Goal: Information Seeking & Learning: Learn about a topic

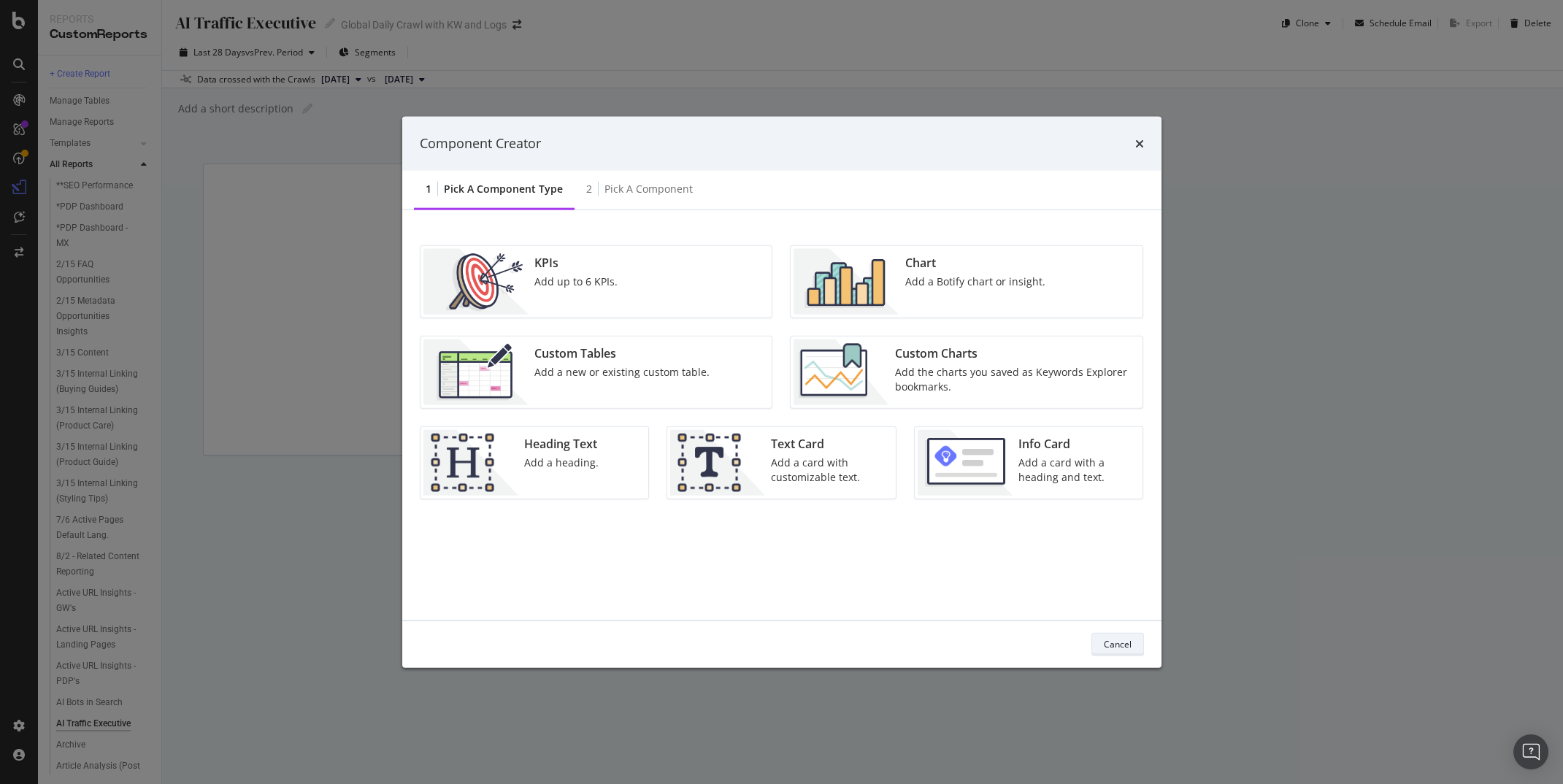
click at [1115, 649] on div "Cancel" at bounding box center [1118, 644] width 28 height 13
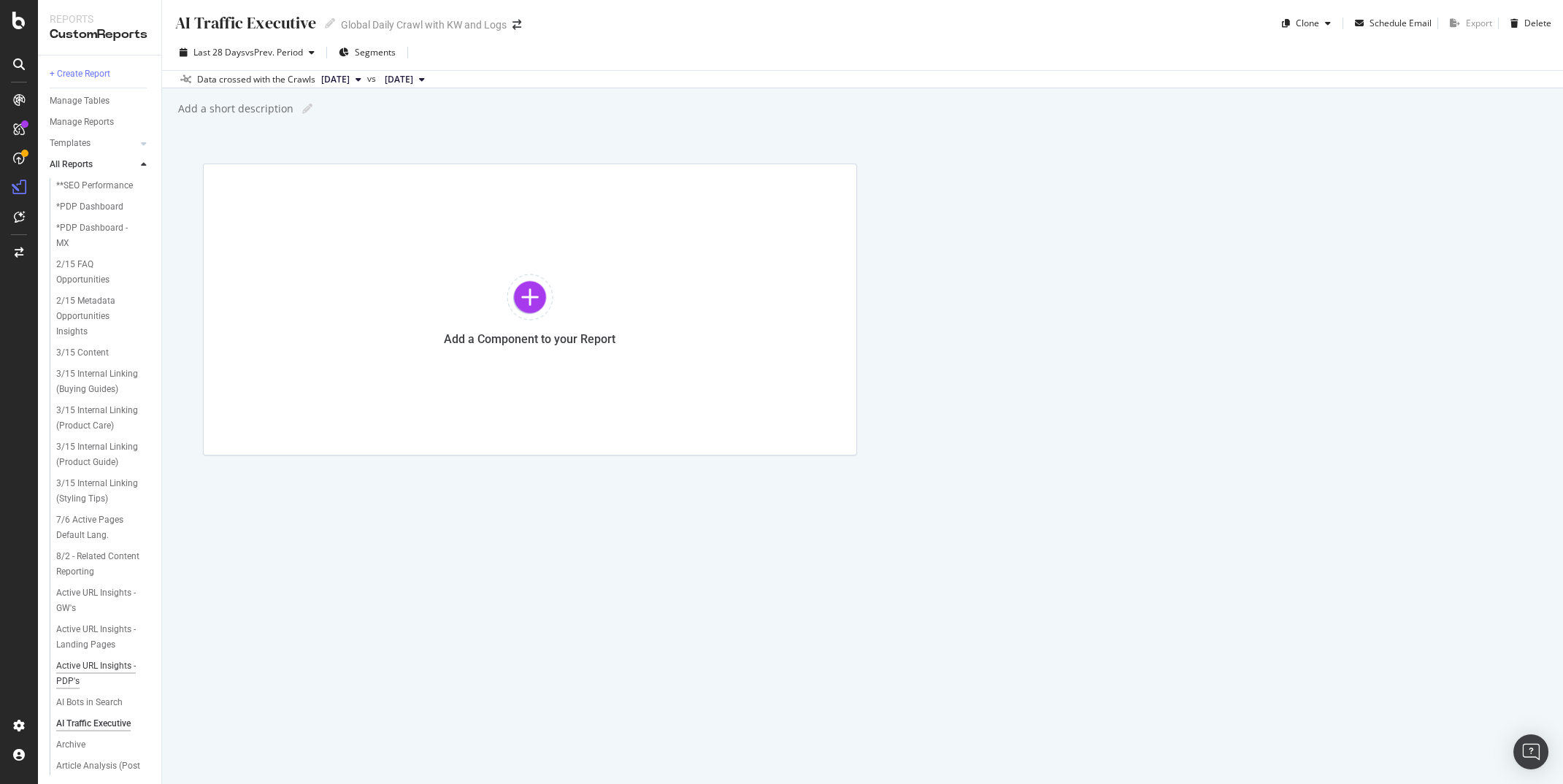
scroll to position [31, 0]
click at [100, 663] on div "AI Bots in Search" at bounding box center [89, 671] width 67 height 15
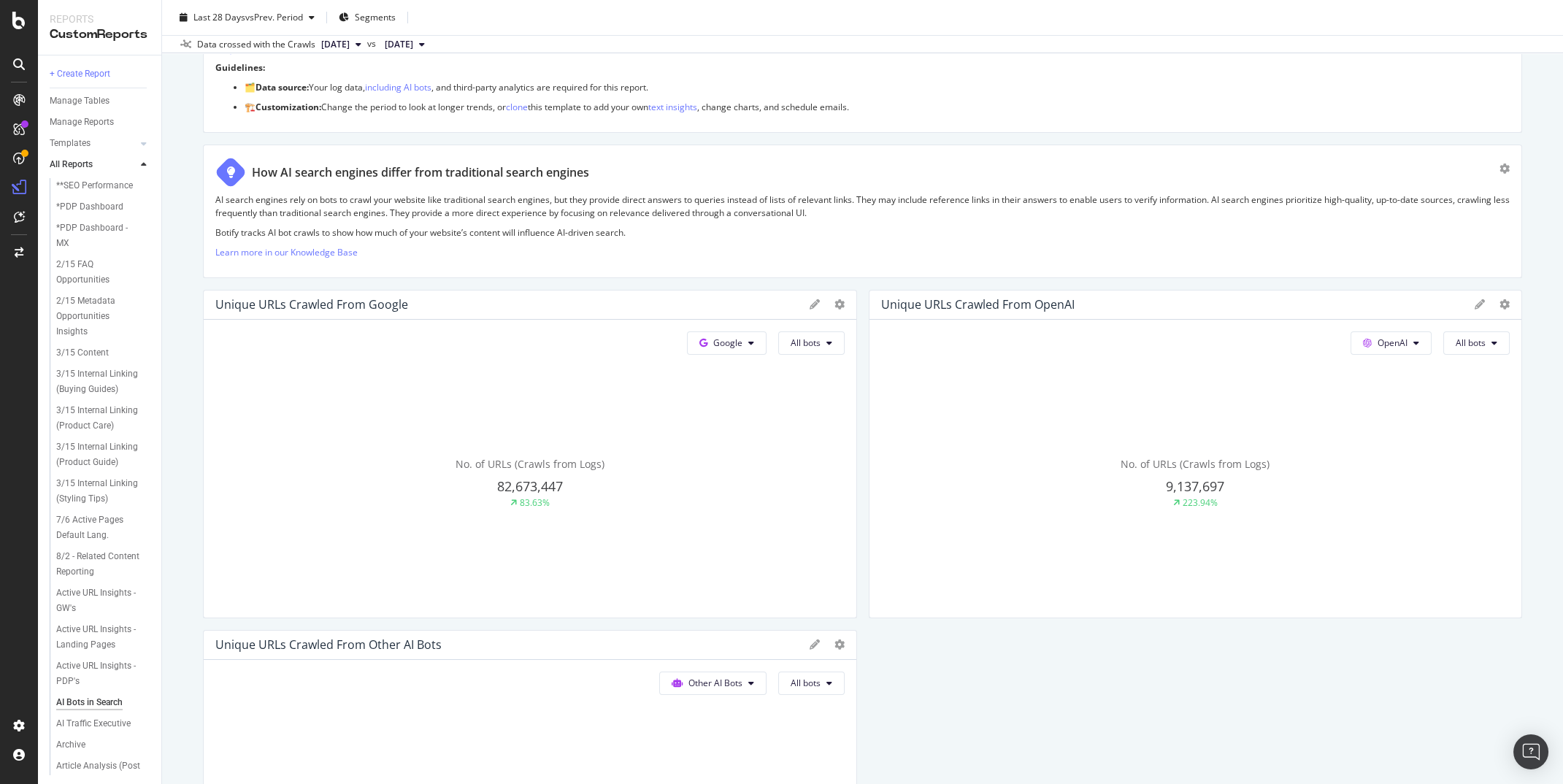
scroll to position [285, 0]
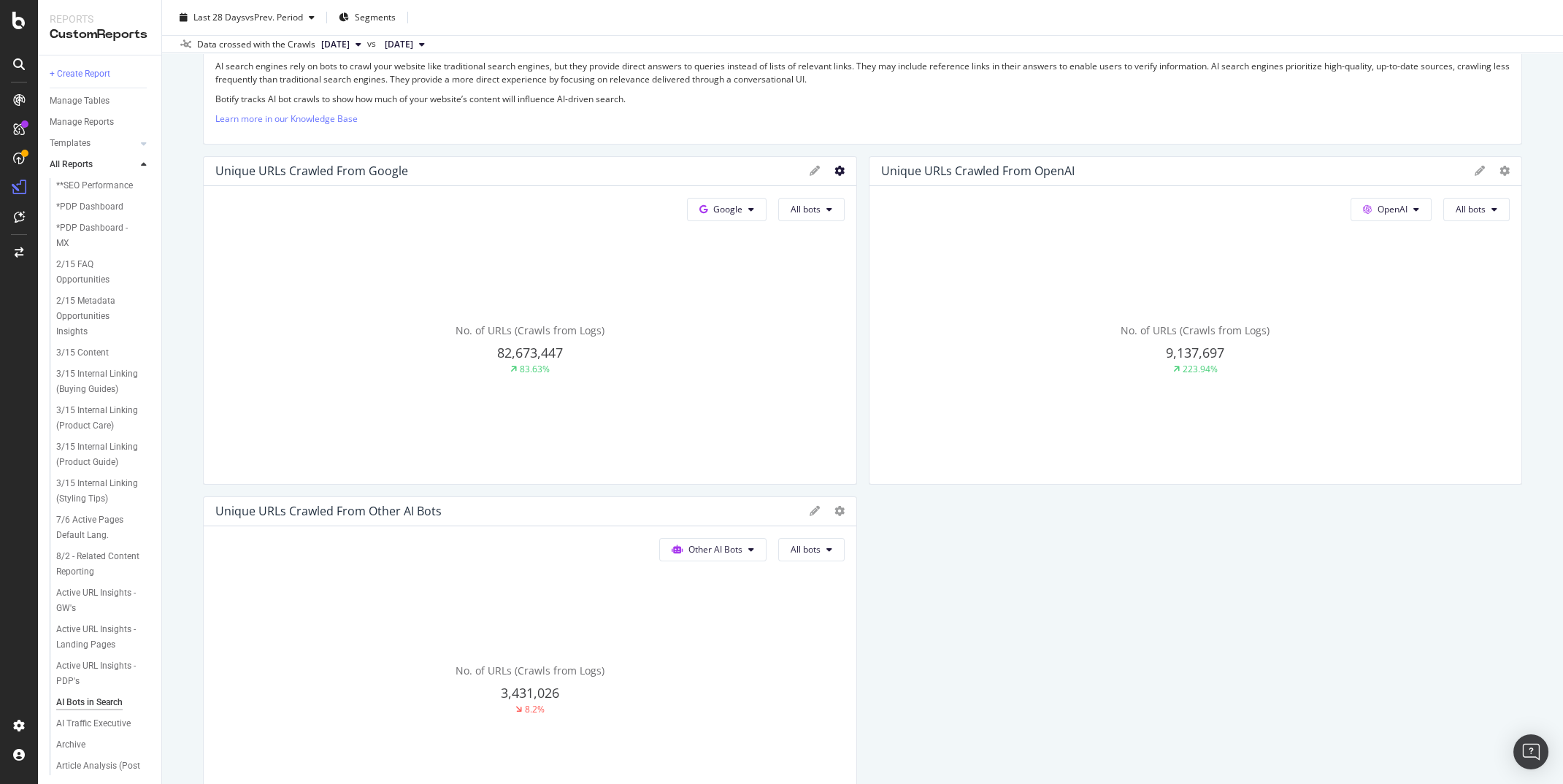
click at [839, 166] on icon at bounding box center [840, 171] width 10 height 10
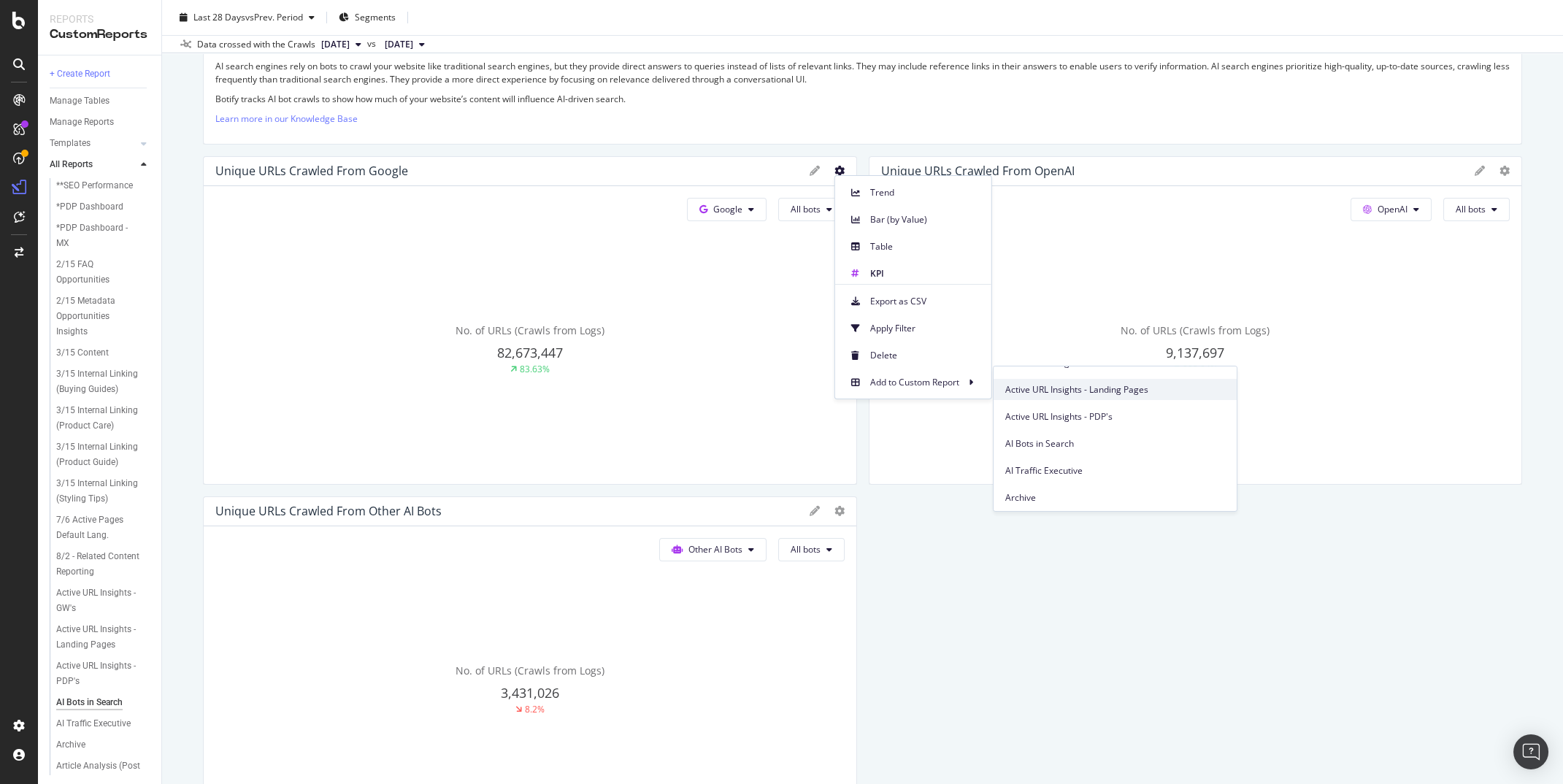
scroll to position [364, 0]
click at [1046, 444] on span "AI Traffic Executive" at bounding box center [1115, 450] width 220 height 13
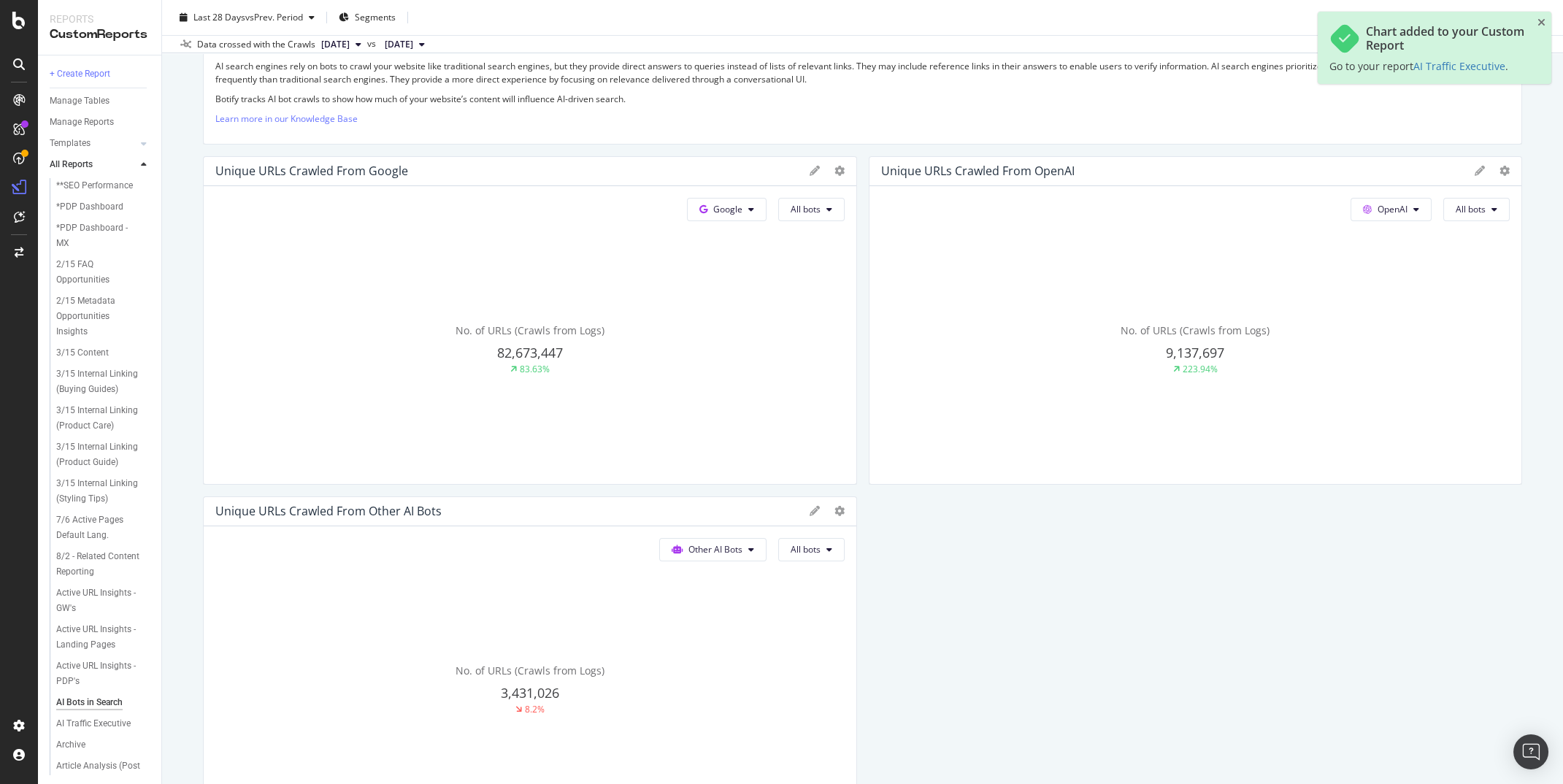
click at [1501, 170] on icon at bounding box center [1505, 171] width 10 height 10
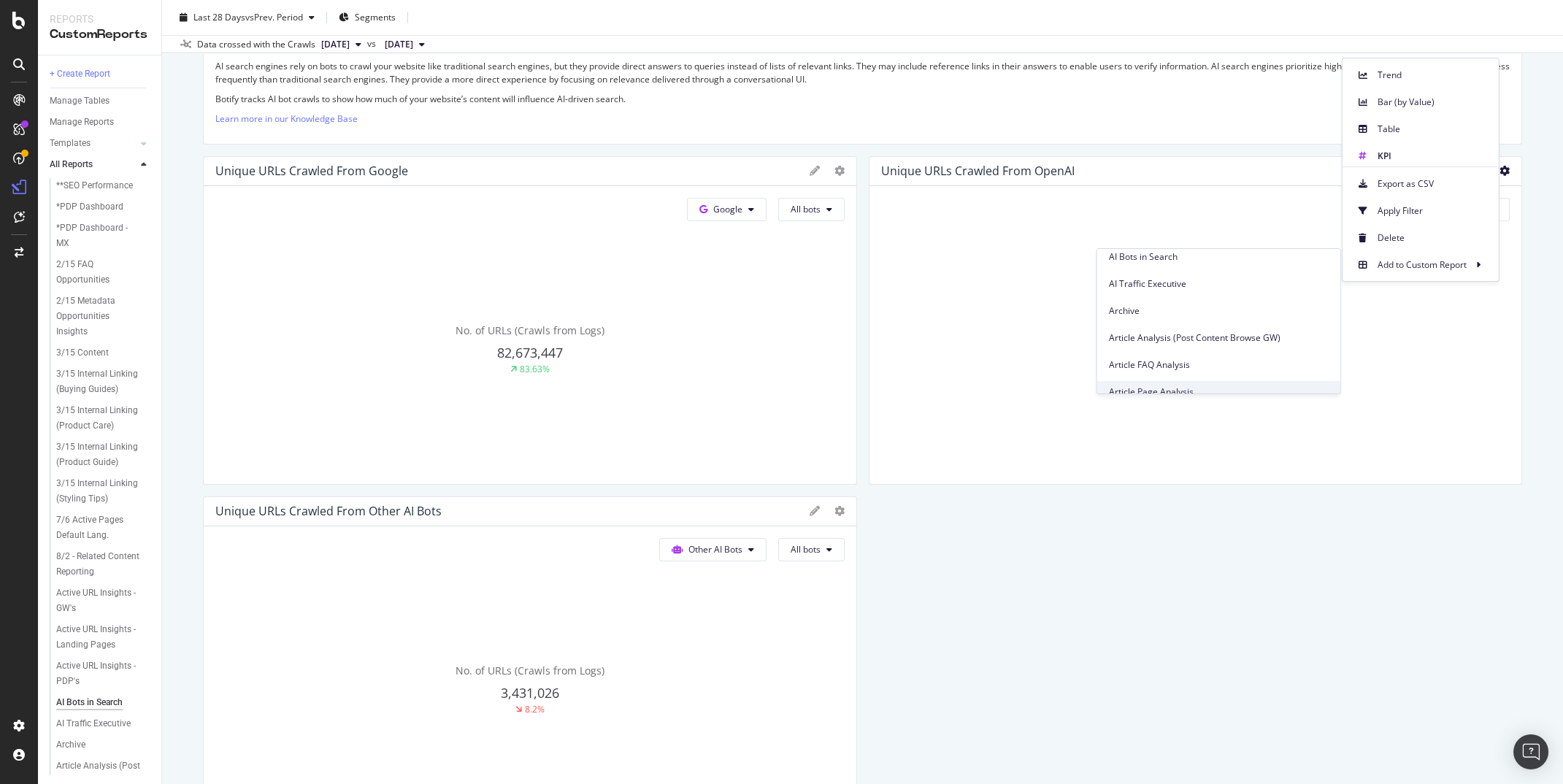
scroll to position [411, 0]
click at [1178, 292] on span "AI Traffic Executive" at bounding box center [1218, 286] width 220 height 13
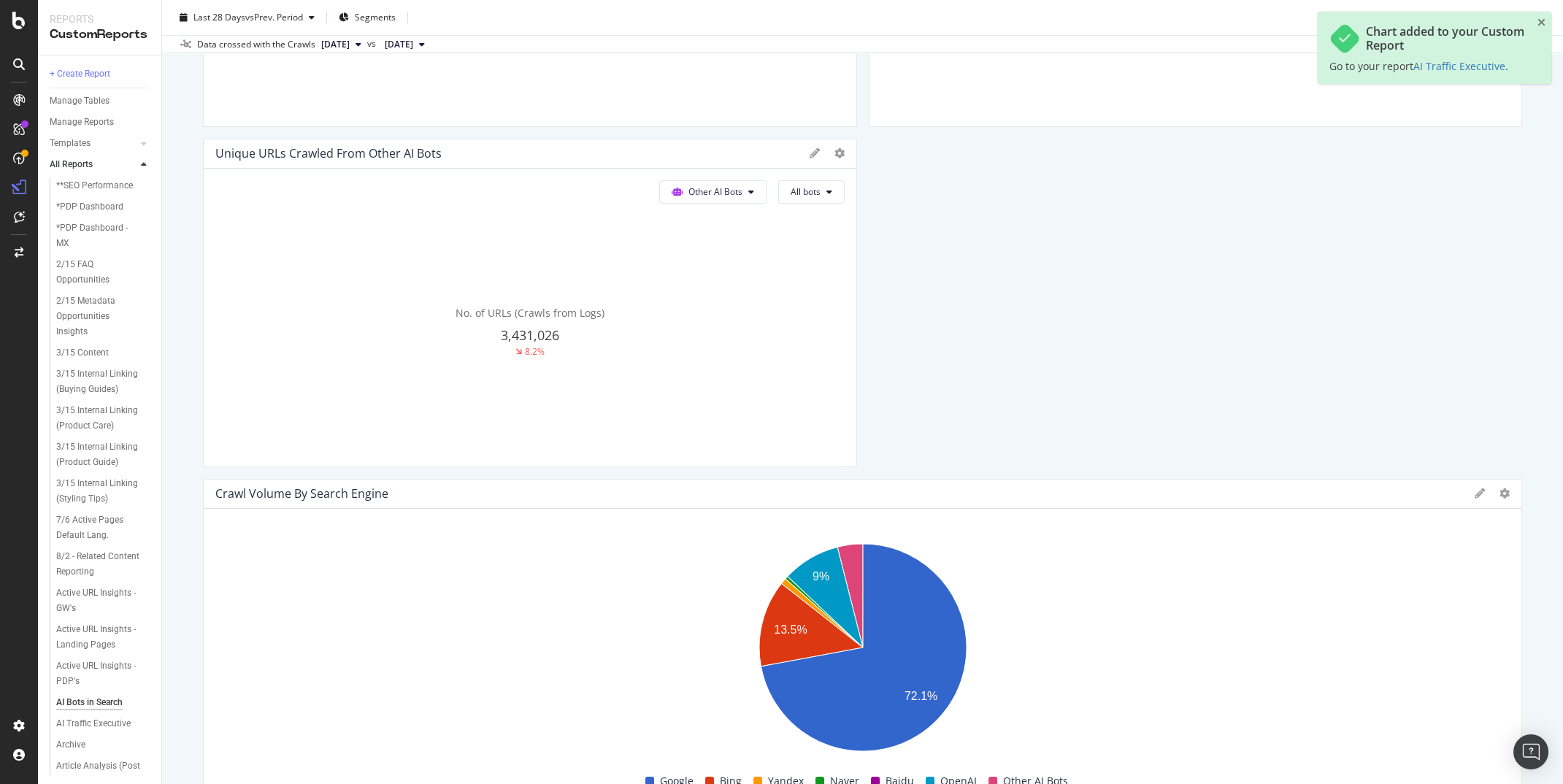
scroll to position [902, 0]
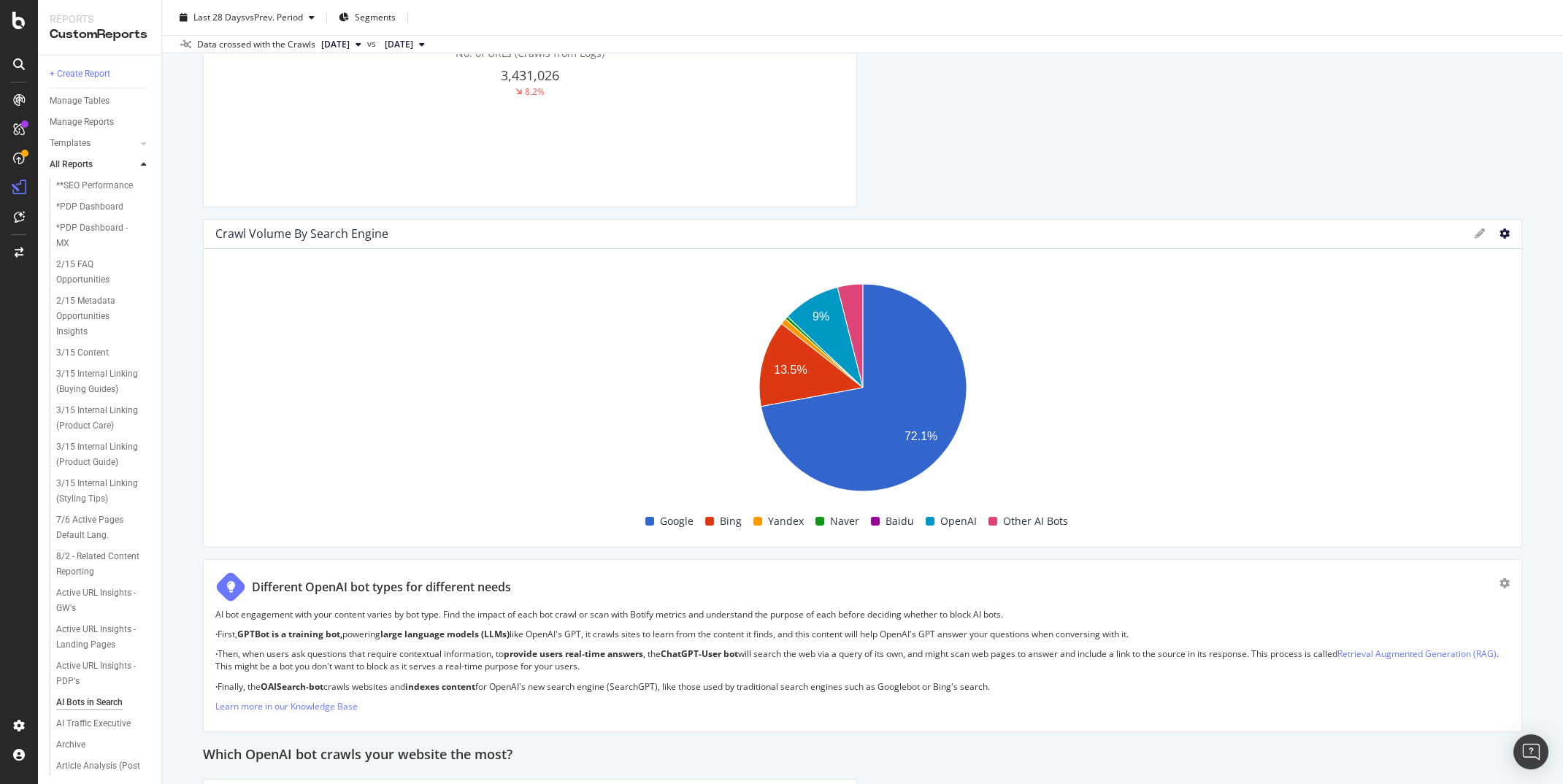
click at [1506, 236] on icon at bounding box center [1505, 234] width 10 height 10
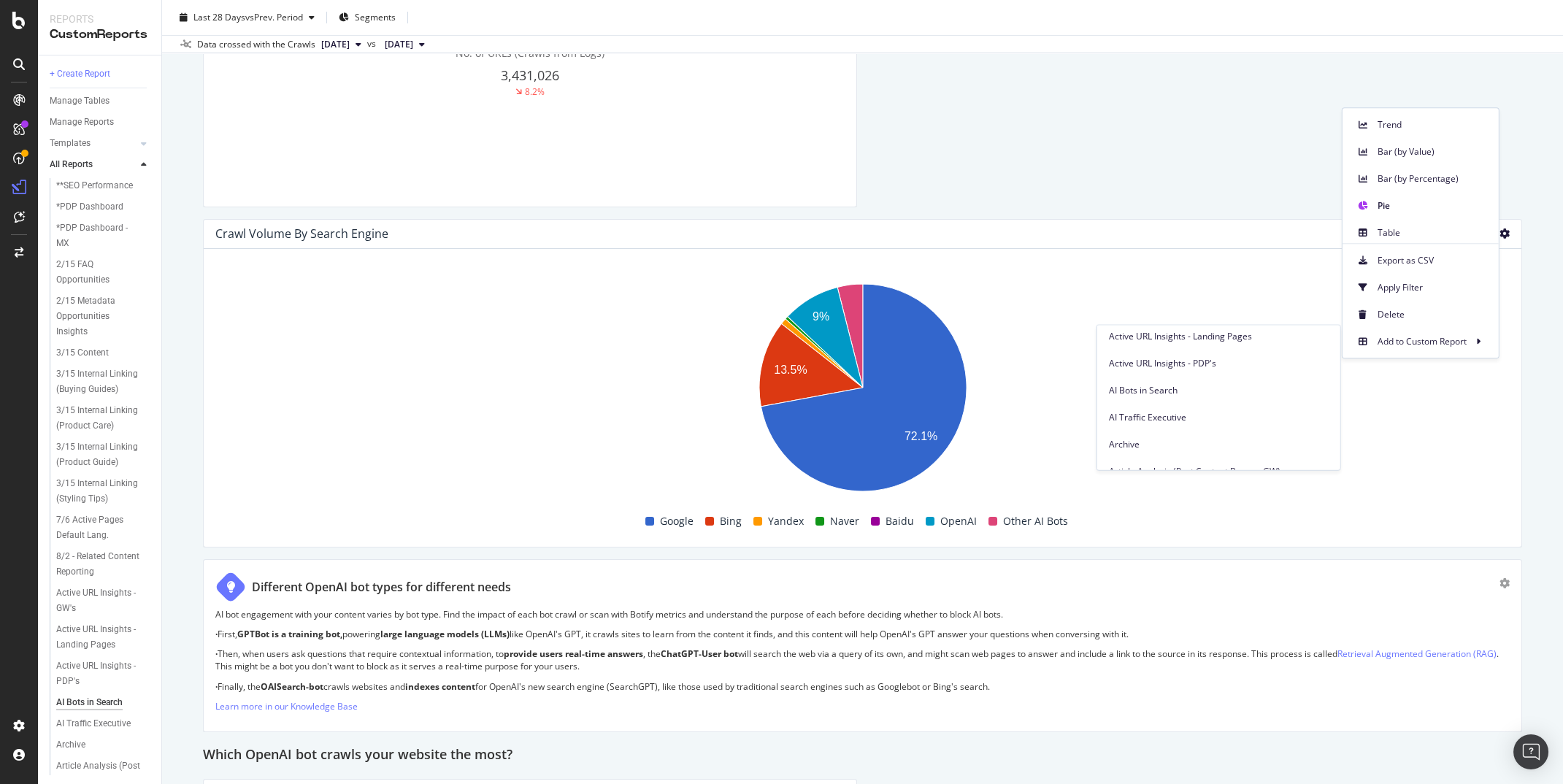
scroll to position [365, 0]
click at [1195, 404] on span "AI Traffic Executive" at bounding box center [1218, 409] width 220 height 13
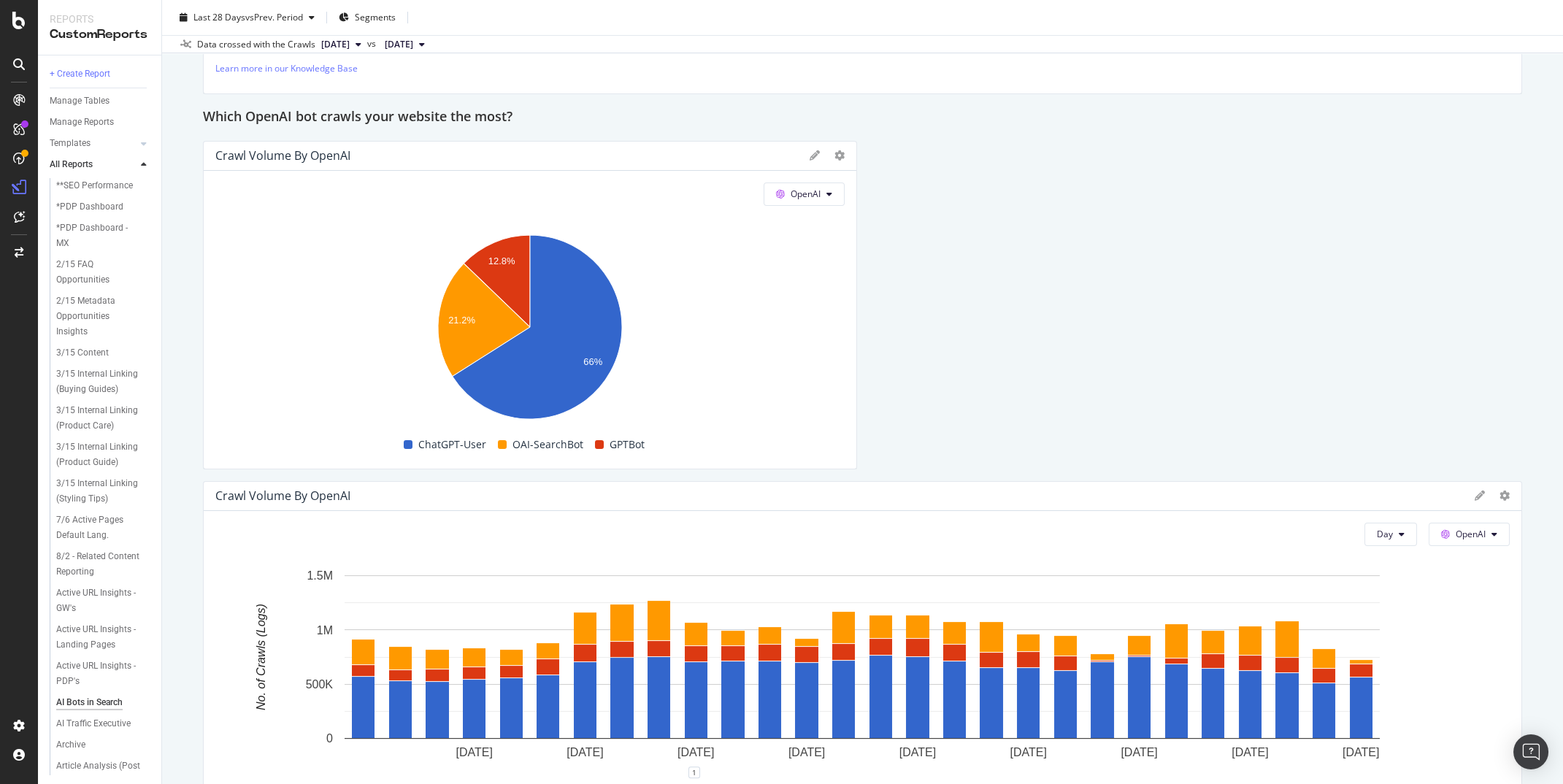
scroll to position [1534, 0]
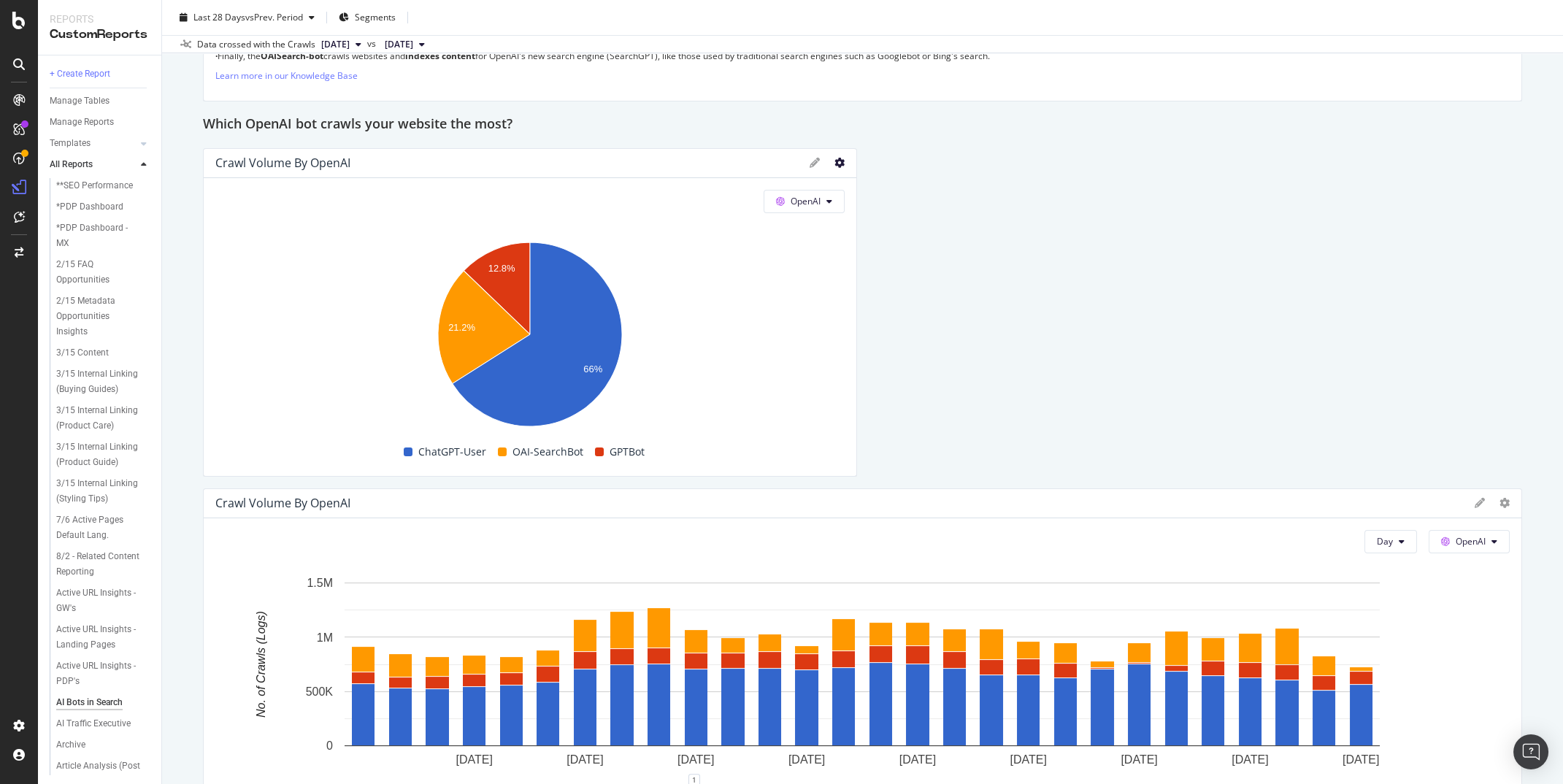
click at [837, 166] on icon at bounding box center [840, 163] width 10 height 10
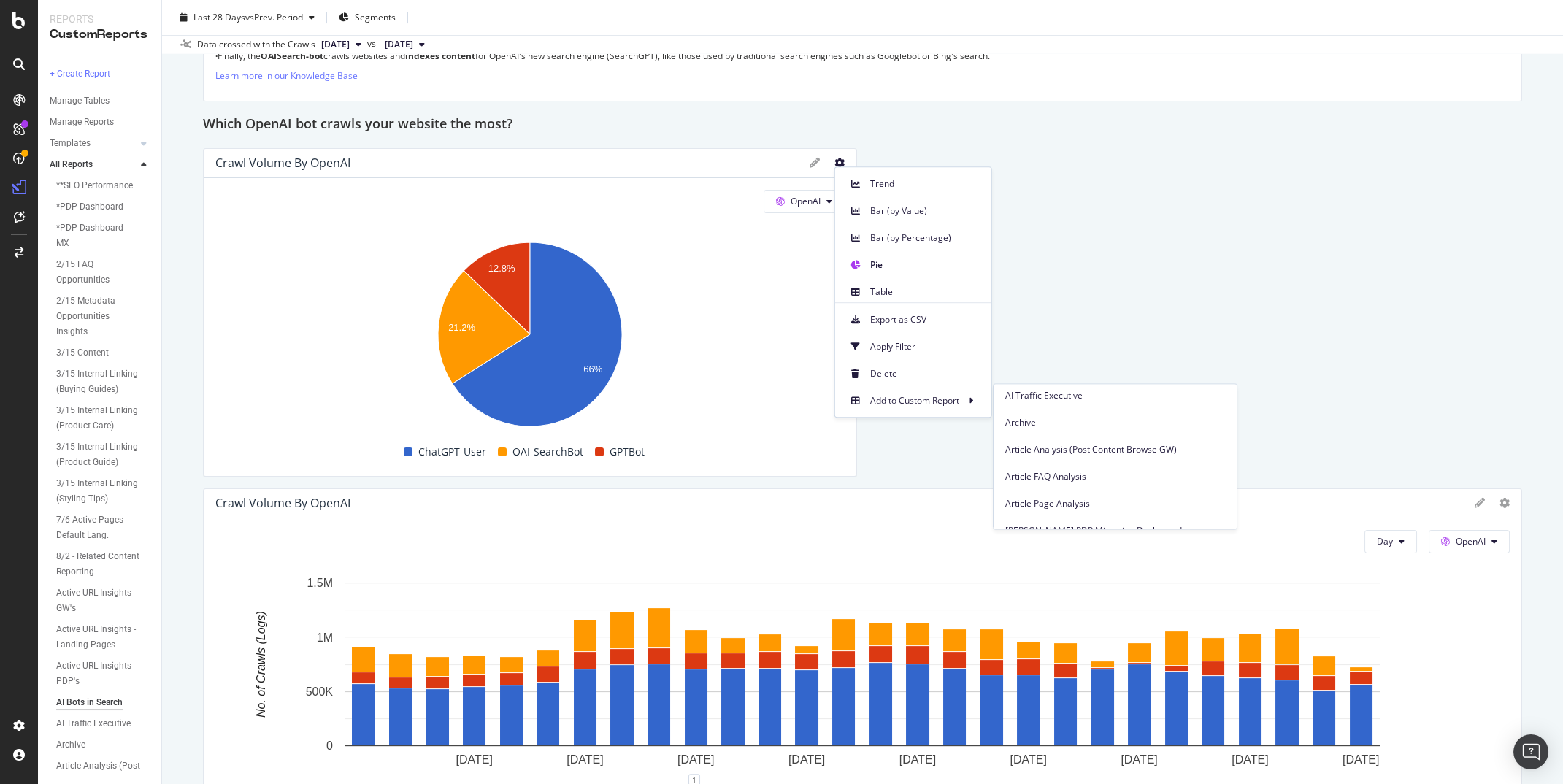
scroll to position [405, 0]
click at [1040, 431] on span "AI Traffic Executive" at bounding box center [1115, 428] width 220 height 13
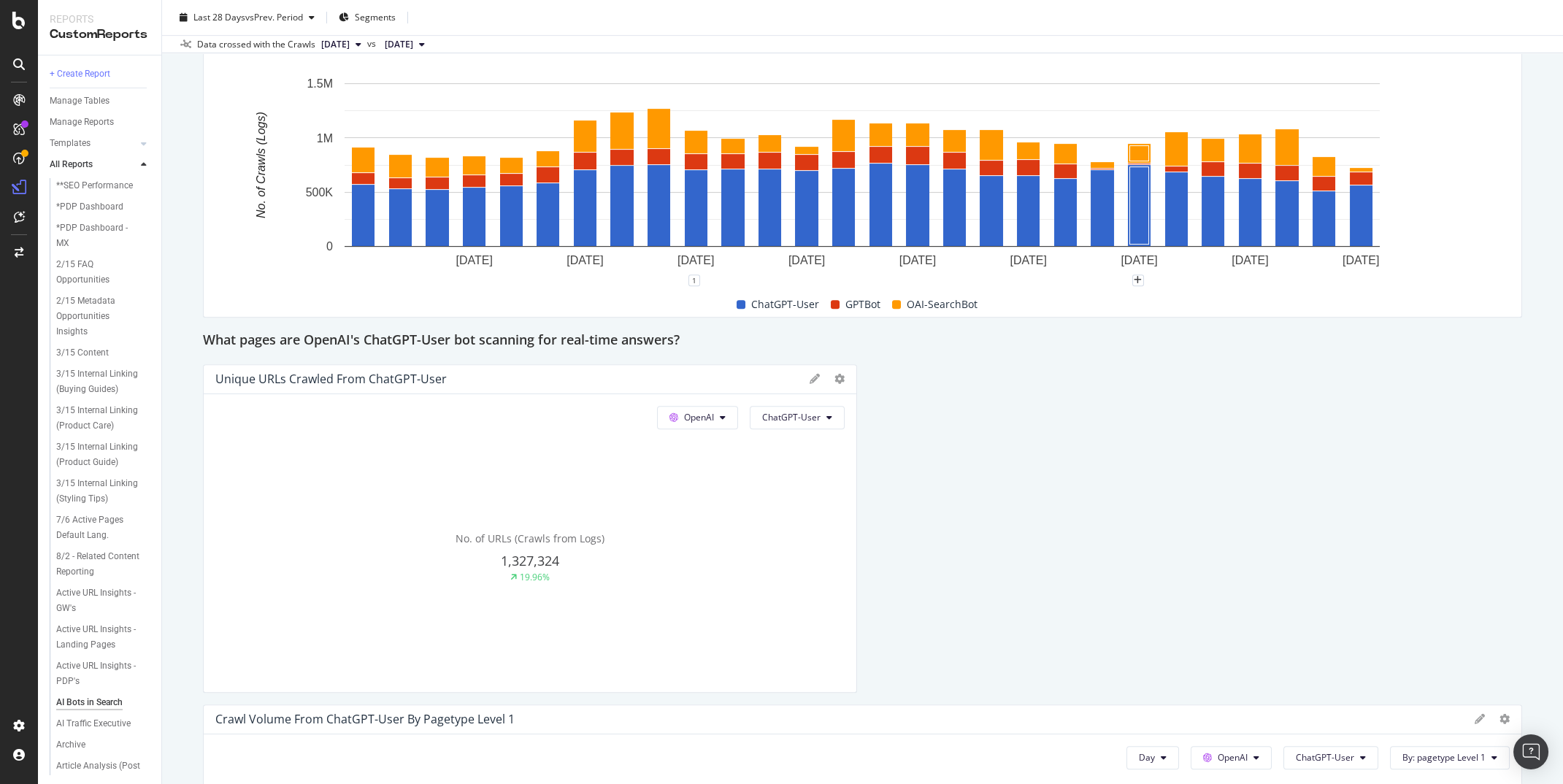
scroll to position [2043, 0]
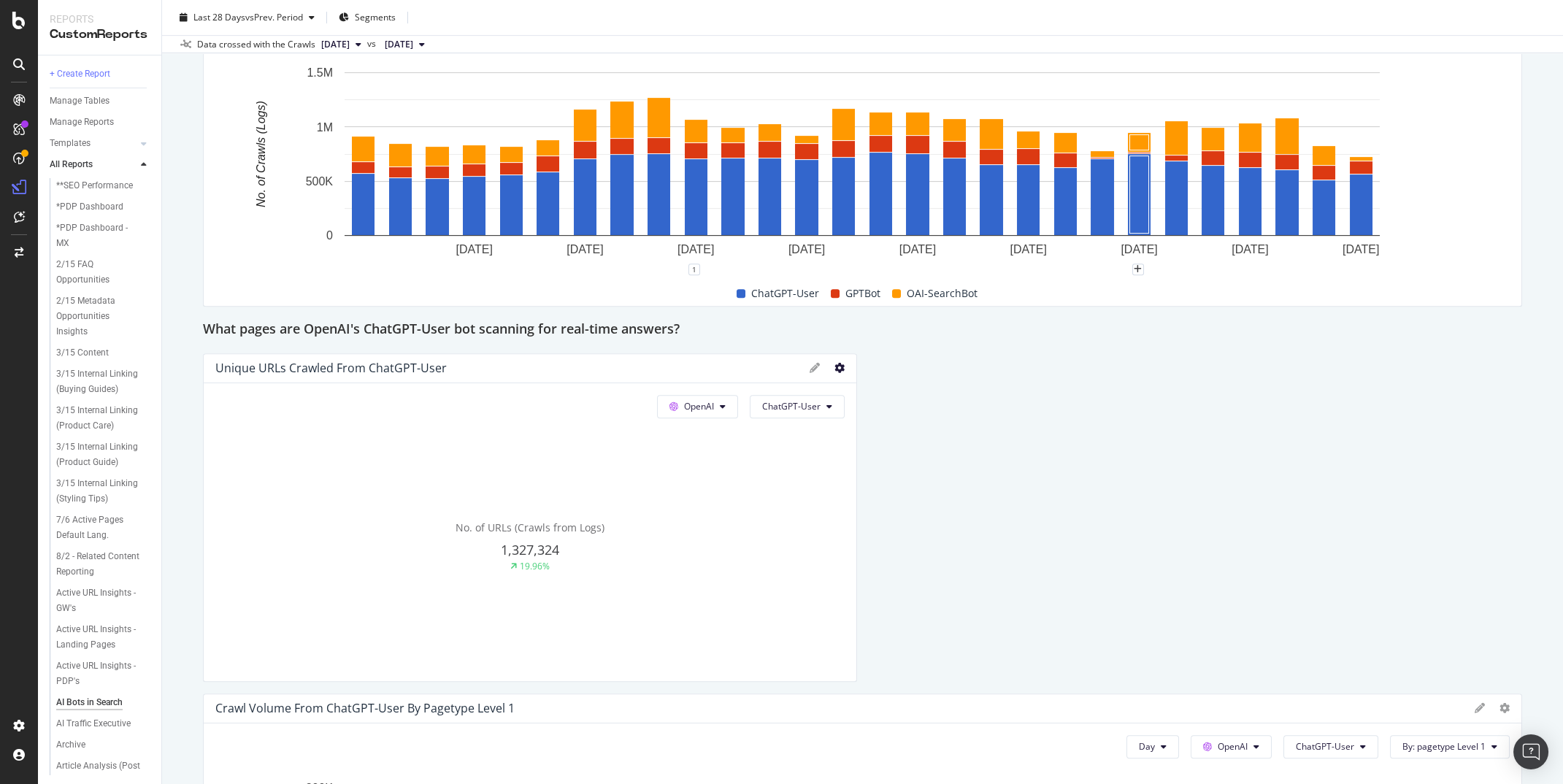
click at [838, 363] on icon at bounding box center [840, 368] width 10 height 10
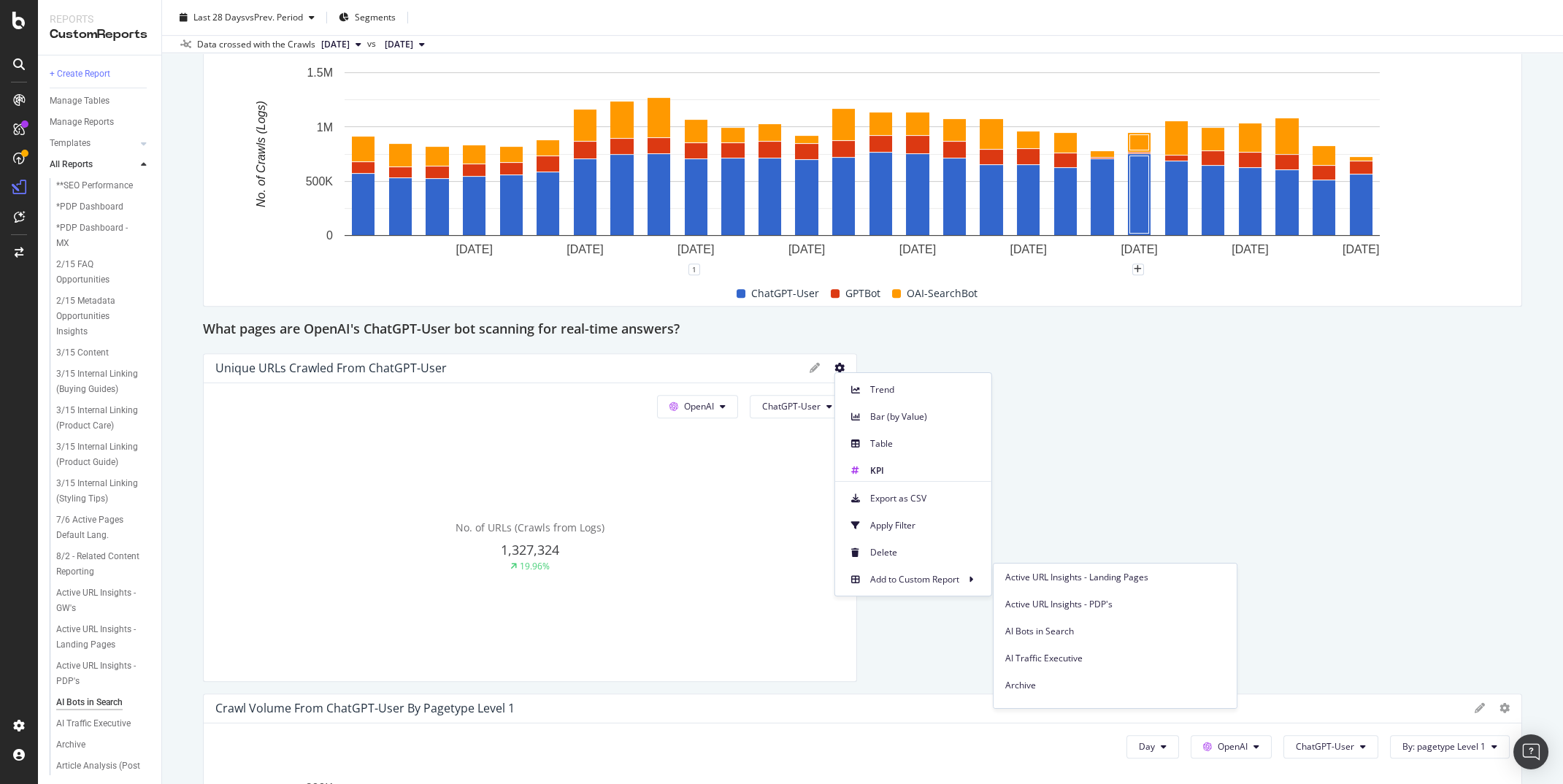
scroll to position [353, 0]
click at [1035, 662] on span "AI Traffic Executive" at bounding box center [1115, 659] width 220 height 13
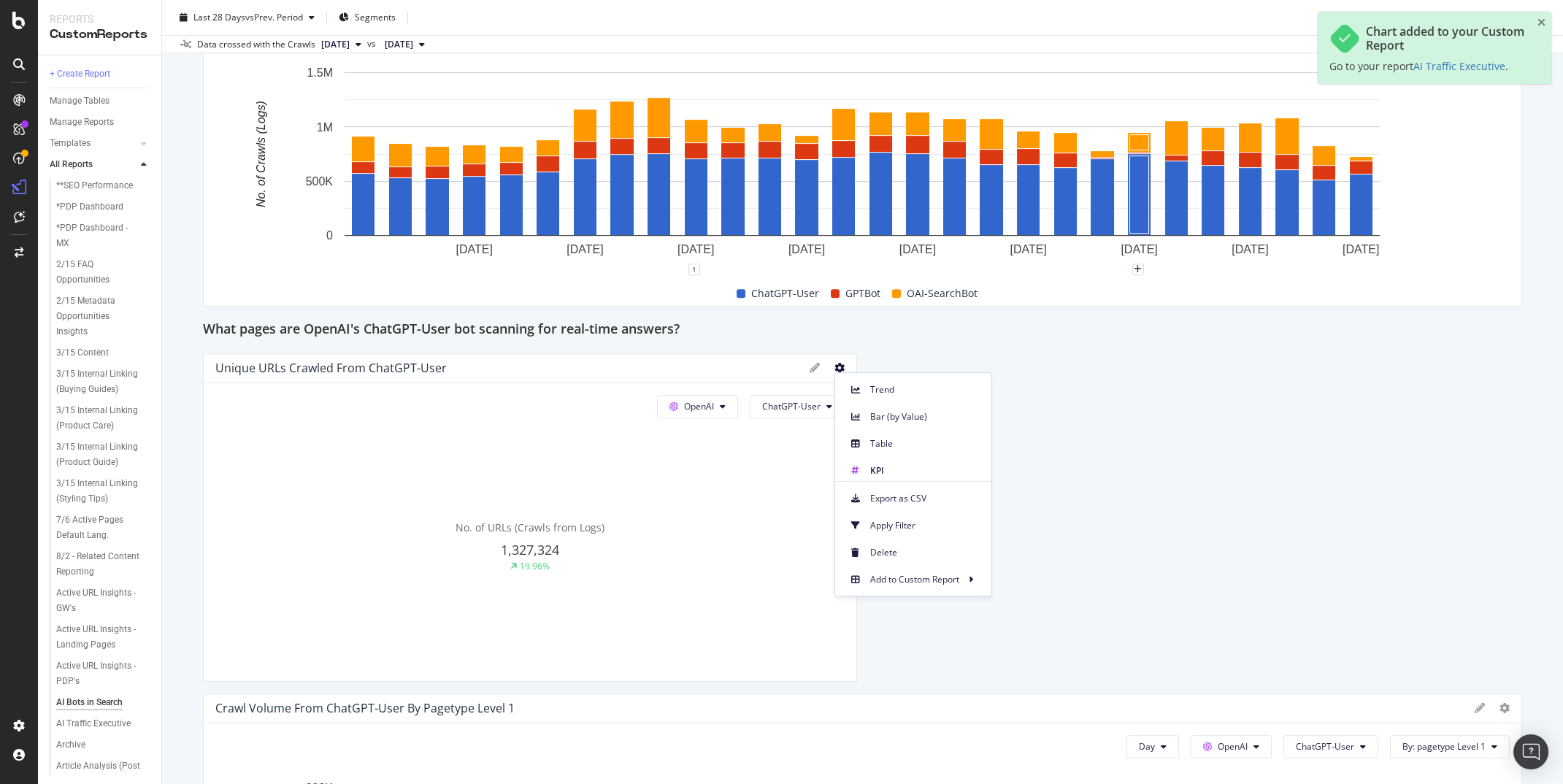
click at [1205, 489] on div "This report shows AI bot interaction with your website and its impact on your o…" at bounding box center [863, 378] width 1319 height 4516
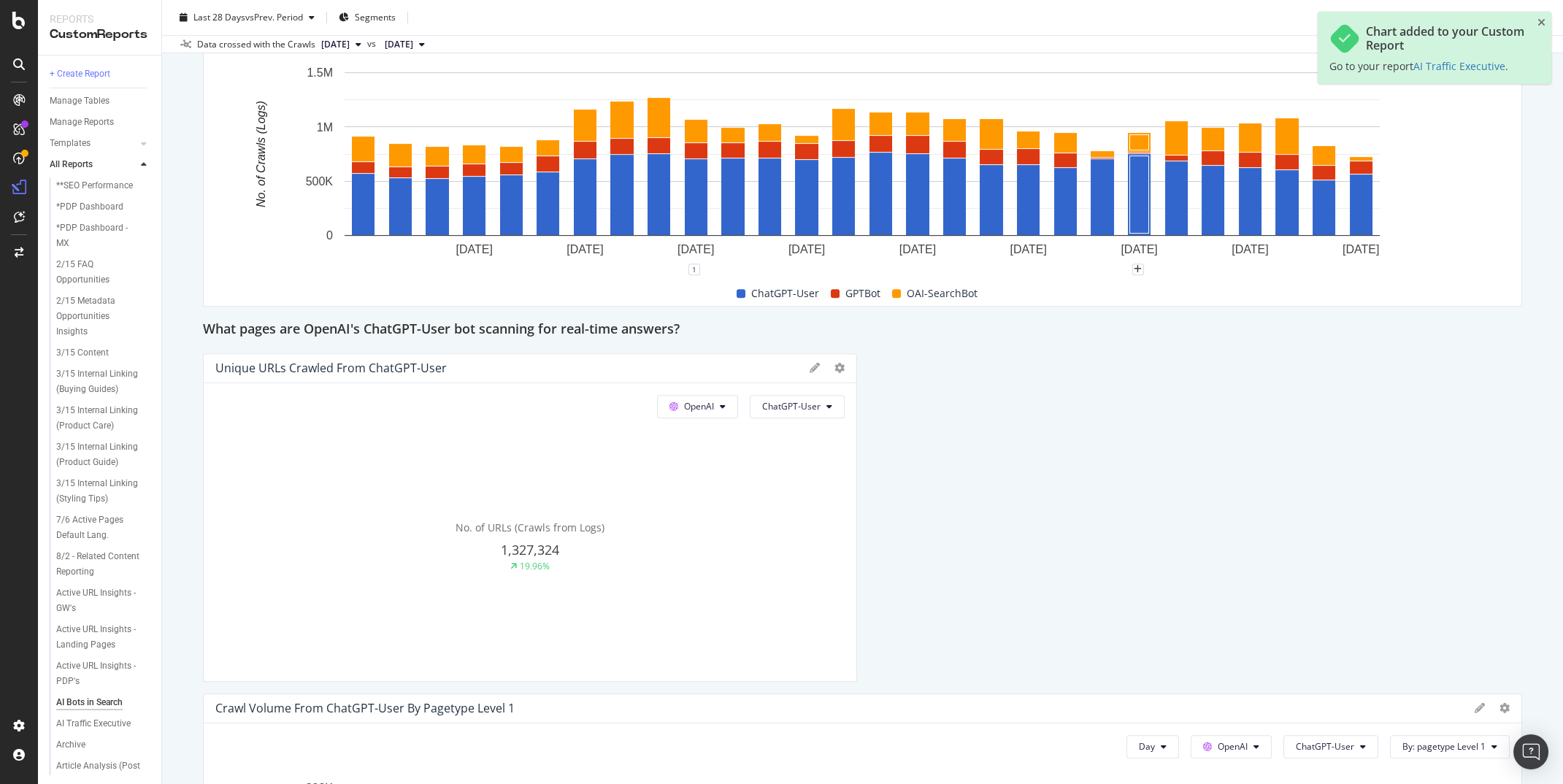
scroll to position [2427, 0]
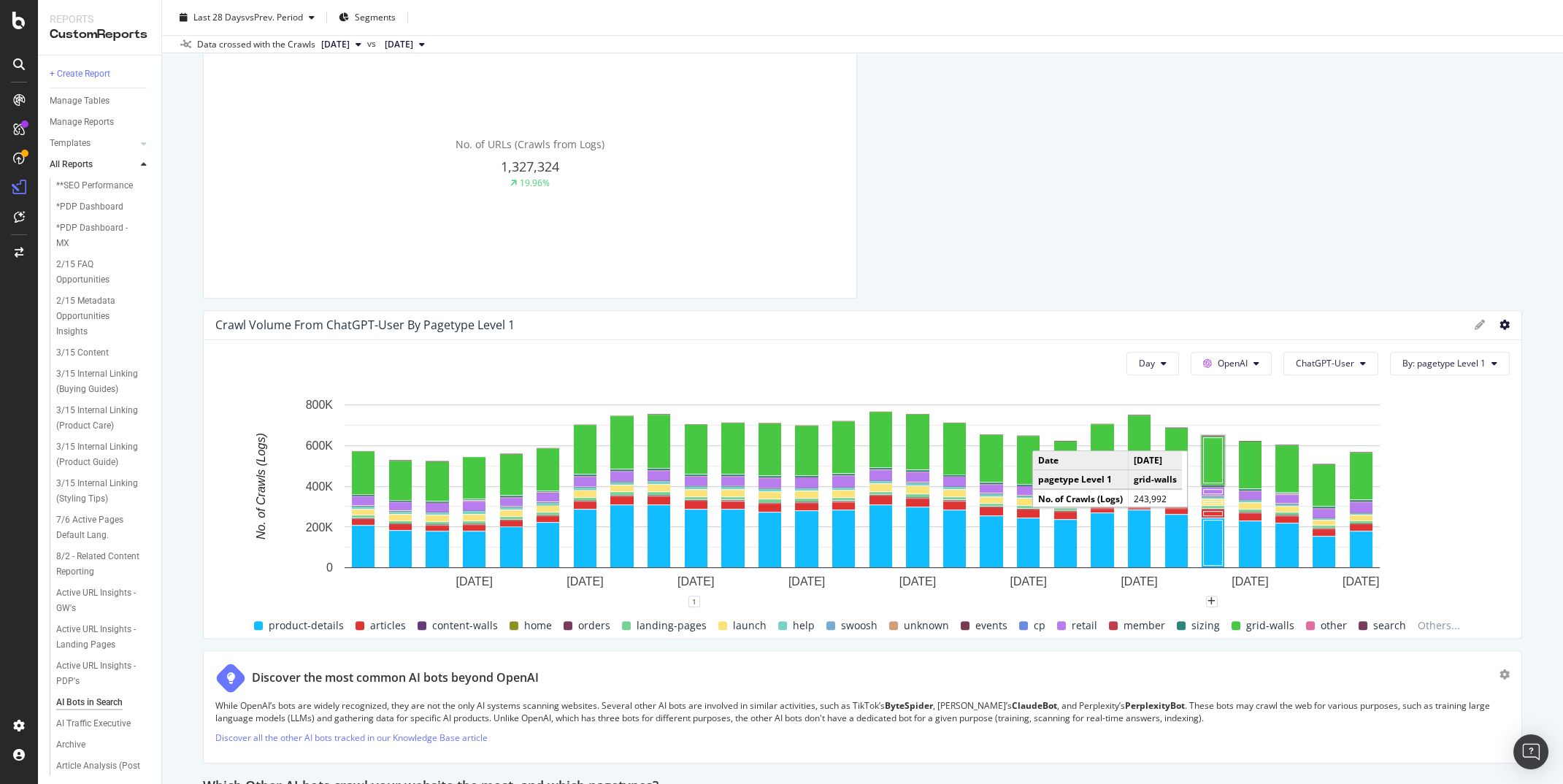
click at [1505, 325] on icon at bounding box center [1505, 325] width 10 height 10
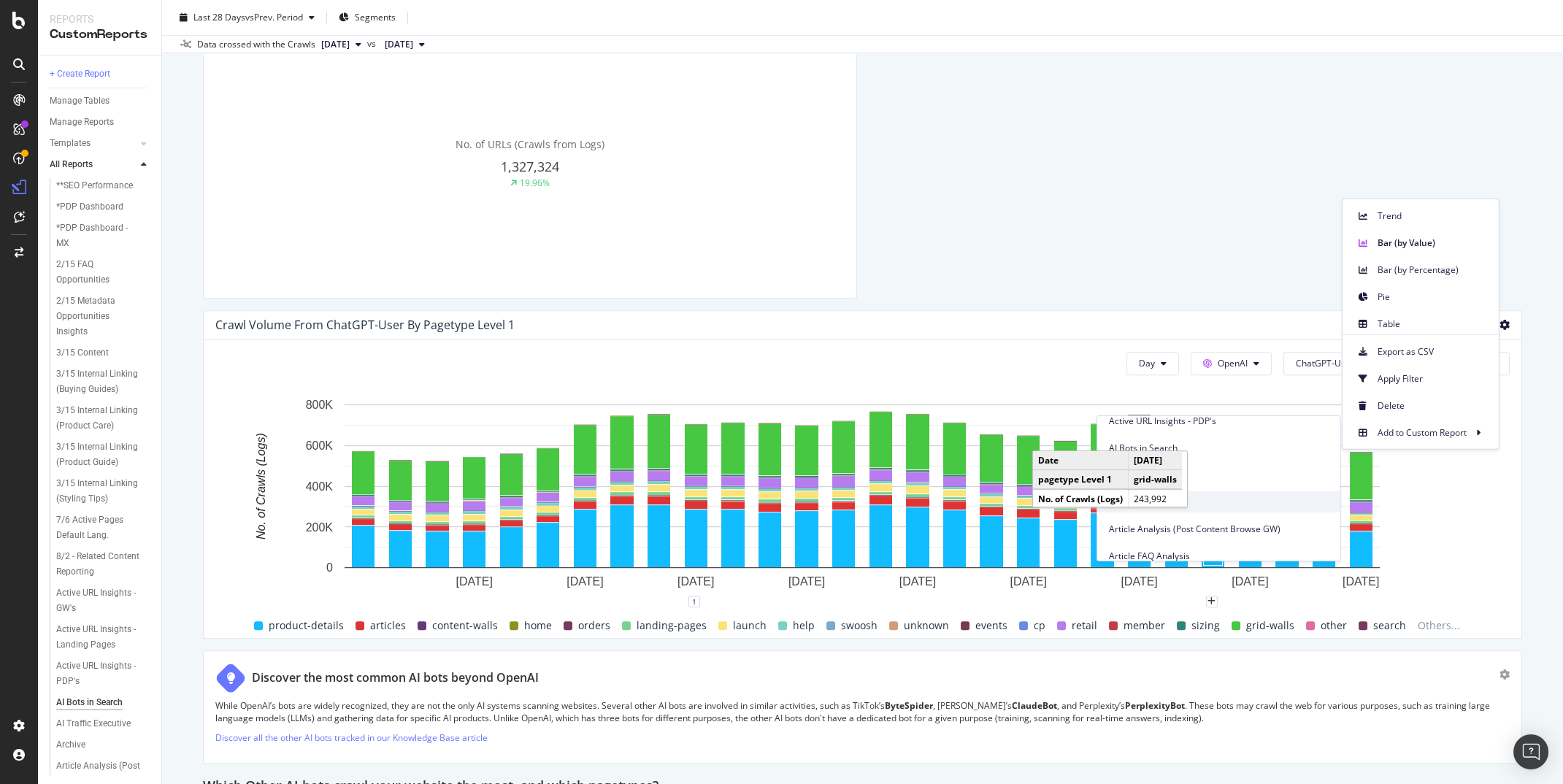
scroll to position [343, 0]
click at [1214, 519] on span "AI Traffic Executive" at bounding box center [1218, 523] width 220 height 13
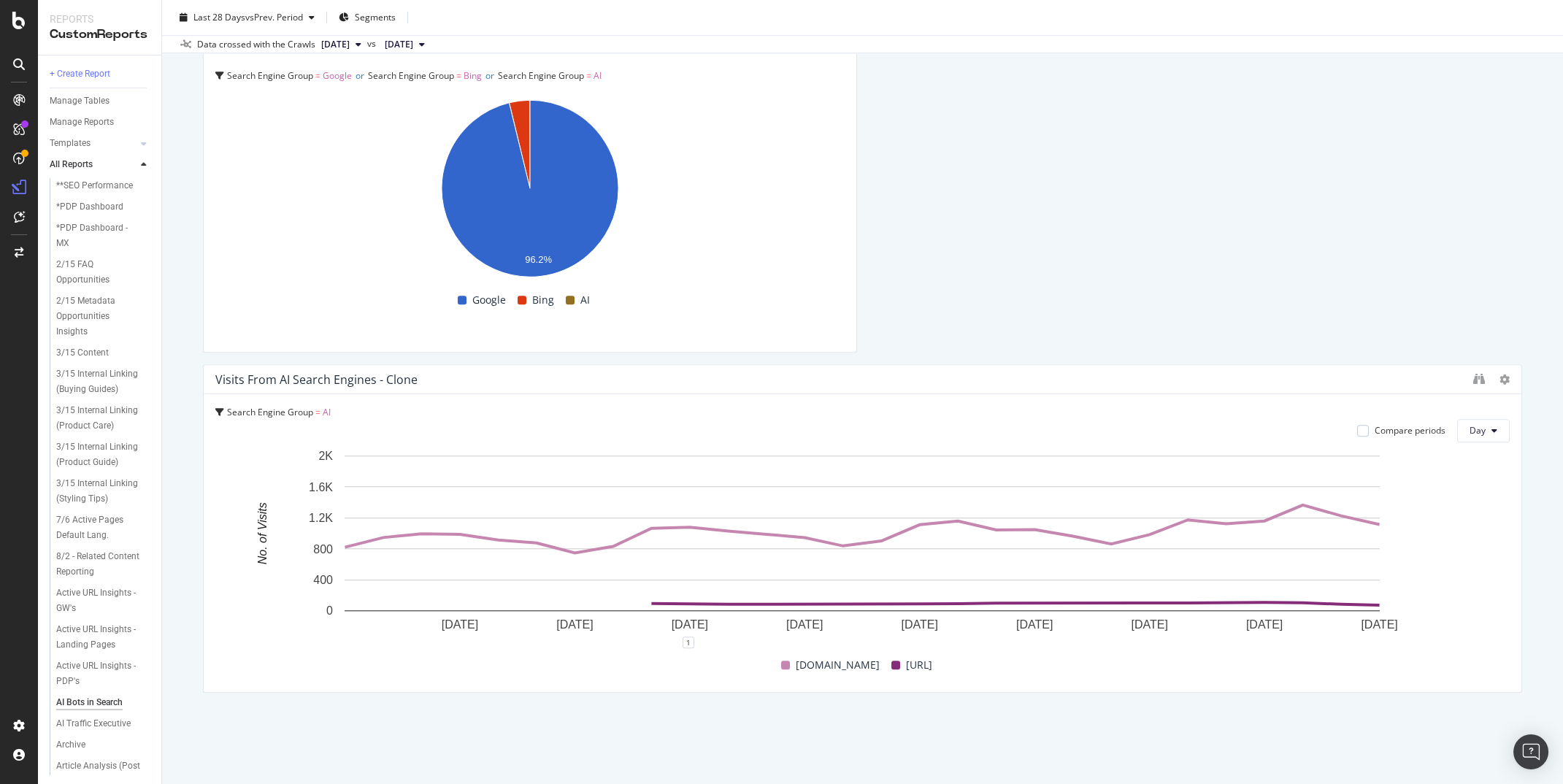
scroll to position [3754, 0]
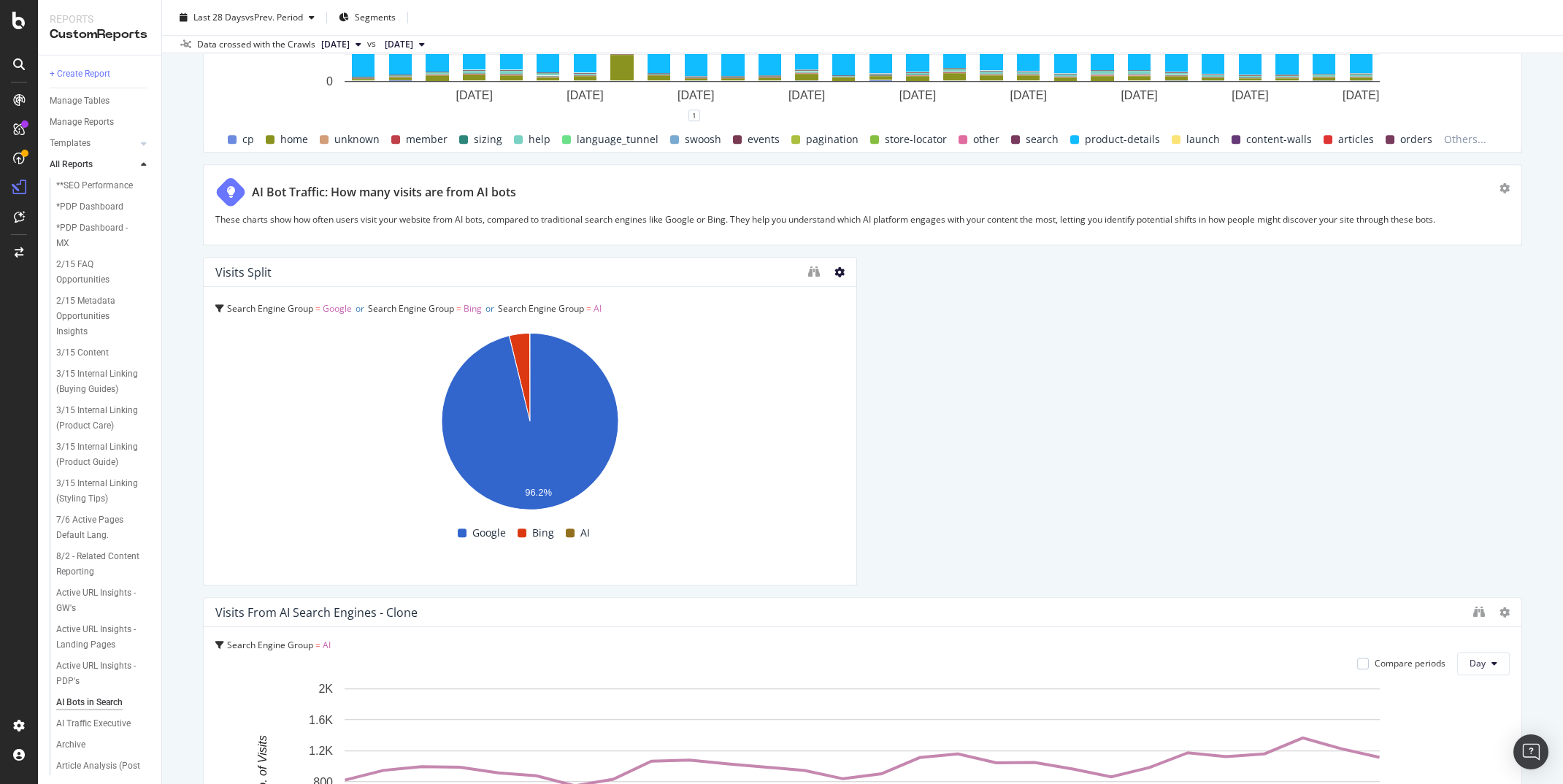
click at [838, 269] on icon at bounding box center [840, 273] width 10 height 10
click at [1504, 611] on icon at bounding box center [1505, 612] width 10 height 10
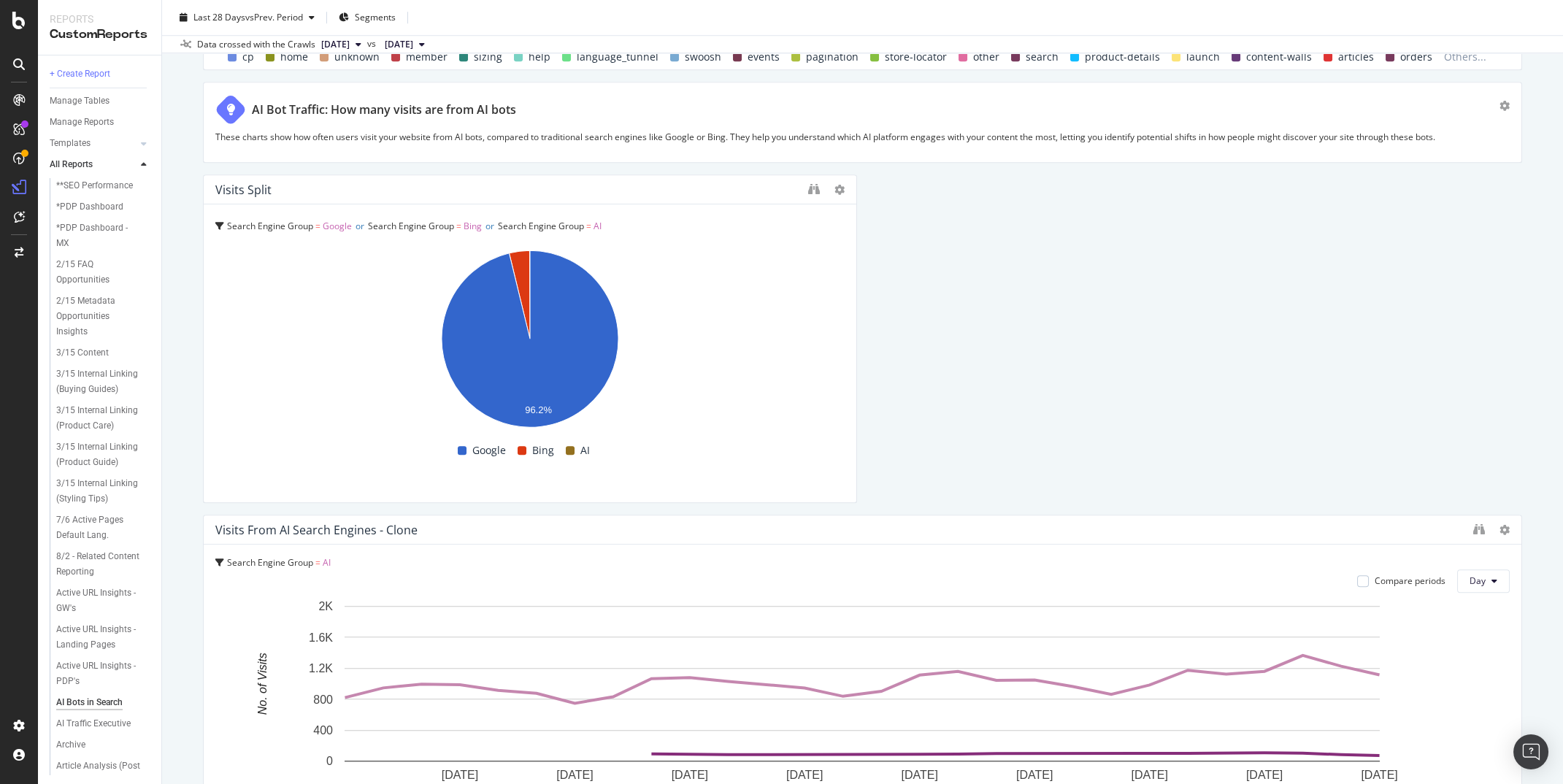
scroll to position [3834, 0]
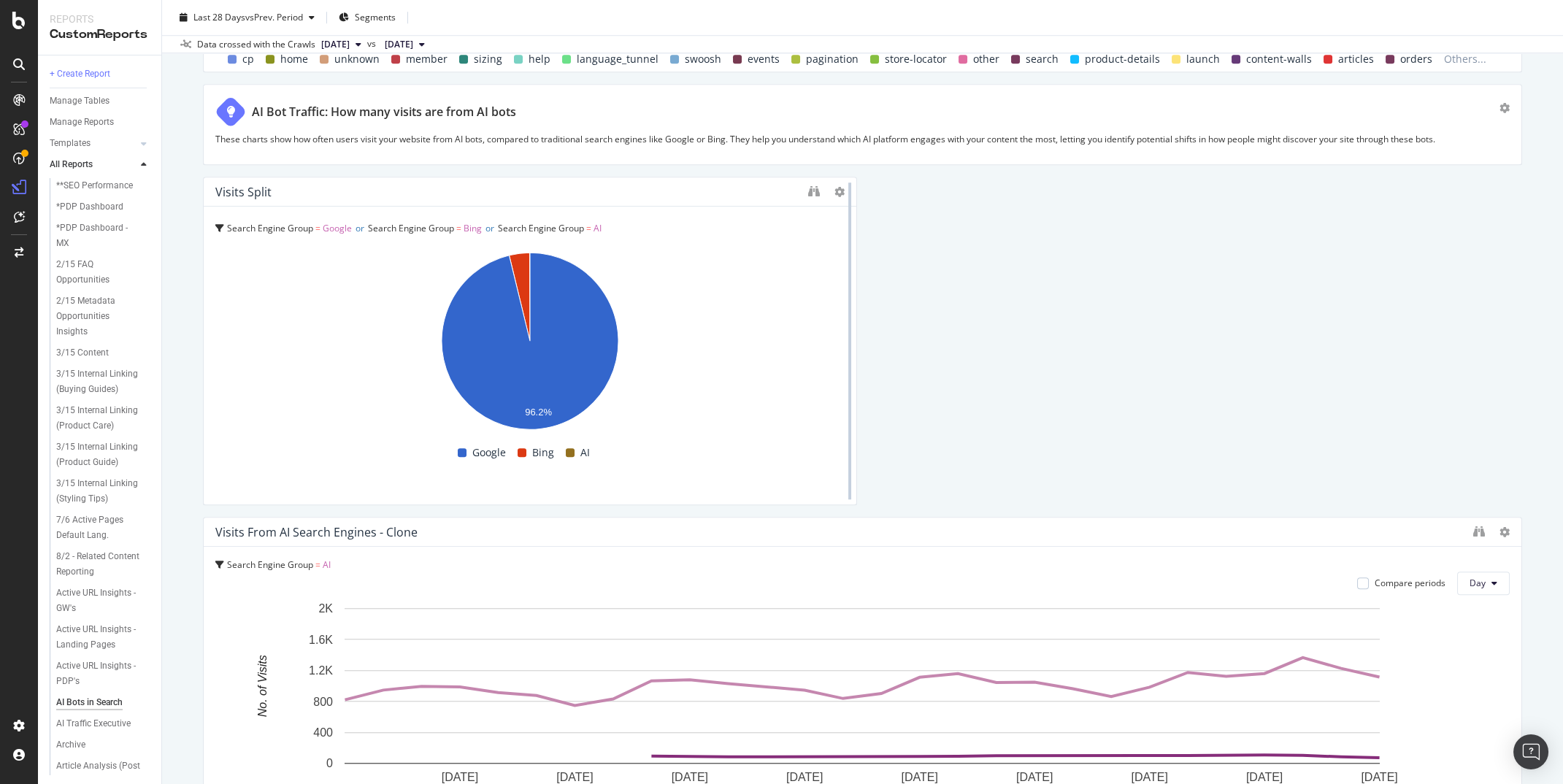
click at [843, 190] on div at bounding box center [849, 341] width 14 height 328
click at [839, 190] on icon at bounding box center [840, 192] width 10 height 10
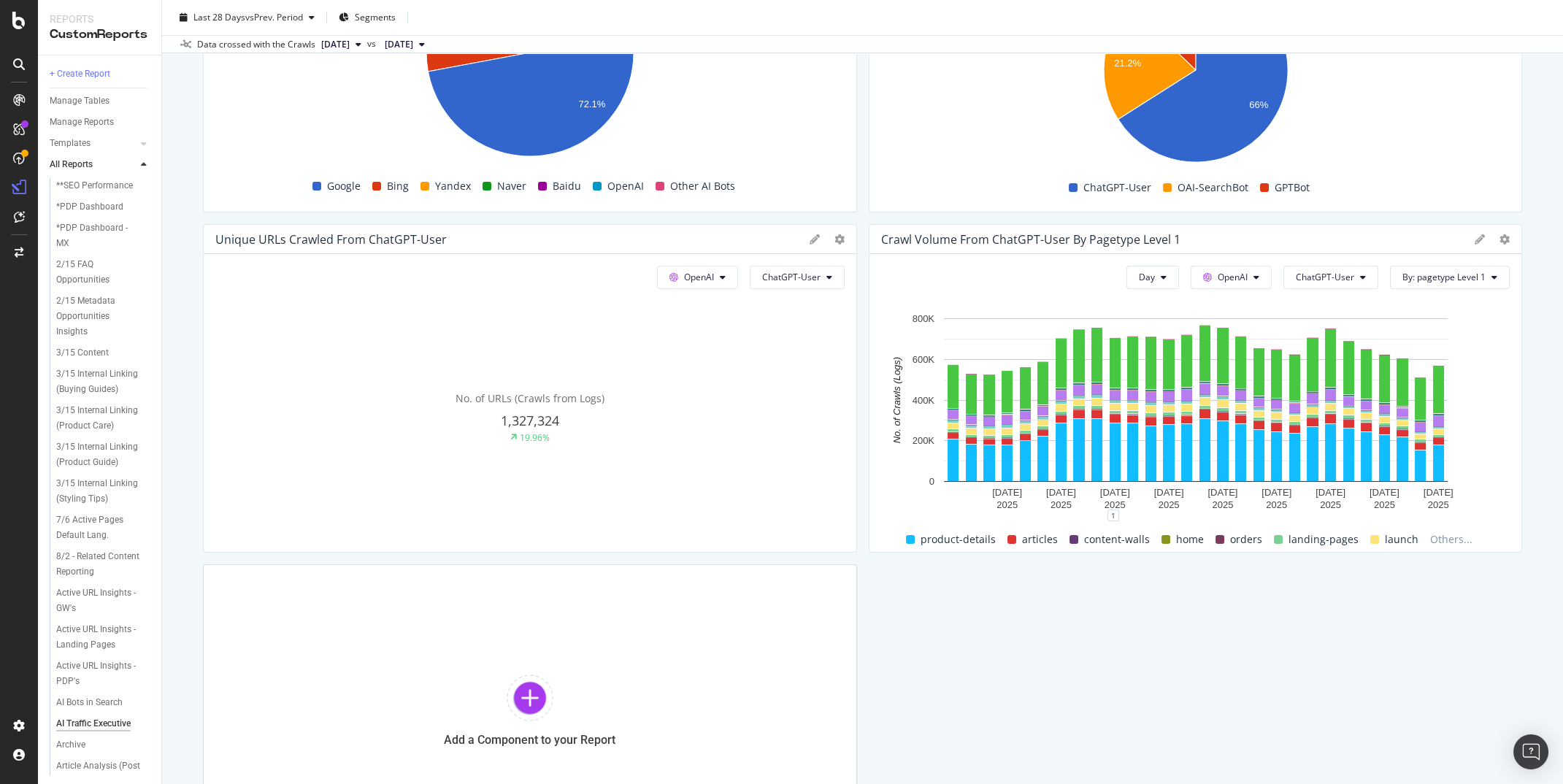
scroll to position [588, 0]
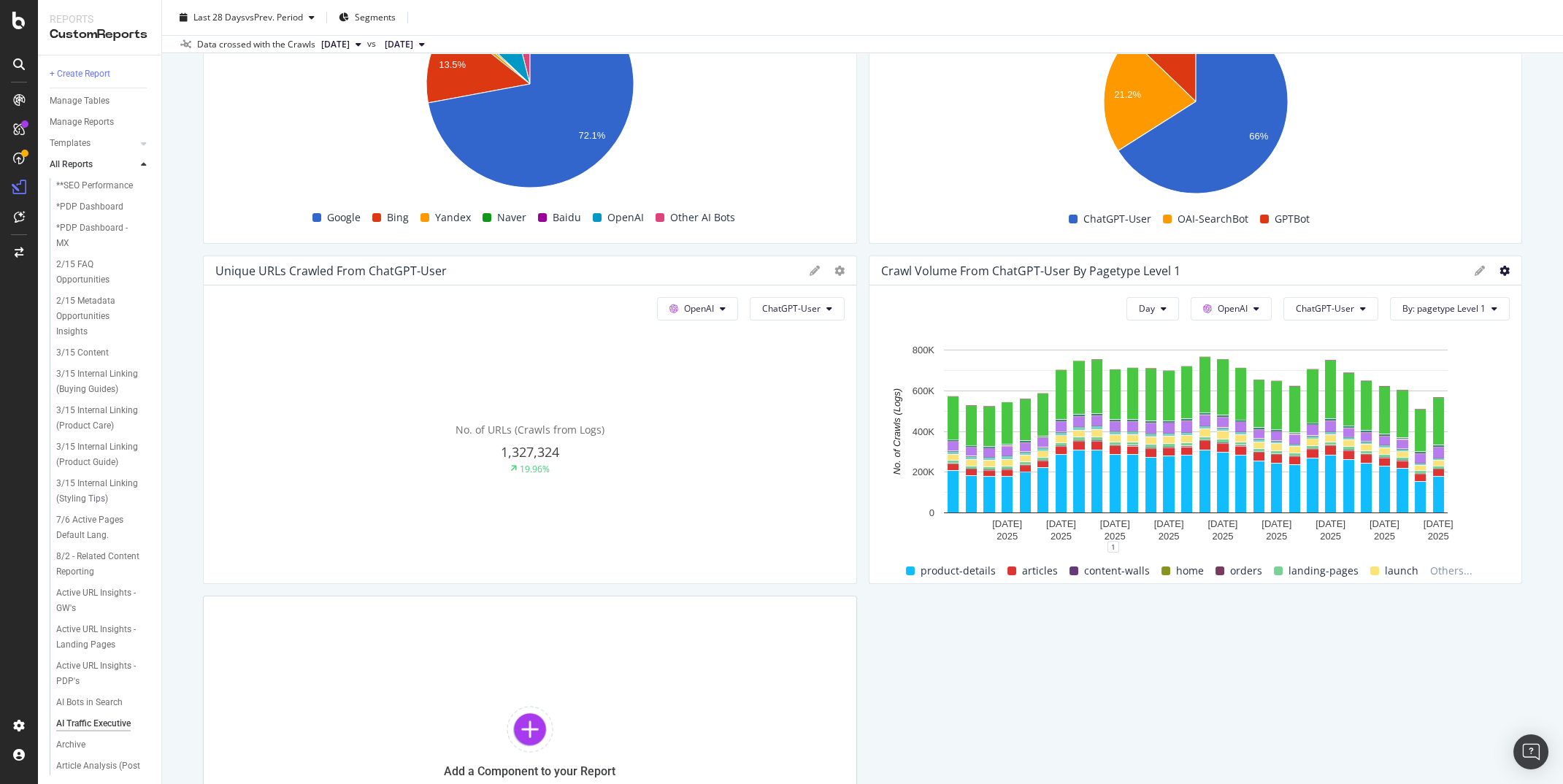
click at [1502, 266] on icon at bounding box center [1505, 271] width 10 height 10
click at [1386, 271] on span "Table" at bounding box center [1433, 271] width 109 height 13
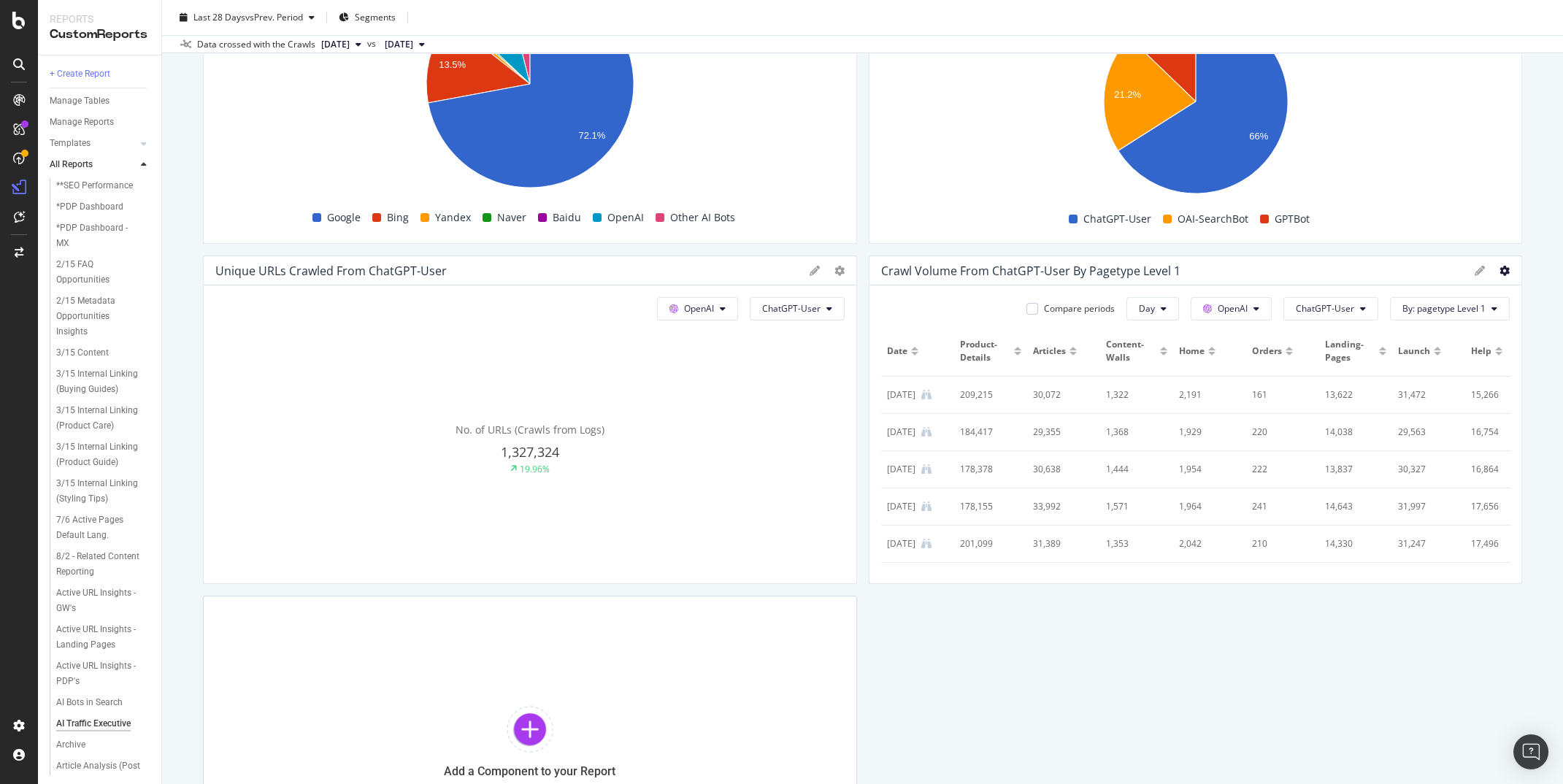
click at [1505, 271] on icon at bounding box center [1505, 271] width 10 height 10
click at [1430, 250] on div "Pie" at bounding box center [1421, 243] width 156 height 21
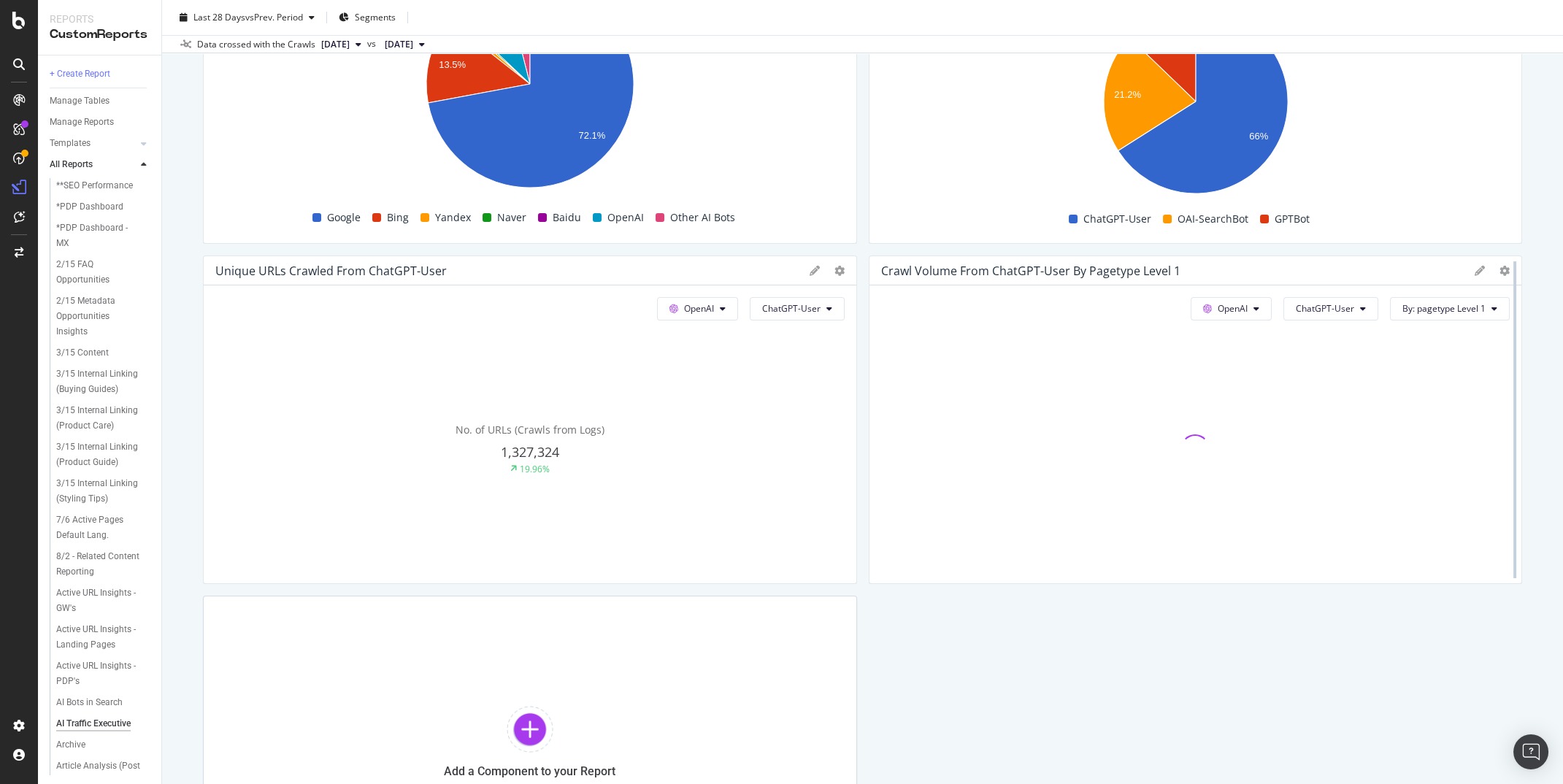
click at [1510, 269] on div at bounding box center [1514, 420] width 14 height 328
click at [1502, 269] on icon at bounding box center [1505, 271] width 10 height 10
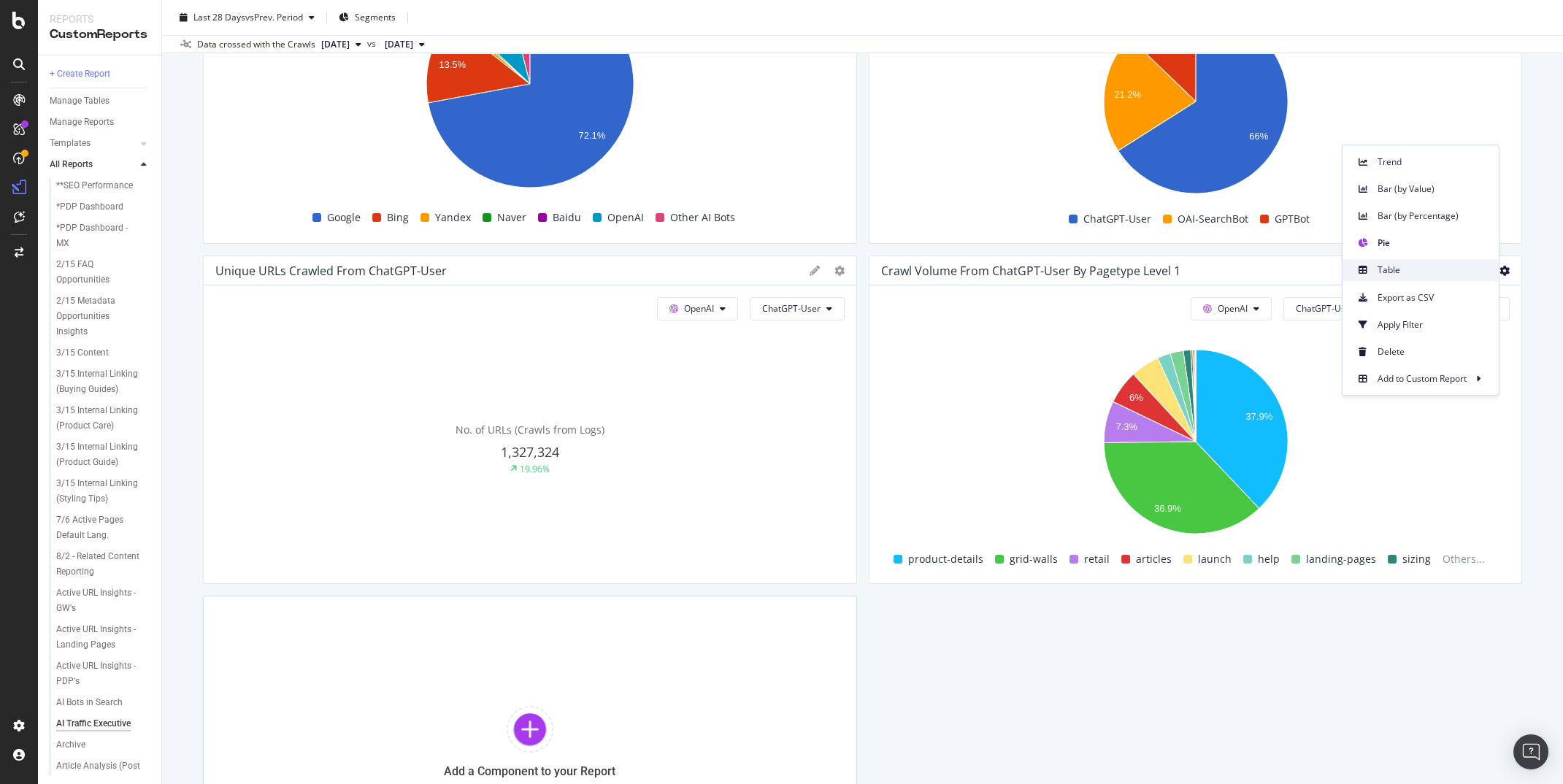
click at [1411, 271] on span "Table" at bounding box center [1433, 271] width 109 height 13
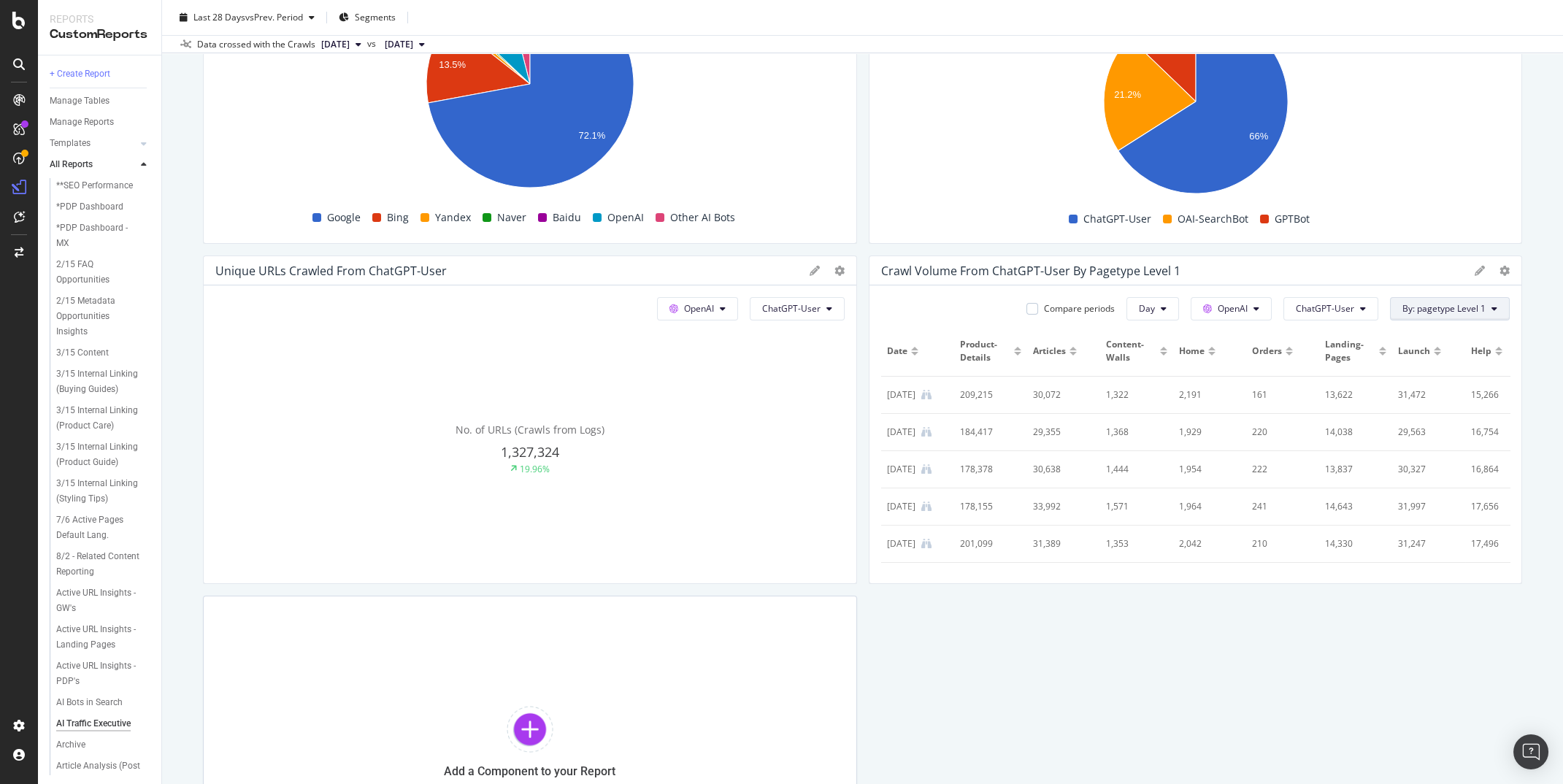
click at [1440, 307] on span "By: pagetype Level 1" at bounding box center [1444, 308] width 83 height 13
click at [1400, 388] on span "Geos" at bounding box center [1418, 388] width 157 height 13
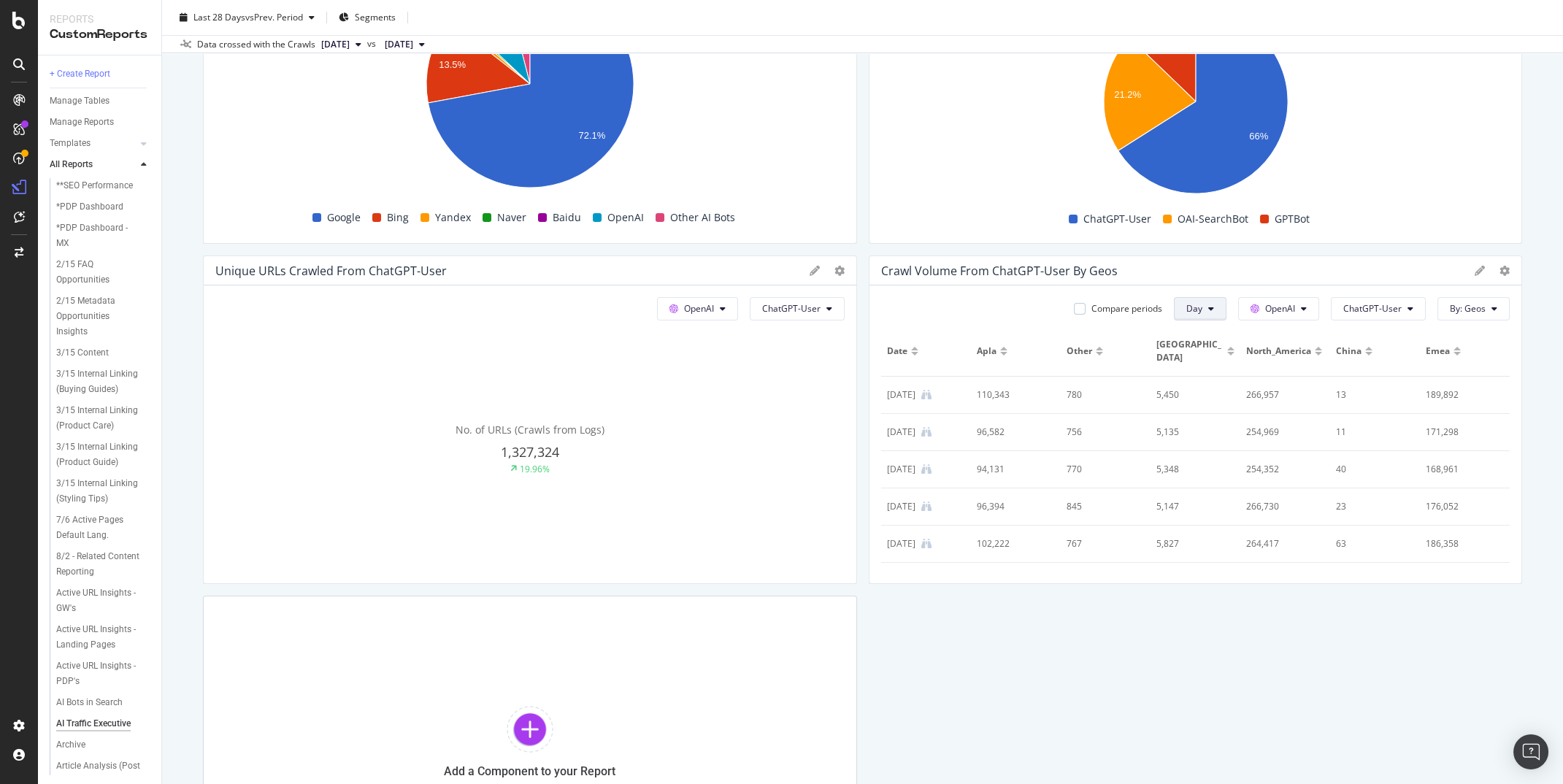
click at [1211, 314] on button "Day" at bounding box center [1200, 308] width 52 height 23
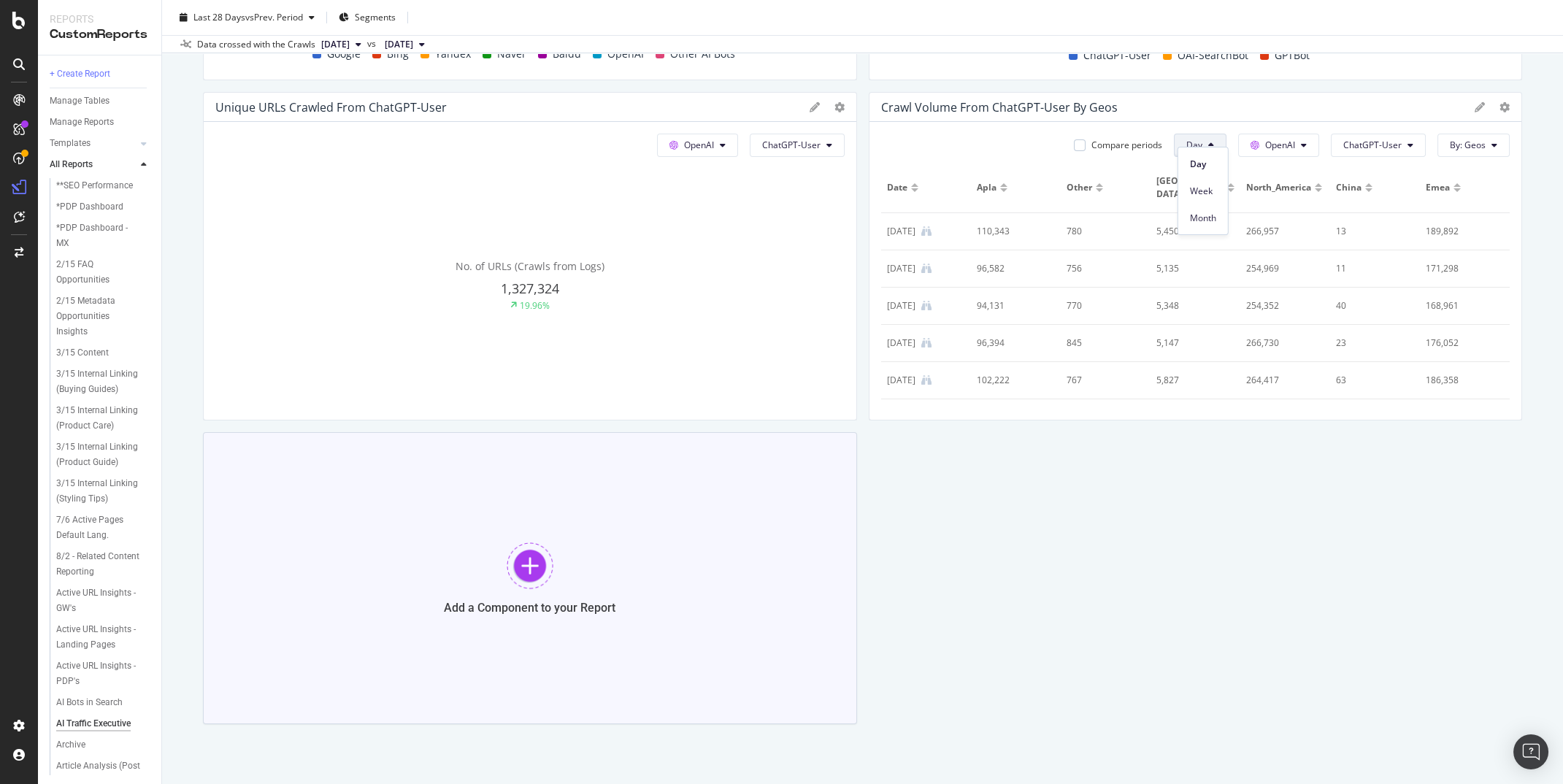
scroll to position [762, 0]
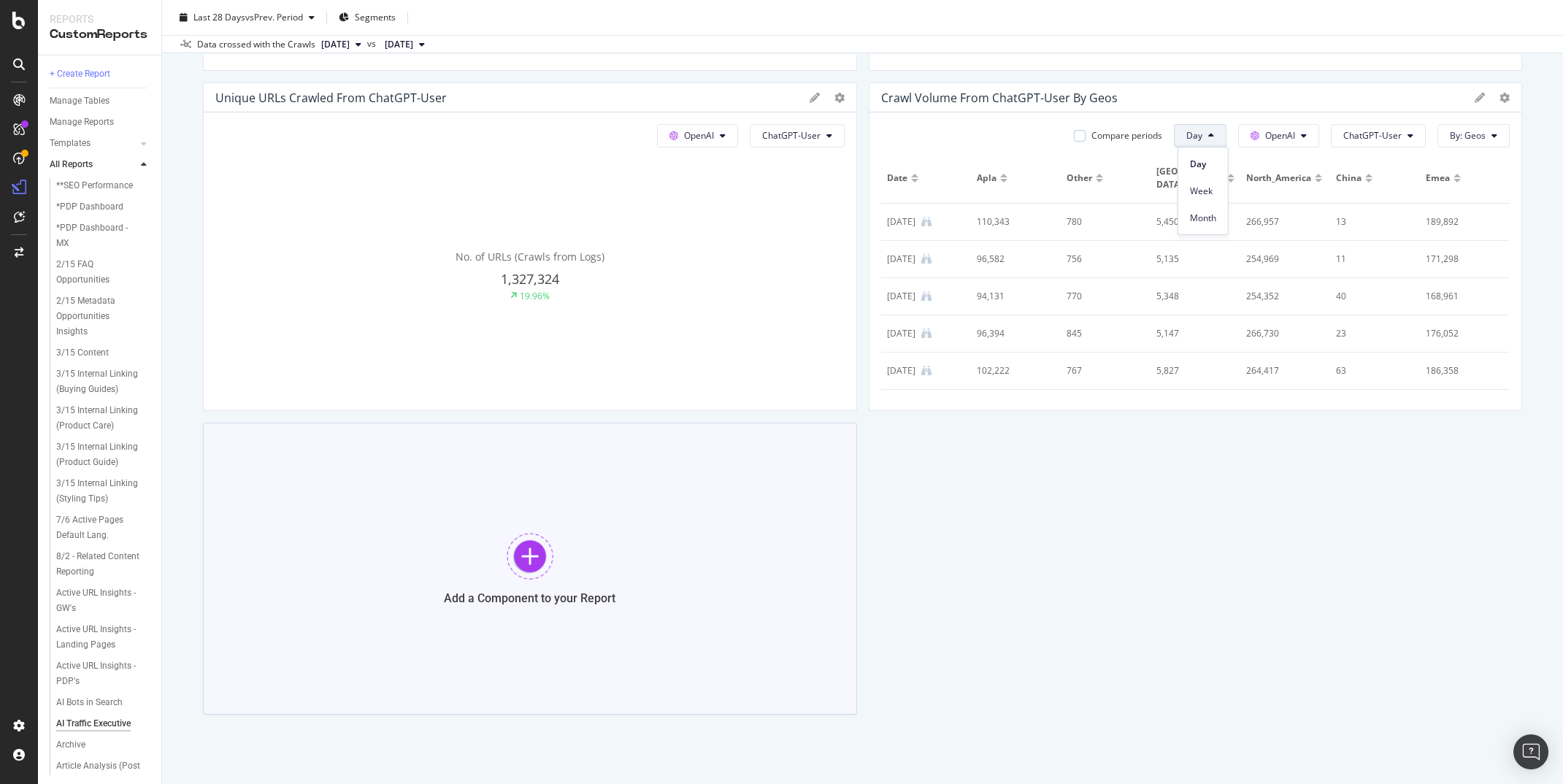
click at [561, 561] on div "Add a Component to your Report" at bounding box center [530, 569] width 654 height 292
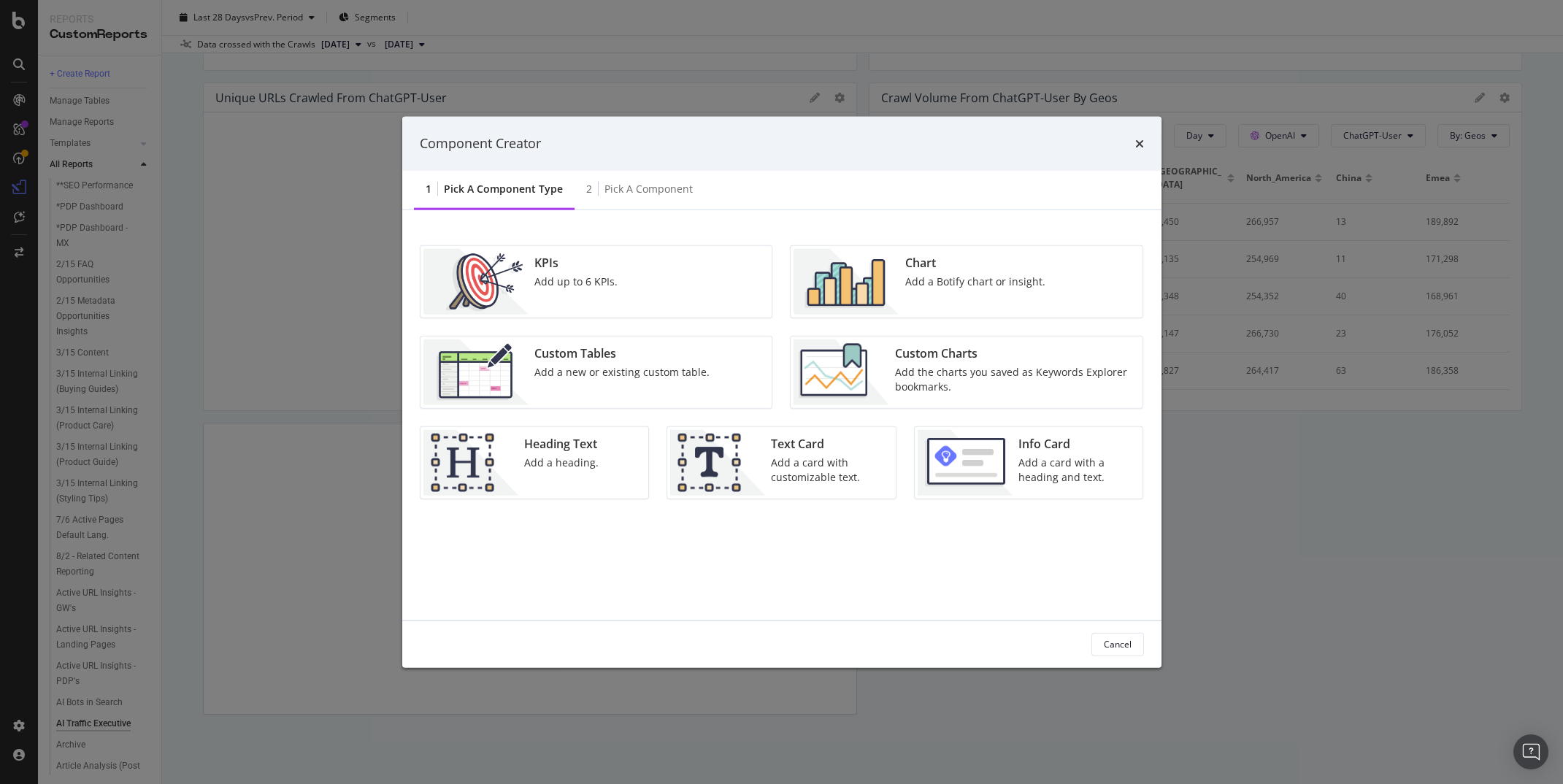
click at [884, 287] on img "modal" at bounding box center [846, 281] width 105 height 66
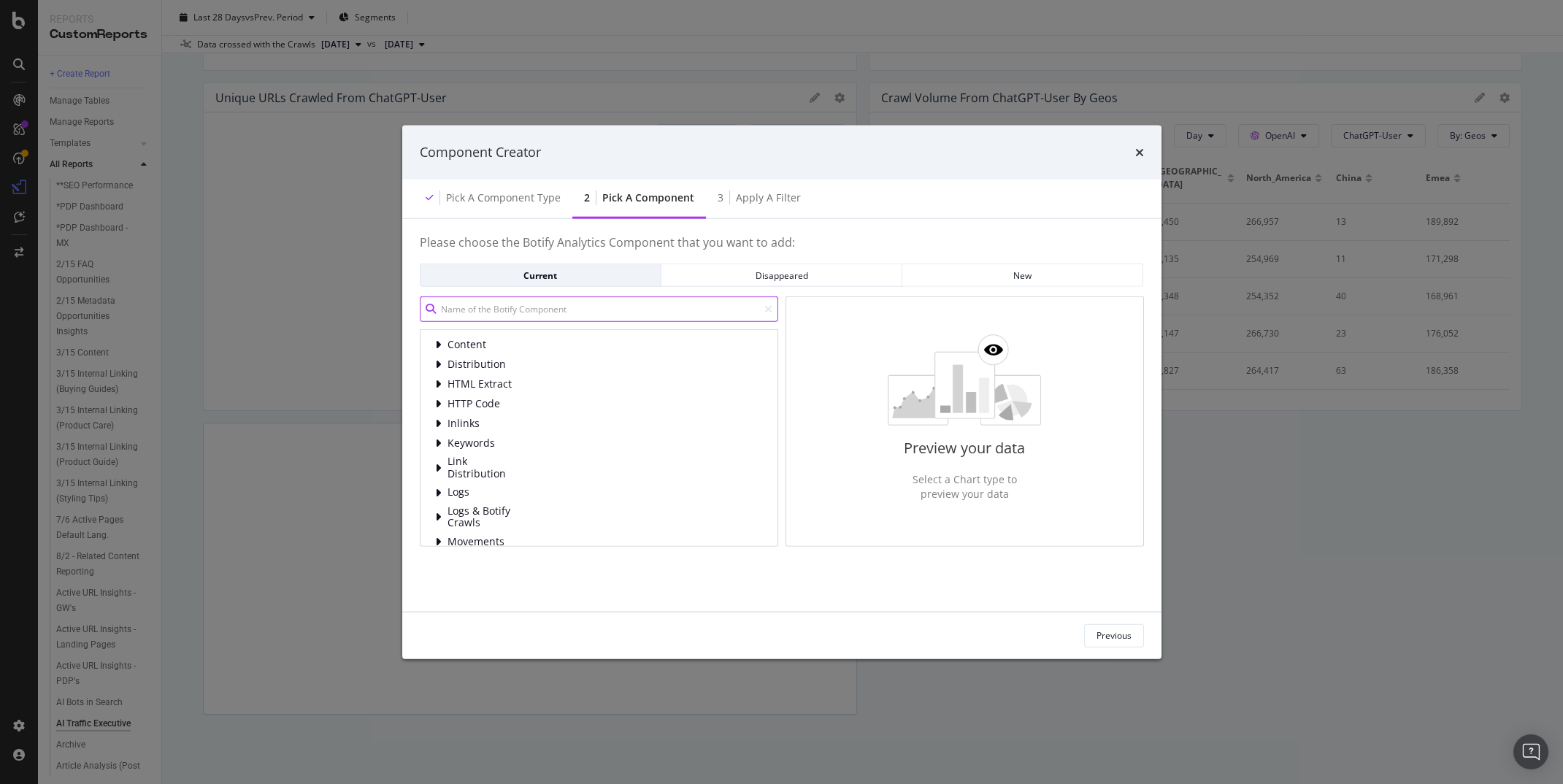
click at [606, 311] on input "modal" at bounding box center [599, 309] width 358 height 25
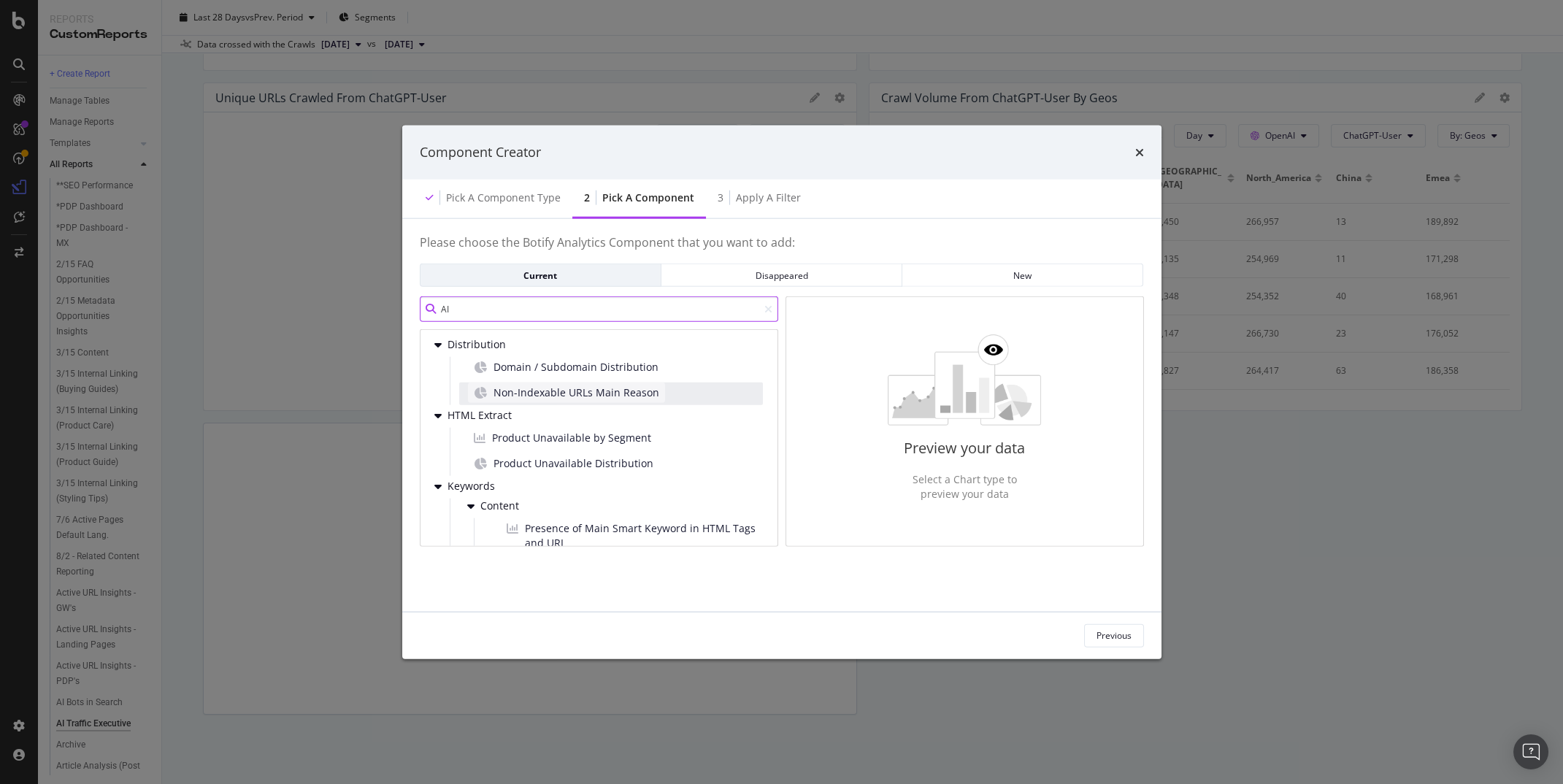
scroll to position [102, 0]
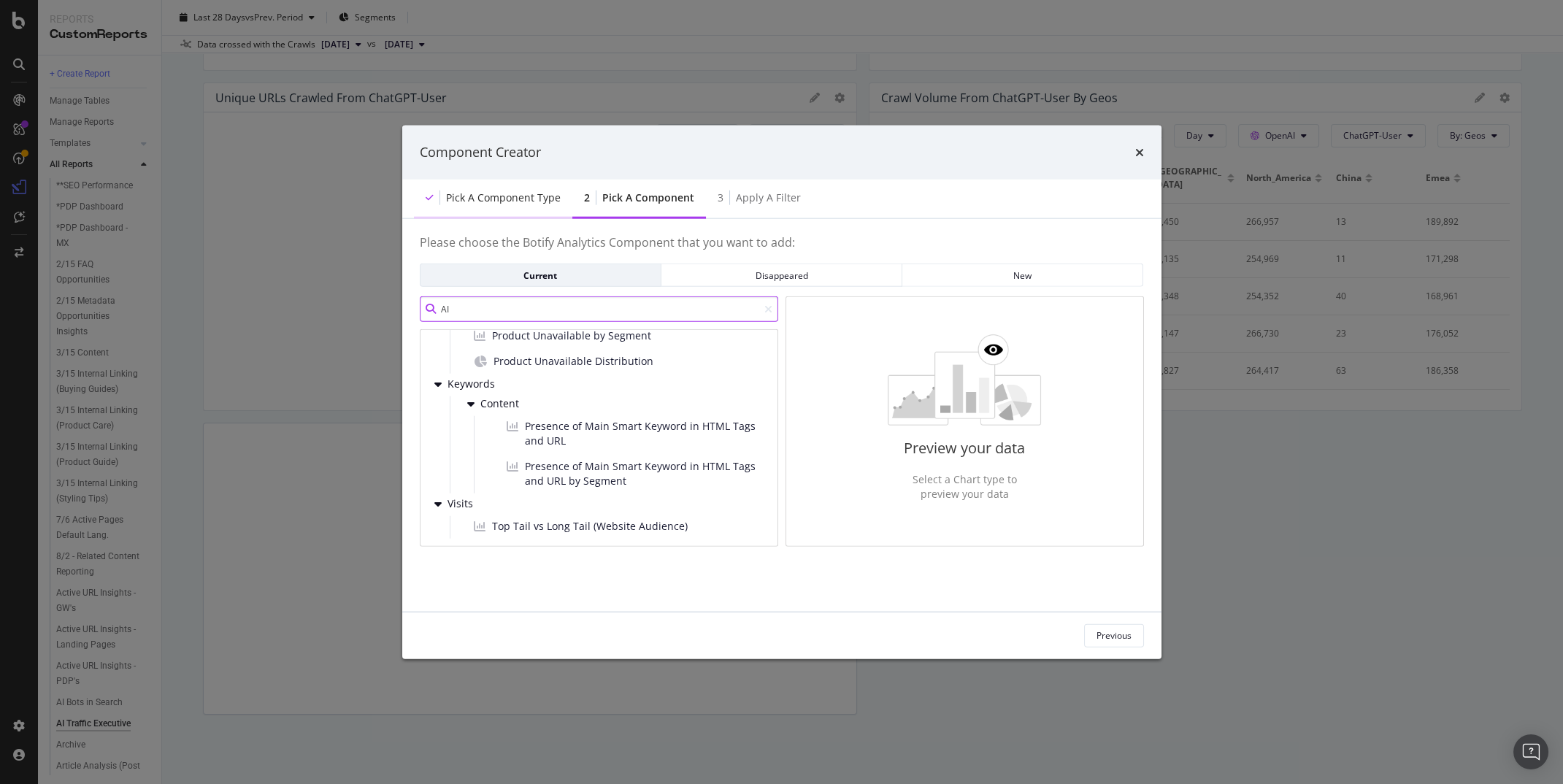
type input "AI"
click at [516, 199] on div "Pick a Component type" at bounding box center [503, 196] width 115 height 14
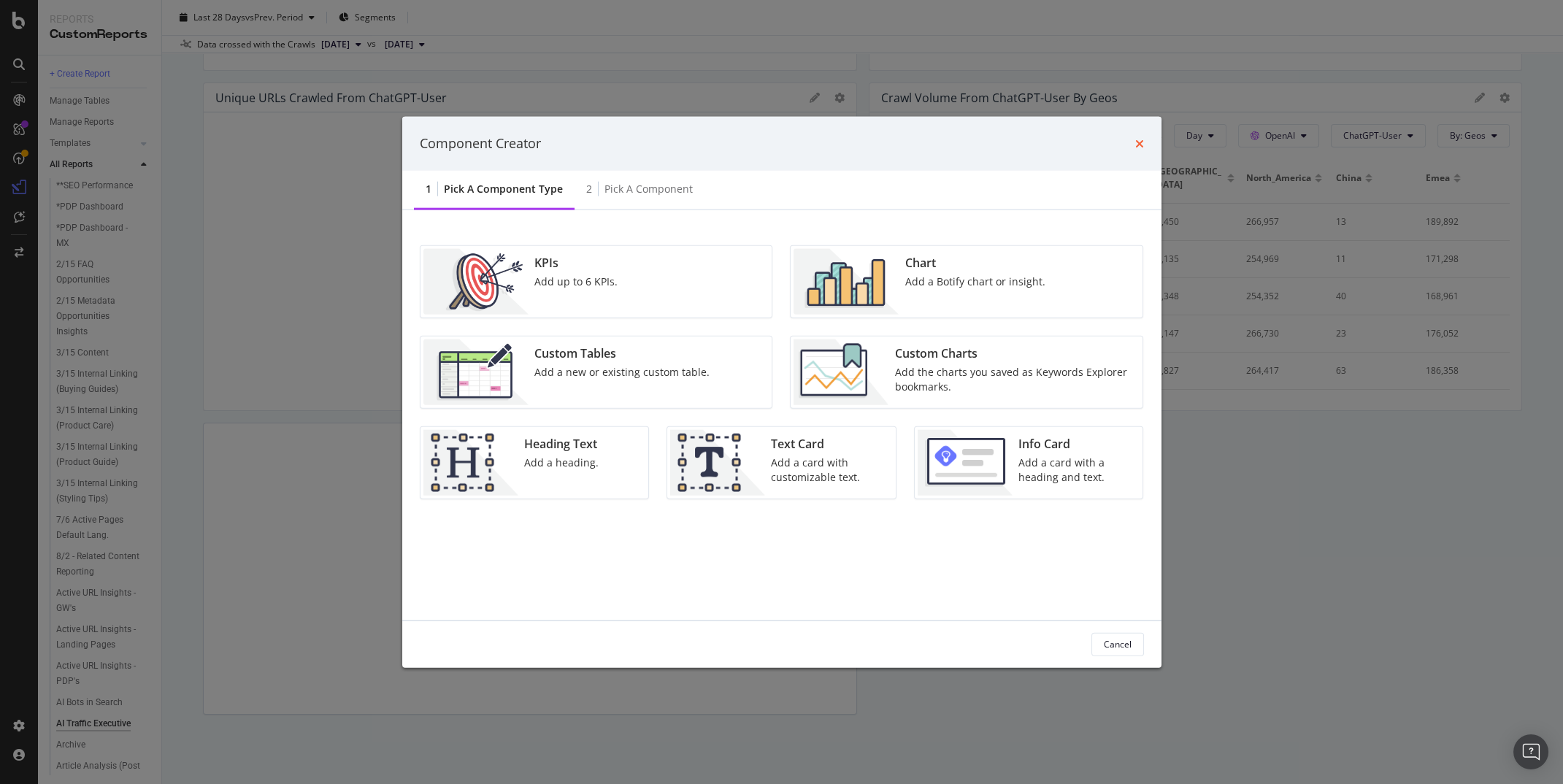
click at [1139, 142] on icon "times" at bounding box center [1140, 143] width 9 height 12
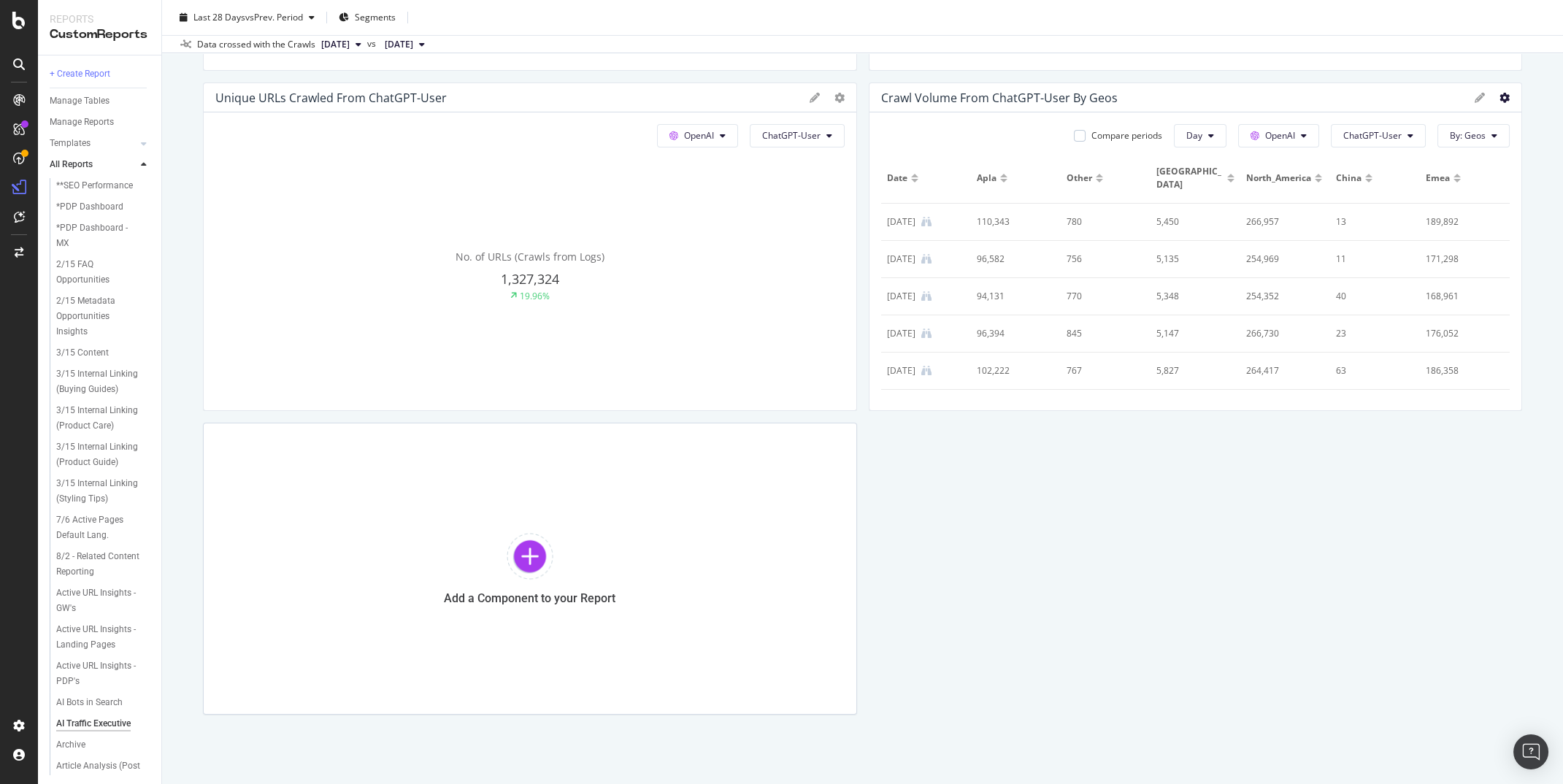
click at [1502, 99] on icon at bounding box center [1505, 98] width 10 height 10
click at [1386, 466] on div "Unique URLs Crawled from Google Google All bots No. of URLs (Crawls from Logs) …" at bounding box center [863, 58] width 1319 height 1312
click at [1202, 133] on span "Day" at bounding box center [1194, 134] width 16 height 13
click at [1200, 211] on span "Month" at bounding box center [1203, 218] width 26 height 13
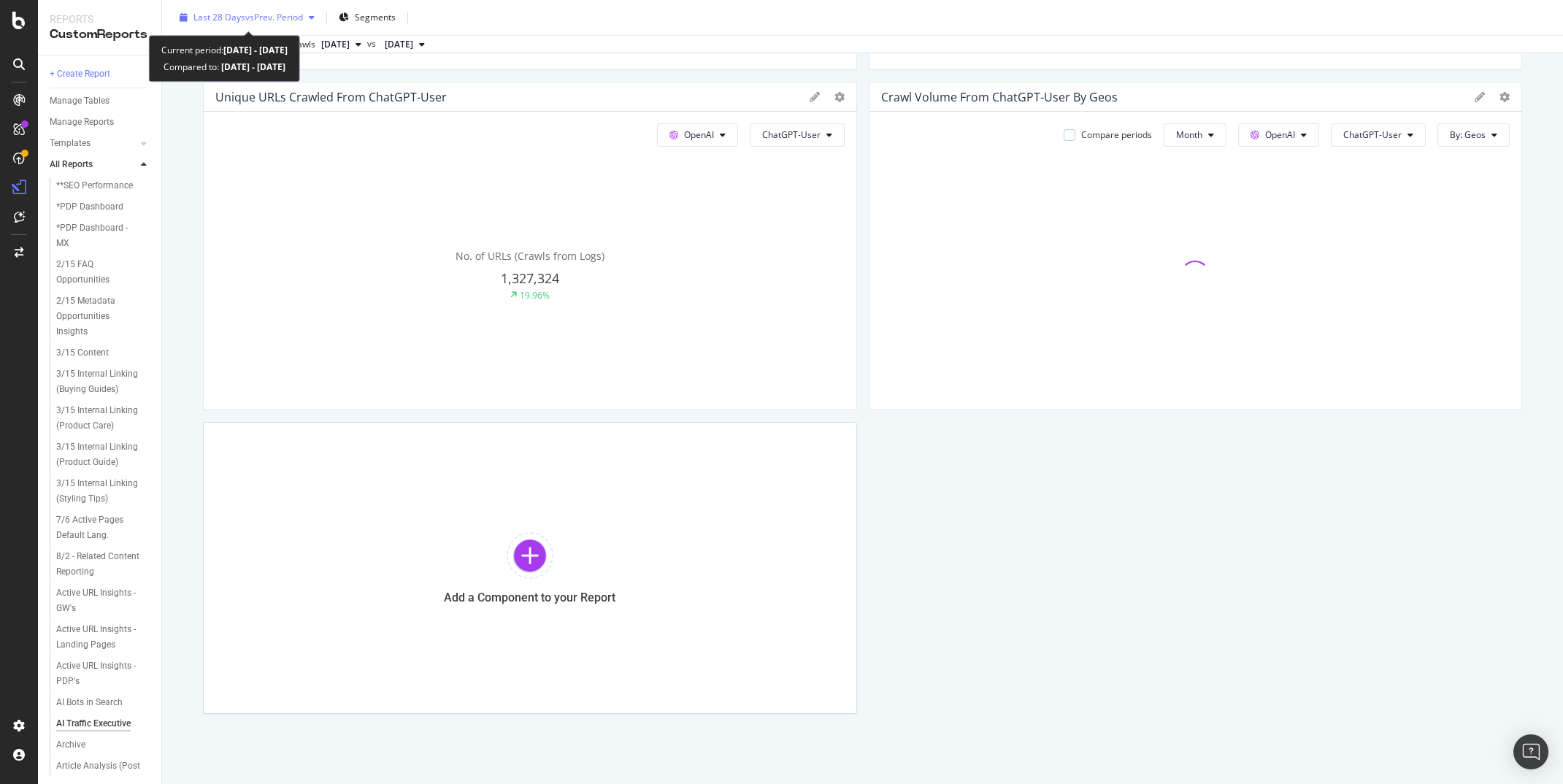
click at [286, 21] on span "vs Prev. Period" at bounding box center [274, 17] width 58 height 13
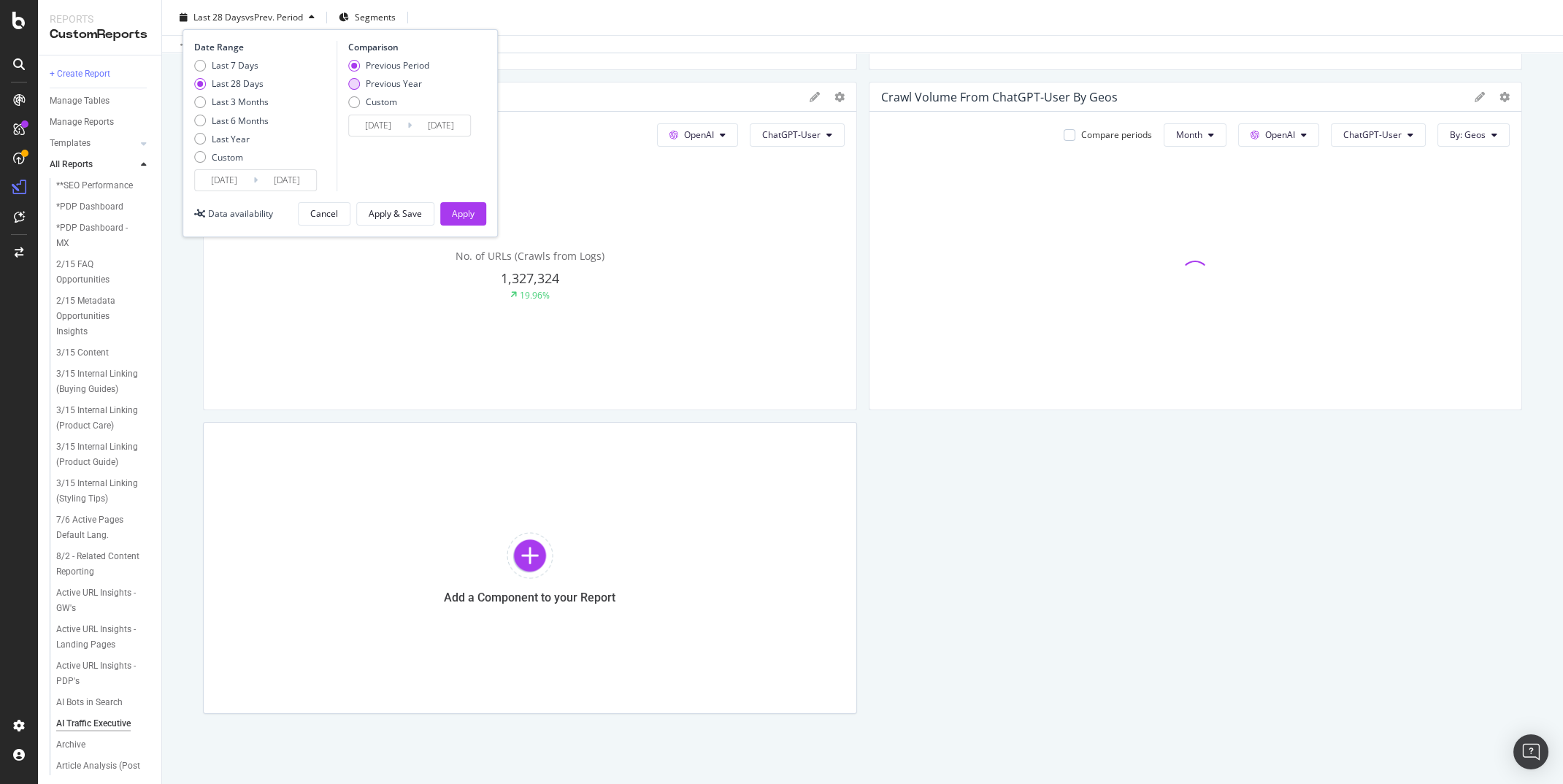
click at [382, 80] on div "Previous Year" at bounding box center [394, 83] width 56 height 13
type input "2024/08/18"
type input "[DATE]"
click at [1177, 551] on div "Unique URLs Crawled from Google Google All bots No. of URLs (Crawls from Logs) …" at bounding box center [863, 57] width 1319 height 1312
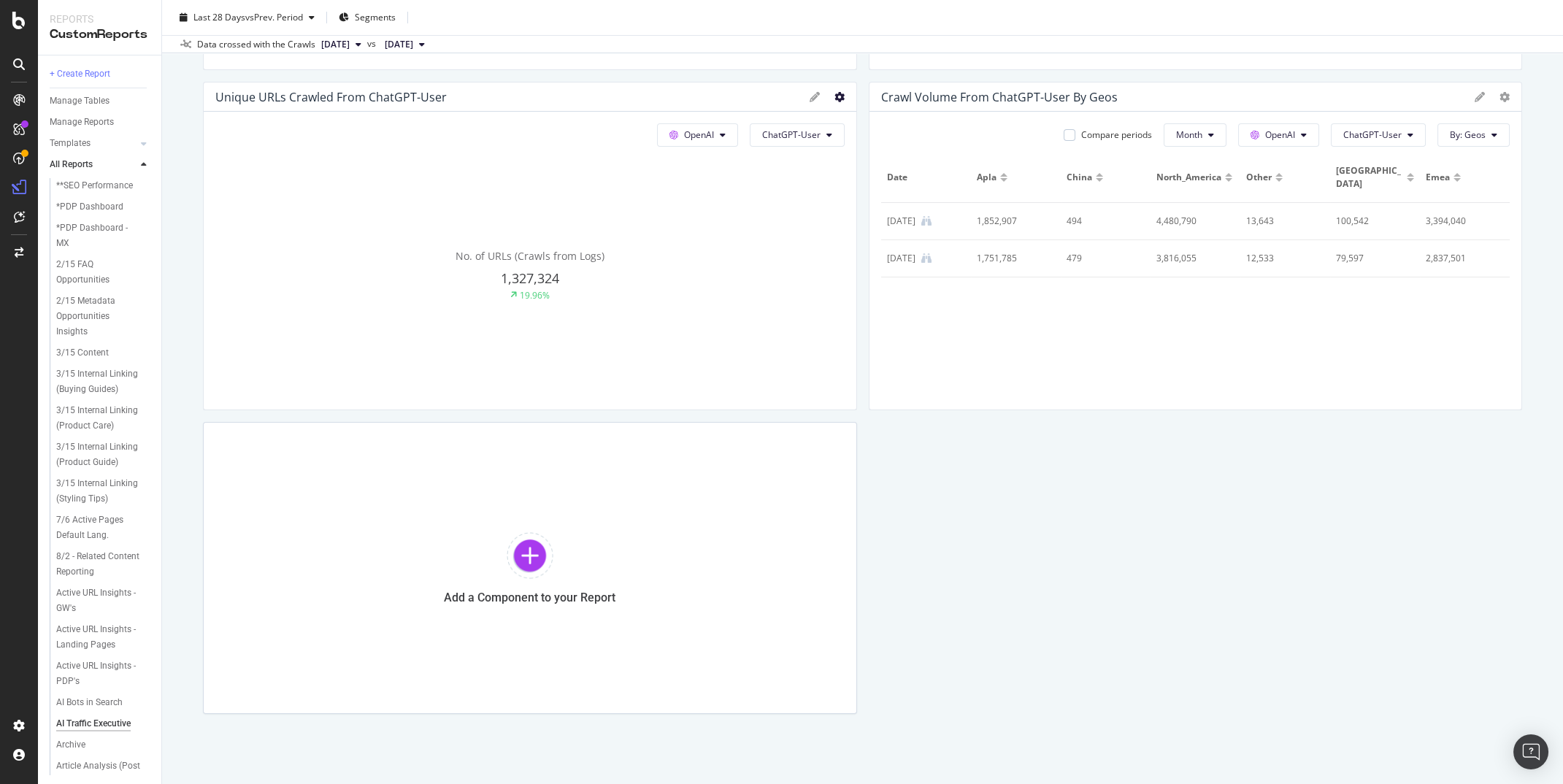
click at [836, 92] on icon at bounding box center [840, 97] width 10 height 10
click at [896, 251] on span "Apply Filter" at bounding box center [925, 254] width 109 height 13
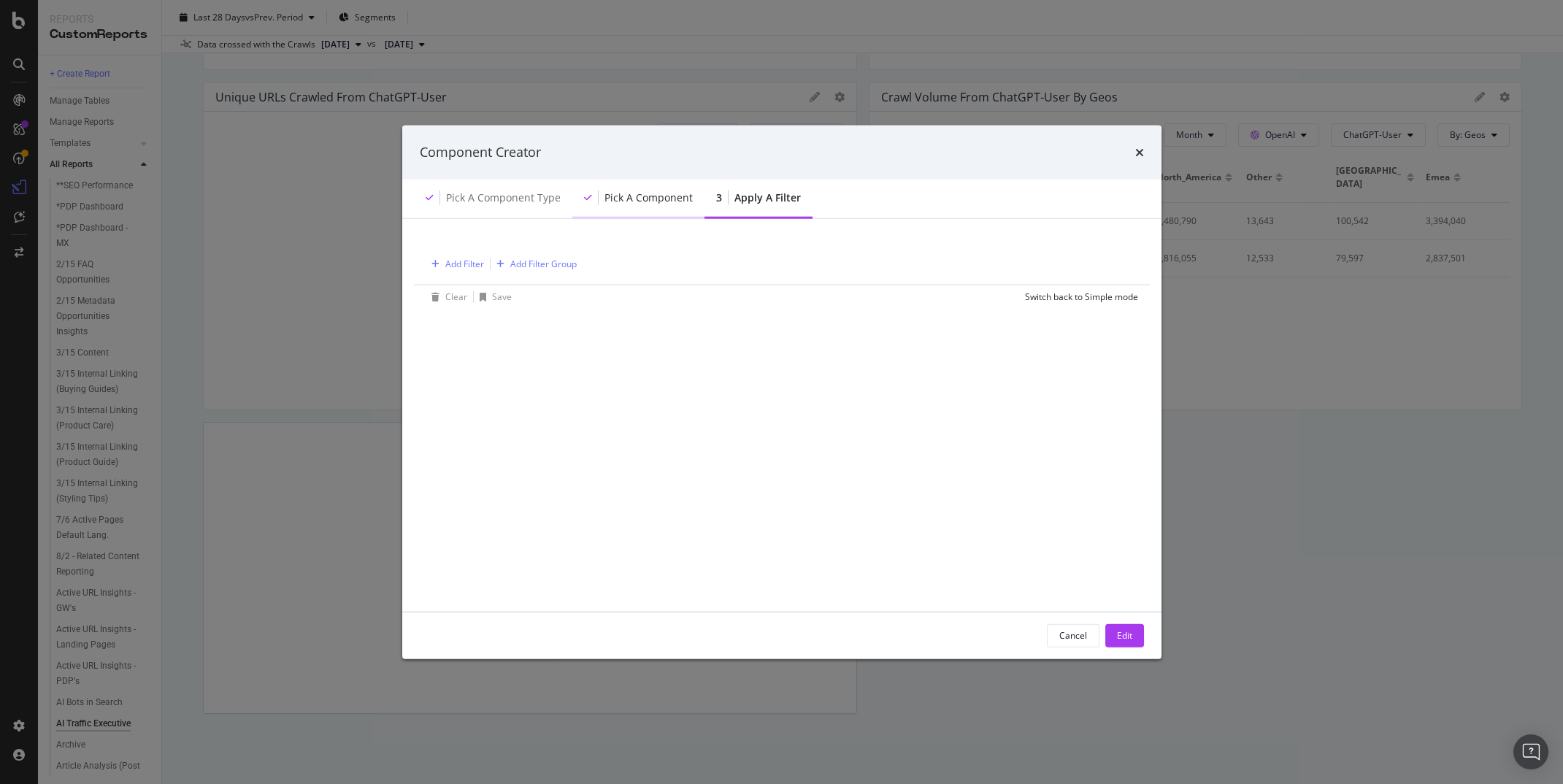
click at [651, 193] on div "Pick a Component" at bounding box center [649, 196] width 88 height 14
click at [516, 195] on div "Pick a Component type" at bounding box center [503, 196] width 115 height 14
click at [618, 201] on div "Pick a Component" at bounding box center [649, 196] width 88 height 14
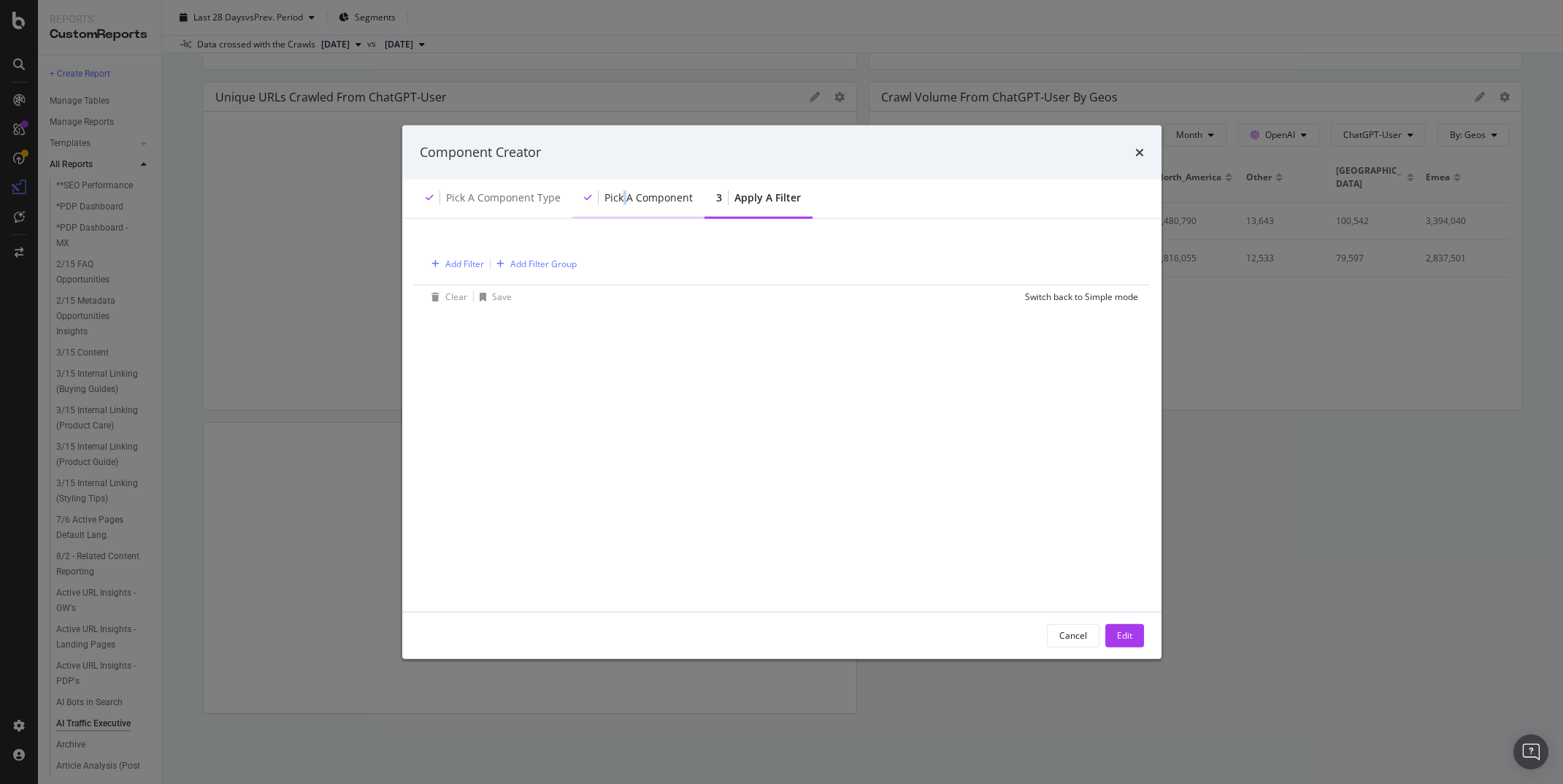
click at [618, 201] on div "Pick a Component" at bounding box center [649, 196] width 88 height 14
click at [505, 202] on div "Pick a Component type" at bounding box center [503, 196] width 115 height 14
click at [1059, 638] on div "Cancel" at bounding box center [1073, 636] width 28 height 13
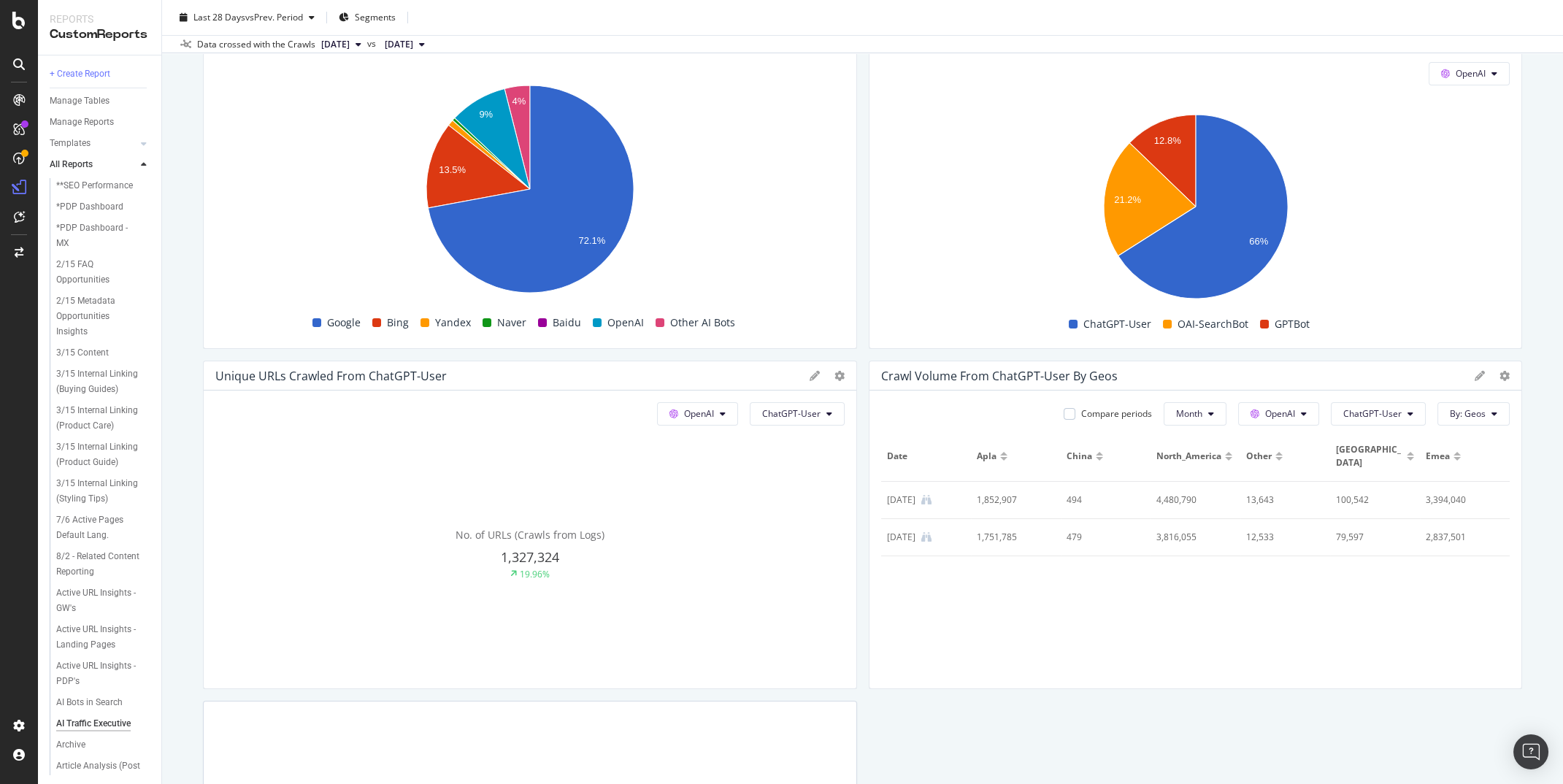
scroll to position [382, 0]
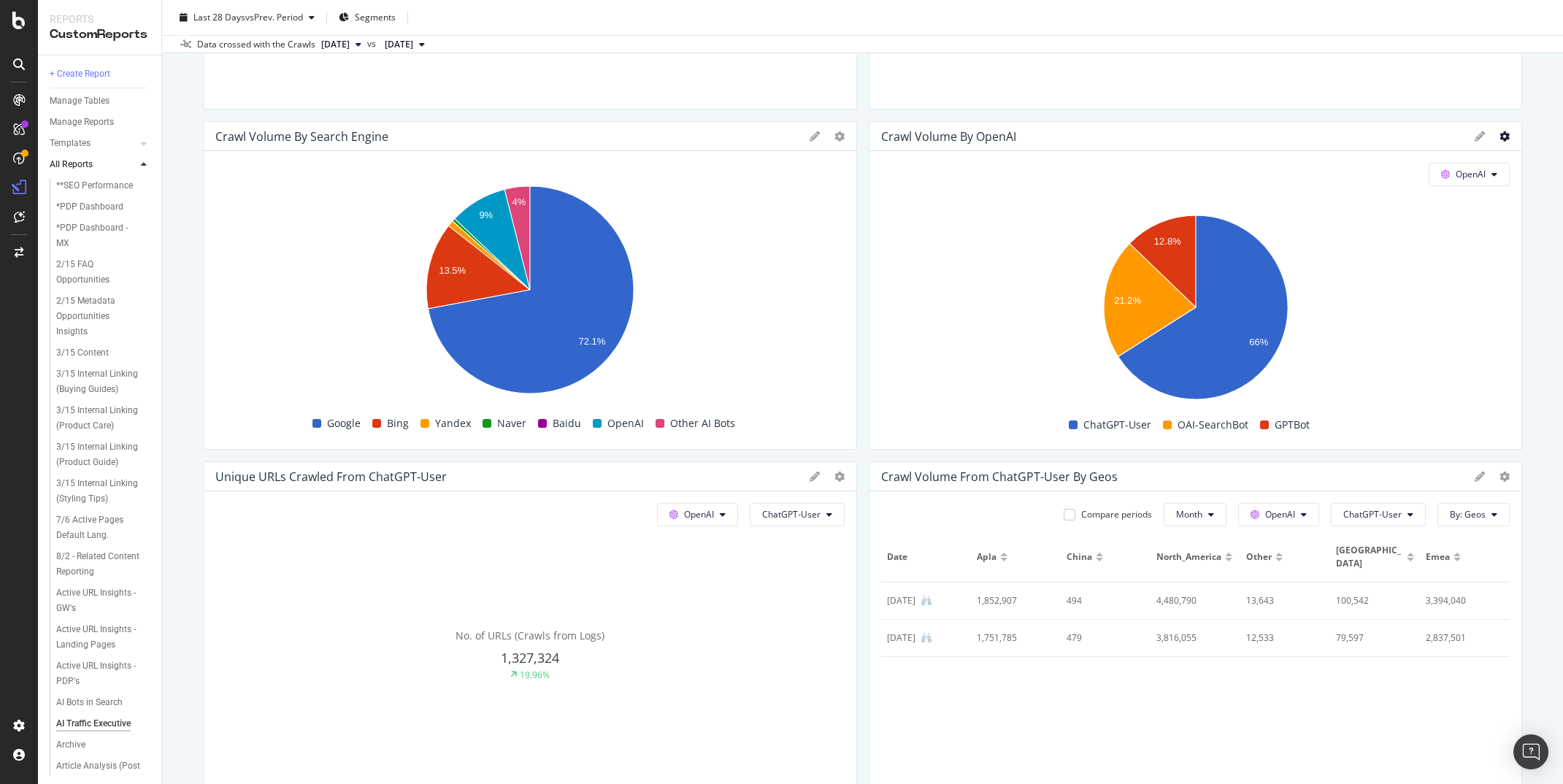
click at [1507, 135] on icon at bounding box center [1505, 136] width 10 height 10
click at [1423, 131] on span "Table" at bounding box center [1433, 135] width 109 height 13
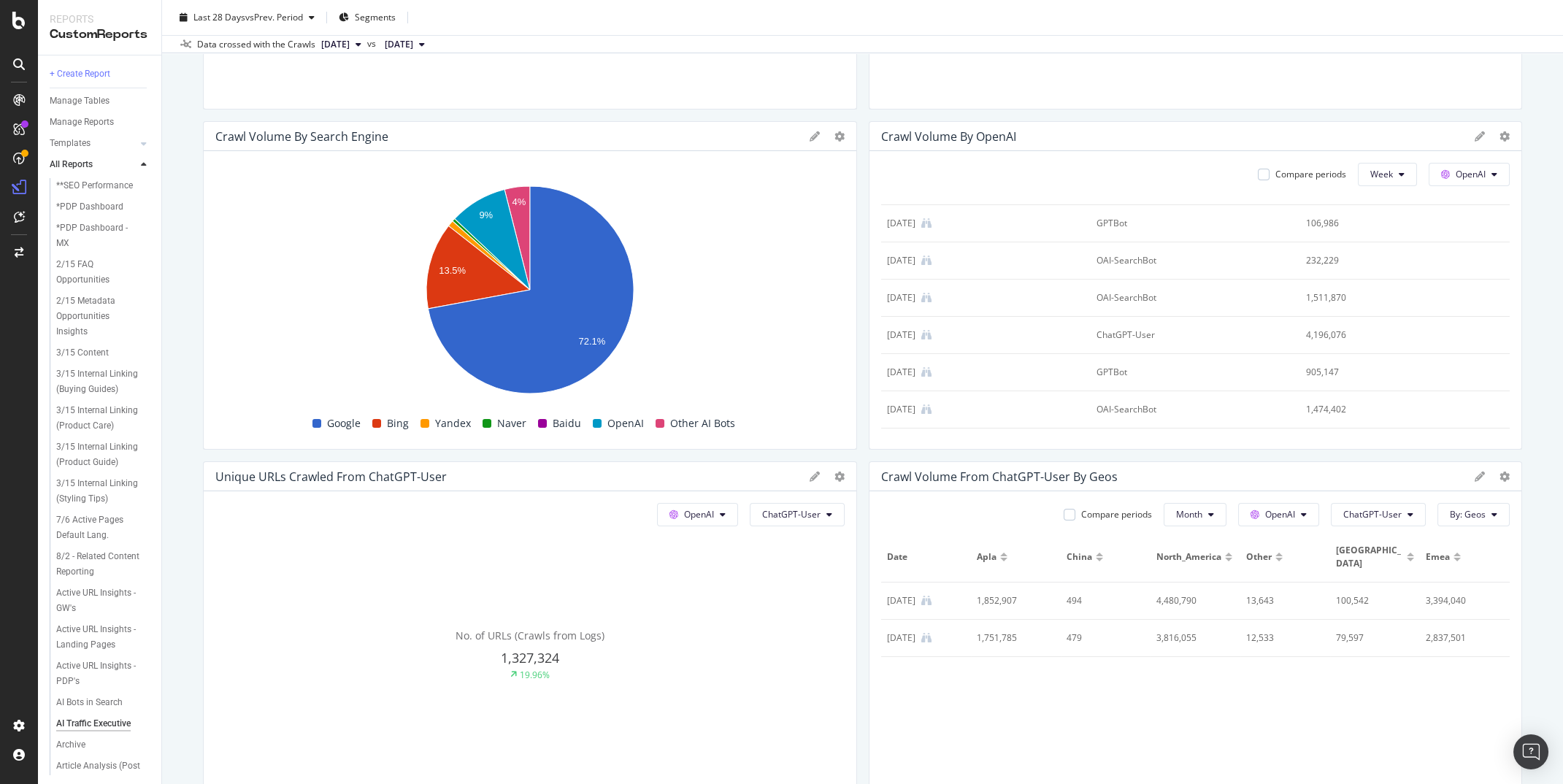
scroll to position [70, 0]
click at [1399, 178] on button "Week" at bounding box center [1388, 174] width 59 height 23
click at [1385, 247] on div "Month" at bounding box center [1385, 257] width 49 height 21
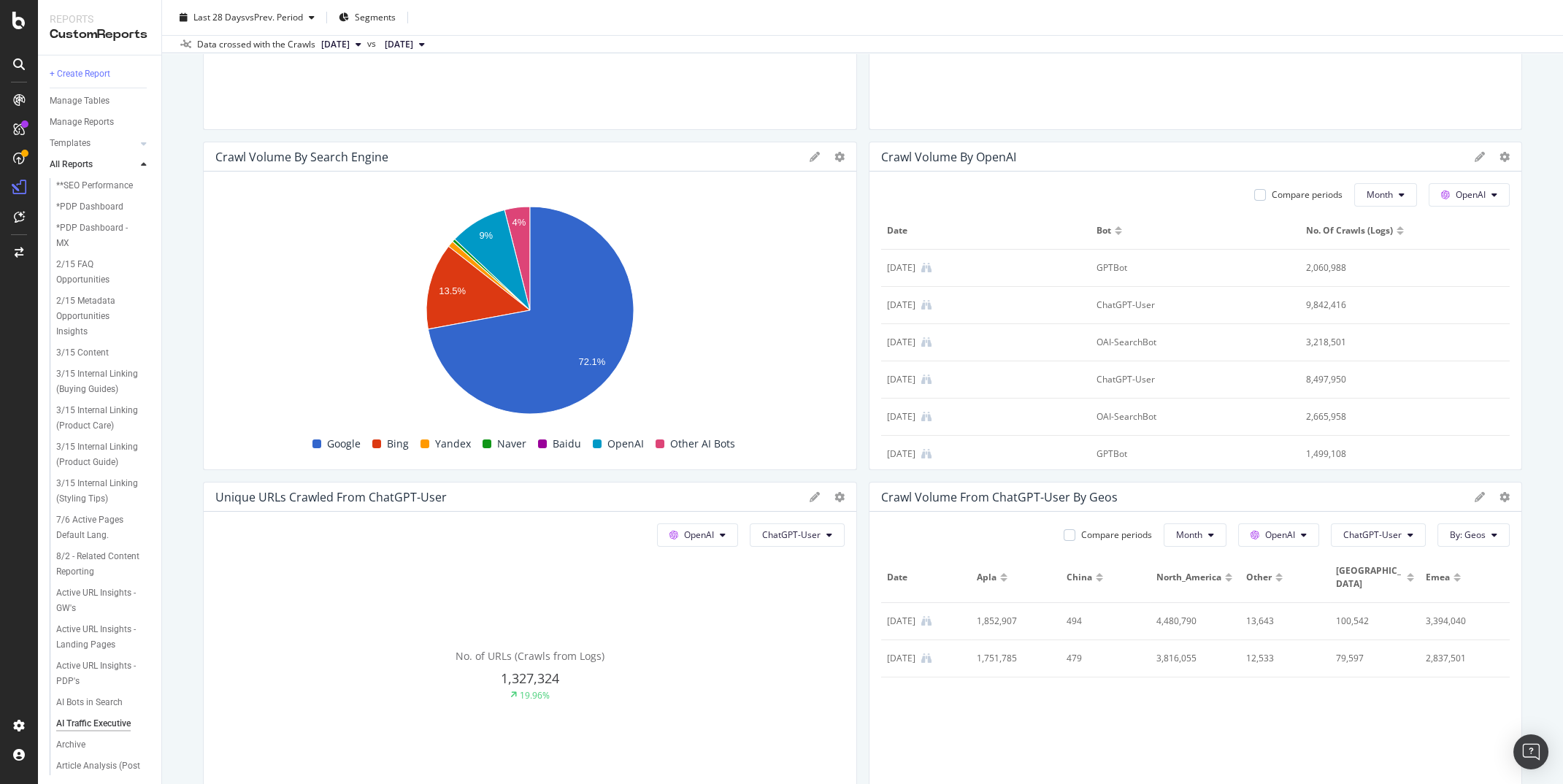
scroll to position [364, 0]
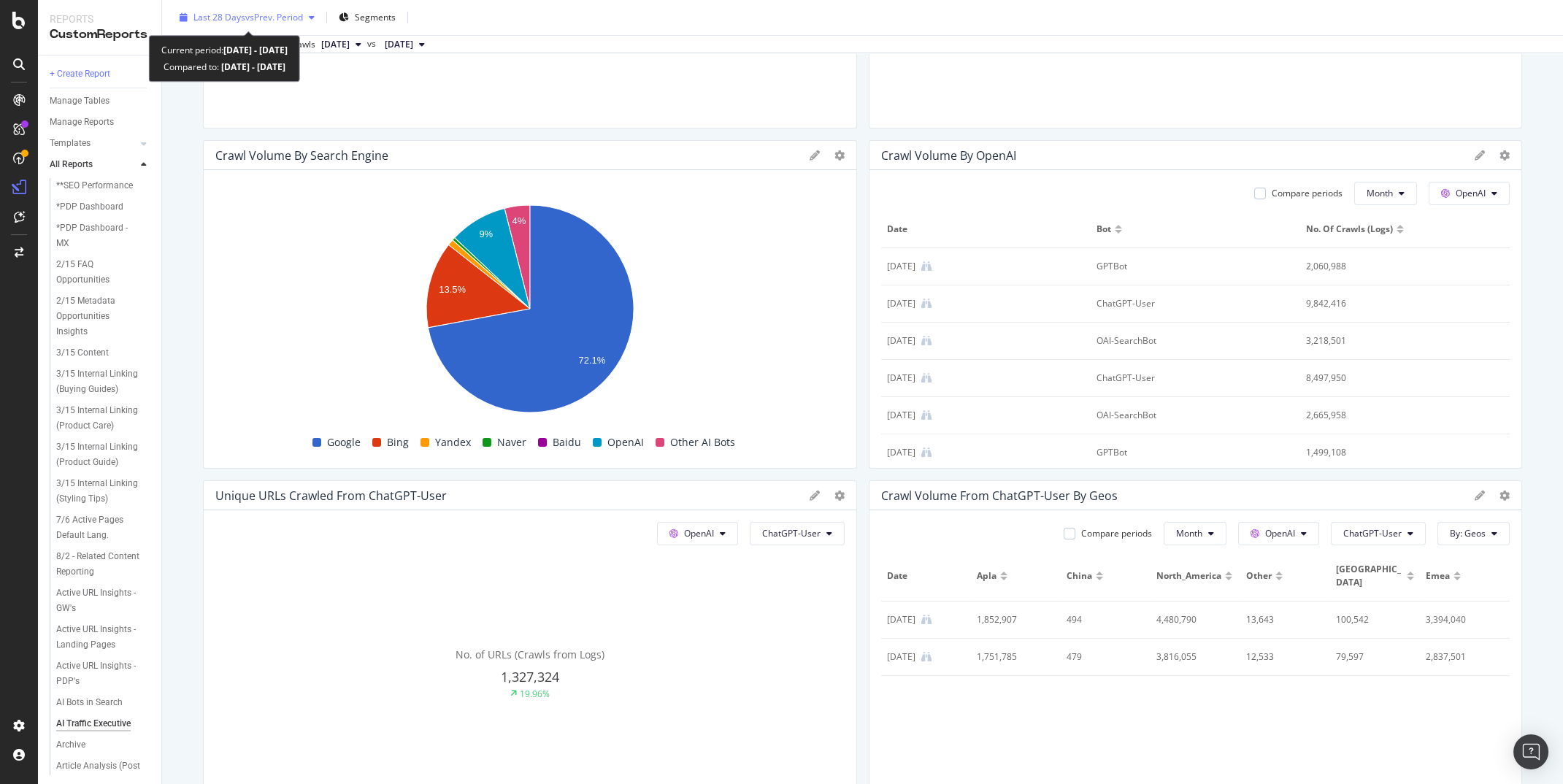
click at [274, 23] on div "Last 28 Days vs Prev. Period" at bounding box center [247, 17] width 147 height 22
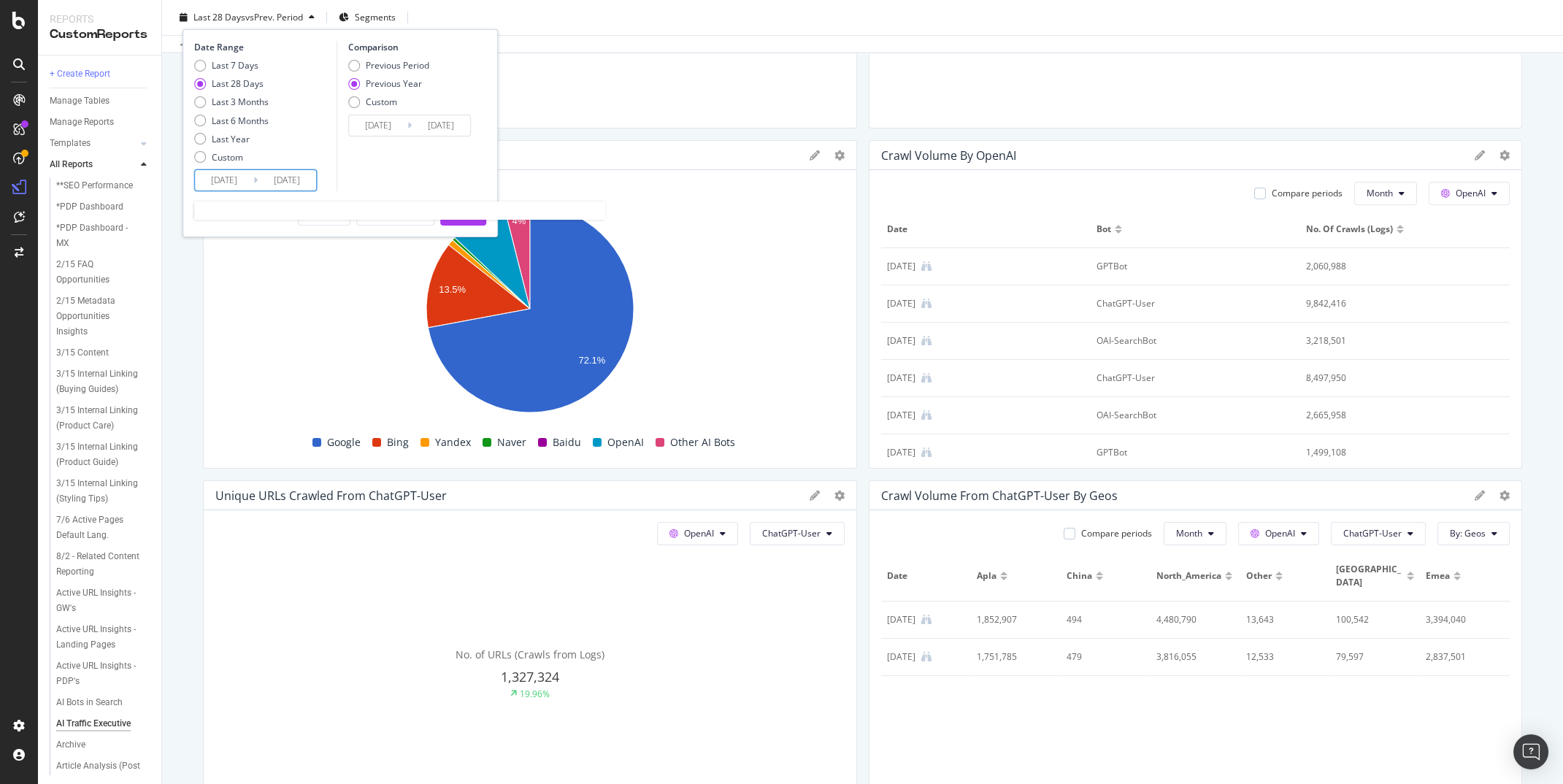
click at [217, 181] on input "[DATE]" at bounding box center [224, 180] width 58 height 20
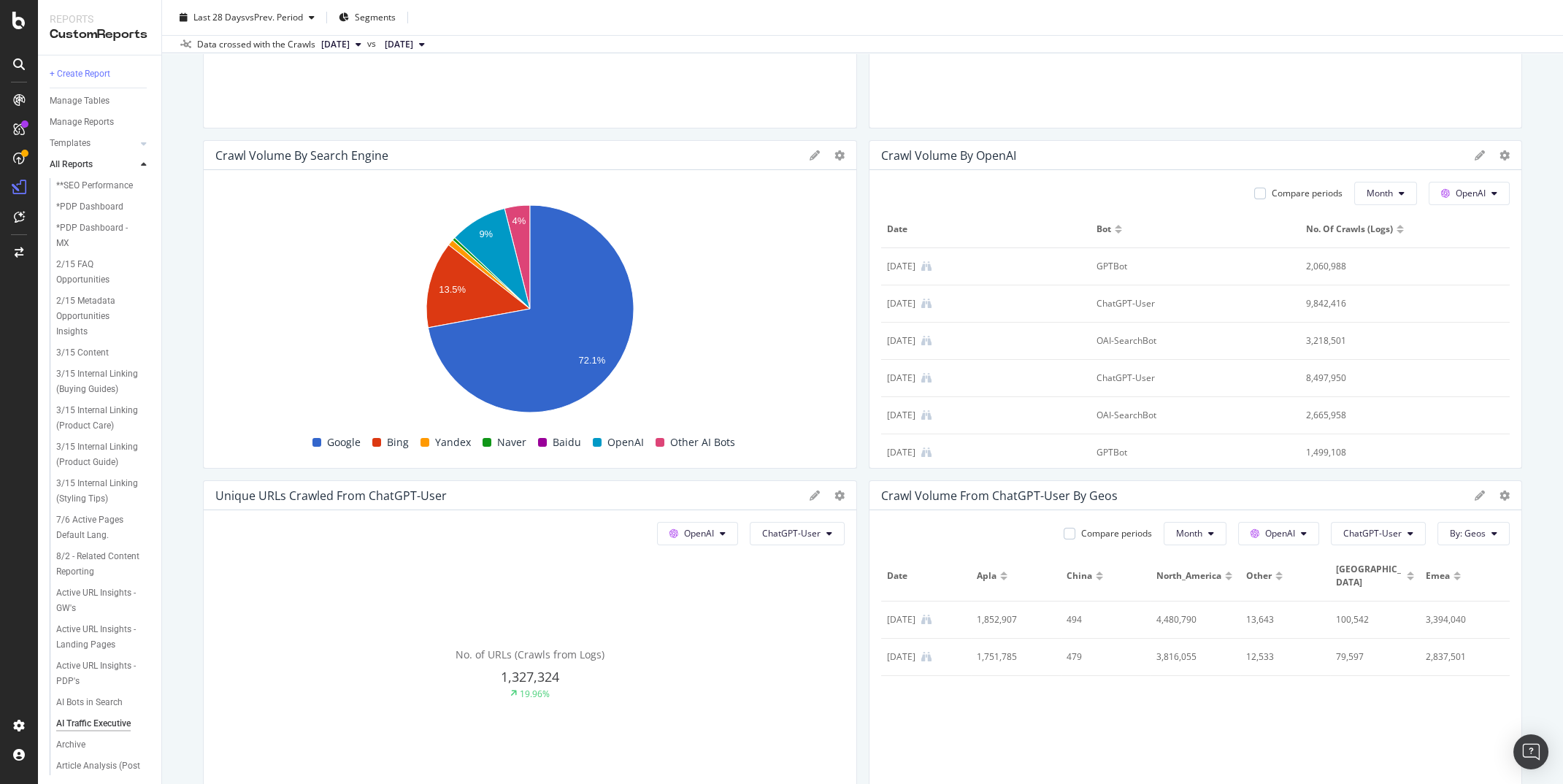
click at [863, 226] on div "Unique URLs Crawled from Google Google All bots No. of URLs (Crawls from Logs) …" at bounding box center [863, 456] width 1319 height 1312
click at [839, 152] on icon at bounding box center [840, 156] width 10 height 10
click at [875, 282] on span "Table" at bounding box center [925, 286] width 109 height 13
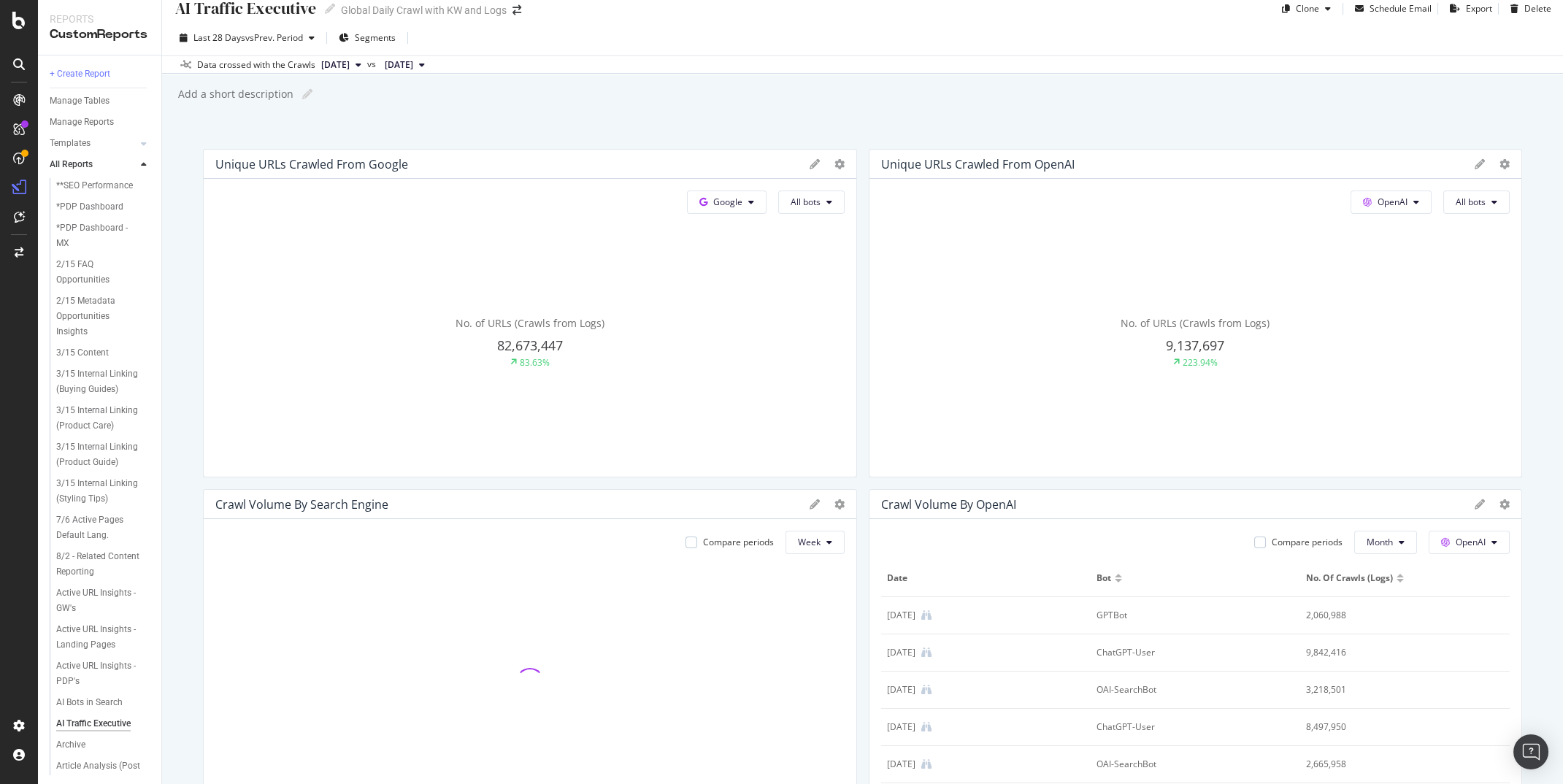
scroll to position [0, 0]
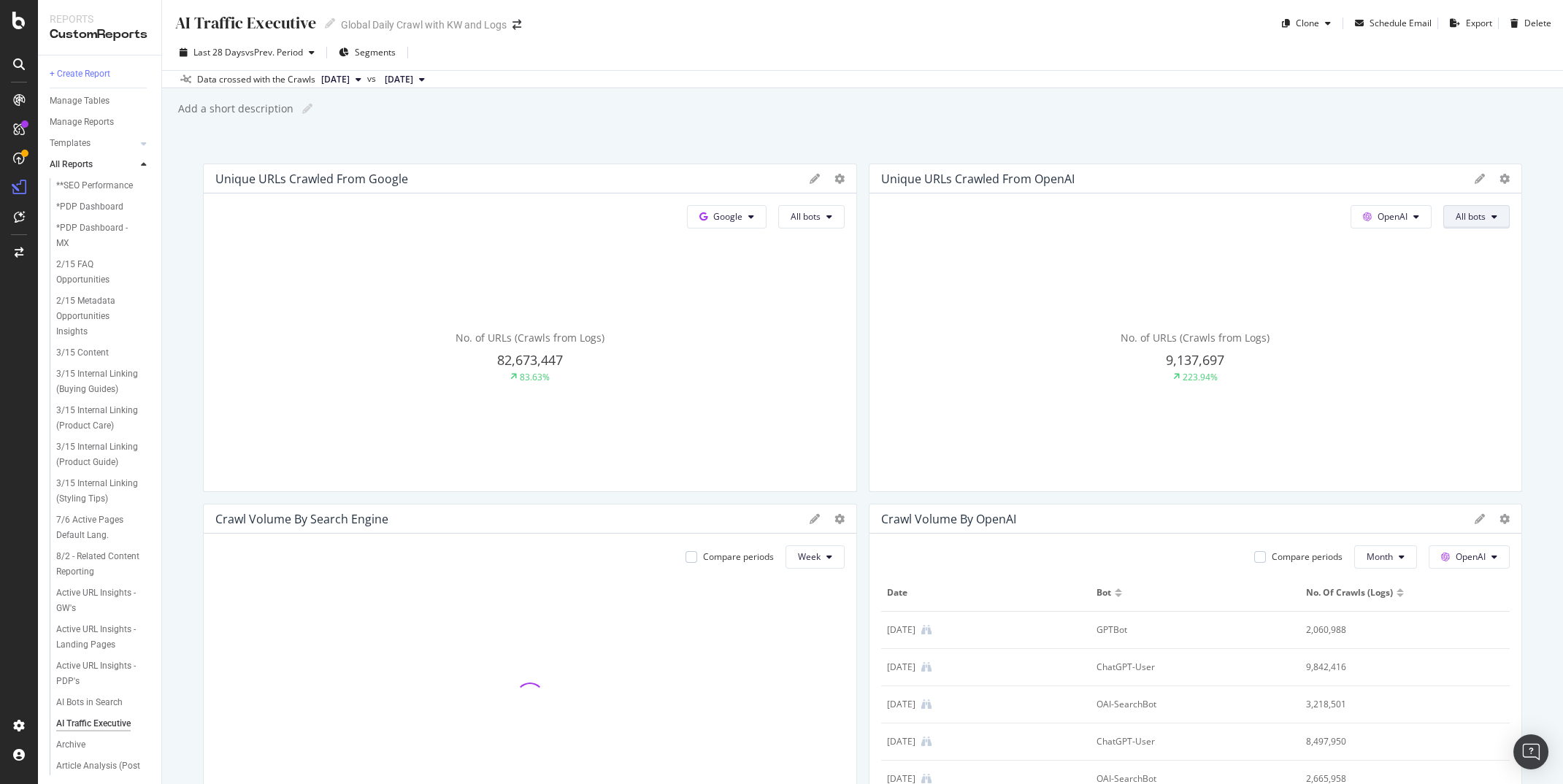
click at [1481, 208] on button "All bots" at bounding box center [1477, 217] width 67 height 23
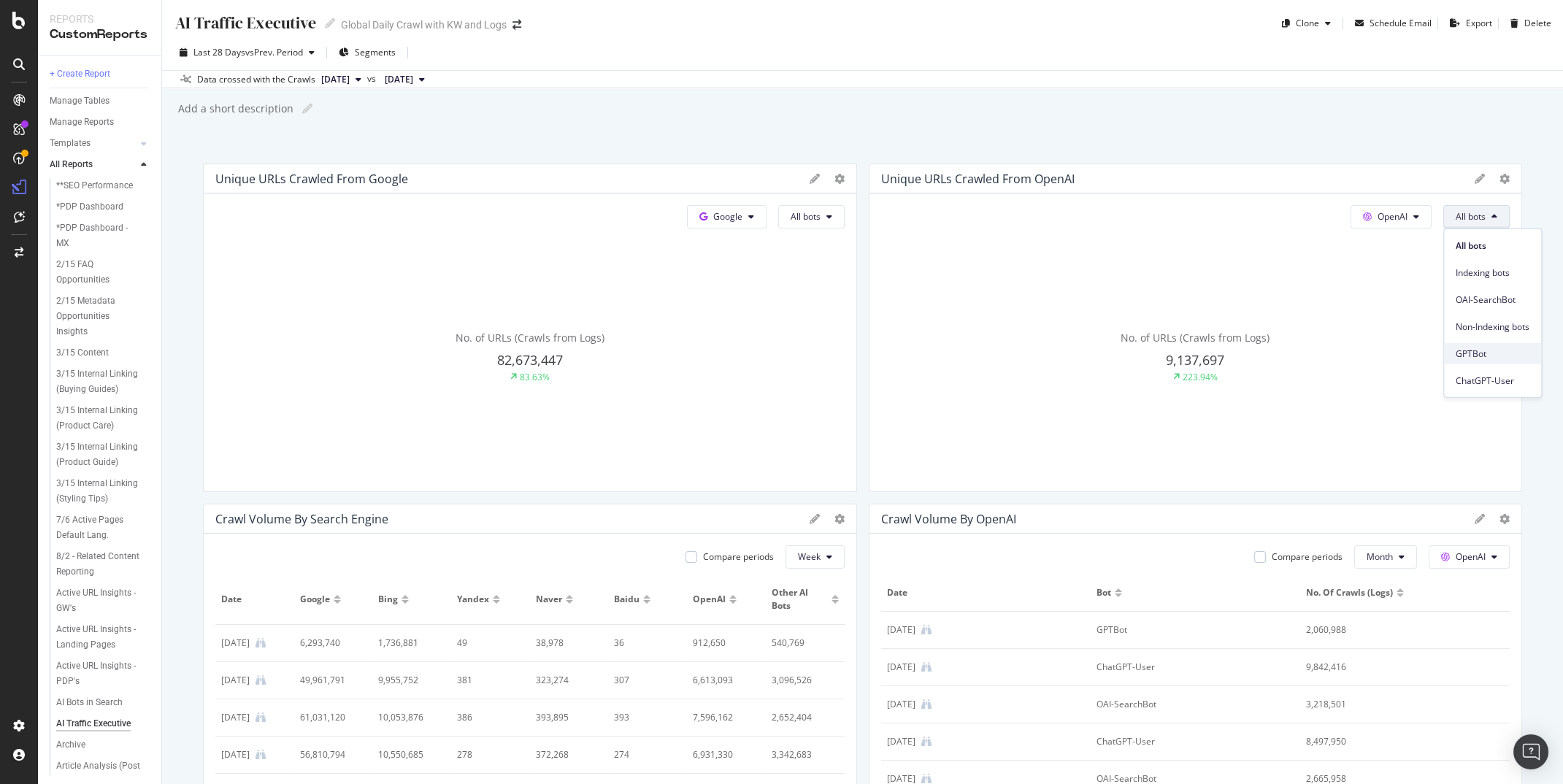
click at [1476, 352] on span "GPTBot" at bounding box center [1493, 354] width 73 height 13
click at [1502, 178] on icon at bounding box center [1505, 179] width 10 height 10
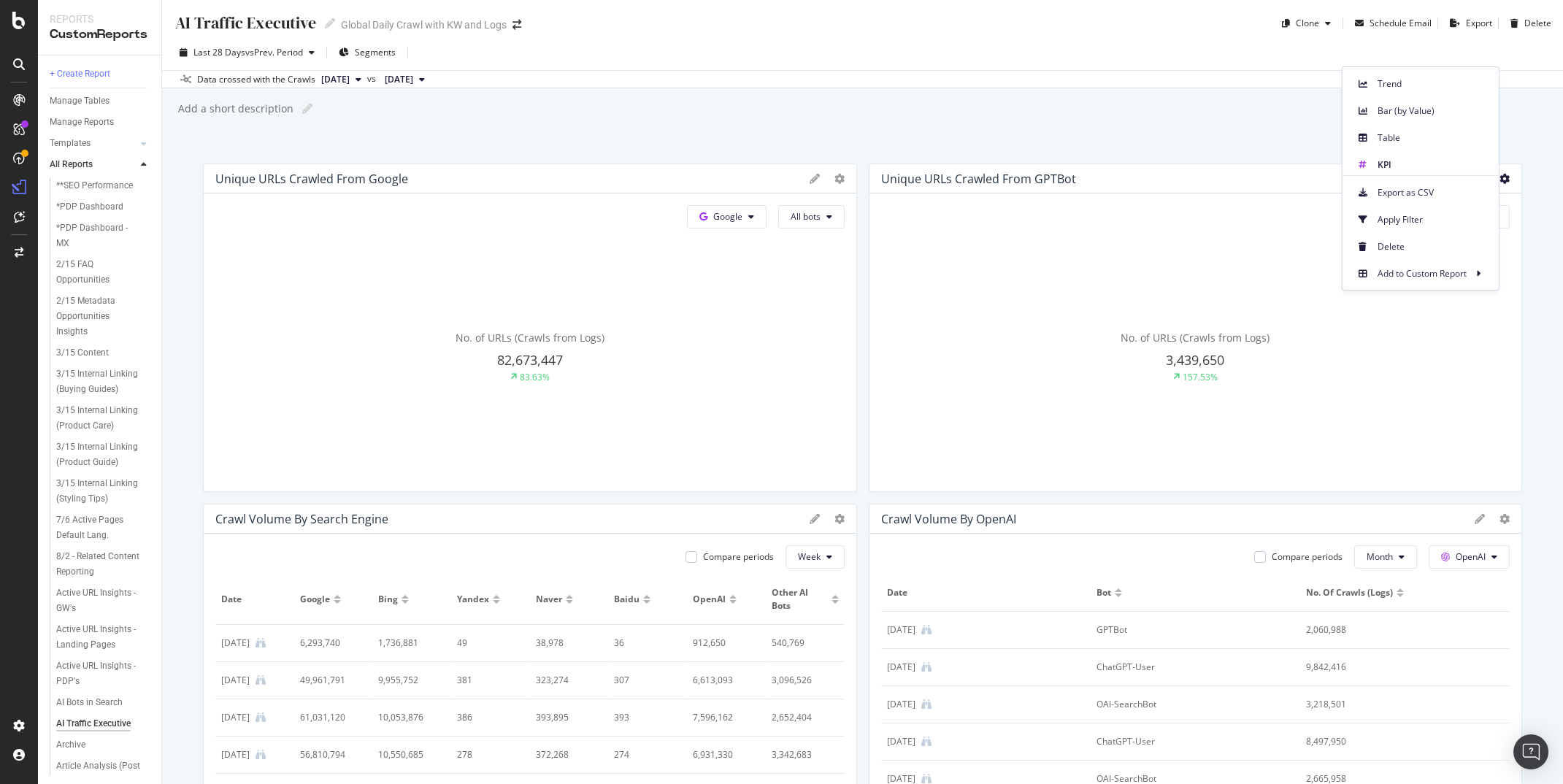
click at [1532, 153] on div "AI Traffic Executive AI Traffic Executive Global Daily Crawl with KW and Logs C…" at bounding box center [862, 392] width 1401 height 784
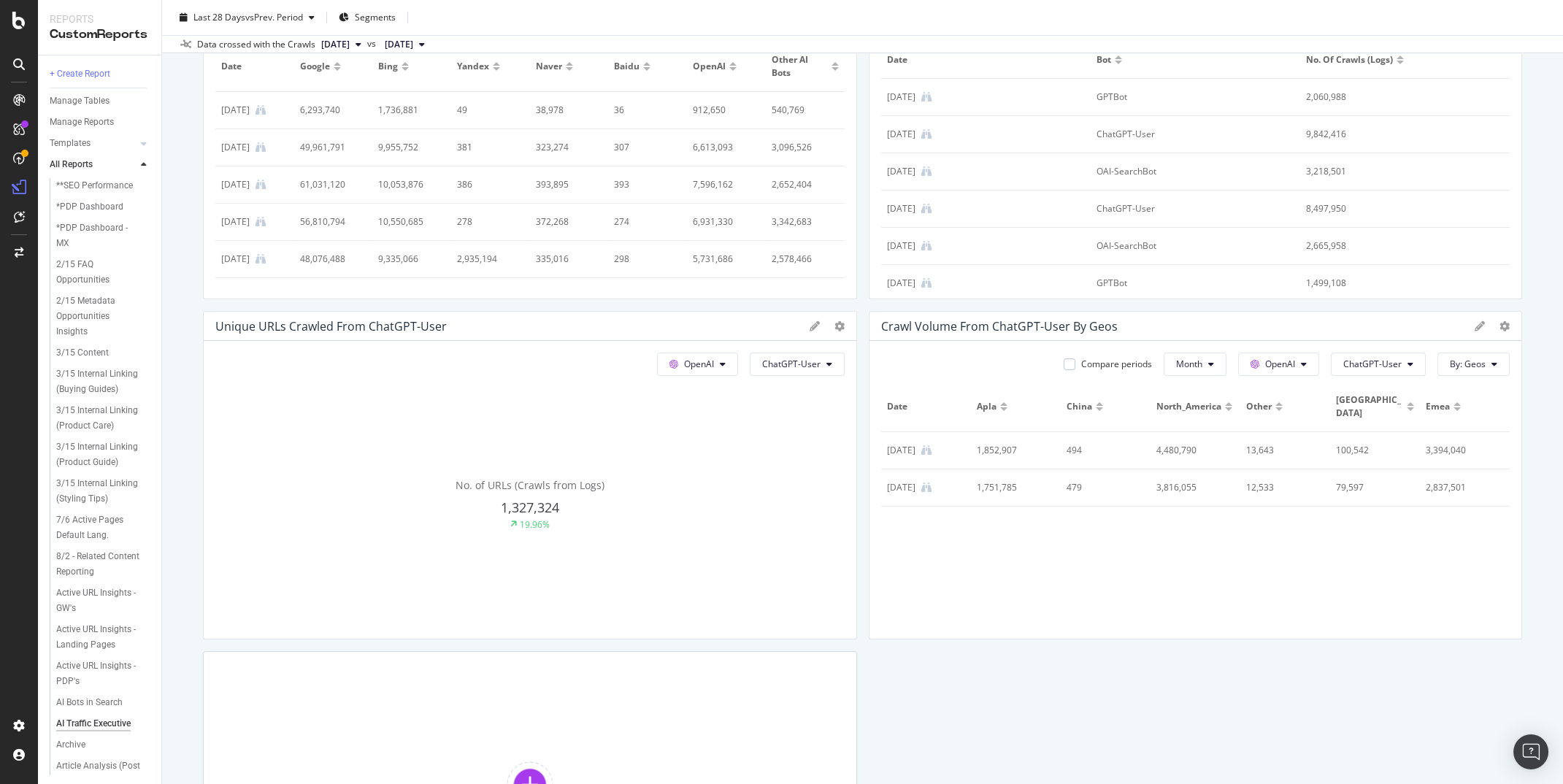
scroll to position [395, 0]
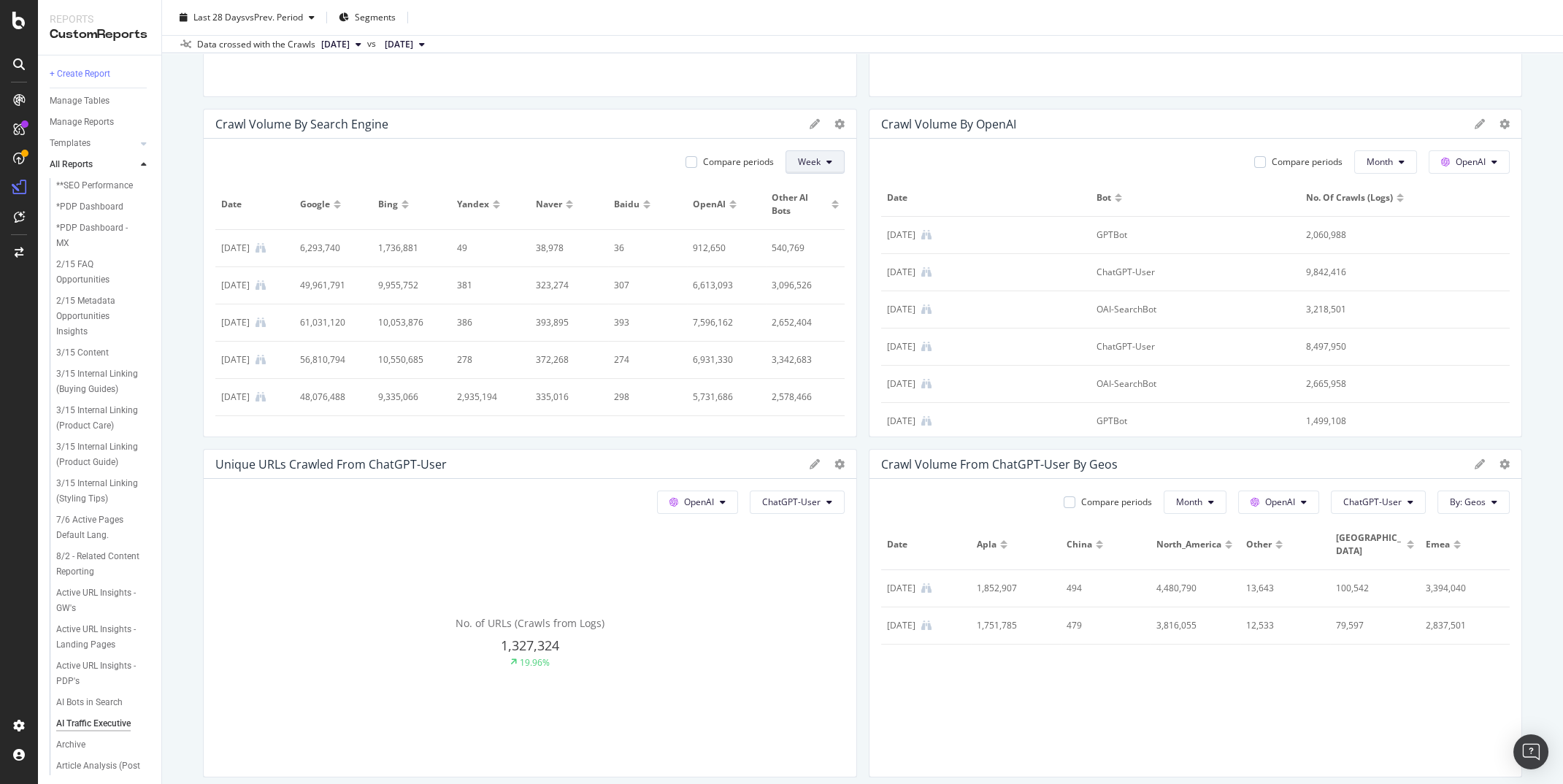
click at [797, 161] on button "Week" at bounding box center [815, 162] width 59 height 23
click at [803, 231] on div "Month" at bounding box center [811, 241] width 49 height 27
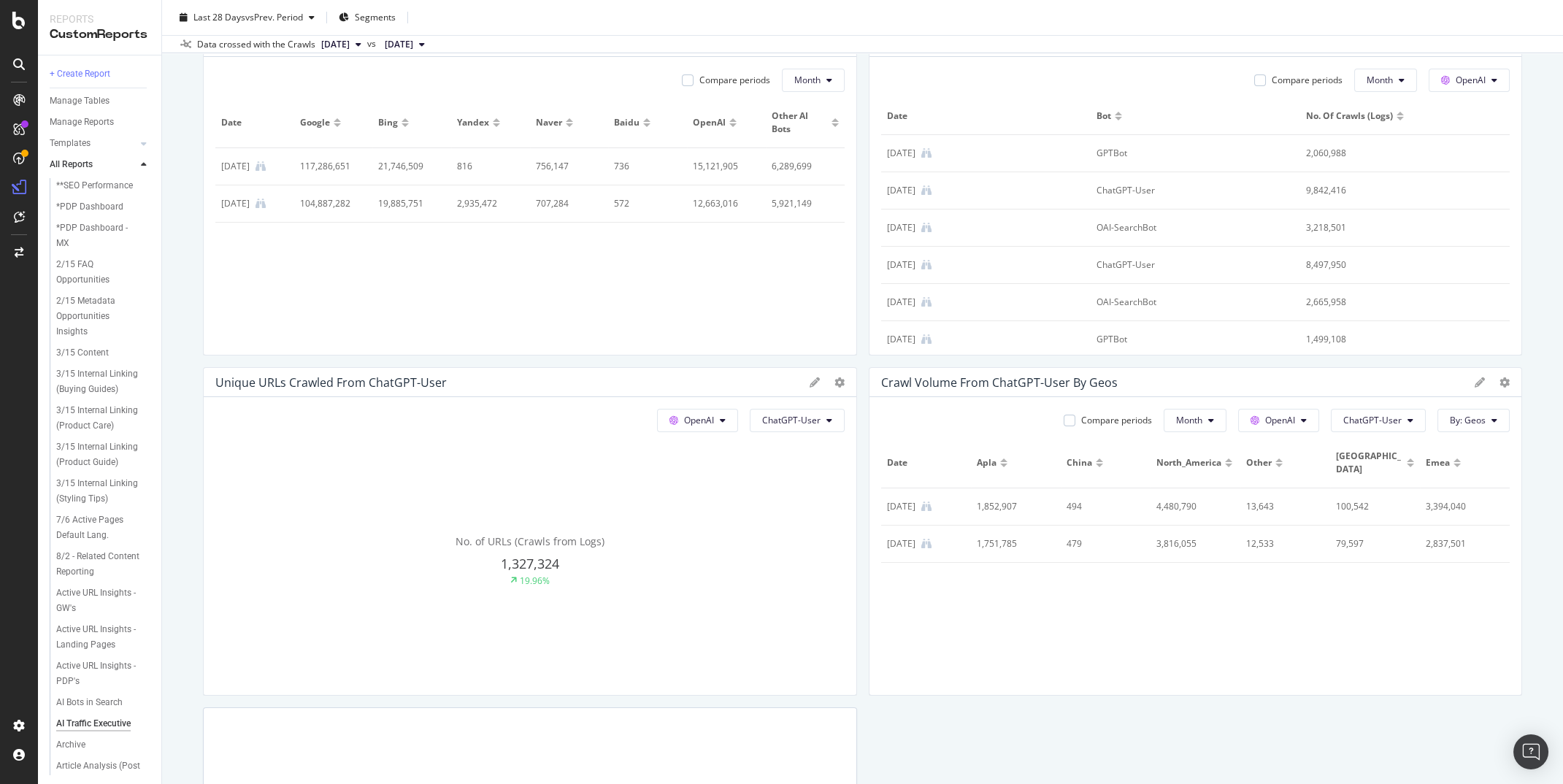
scroll to position [352, 0]
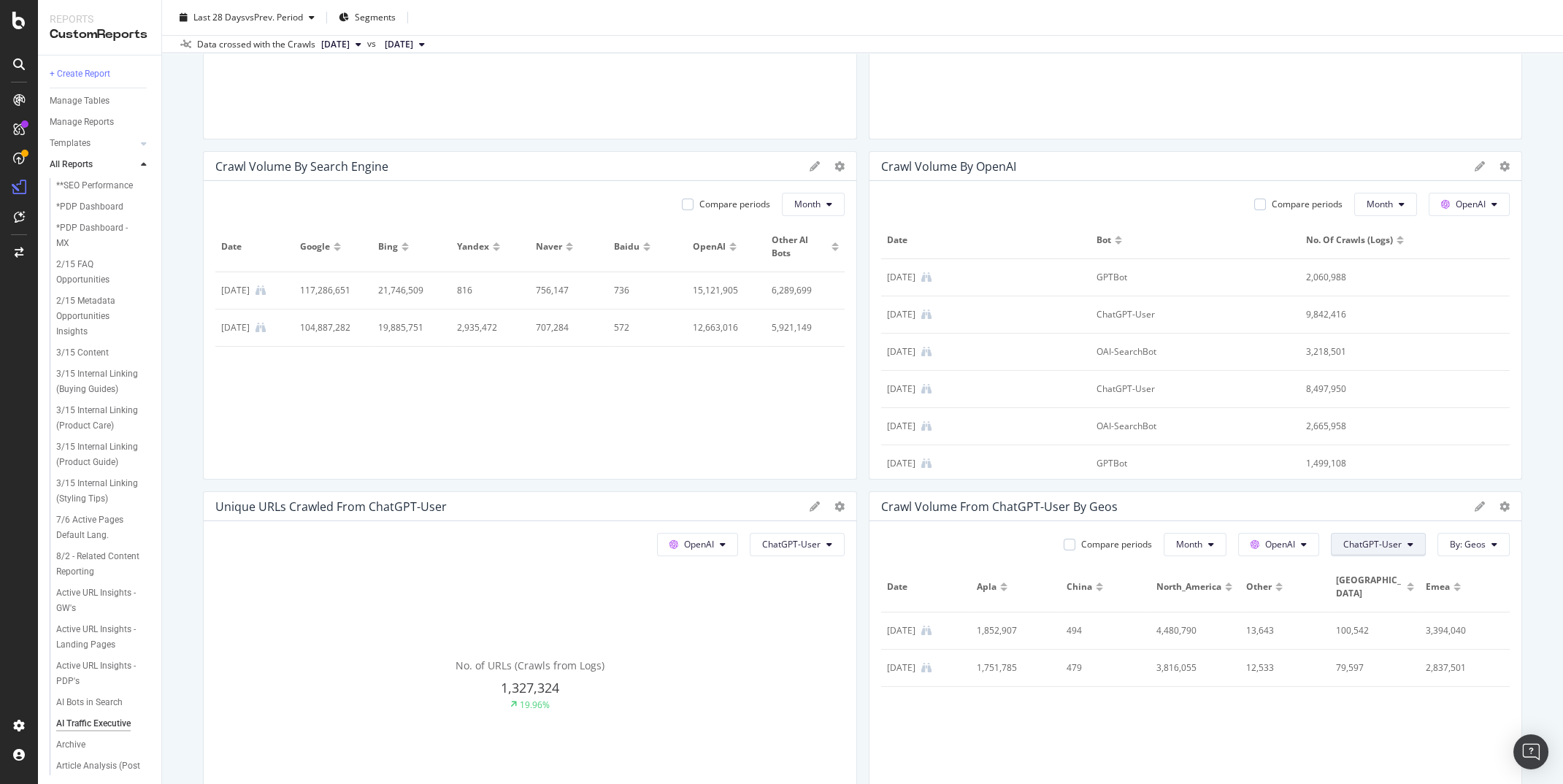
click at [1384, 540] on span "ChatGPT-User" at bounding box center [1373, 544] width 58 height 13
click at [819, 195] on button "Month" at bounding box center [813, 204] width 63 height 23
click at [861, 199] on div "Unique URLs Crawled from Google Google All bots No. of URLs (Crawls from Logs) …" at bounding box center [863, 467] width 1319 height 1312
click at [840, 166] on icon at bounding box center [840, 166] width 10 height 10
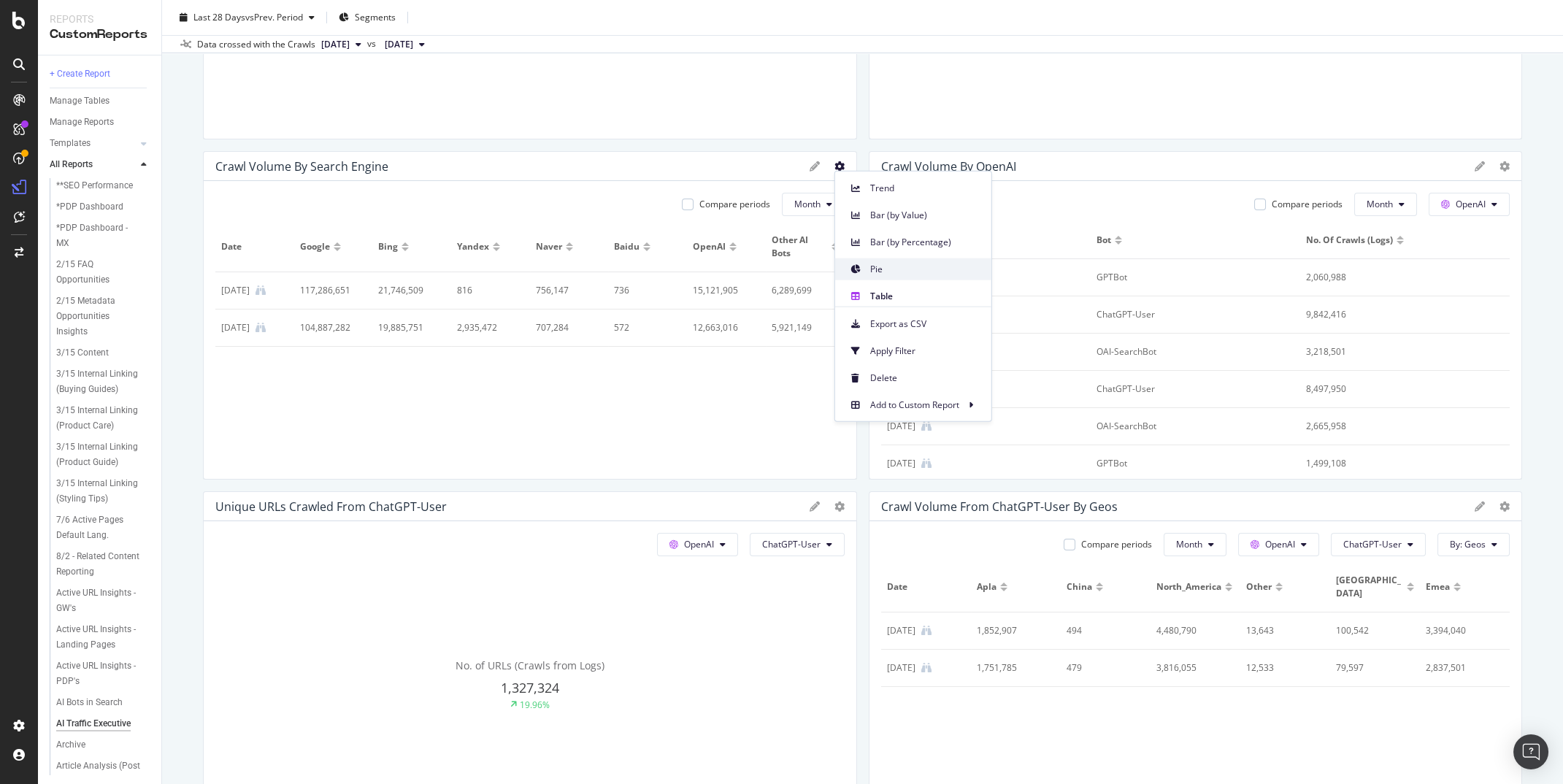
click at [867, 265] on div "Pie" at bounding box center [913, 269] width 156 height 21
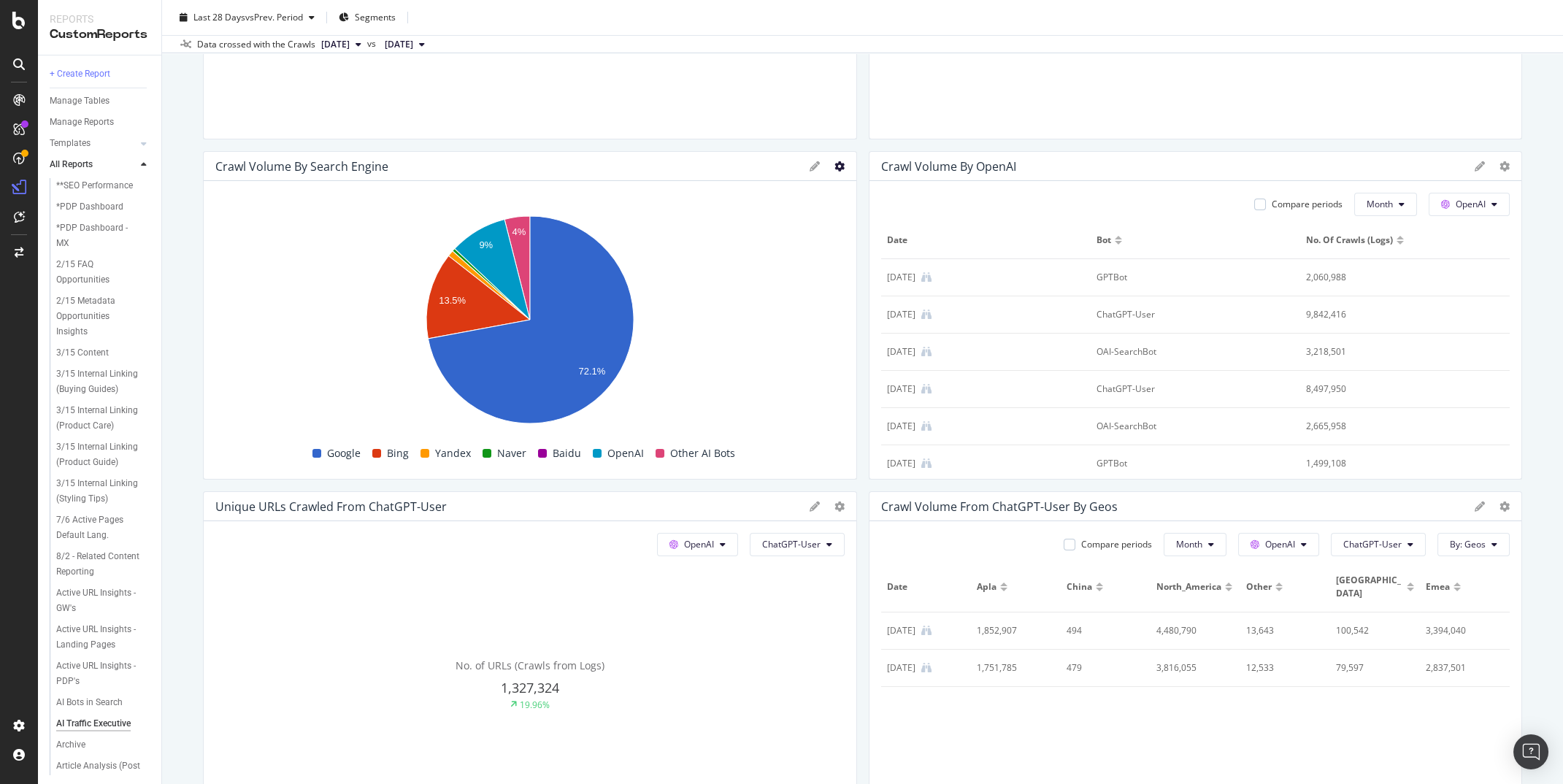
click at [840, 164] on icon at bounding box center [840, 166] width 10 height 10
click at [859, 141] on div "Unique URLs Crawled from Google Google All bots No. of URLs (Crawls from Logs) …" at bounding box center [863, 467] width 1319 height 1312
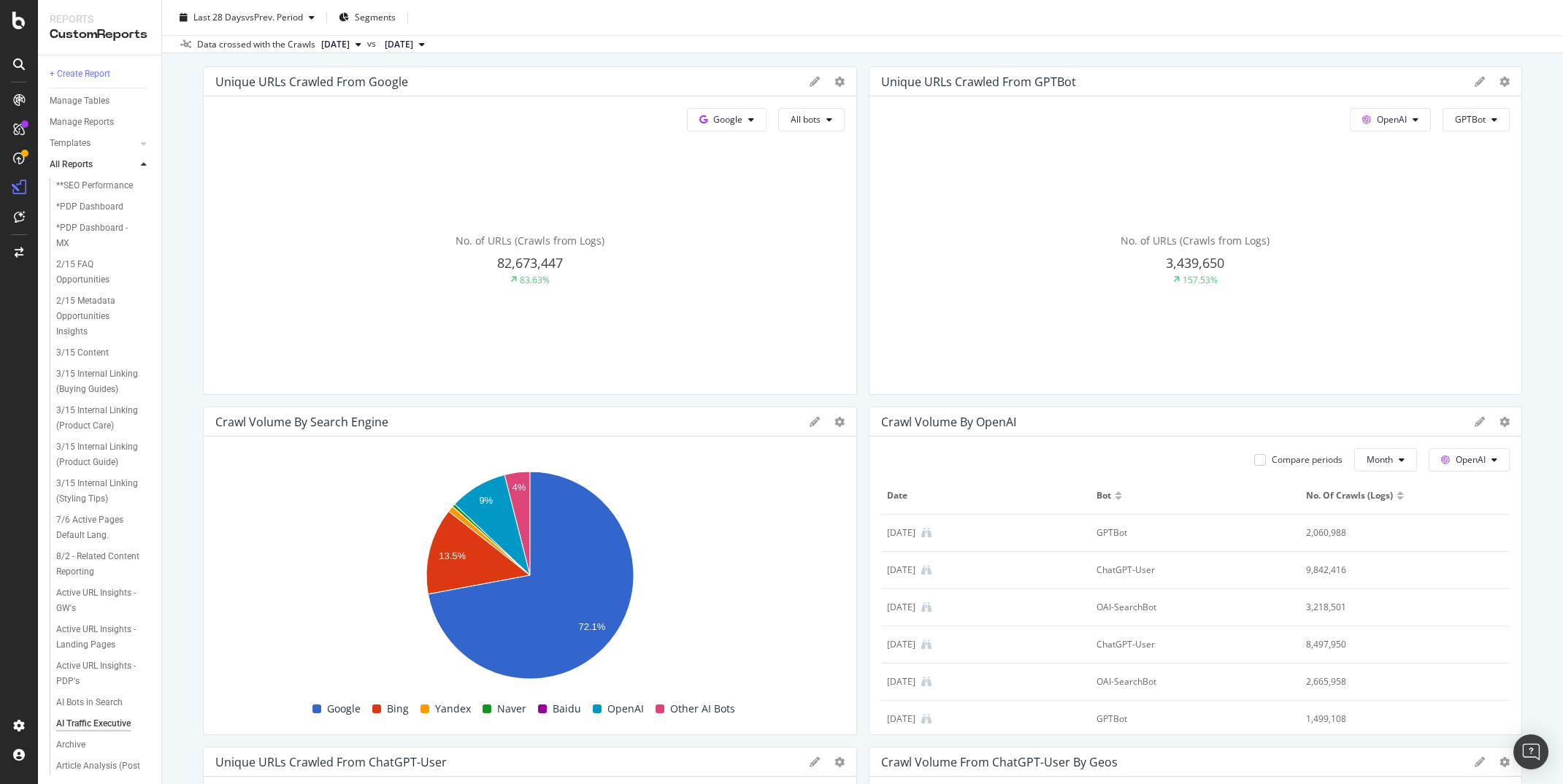
scroll to position [95, 0]
click at [838, 79] on icon at bounding box center [840, 84] width 10 height 10
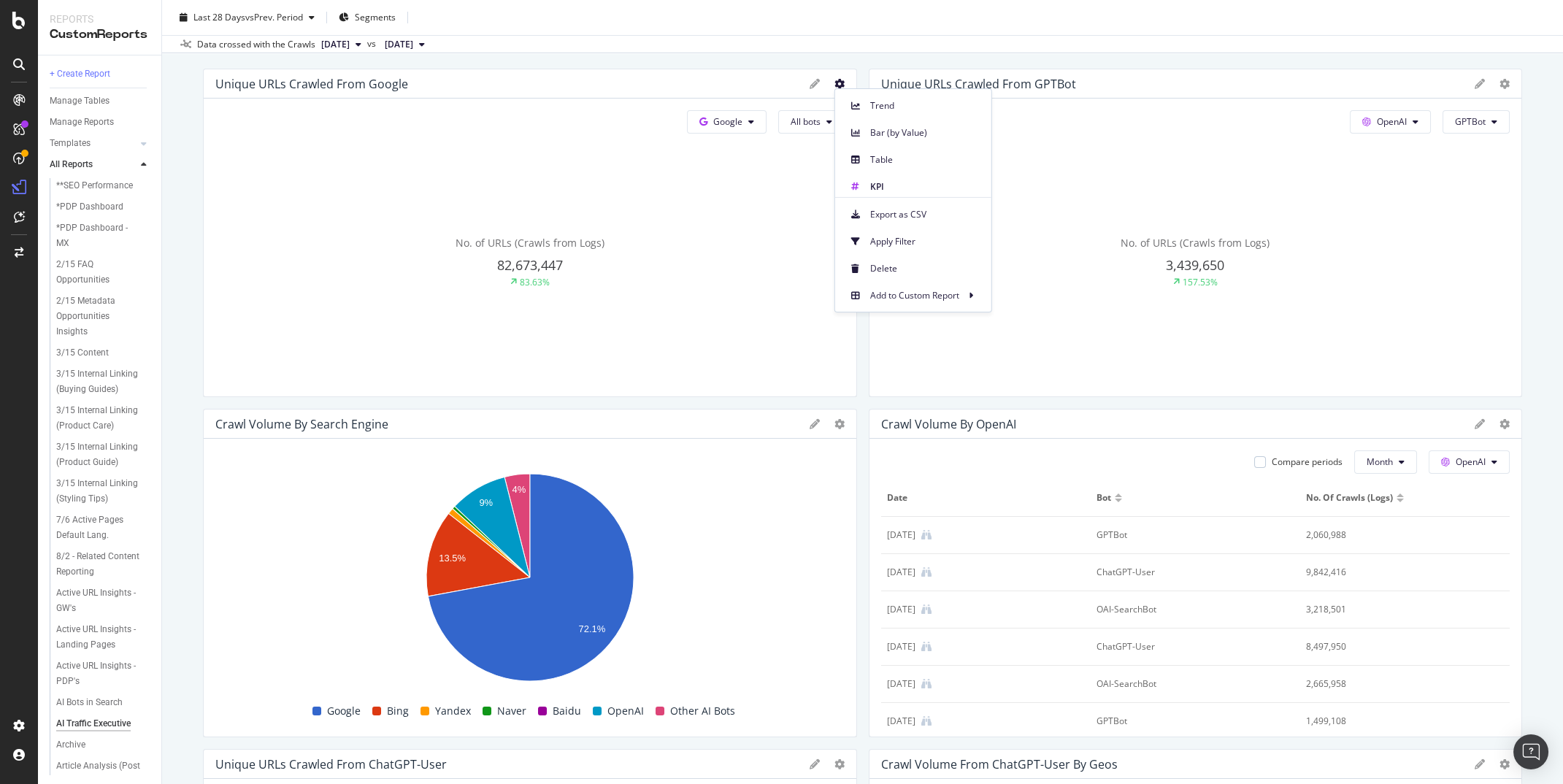
click at [858, 67] on div "AI Traffic Executive AI Traffic Executive Global Daily Crawl with KW and Logs C…" at bounding box center [862, 392] width 1401 height 784
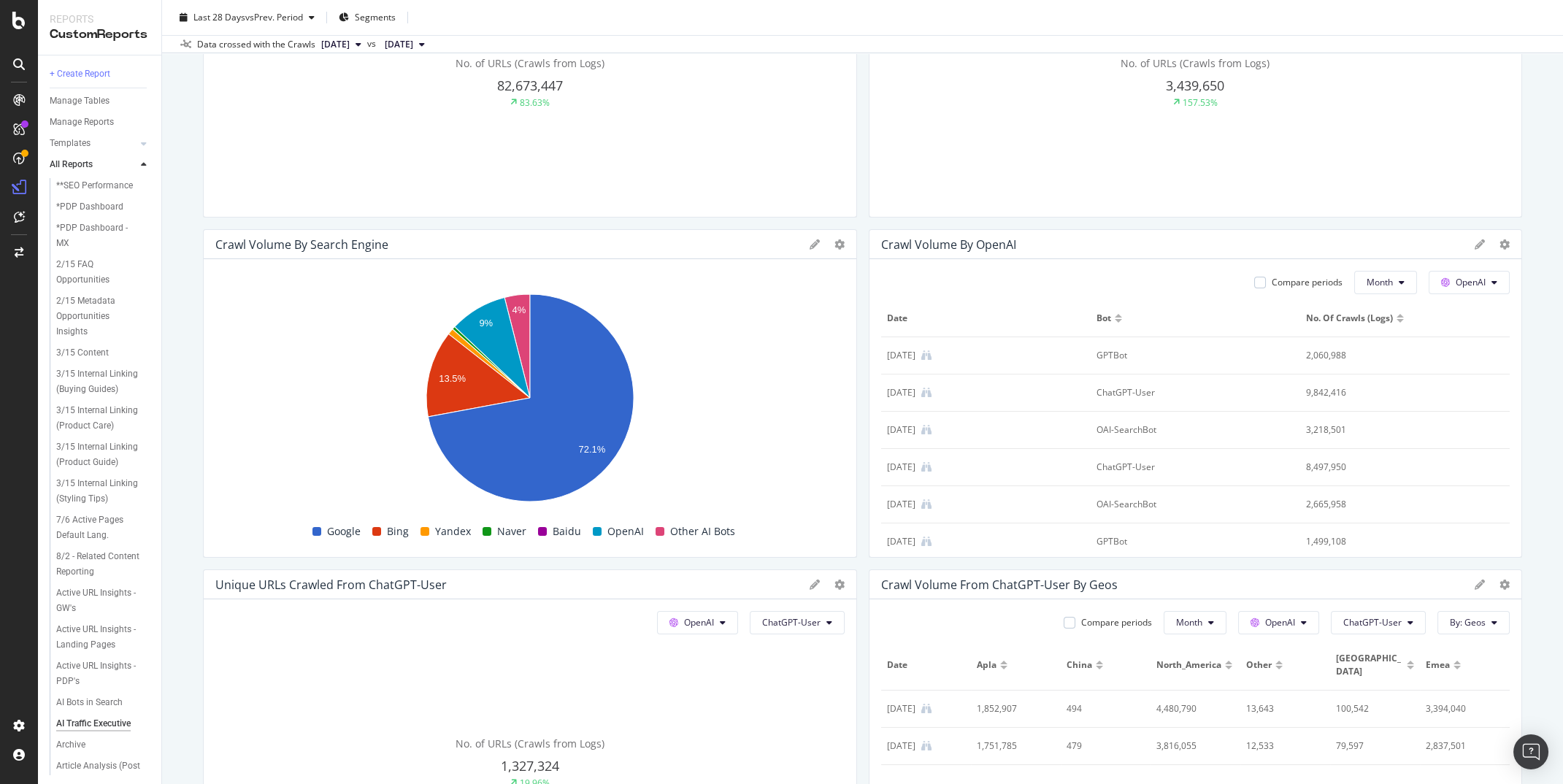
scroll to position [341, 0]
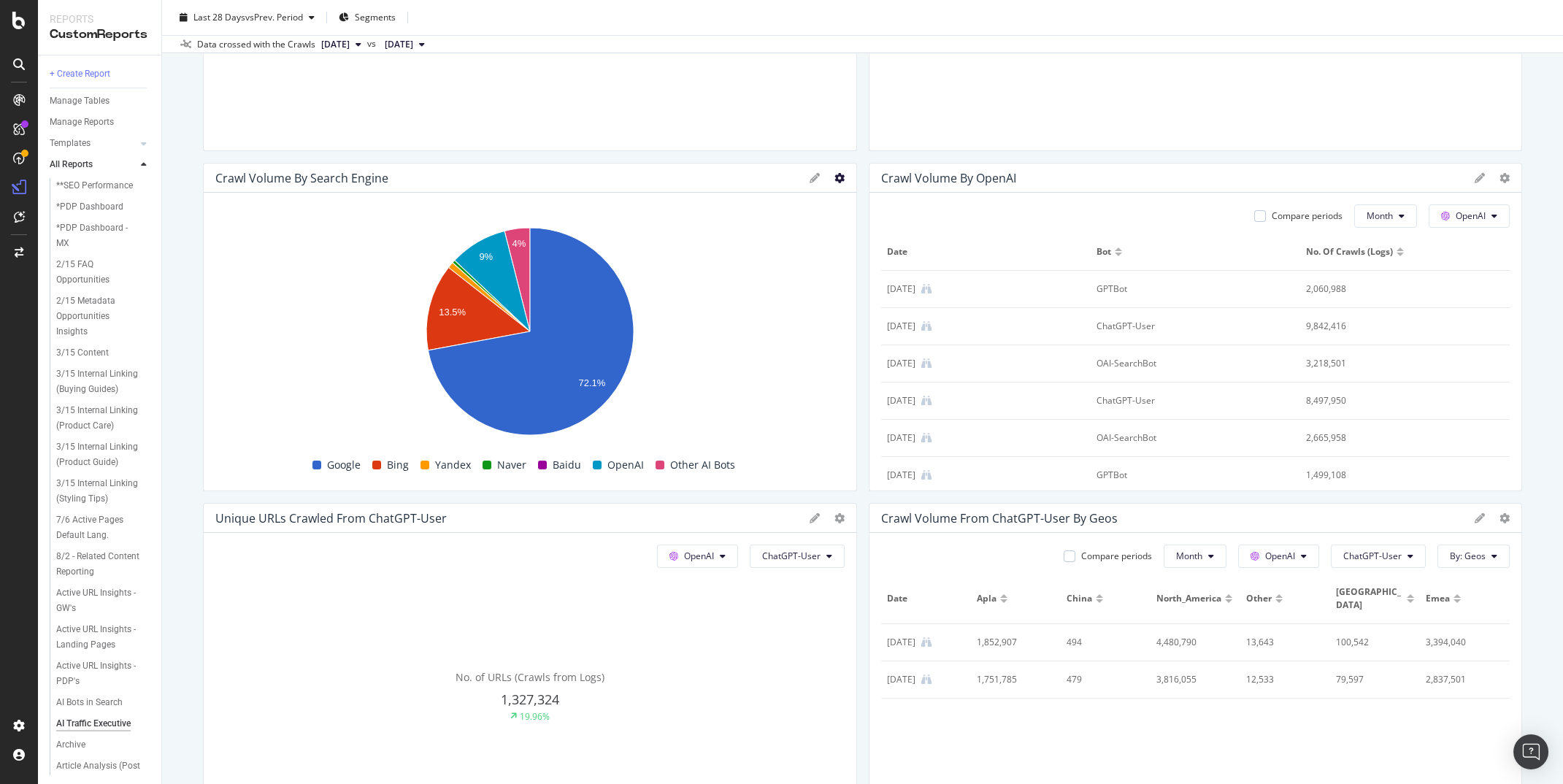
click at [839, 180] on icon at bounding box center [840, 178] width 10 height 10
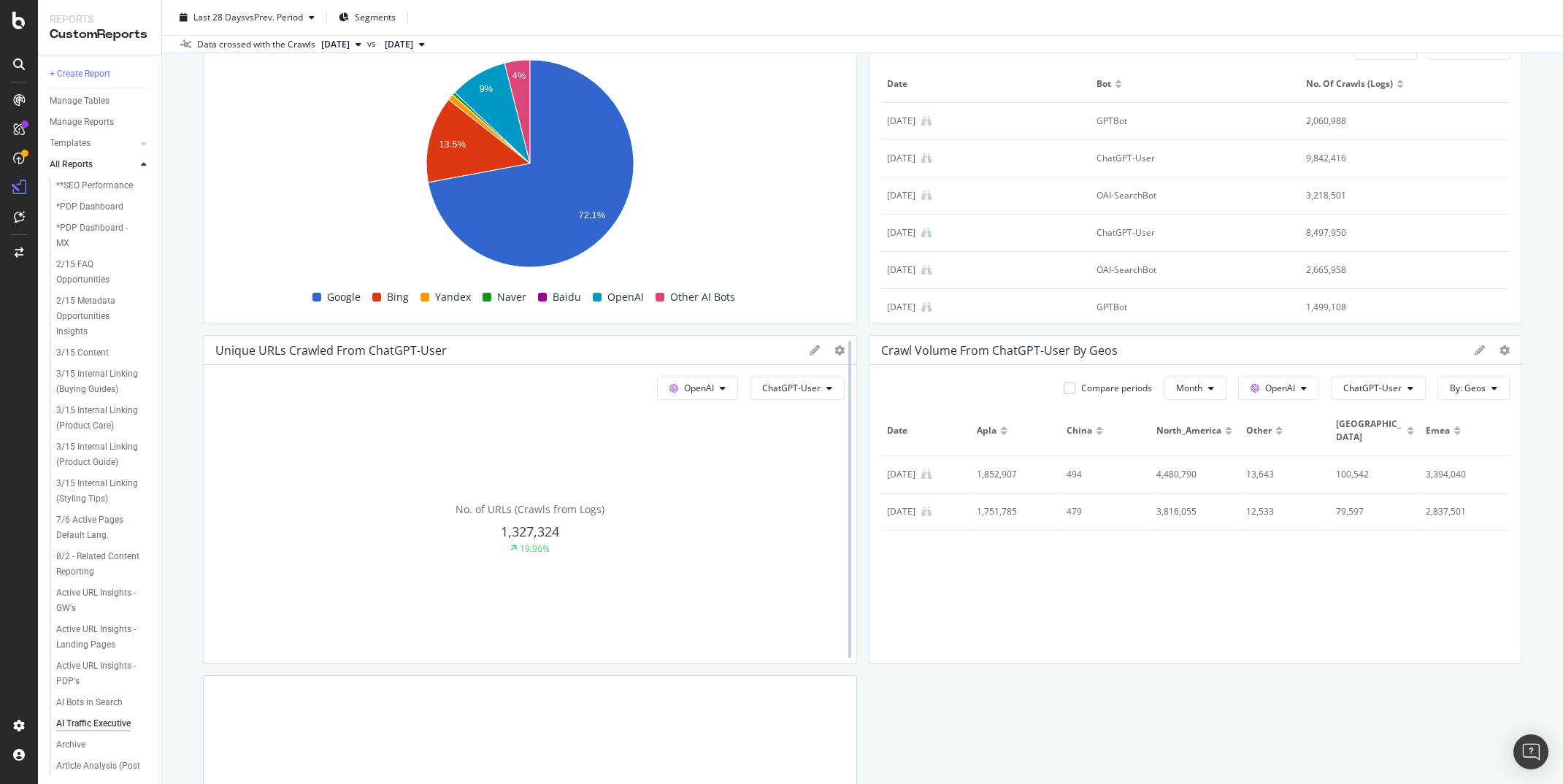
scroll to position [531, 0]
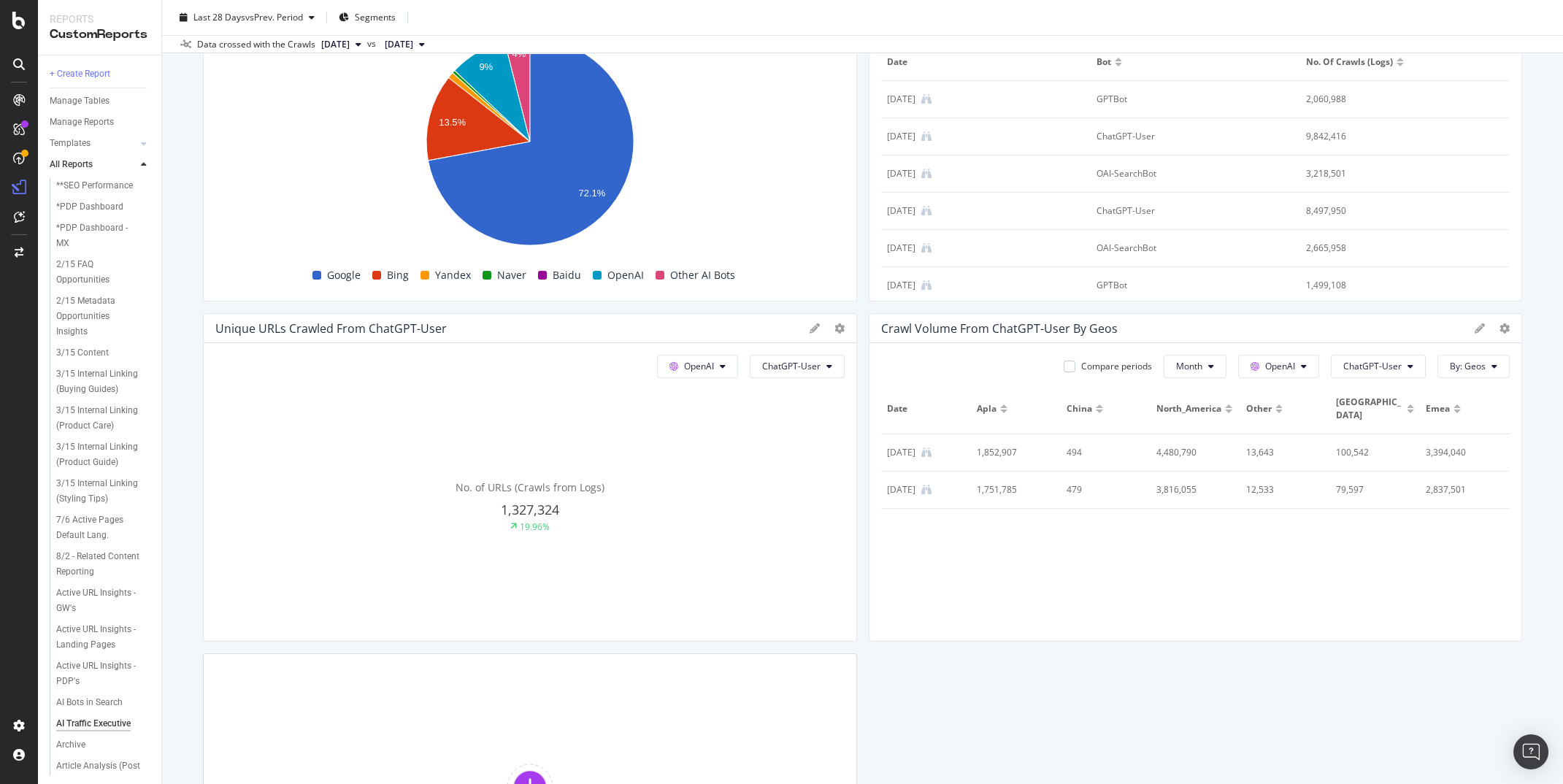
click at [840, 333] on div at bounding box center [840, 328] width 10 height 14
click at [840, 325] on icon at bounding box center [840, 329] width 10 height 10
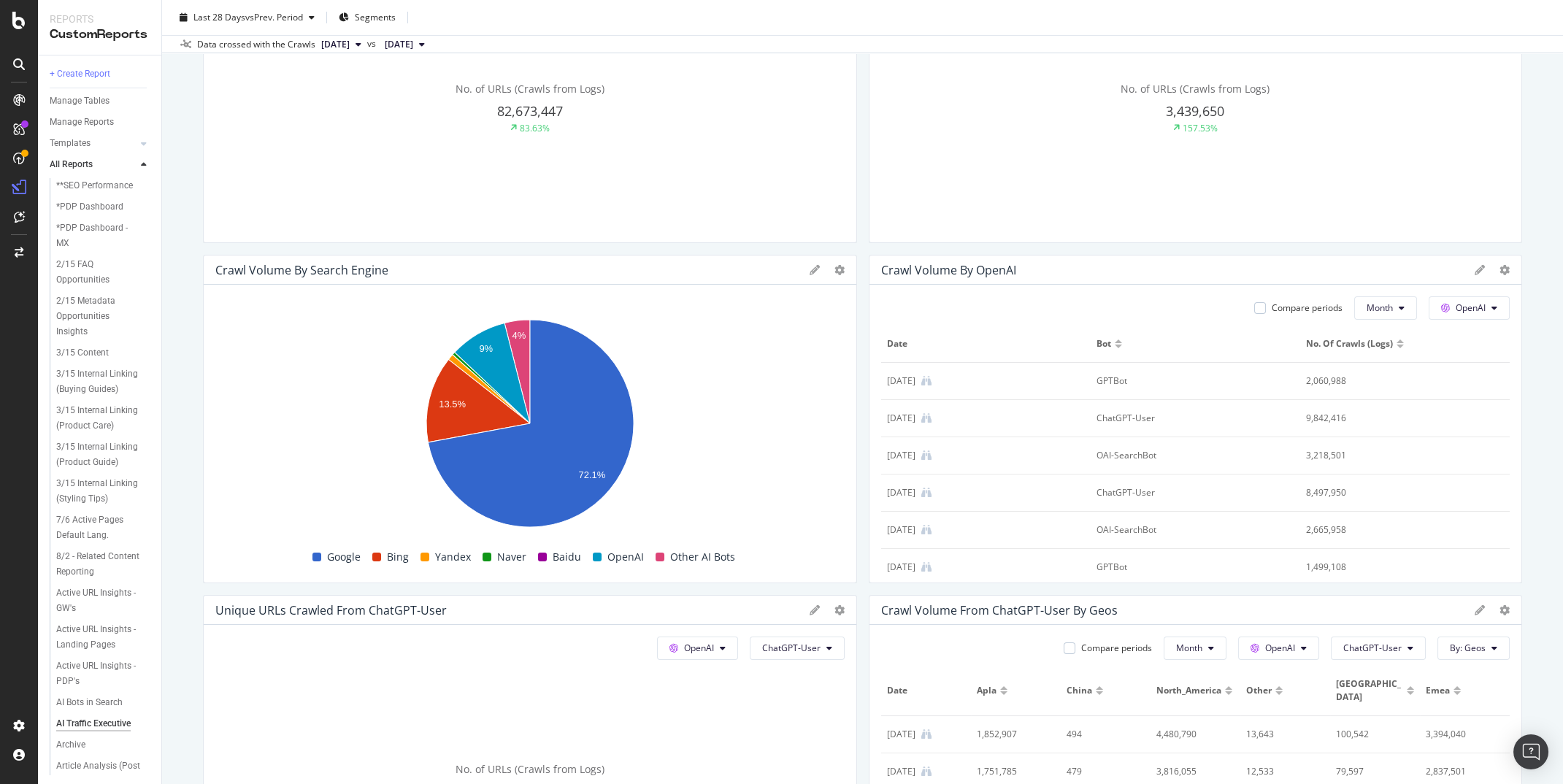
scroll to position [308, 0]
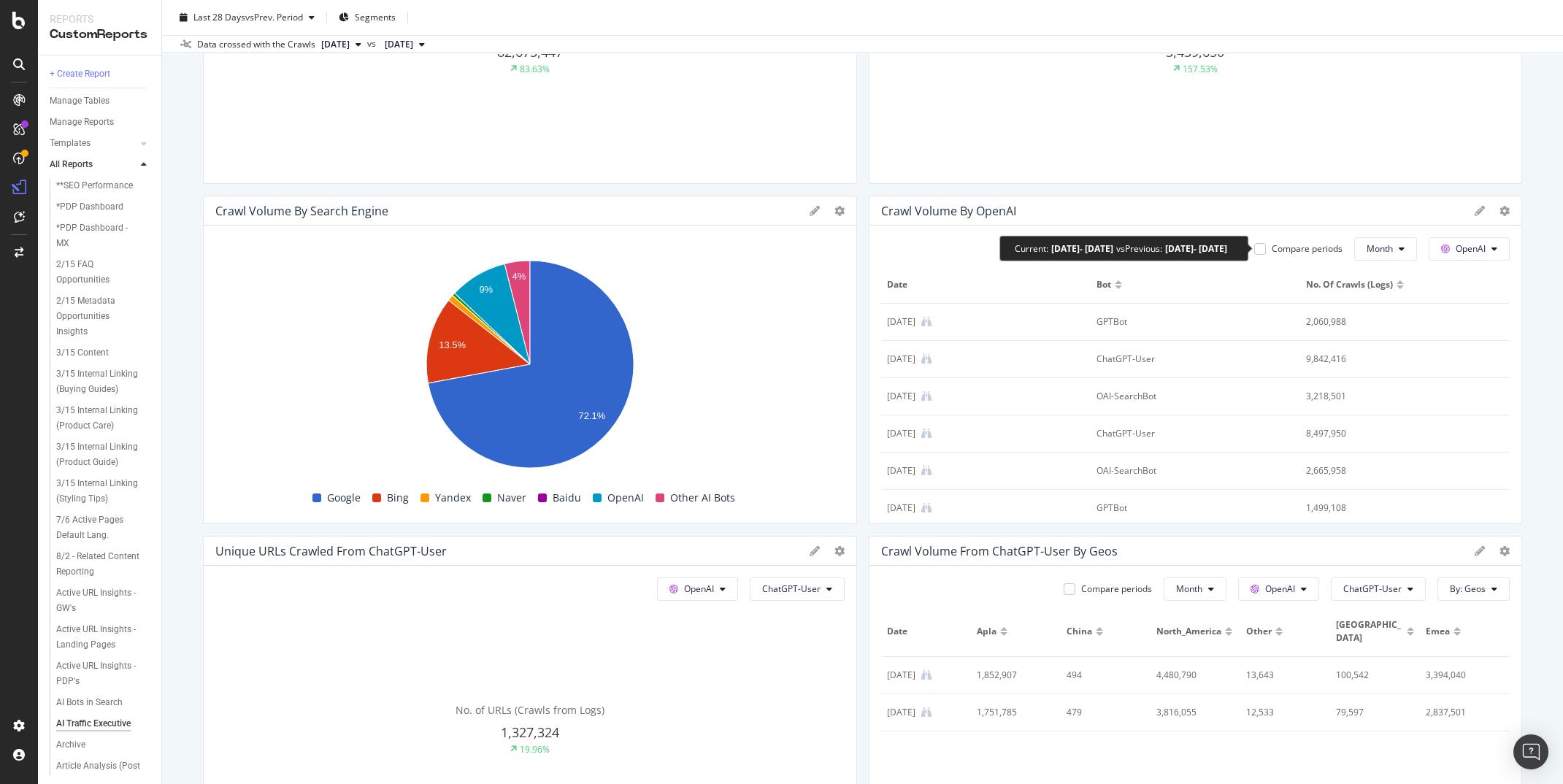
click at [1293, 245] on div "Compare periods" at bounding box center [1307, 248] width 70 height 13
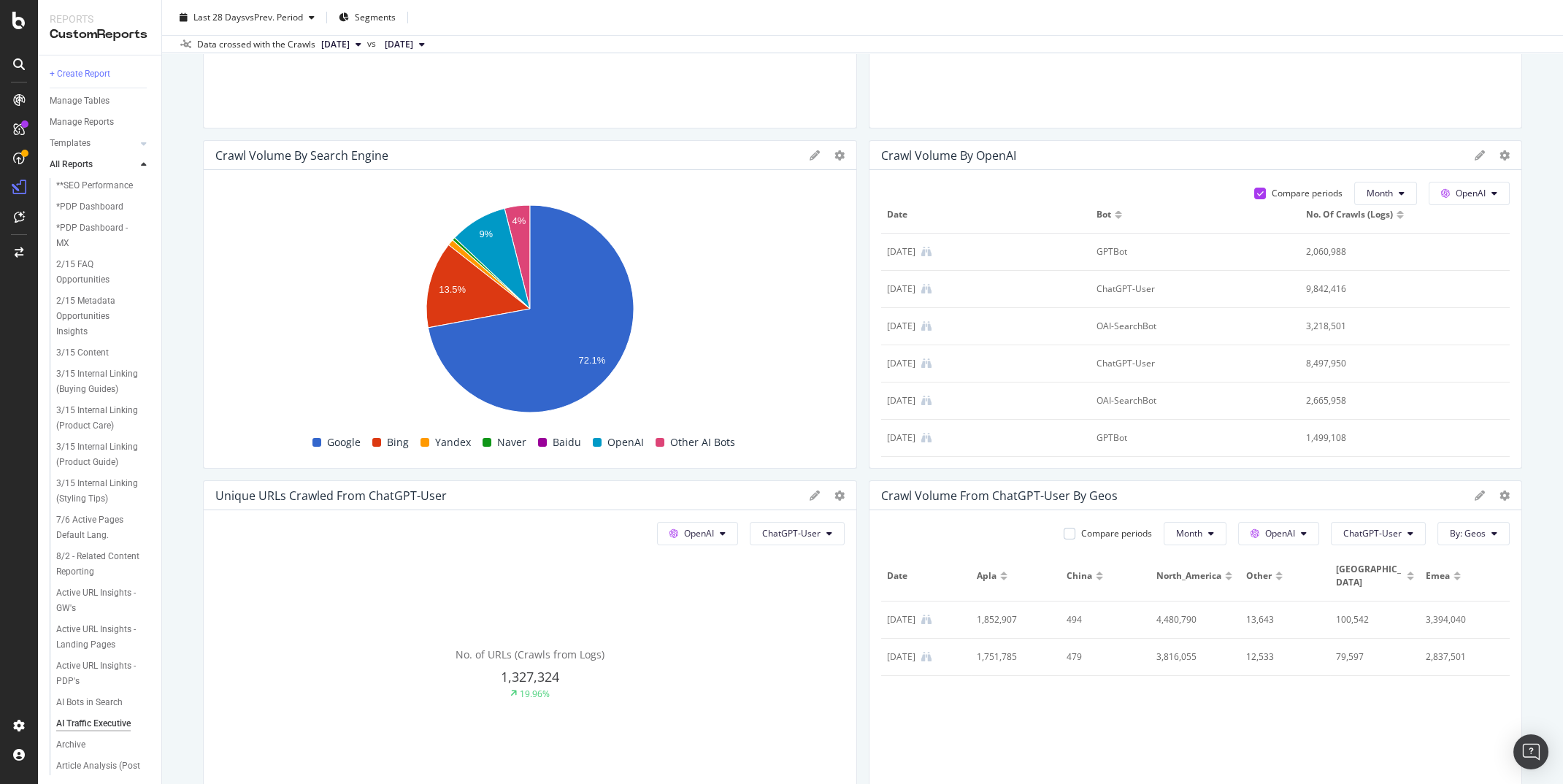
scroll to position [0, 0]
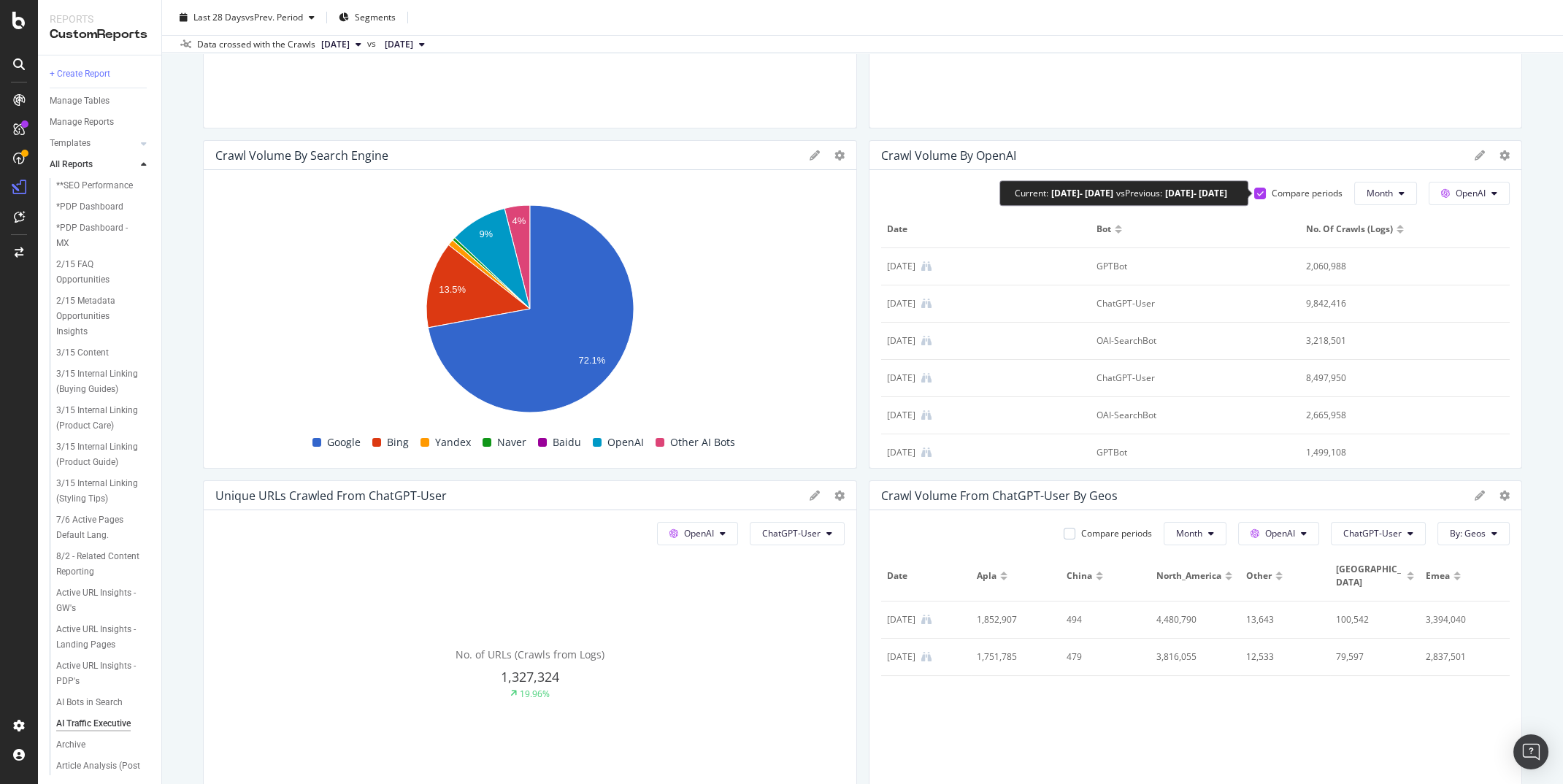
click at [1260, 193] on icon at bounding box center [1260, 193] width 7 height 7
click at [1259, 194] on div at bounding box center [1260, 193] width 12 height 12
click at [1259, 194] on icon at bounding box center [1260, 193] width 7 height 7
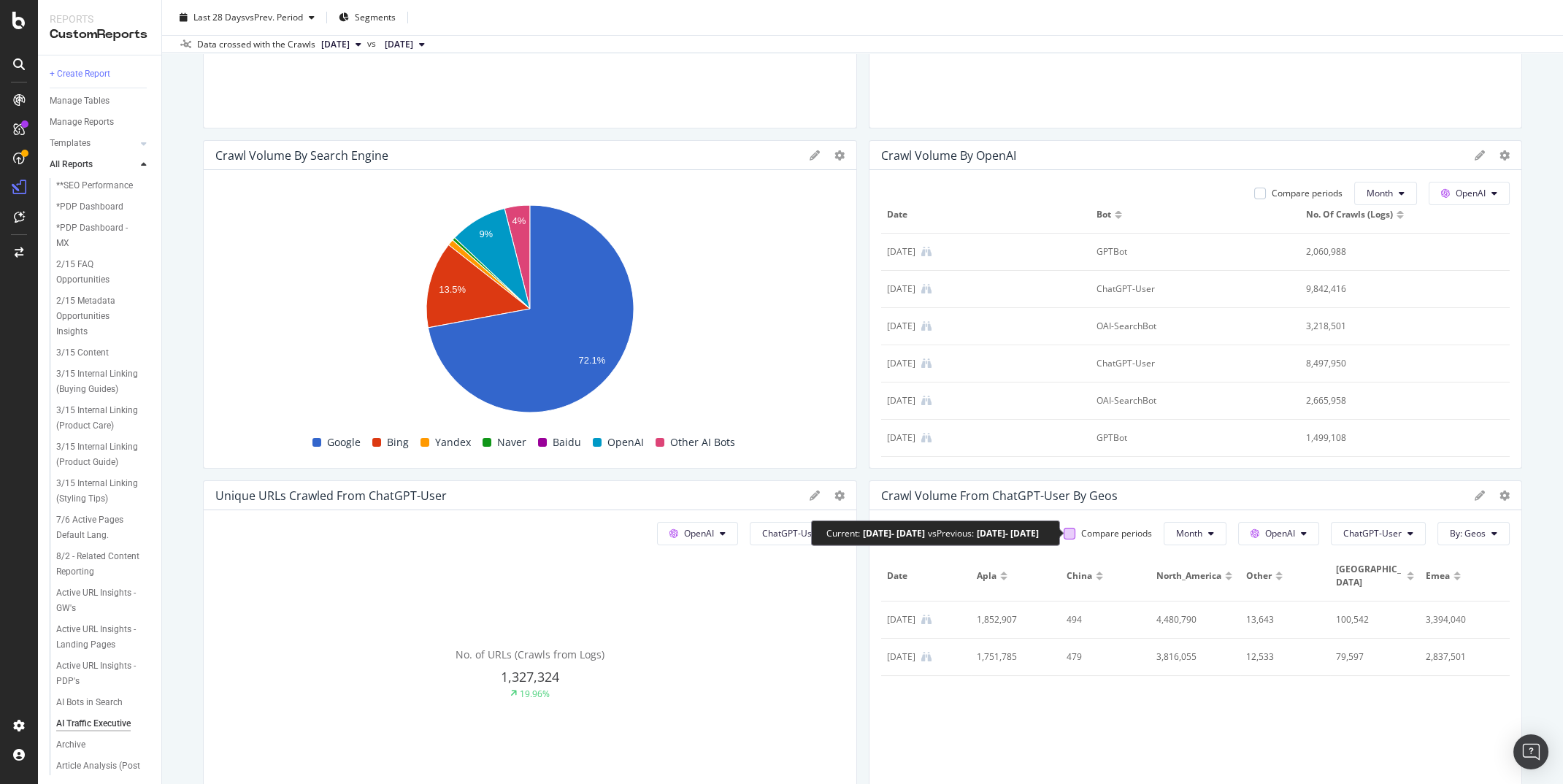
click at [1074, 533] on div at bounding box center [1070, 534] width 12 height 12
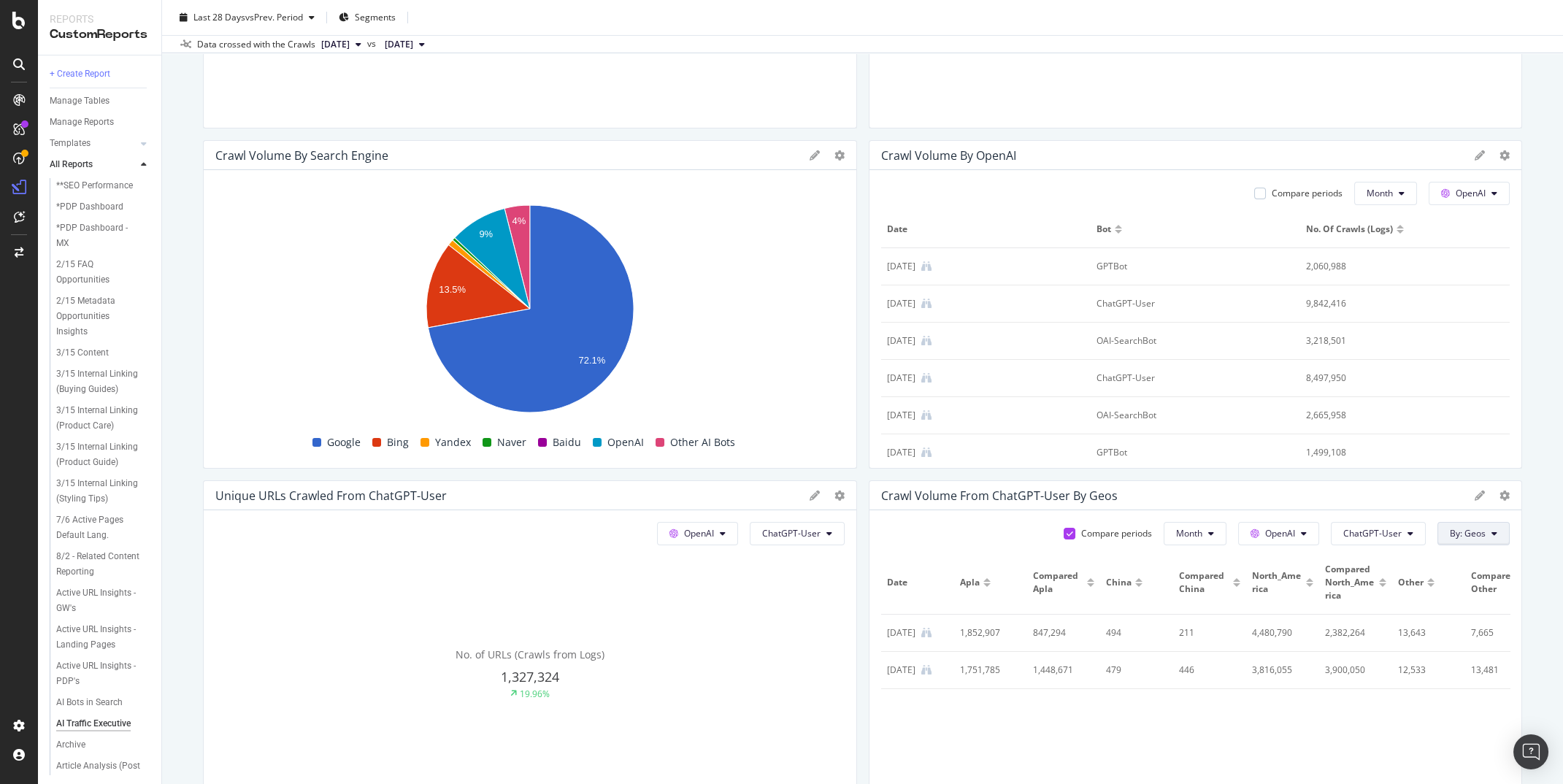
click at [1478, 541] on button "By: Geos" at bounding box center [1474, 533] width 72 height 23
click at [1399, 660] on div "Select a Segment" at bounding box center [1376, 663] width 73 height 13
click at [1364, 612] on icon at bounding box center [1367, 613] width 4 height 9
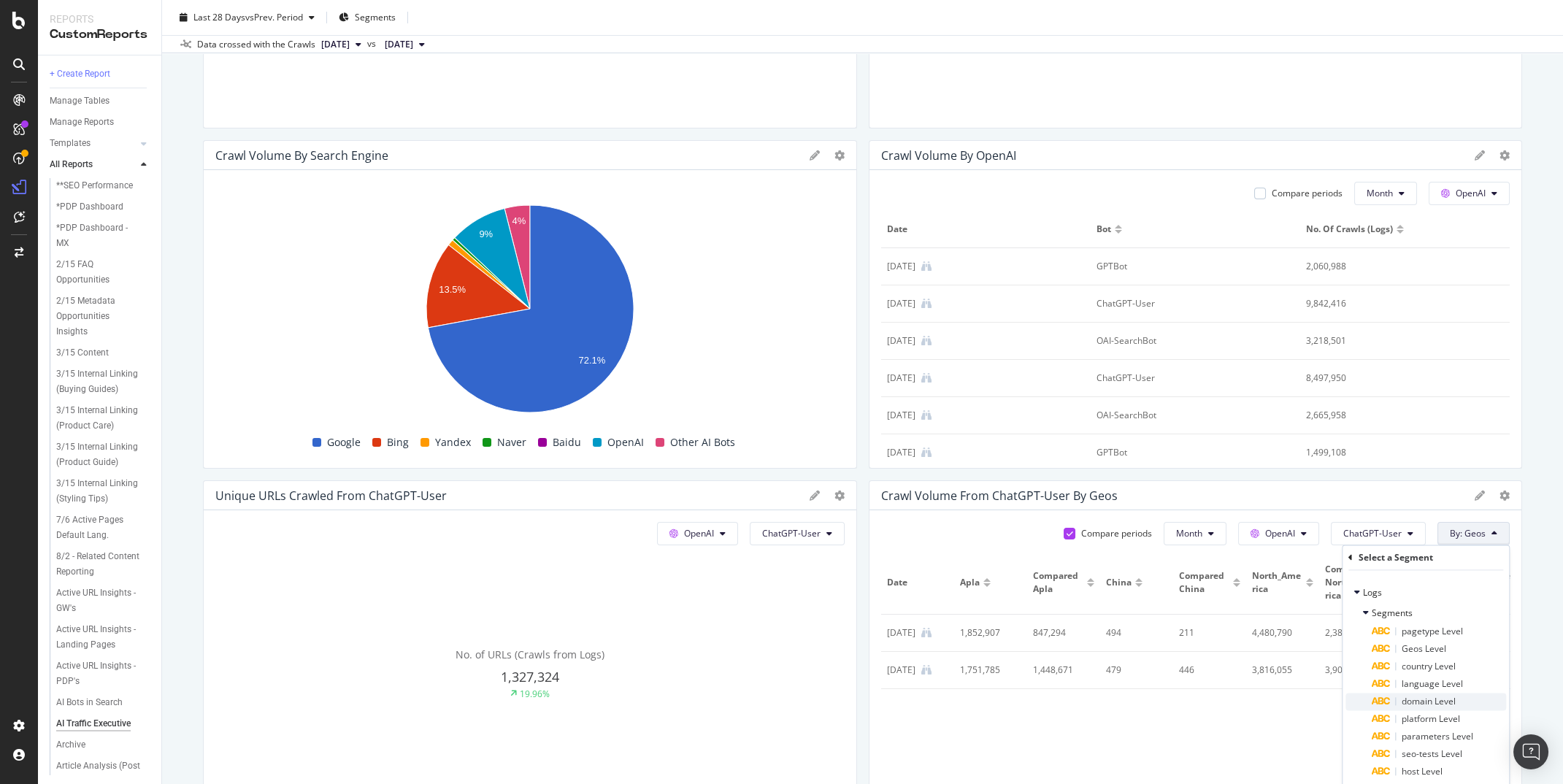
click at [1427, 707] on span "domain Level" at bounding box center [1429, 702] width 54 height 13
click at [1478, 621] on div "Validate" at bounding box center [1481, 624] width 33 height 13
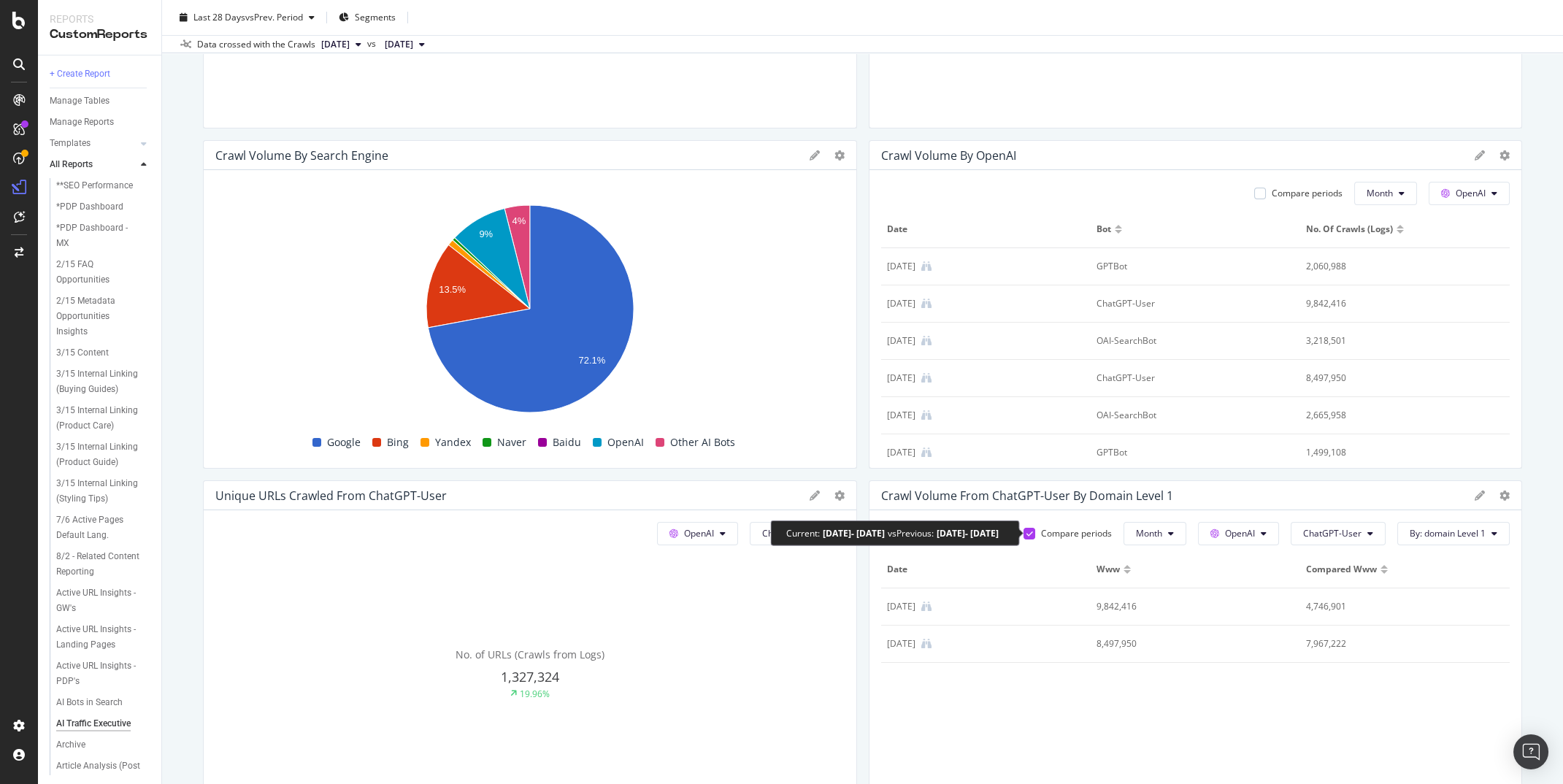
click at [1033, 530] on icon at bounding box center [1030, 534] width 7 height 7
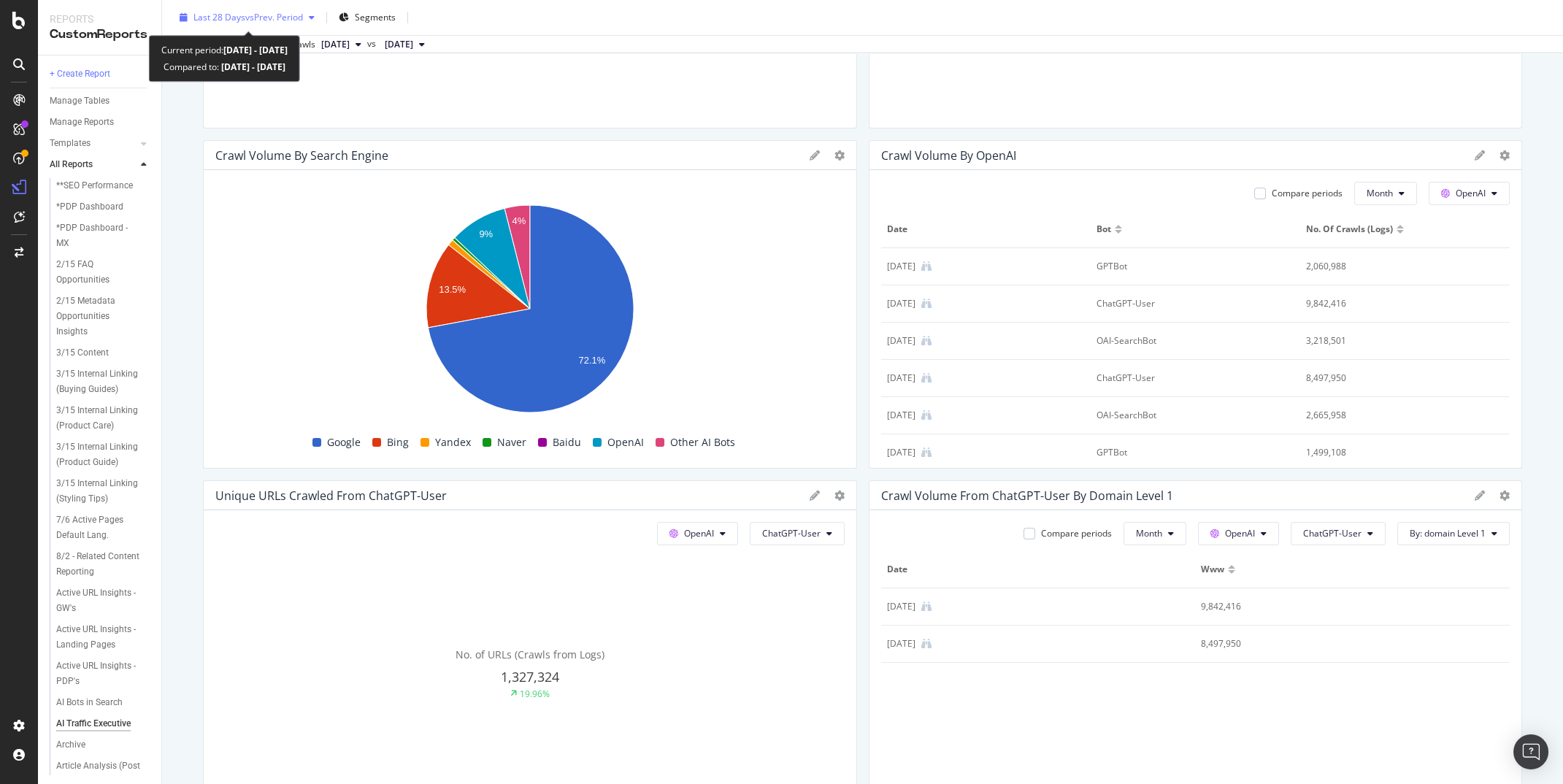
click at [291, 23] on div "Last 28 Days vs Prev. Period" at bounding box center [248, 17] width 109 height 13
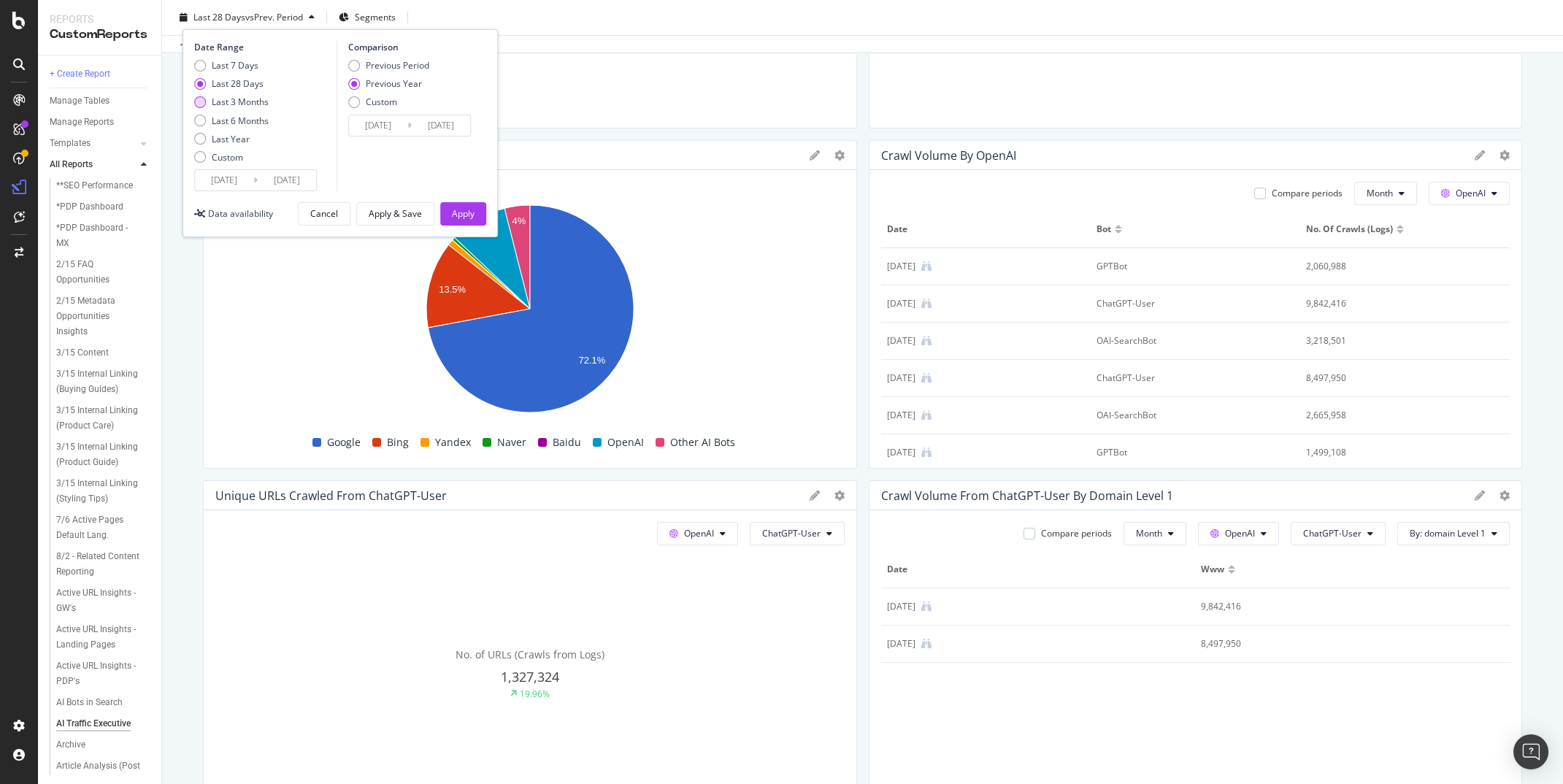
click at [255, 103] on div "Last 3 Months" at bounding box center [240, 102] width 57 height 13
type input "[DATE]"
click at [465, 211] on div "Apply" at bounding box center [463, 214] width 22 height 13
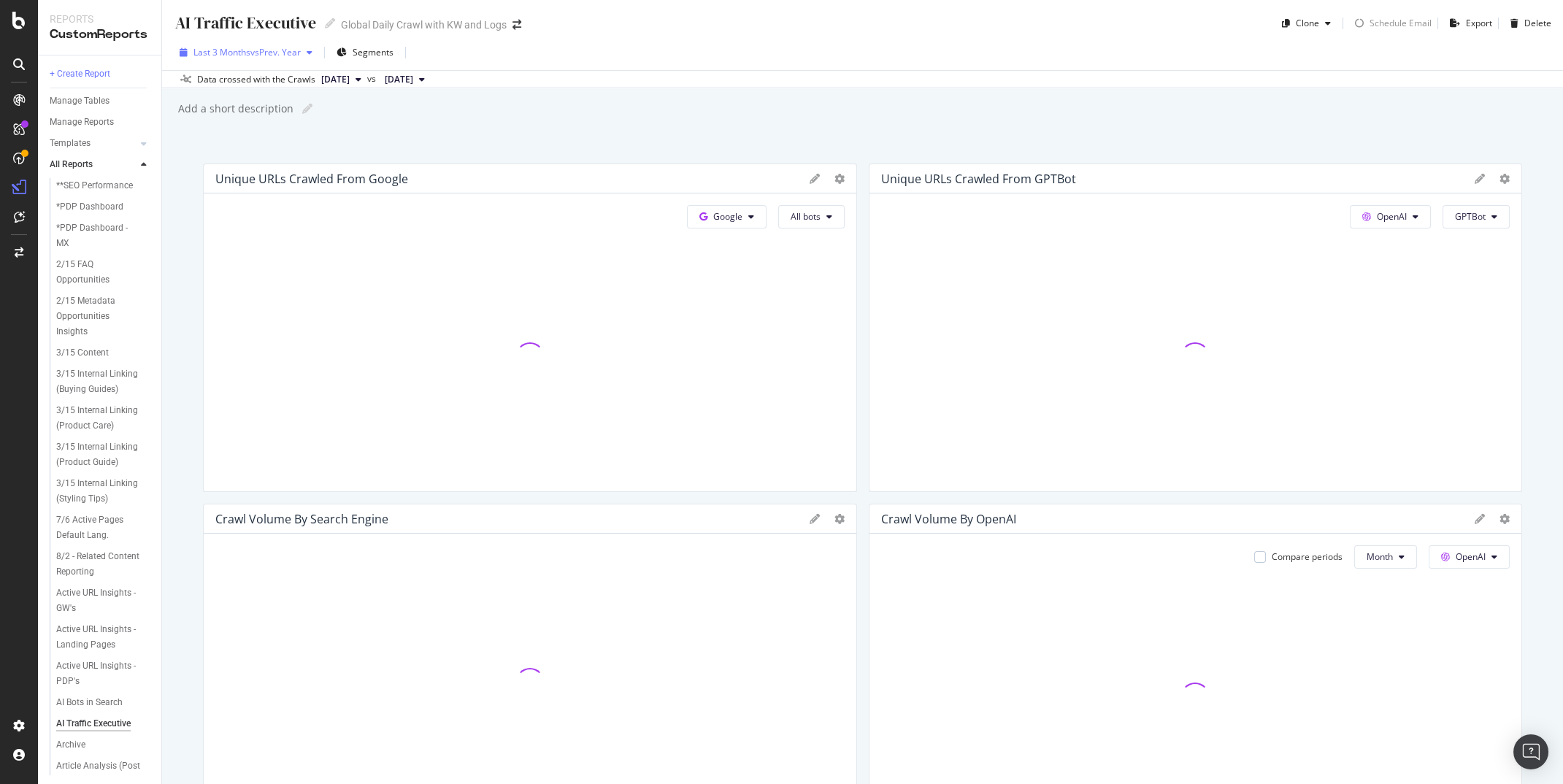
click at [296, 55] on span "vs Prev. Year" at bounding box center [275, 52] width 50 height 13
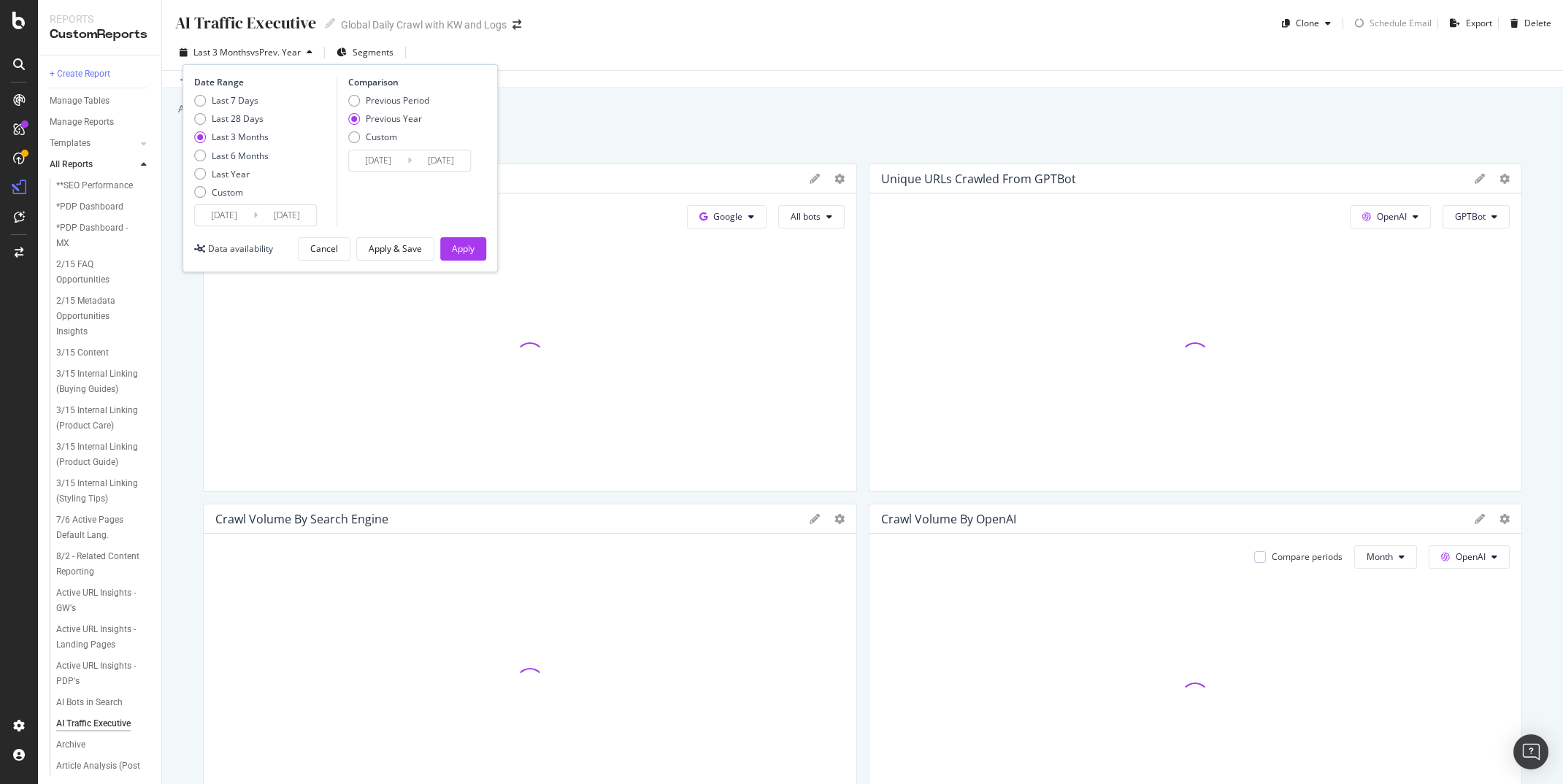
click at [218, 210] on input "[DATE]" at bounding box center [224, 215] width 58 height 20
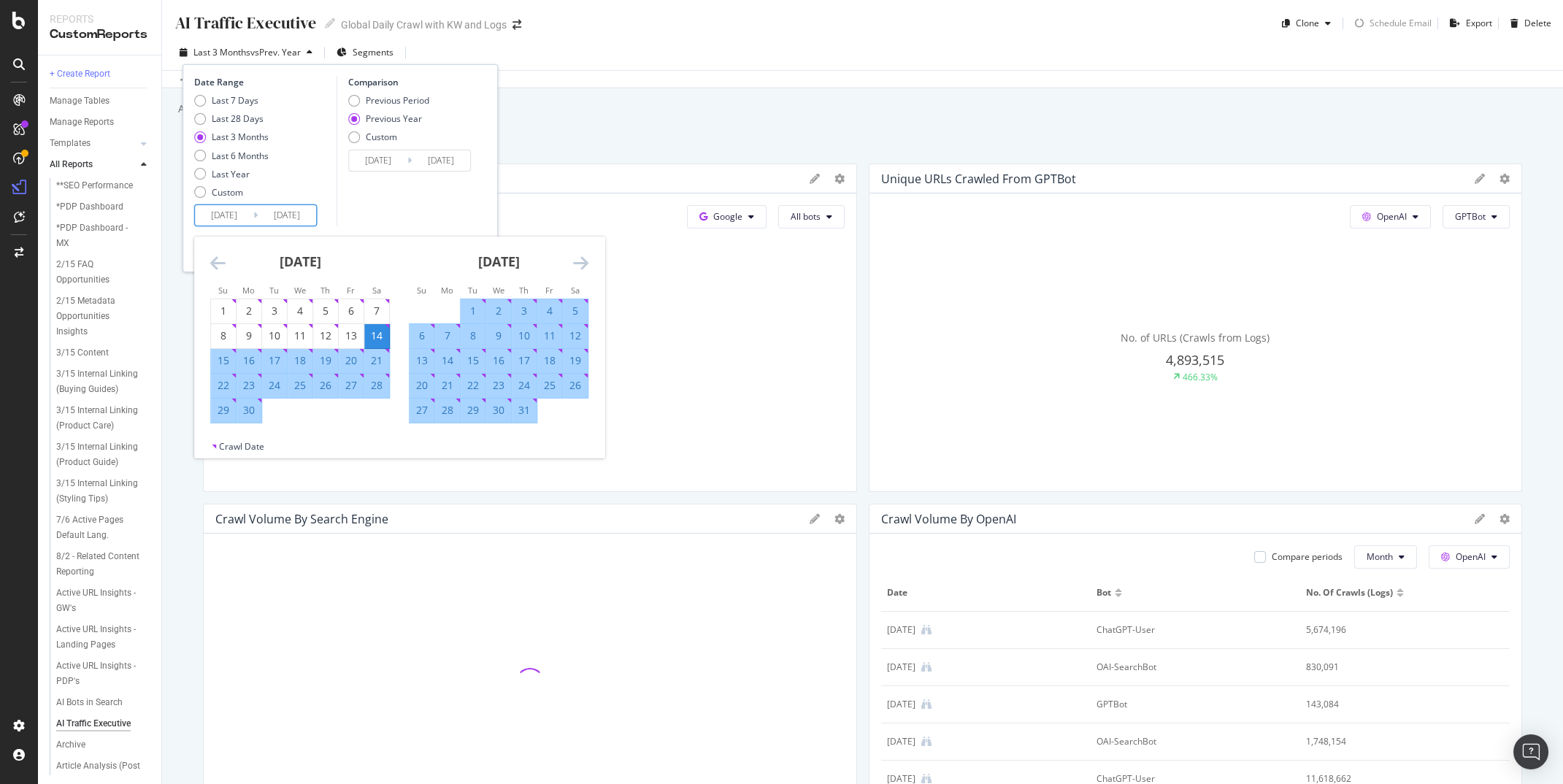
click at [587, 265] on icon "Move forward to switch to the next month." at bounding box center [581, 262] width 15 height 17
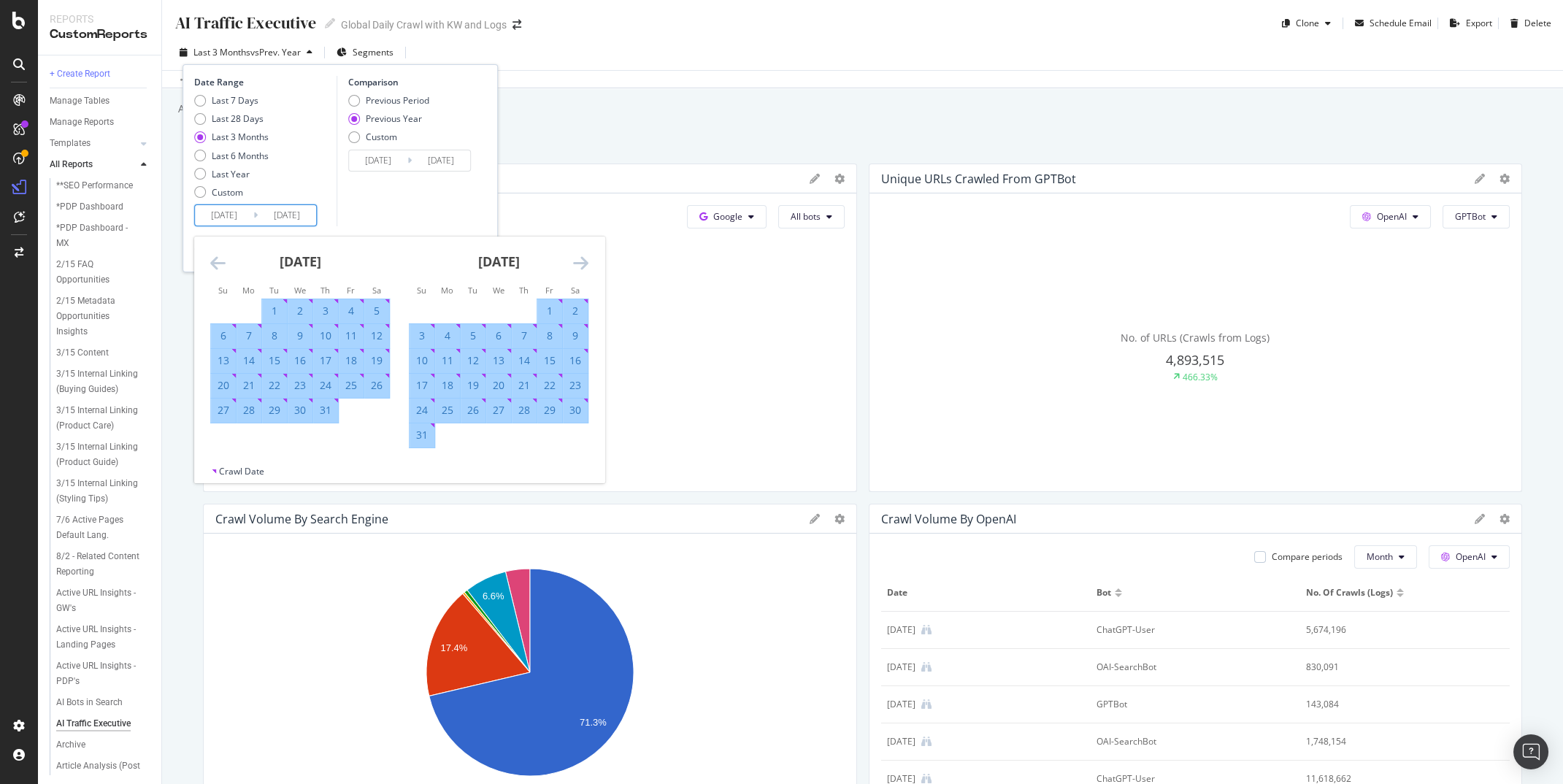
click at [587, 265] on icon "Move forward to switch to the next month." at bounding box center [581, 262] width 15 height 17
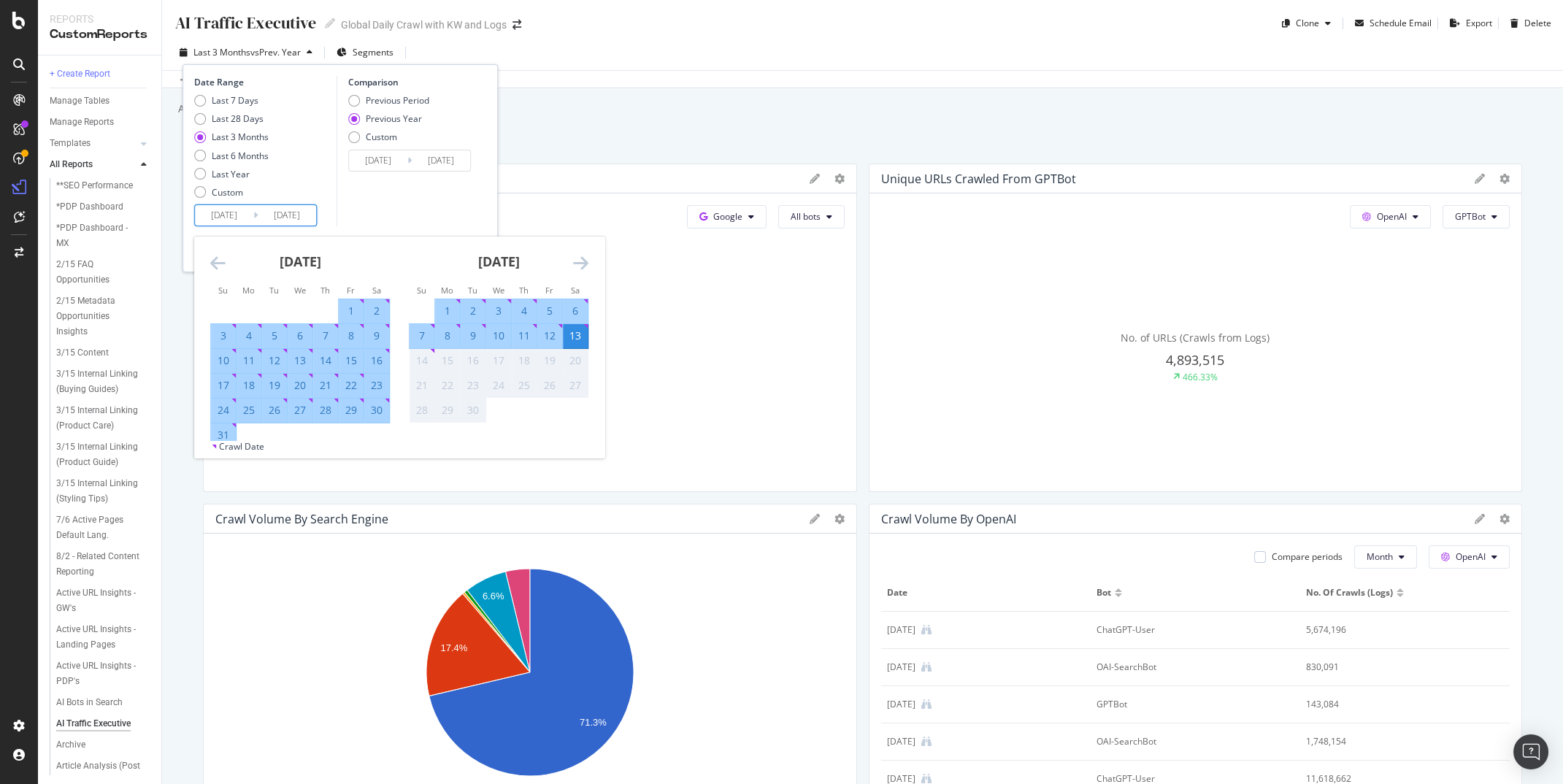
click at [224, 430] on div "31" at bounding box center [223, 435] width 25 height 14
type input "2025/08/31"
type input "2024/09/01"
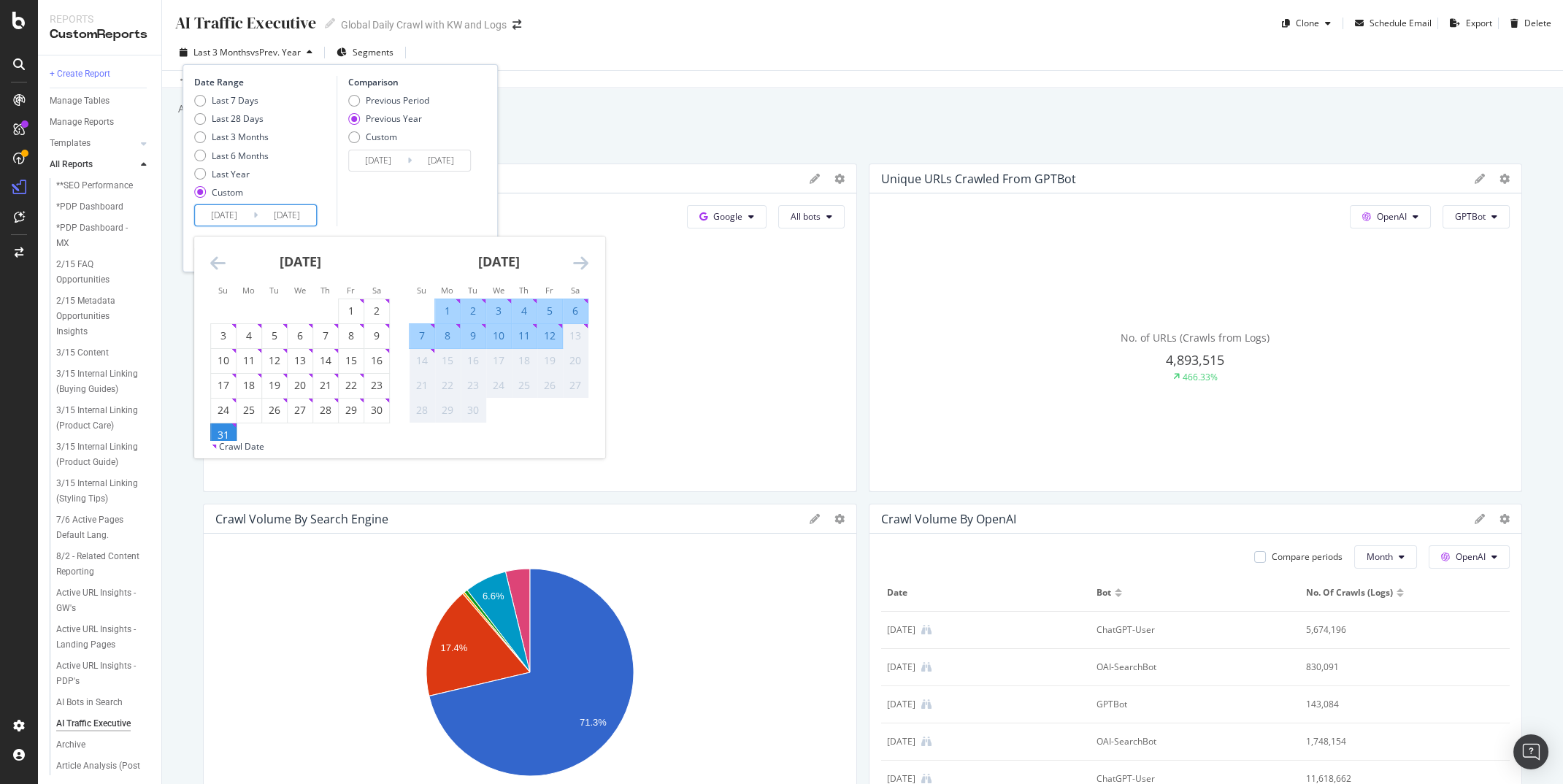
click at [223, 263] on icon "Move backward to switch to the previous month." at bounding box center [218, 262] width 15 height 17
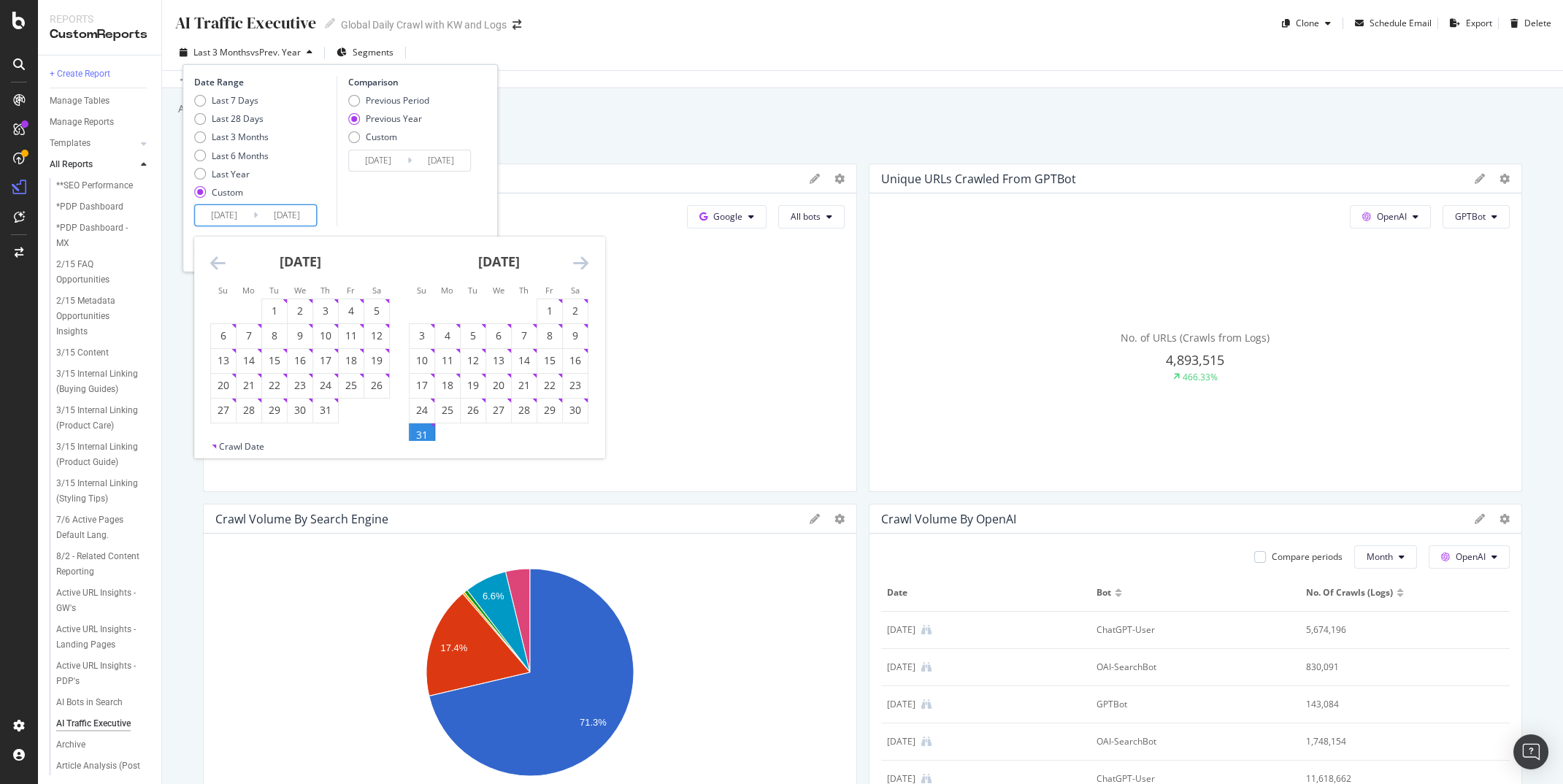
click at [223, 263] on icon "Move backward to switch to the previous month." at bounding box center [218, 262] width 15 height 17
click at [232, 307] on div "1" at bounding box center [223, 310] width 25 height 14
type input "2025/06/01"
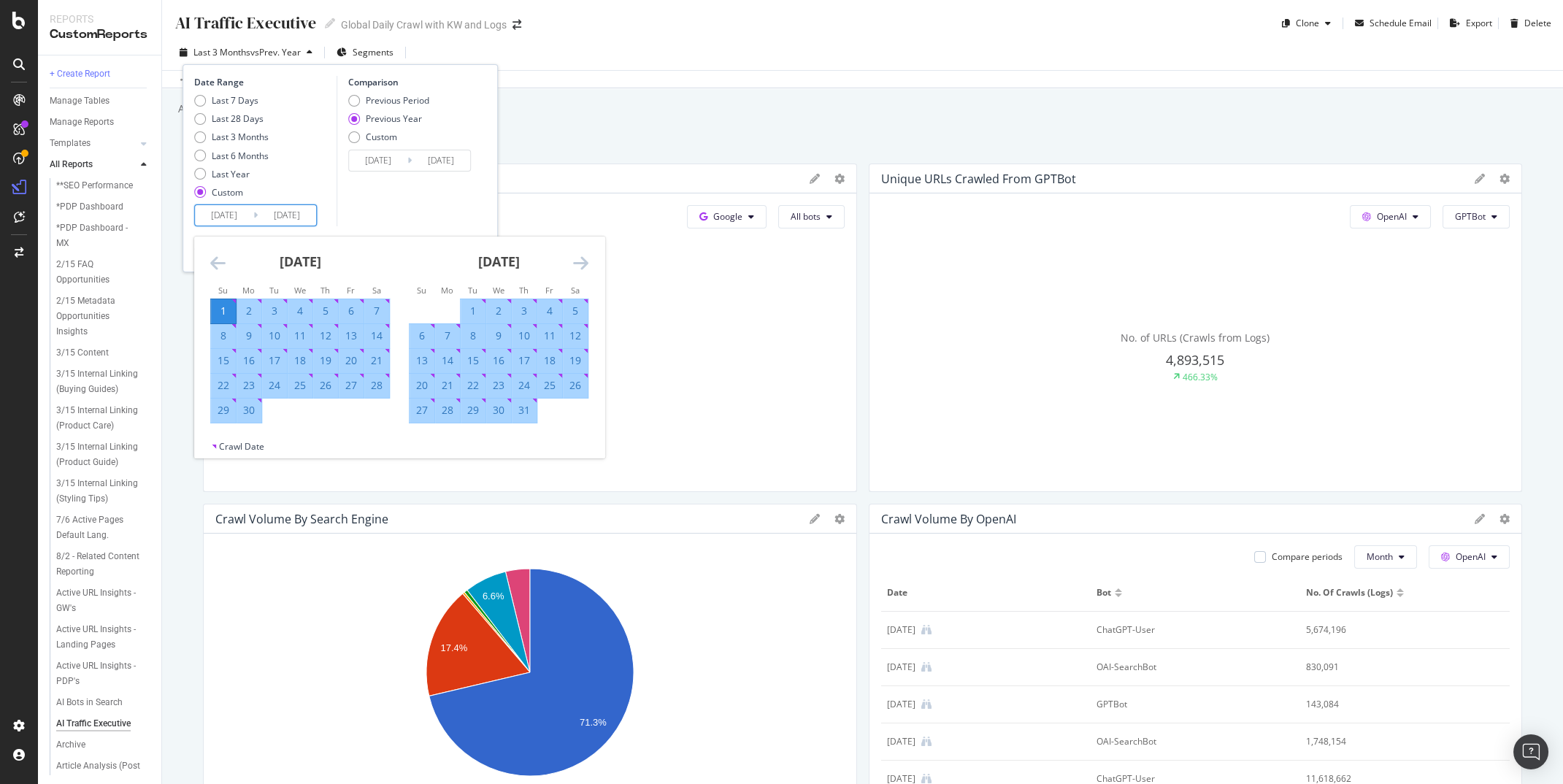
click at [384, 202] on div "Comparison Previous Period Previous Year Custom 2024/06/02 Navigate forward to …" at bounding box center [406, 151] width 139 height 151
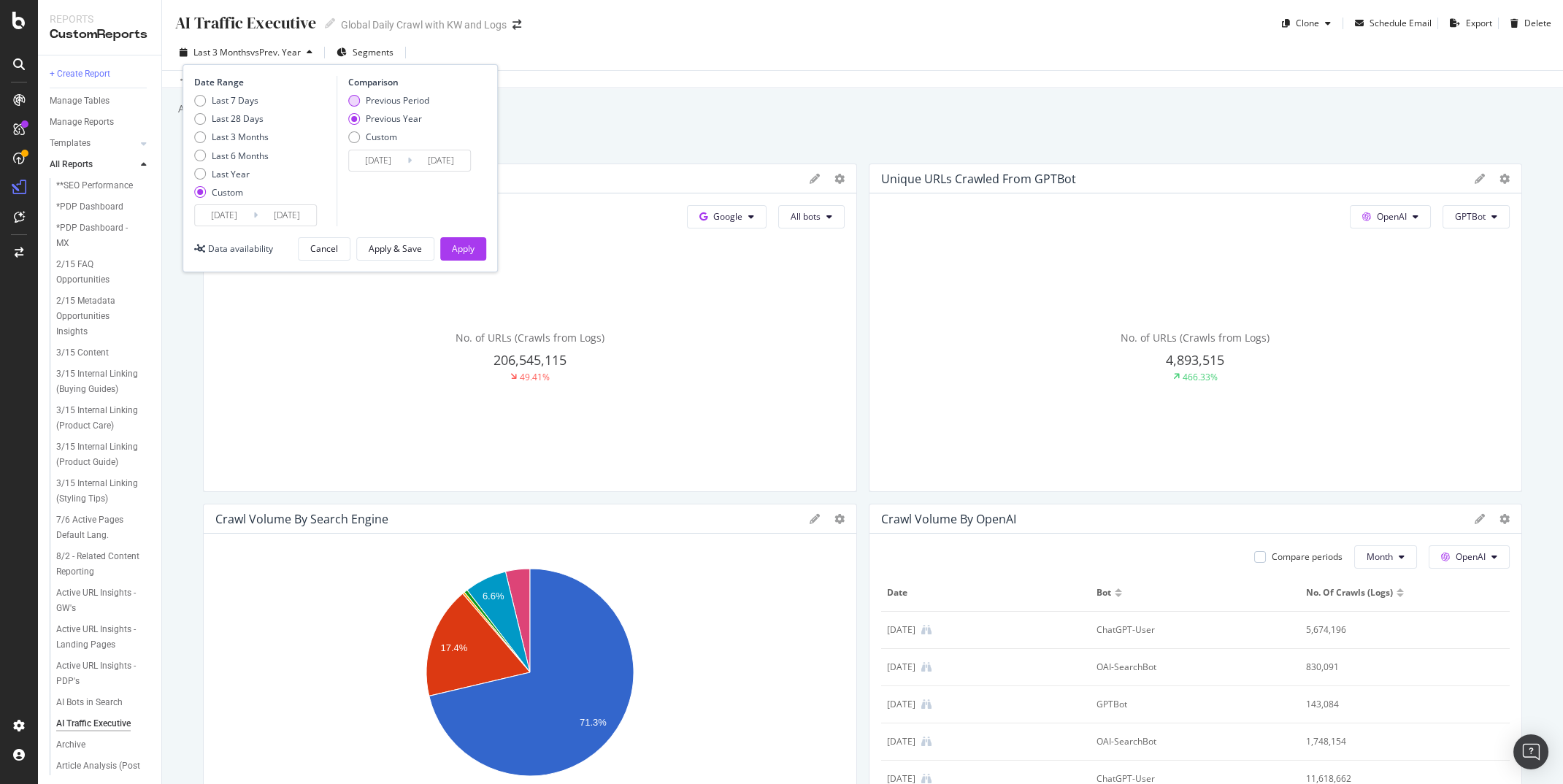
click at [406, 99] on div "Previous Period" at bounding box center [397, 100] width 64 height 13
type input "2025/02/16"
type input "2025/05/31"
click at [399, 121] on div "Previous Year" at bounding box center [394, 118] width 56 height 13
type input "2024/06/02"
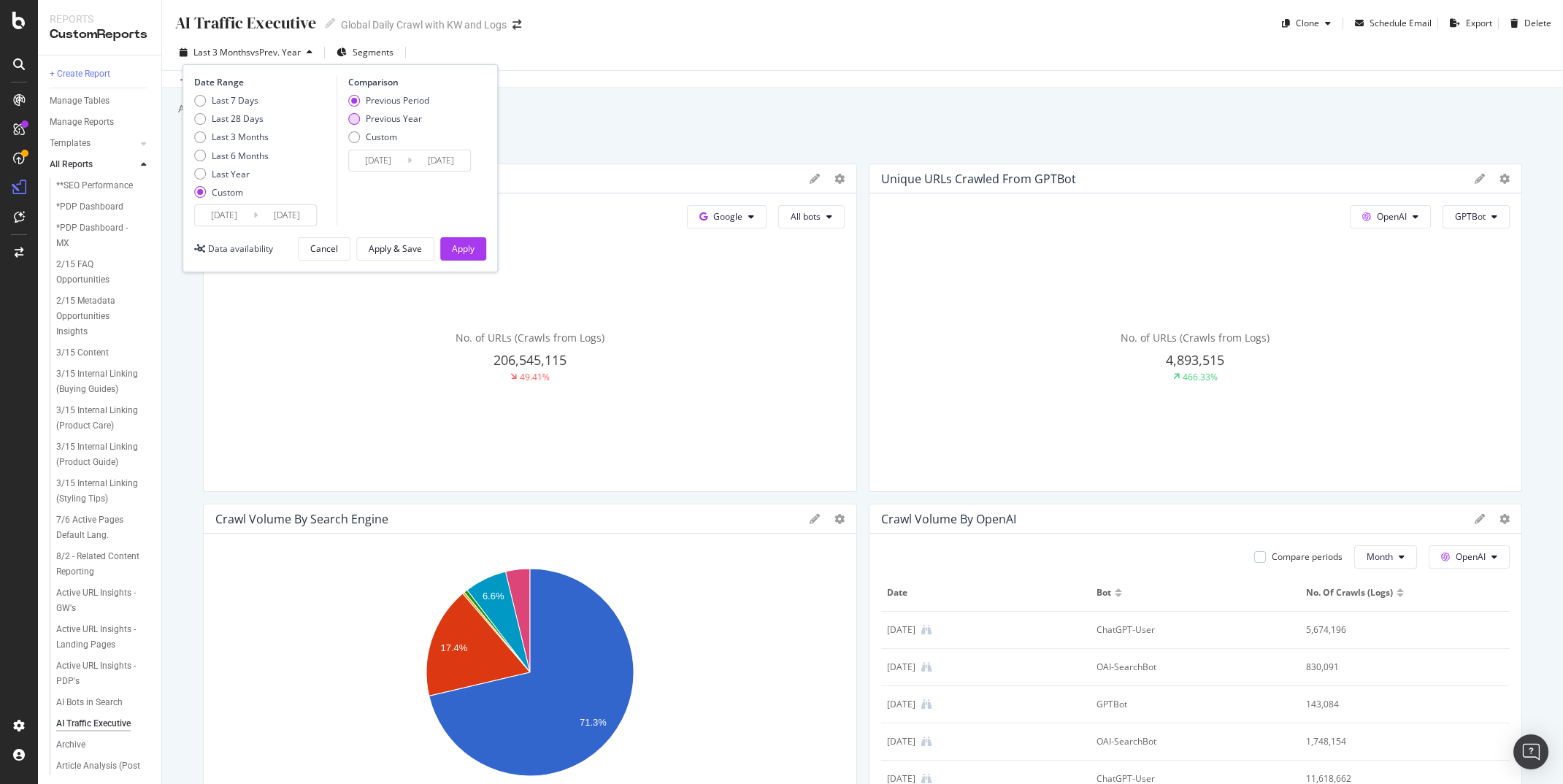
type input "[DATE]"
click at [284, 215] on input "[DATE]" at bounding box center [287, 215] width 58 height 20
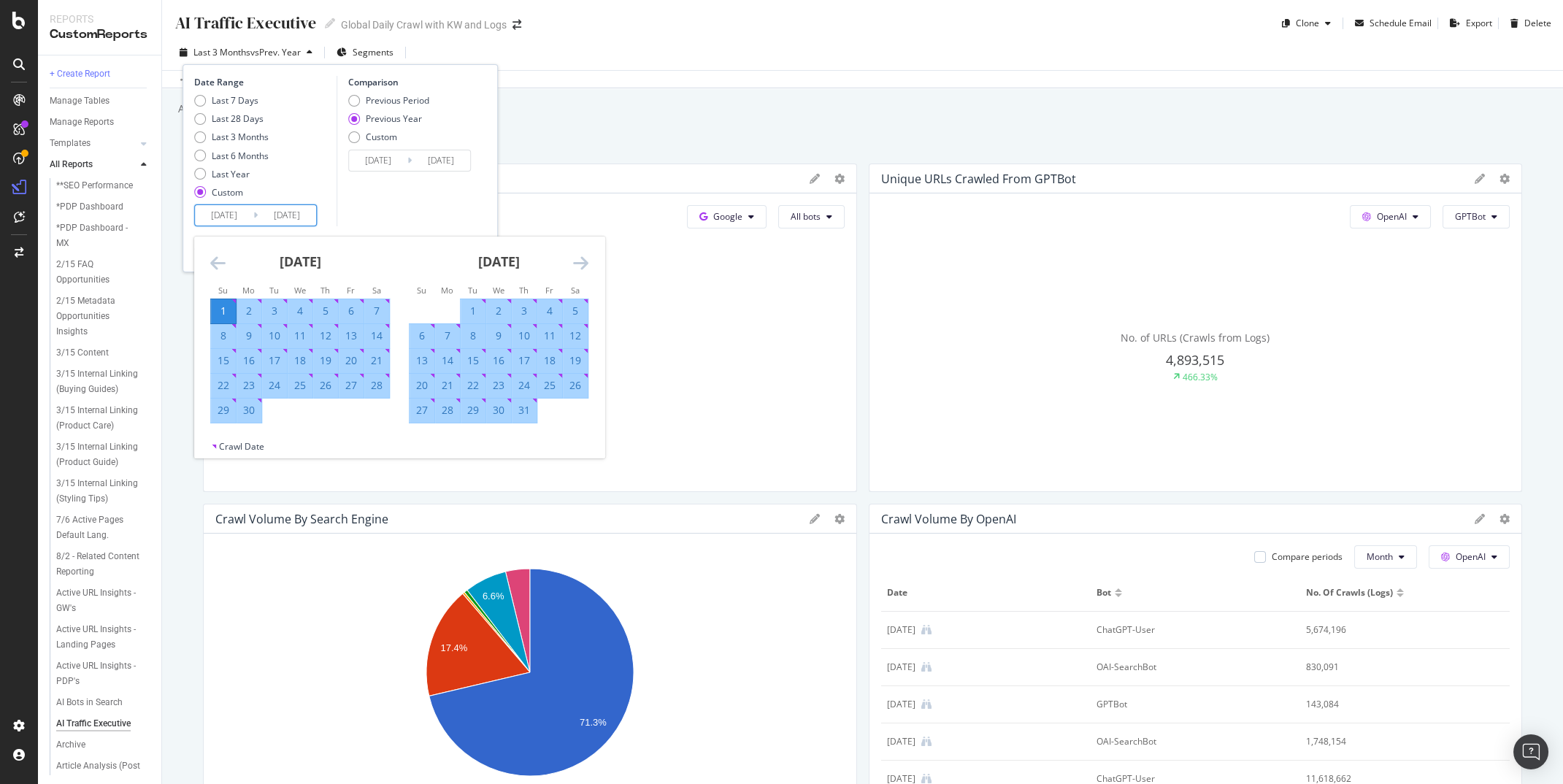
click at [222, 301] on div "1" at bounding box center [223, 311] width 25 height 24
type input "2025/06/01"
type input "2024/06/02"
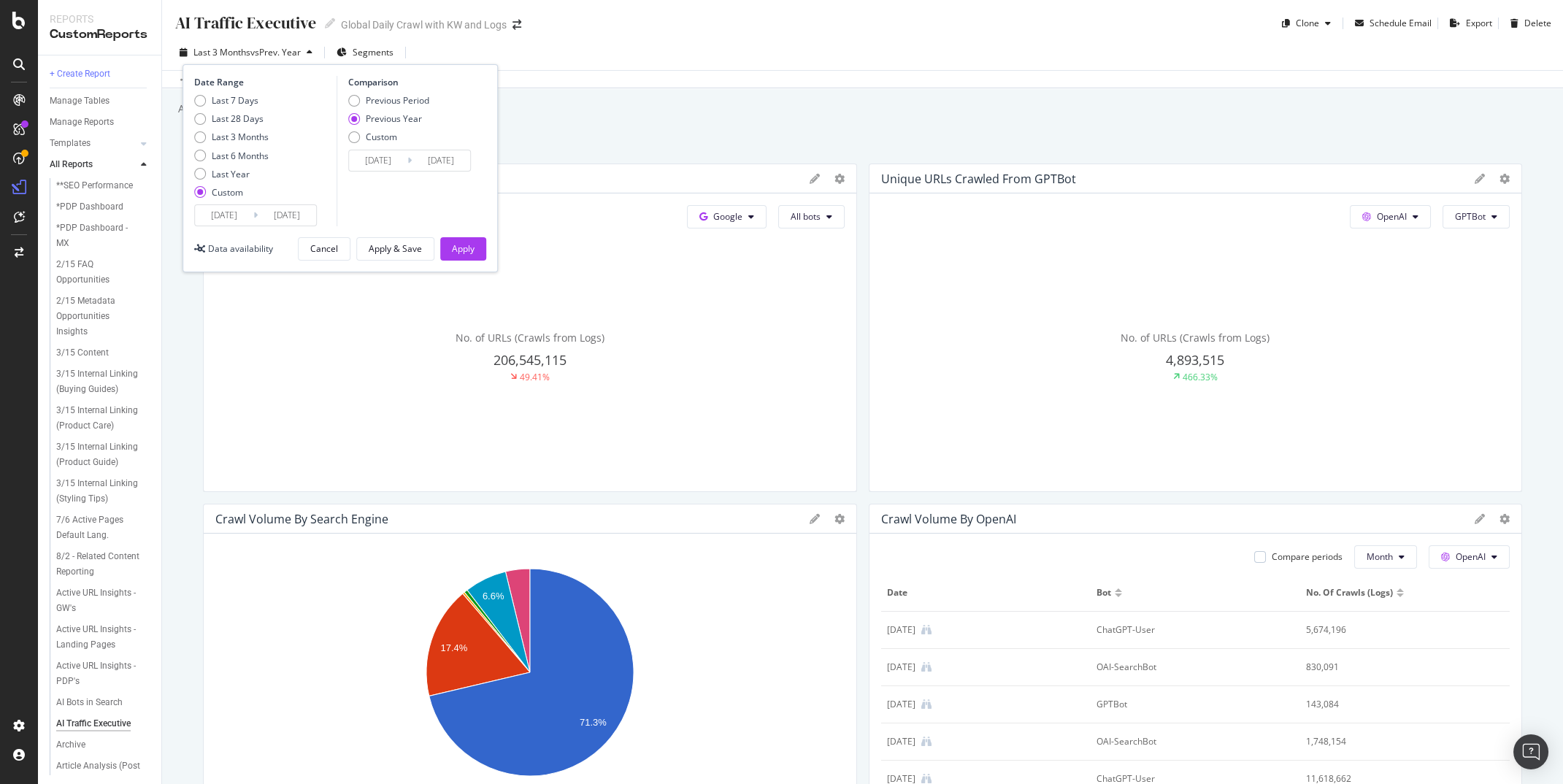
click at [294, 217] on input "2025/06/01" at bounding box center [287, 215] width 58 height 20
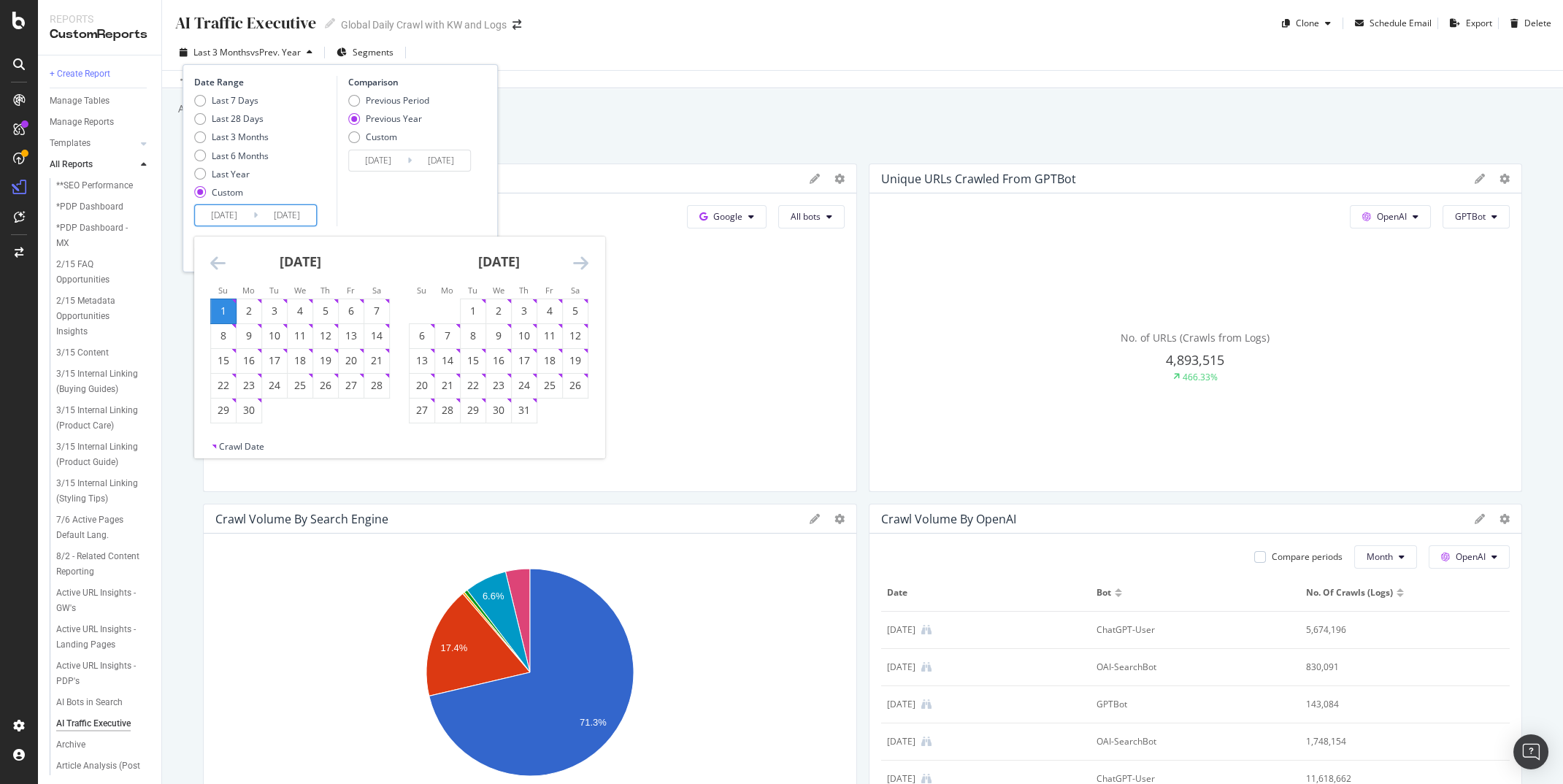
click at [581, 267] on icon "Move forward to switch to the next month." at bounding box center [581, 262] width 15 height 17
click at [423, 436] on div "31" at bounding box center [421, 435] width 25 height 14
type input "2025/08/31"
type input "2024/09/01"
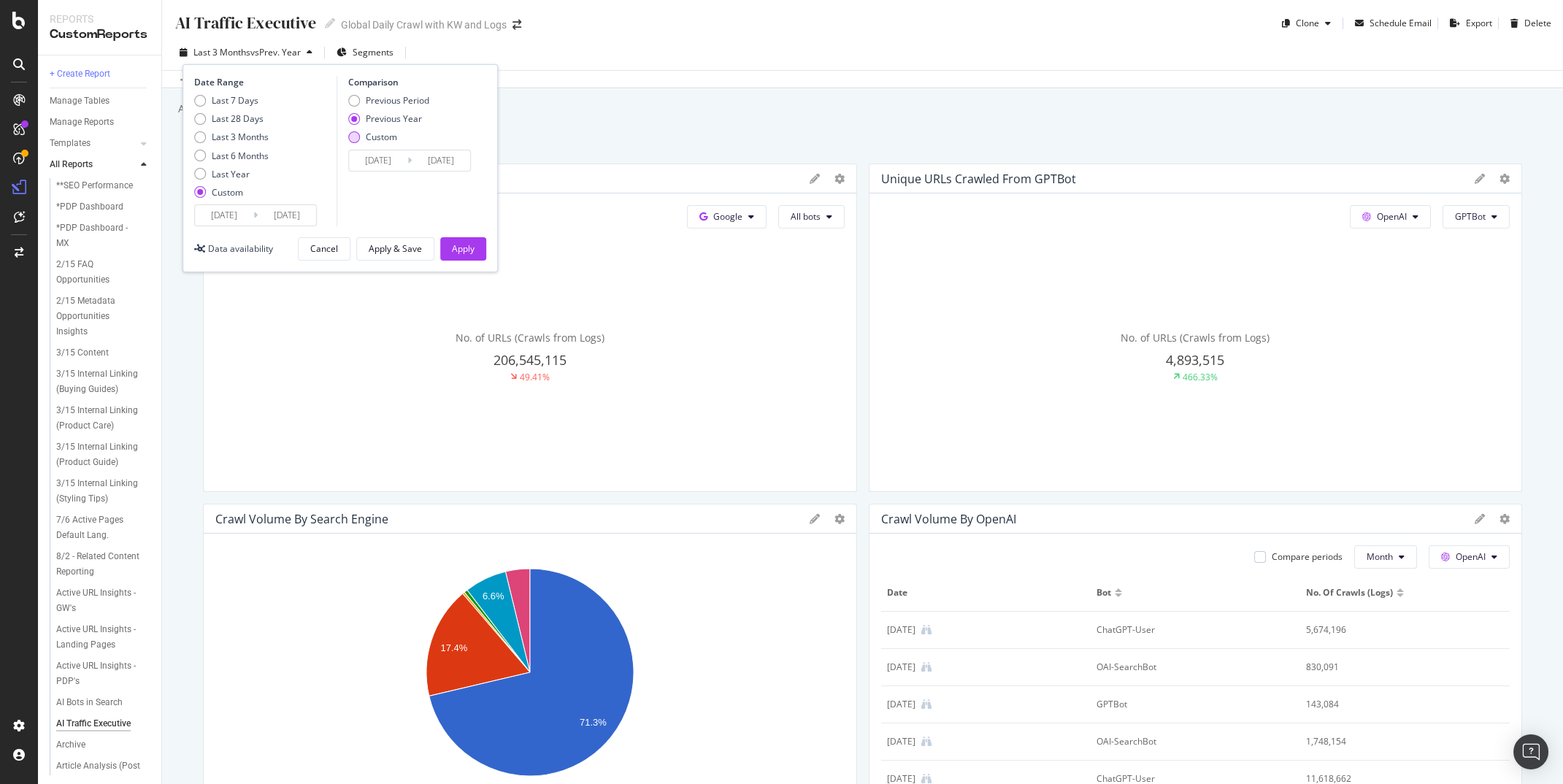
click at [378, 133] on div "Custom" at bounding box center [382, 136] width 31 height 13
click at [379, 115] on div "Previous Year" at bounding box center [394, 118] width 56 height 13
click at [407, 245] on div "Apply & Save" at bounding box center [395, 248] width 53 height 13
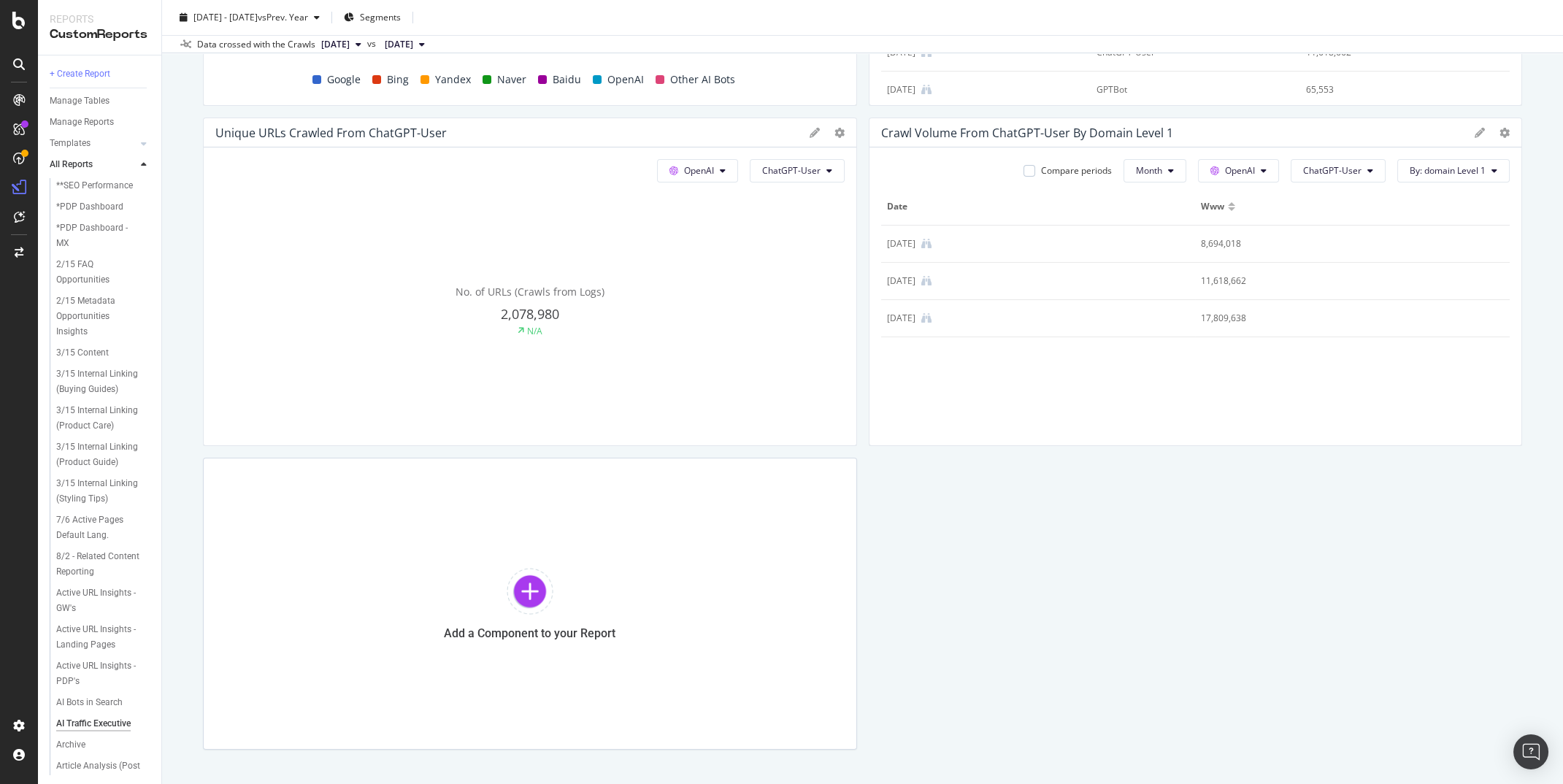
scroll to position [399, 0]
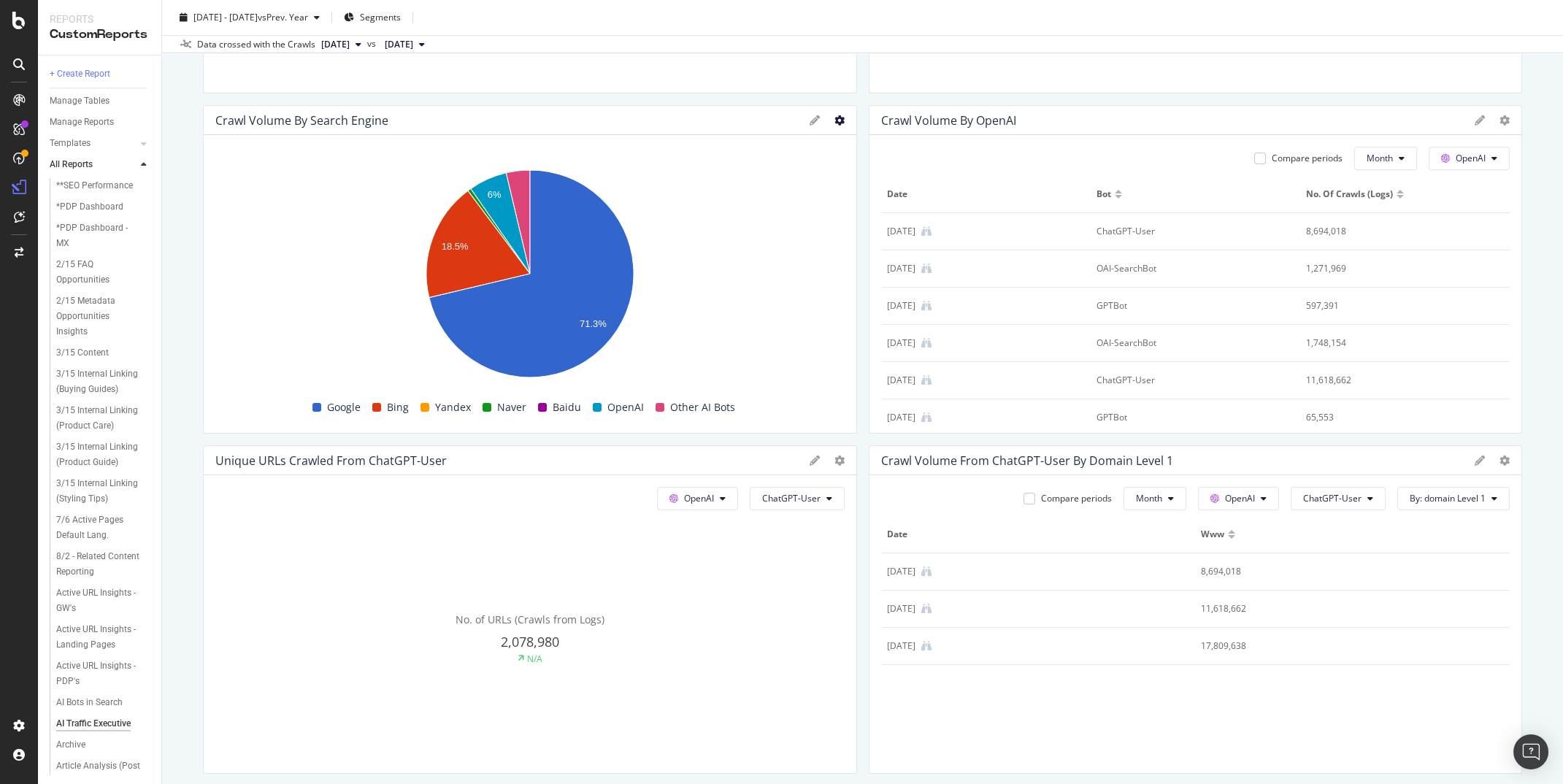
click at [837, 116] on icon at bounding box center [840, 121] width 10 height 10
click at [896, 306] on span "Apply Filter" at bounding box center [925, 304] width 109 height 13
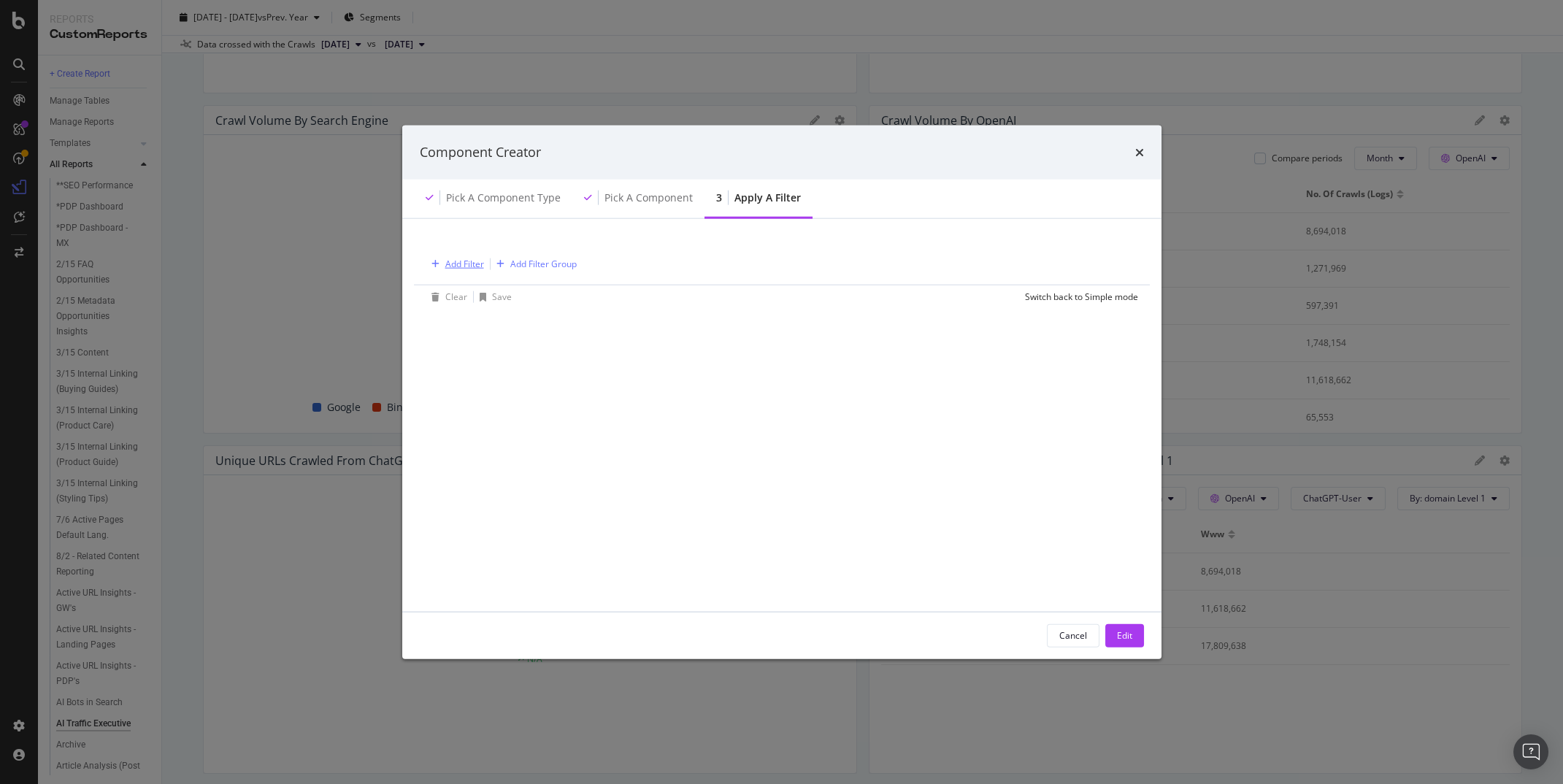
click at [466, 262] on div "Add Filter" at bounding box center [465, 264] width 39 height 13
type input "b"
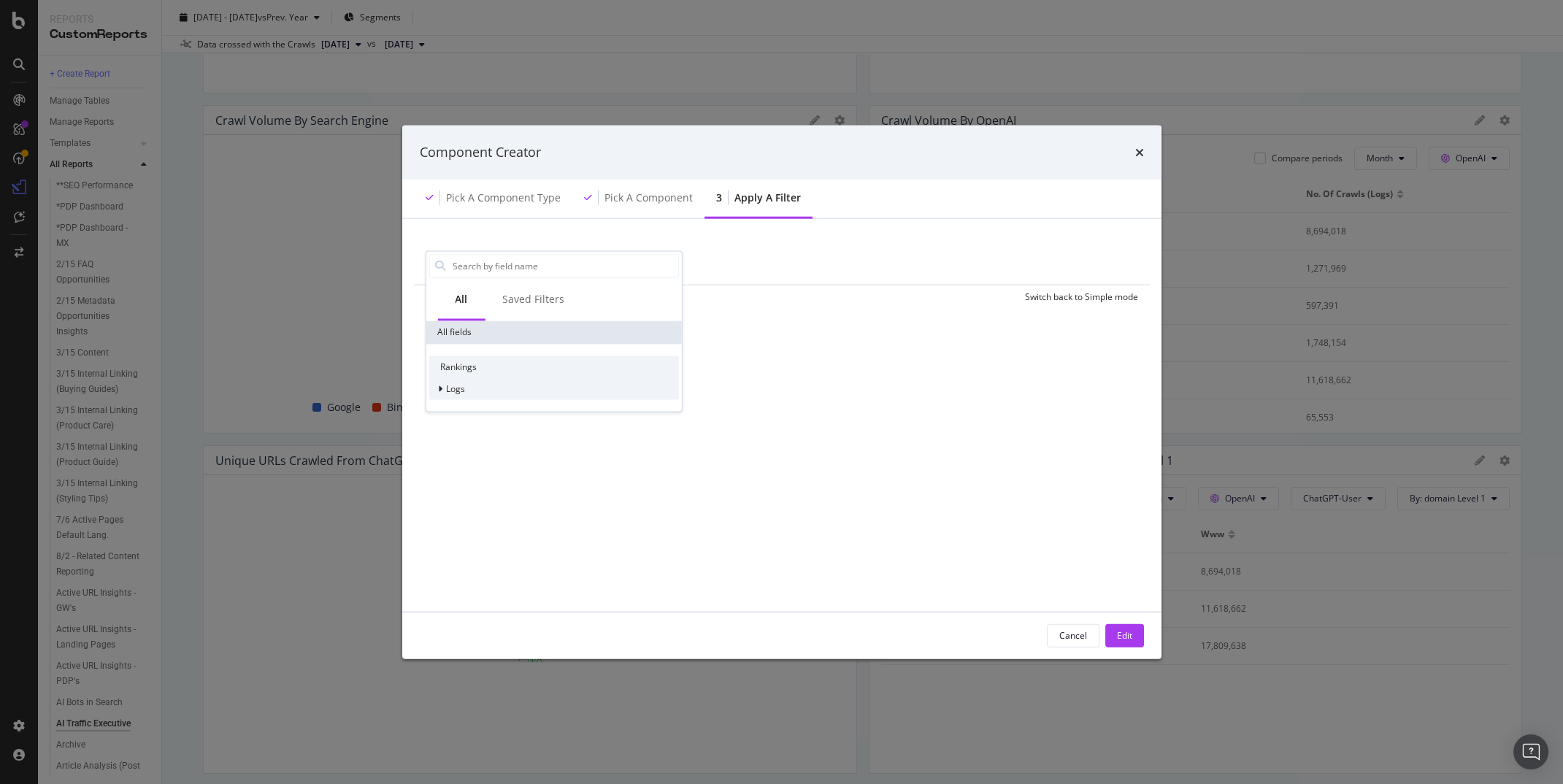
click at [441, 396] on div "Logs" at bounding box center [553, 389] width 250 height 20
click at [490, 404] on span "Segments" at bounding box center [475, 410] width 41 height 13
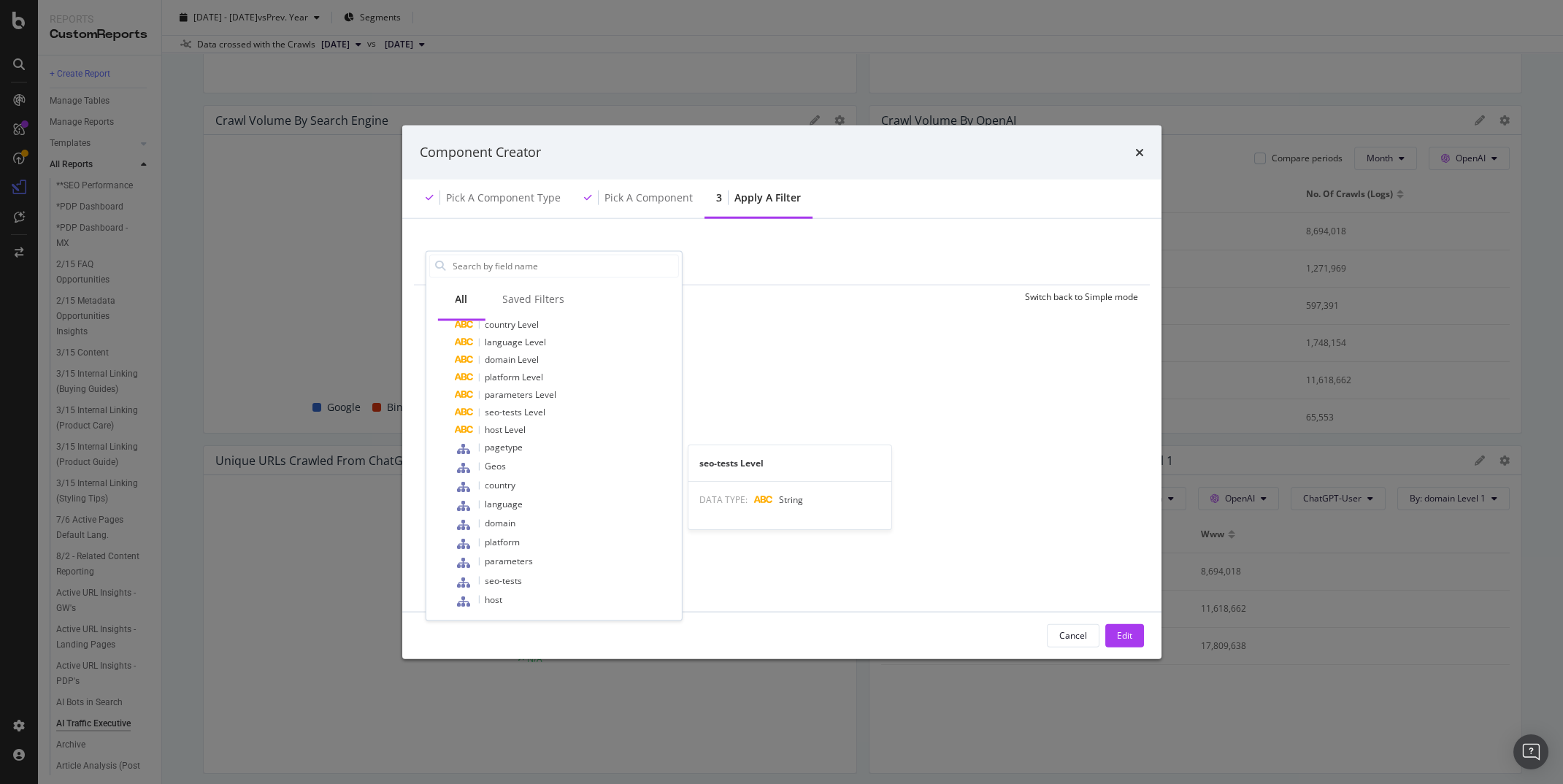
scroll to position [0, 0]
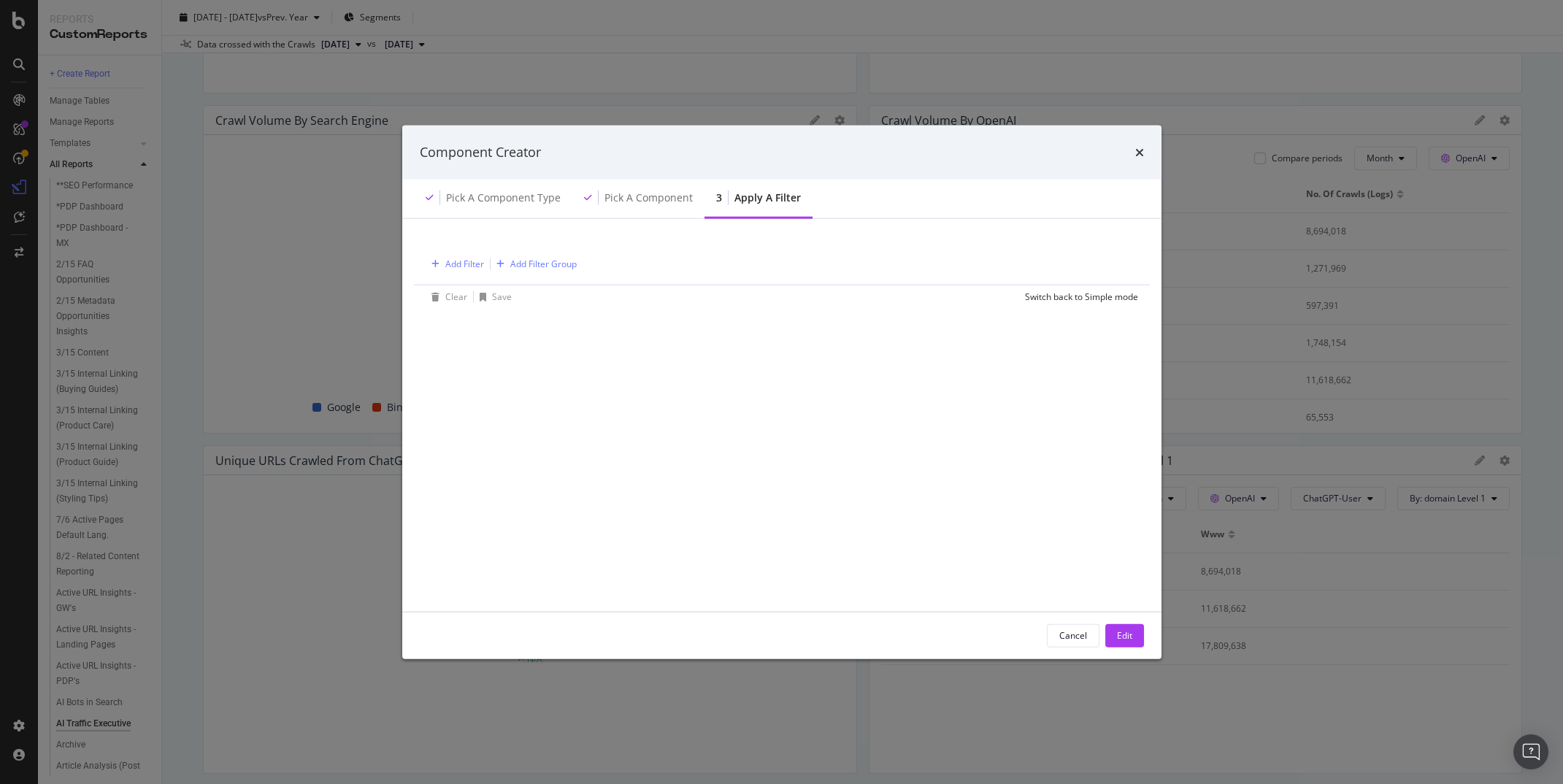
click at [948, 408] on div "Add Filter Add Filter Group Clear Save Switch back to Simple mode" at bounding box center [782, 414] width 724 height 358
click at [1067, 639] on div "Cancel" at bounding box center [1073, 636] width 28 height 13
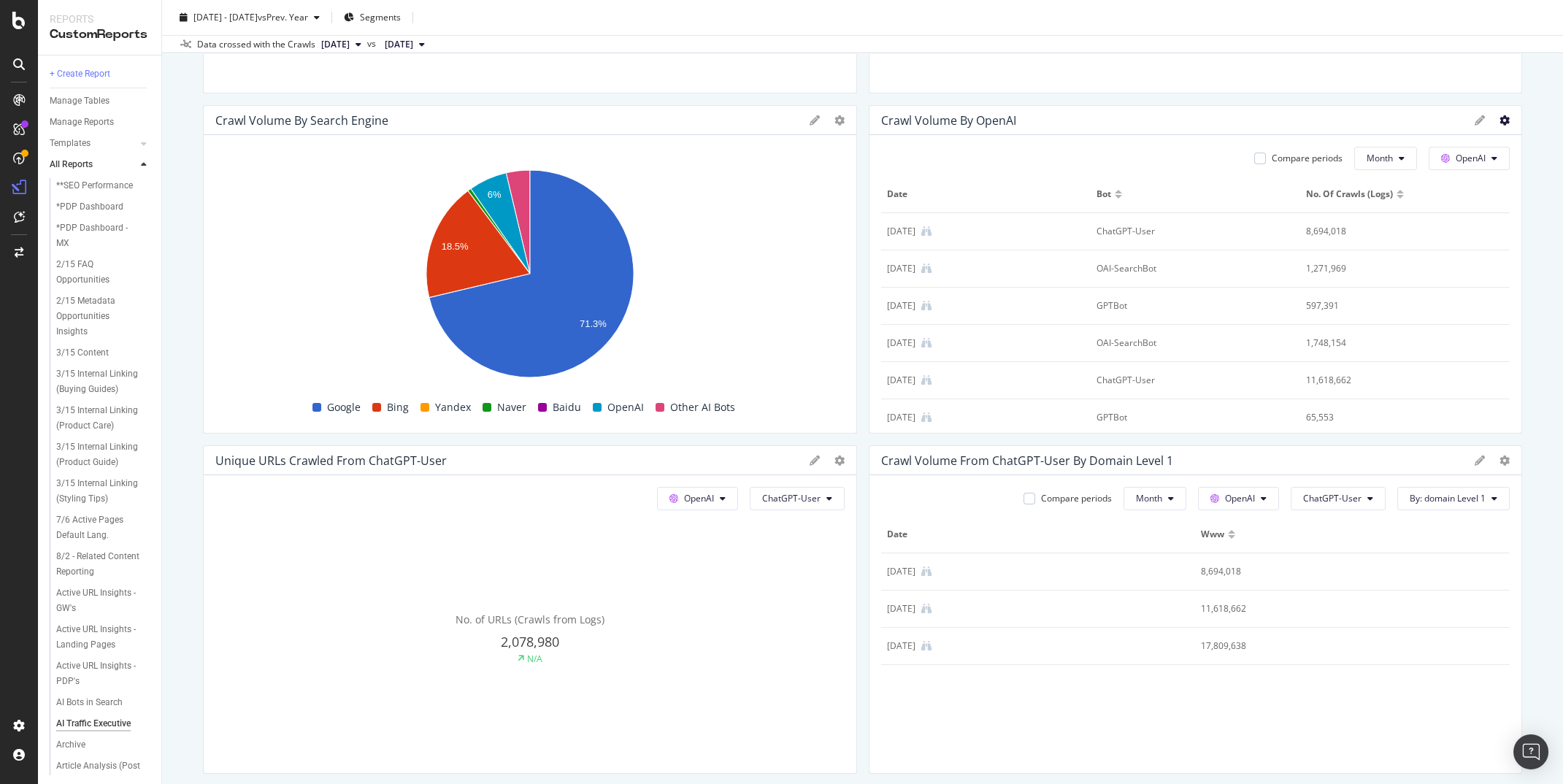
click at [1505, 121] on icon at bounding box center [1505, 121] width 10 height 10
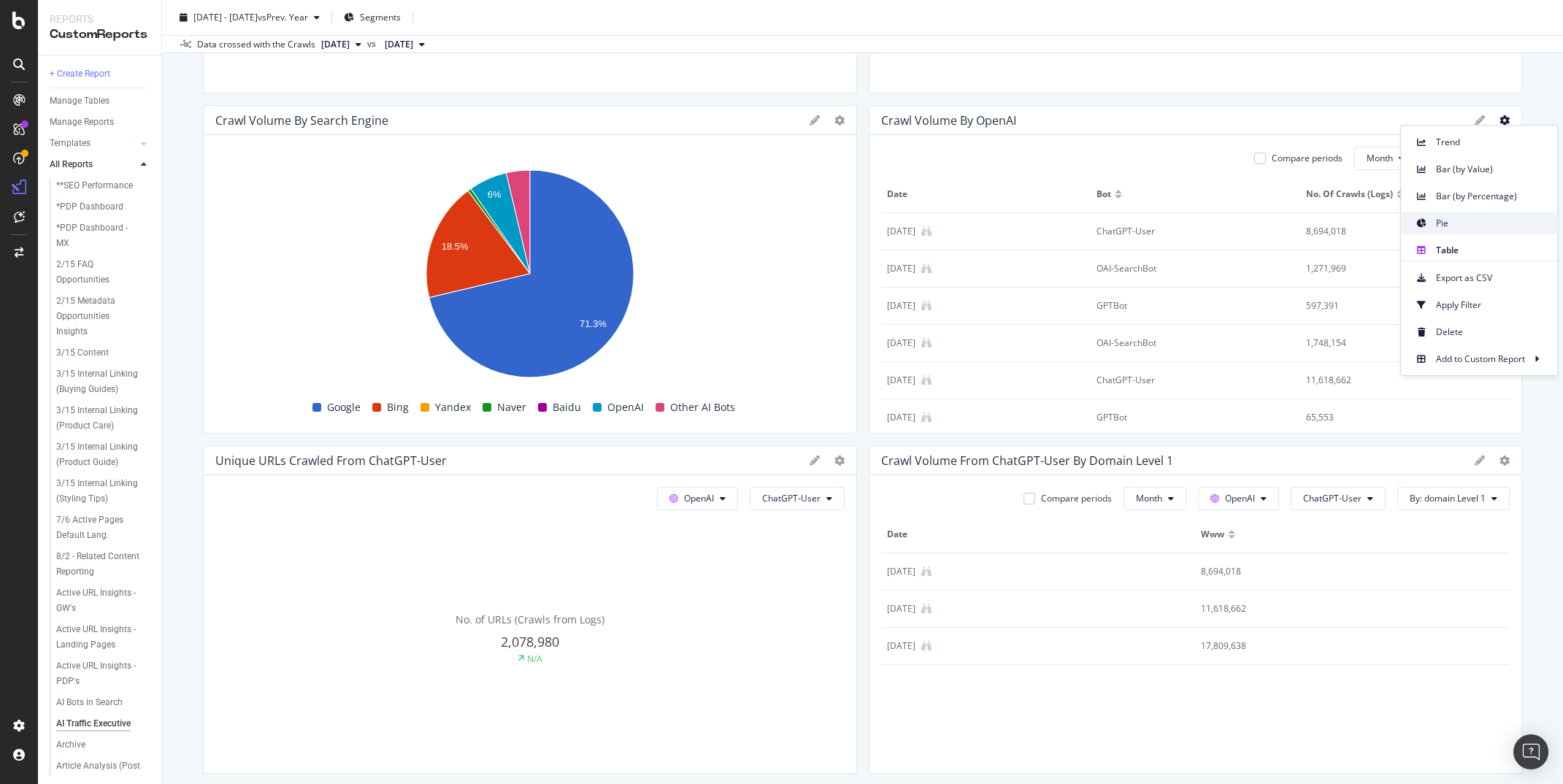
click at [1459, 223] on span "Pie" at bounding box center [1491, 223] width 109 height 13
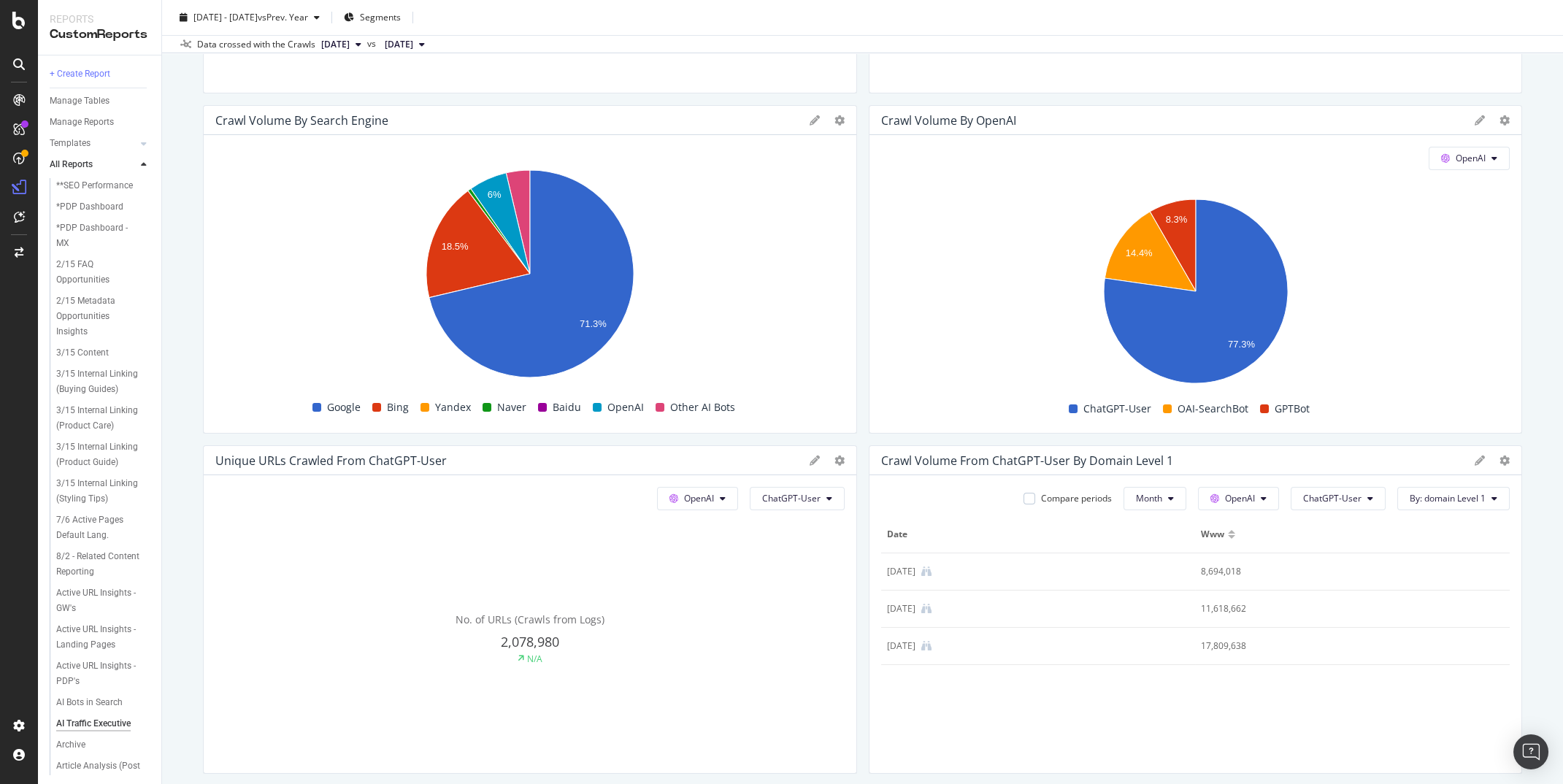
click at [1253, 447] on div "Crawl Volume from ChatGPT-User by domain Level 1" at bounding box center [1196, 460] width 653 height 29
click at [1536, 366] on div "AI Traffic Executive AI Traffic Executive Global Daily Crawl with KW and Logs C…" at bounding box center [862, 392] width 1401 height 784
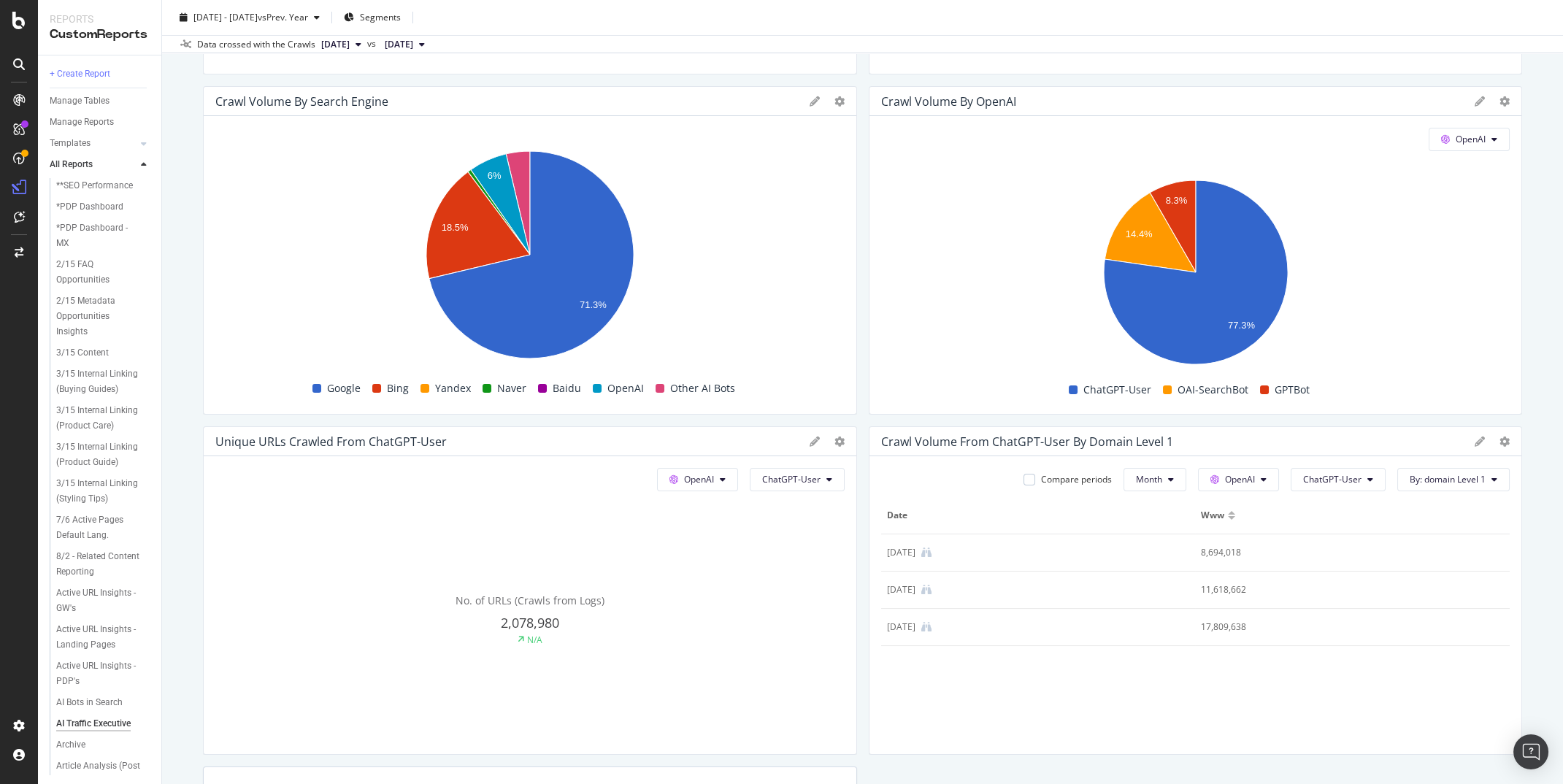
scroll to position [391, 0]
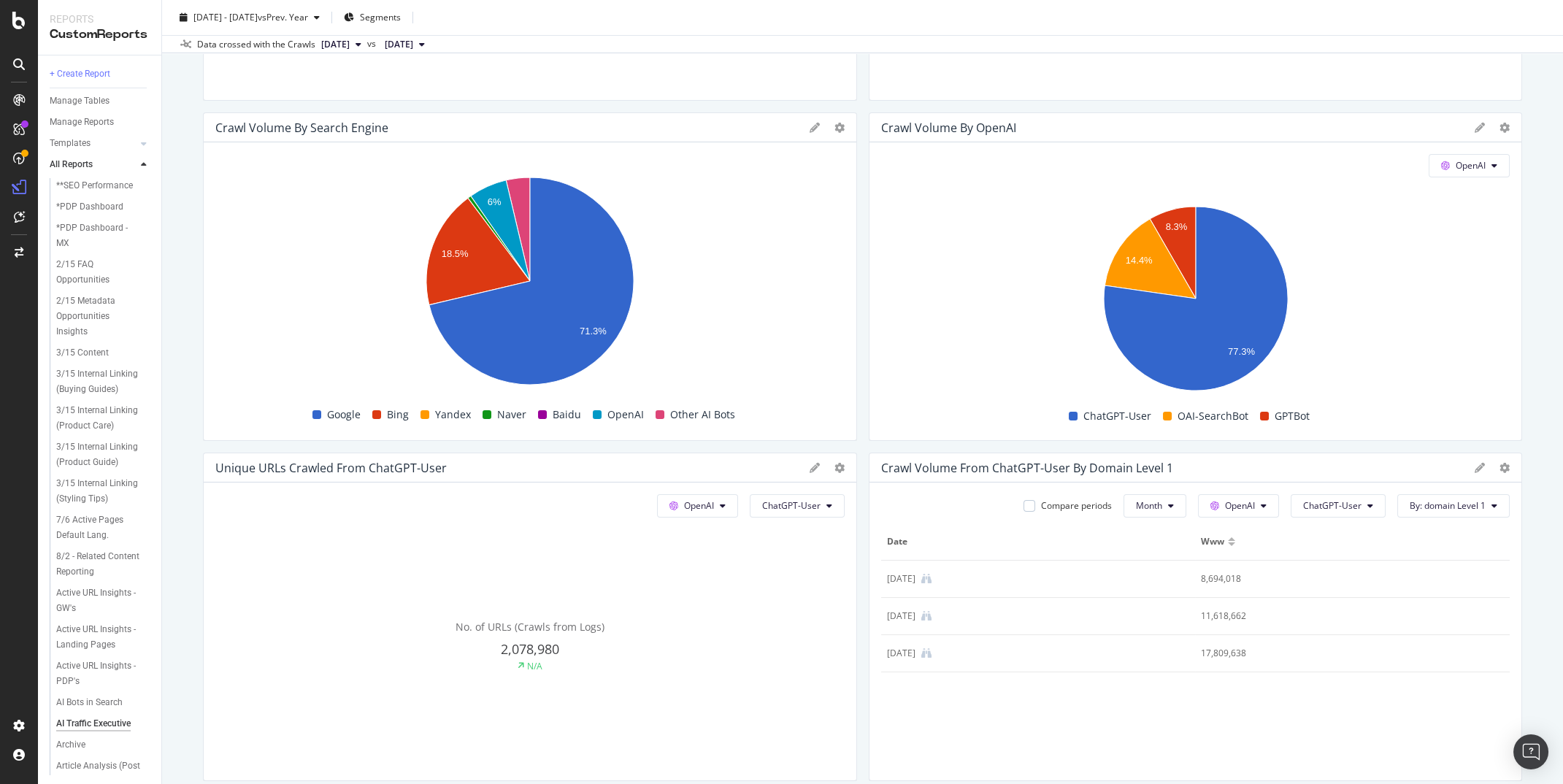
drag, startPoint x: 1520, startPoint y: 675, endPoint x: 1496, endPoint y: 629, distance: 51.9
click at [1496, 629] on div "Crawl Volume from ChatGPT-User by domain Level 1 Compare periods Month OpenAI C…" at bounding box center [1196, 617] width 654 height 328
drag, startPoint x: 867, startPoint y: 446, endPoint x: 1496, endPoint y: 684, distance: 672.5
click at [1496, 684] on div "Unique URLs Crawled from Google Google All bots No. of URLs (Crawls from Logs) …" at bounding box center [863, 428] width 1319 height 1312
copy div "Crawl Volume from ChatGPT-User by domain Level 1 Compare periods Month OpenAI C…"
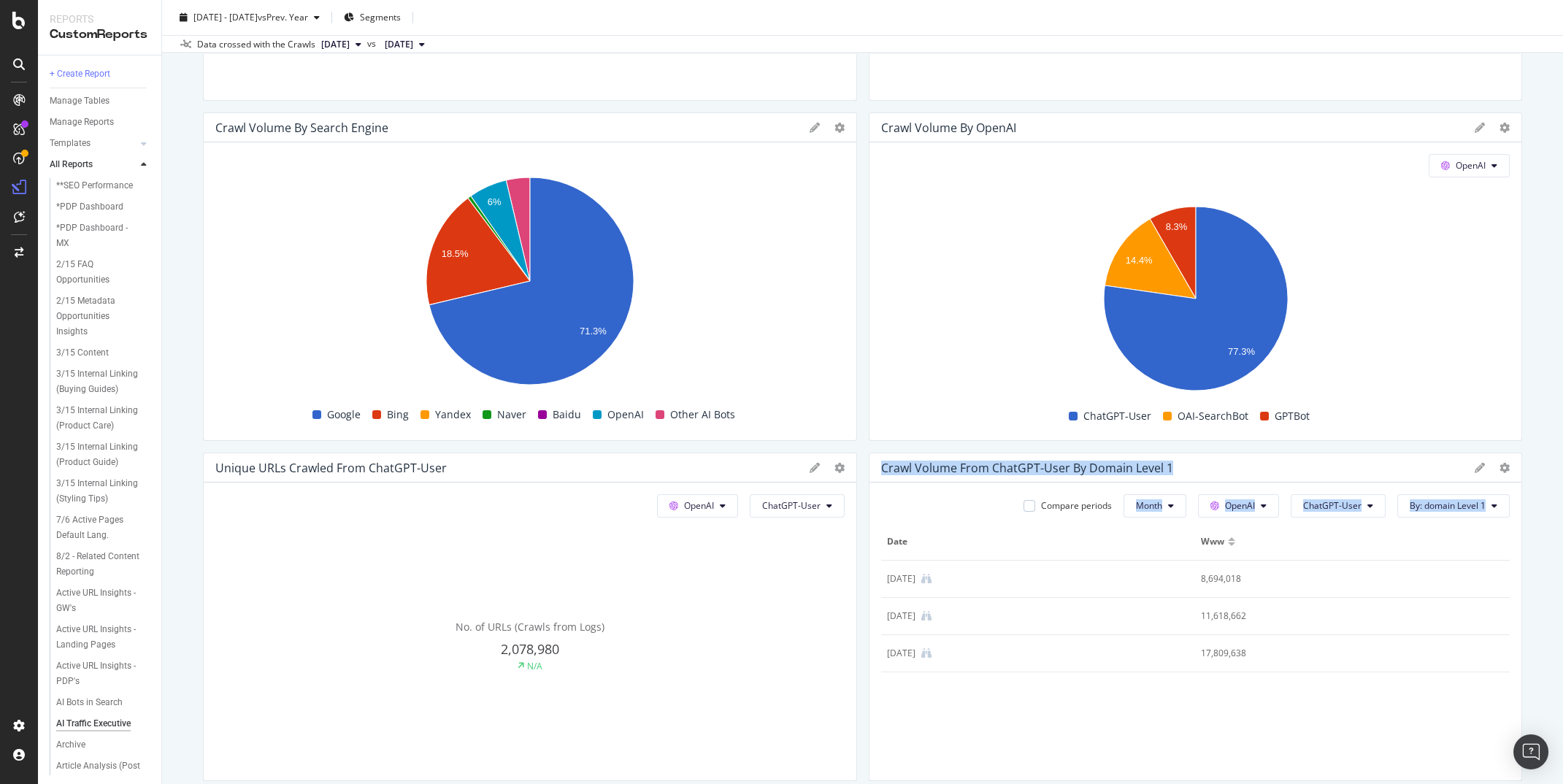
click at [1036, 447] on div "Unique URLs Crawled from Google Google All bots No. of URLs (Crawls from Logs) …" at bounding box center [863, 428] width 1319 height 1312
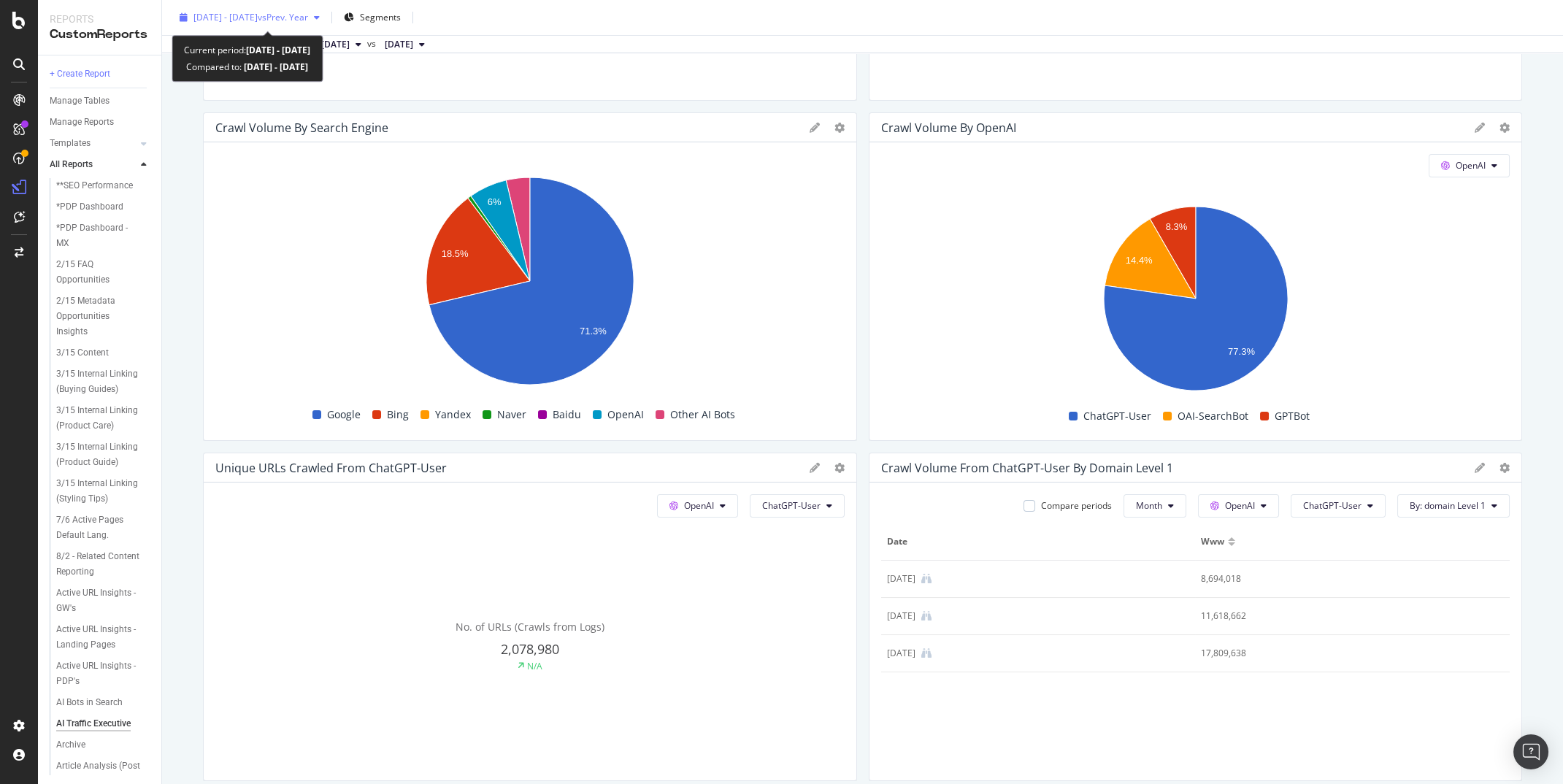
click at [258, 16] on span "2025 Jun. 1st - Aug. 31st" at bounding box center [226, 17] width 64 height 13
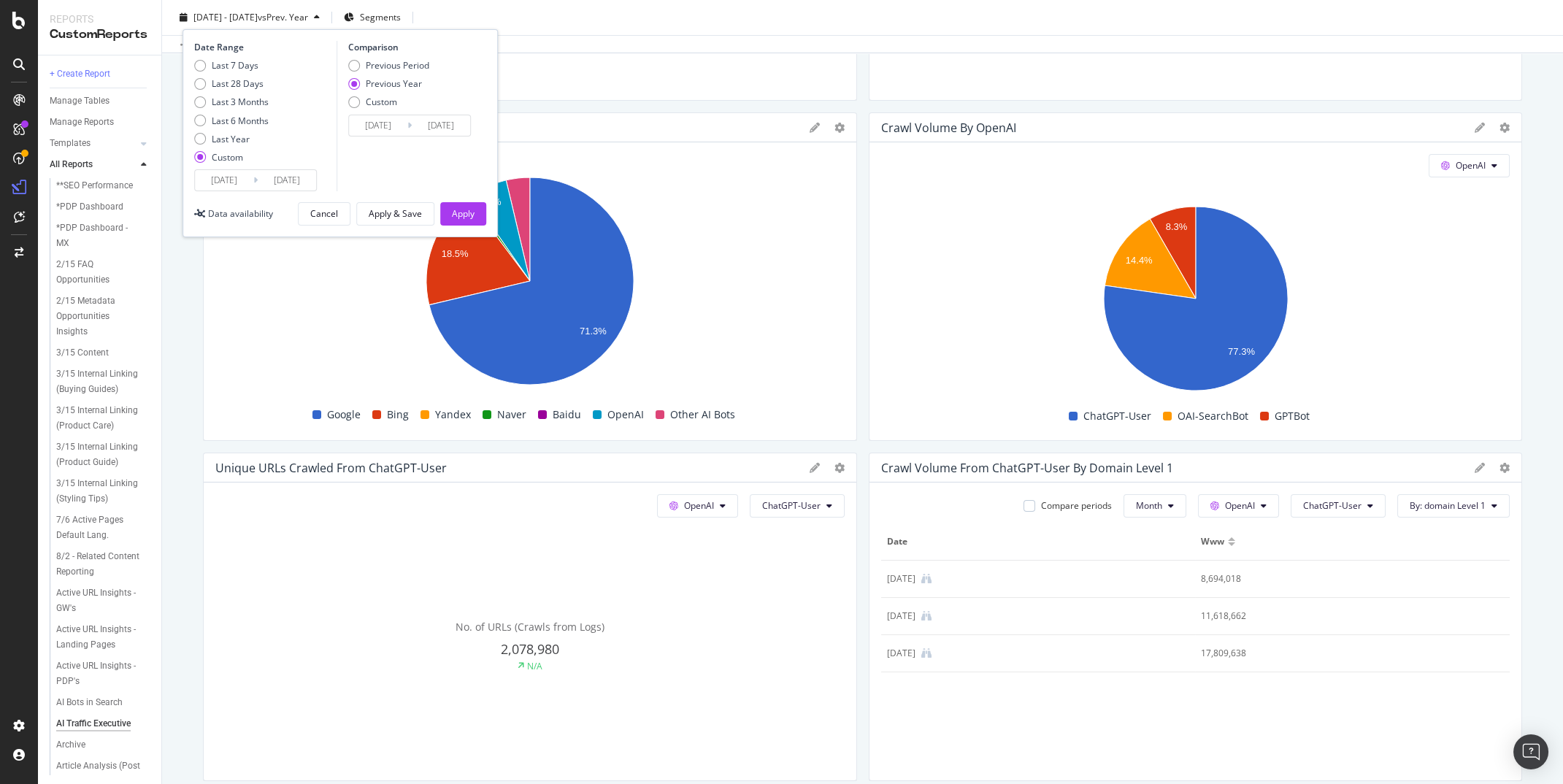
click at [217, 190] on input "2025/06/01" at bounding box center [224, 180] width 58 height 20
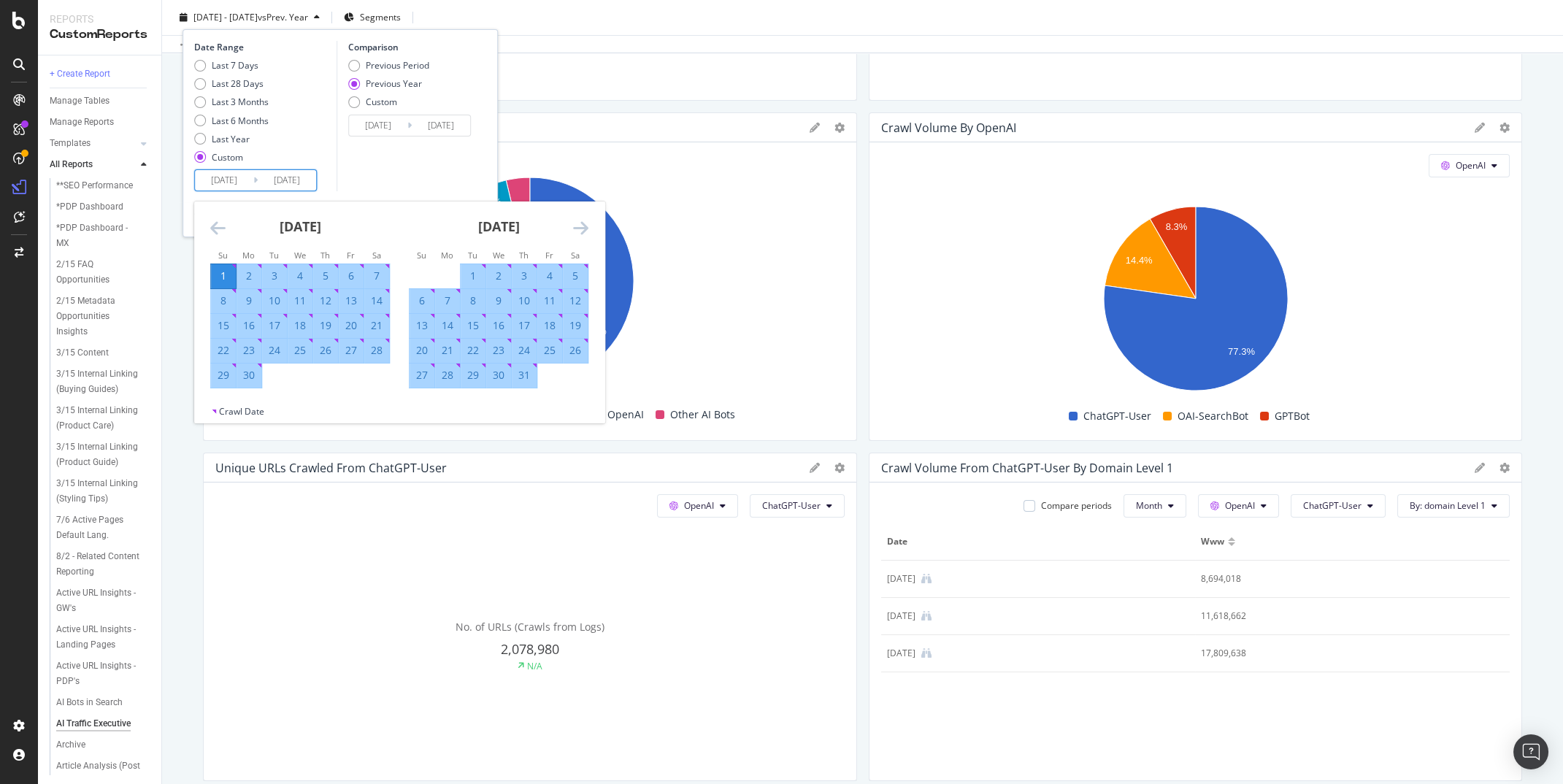
click at [217, 180] on input "2025/06/01" at bounding box center [224, 180] width 58 height 20
click at [220, 180] on input "2025/06/01" at bounding box center [224, 180] width 58 height 20
type input "2025/06/01"
type input "2022/06/02"
click at [218, 181] on input "2023/06/01" at bounding box center [224, 180] width 58 height 20
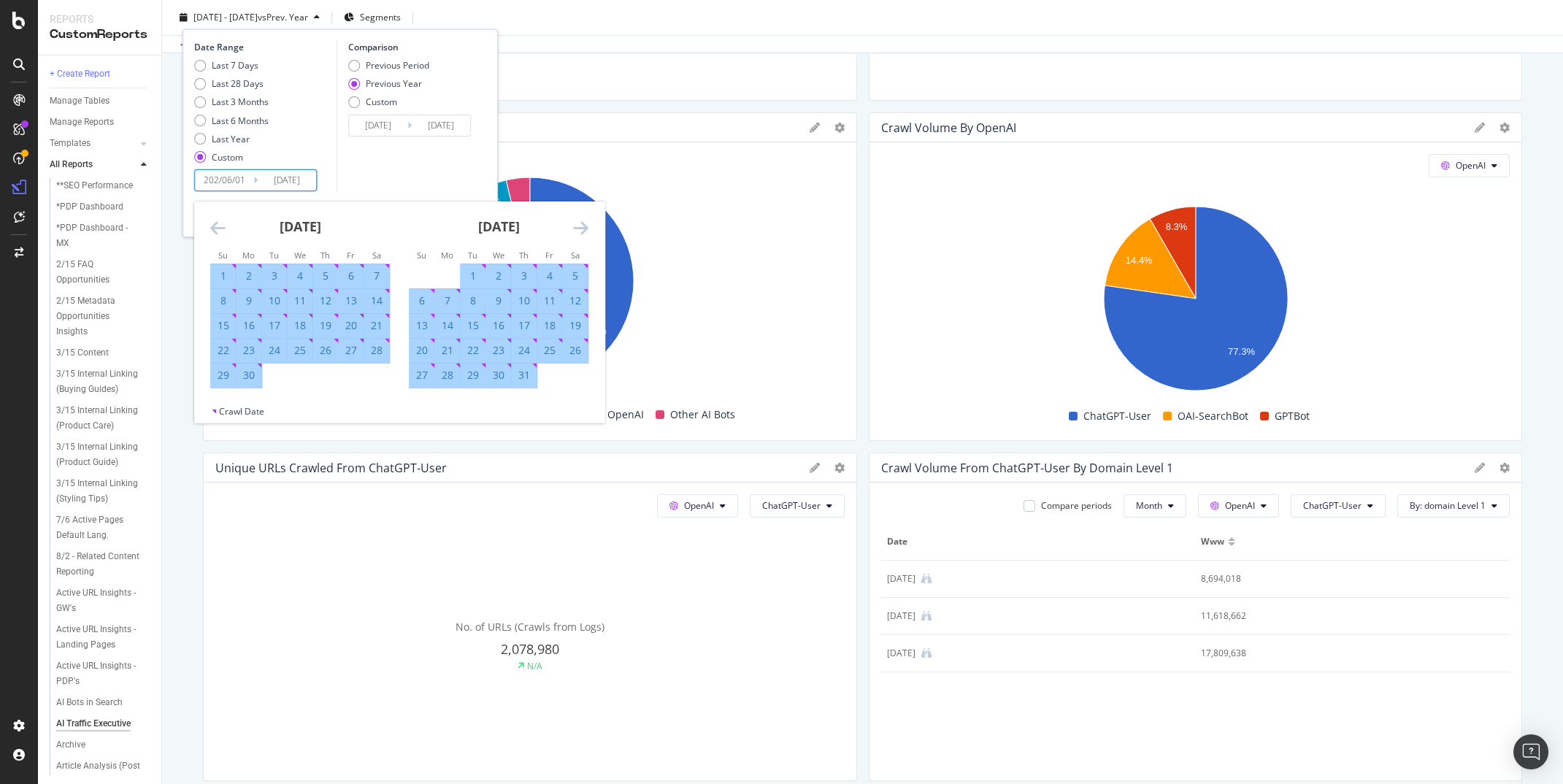
type input "2023/06/01"
type input "2023/06/03"
type input "2024/06/01"
click at [283, 179] on input "2025/08/31" at bounding box center [287, 180] width 58 height 20
type input "2025/08/31"
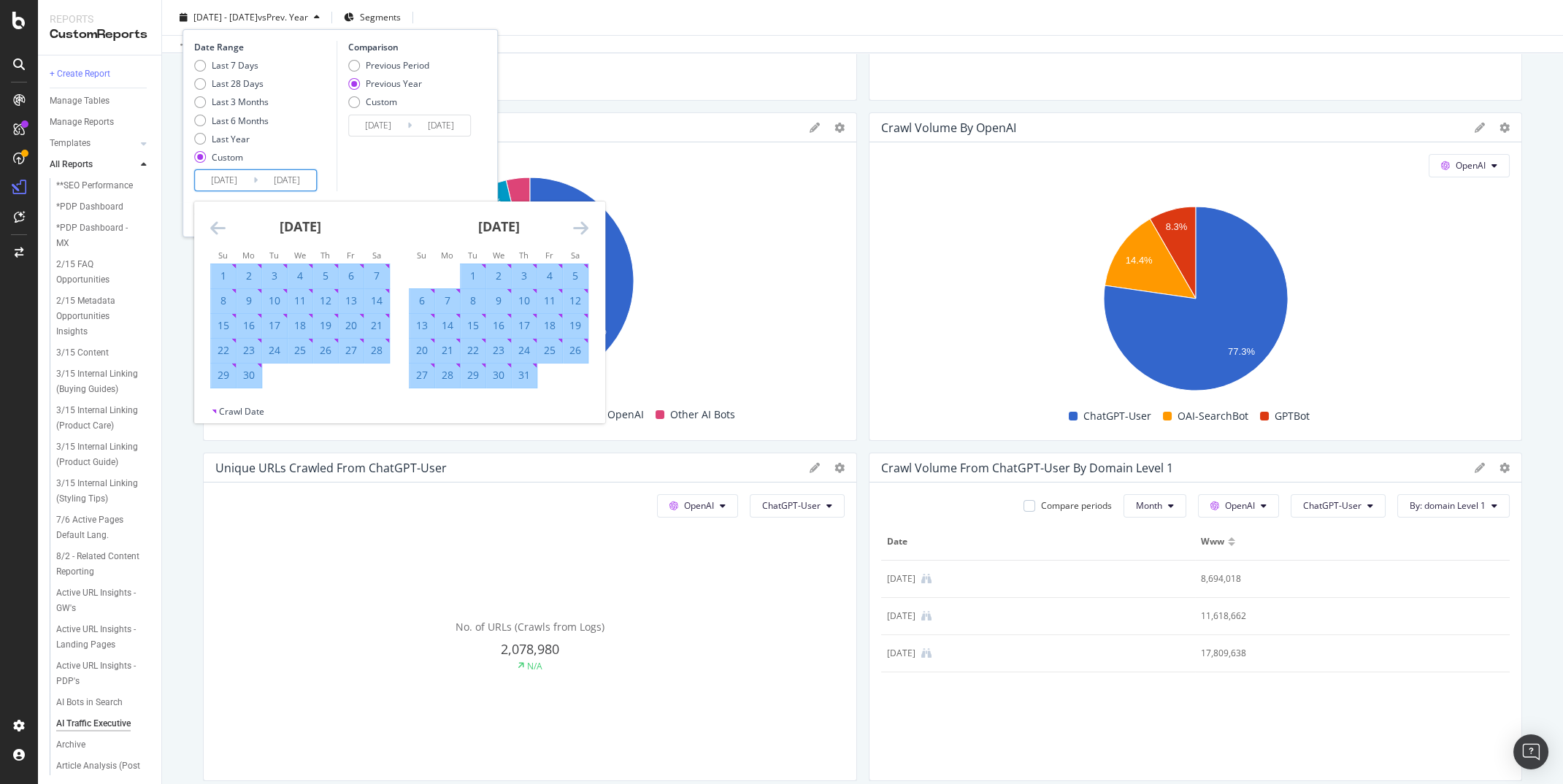
type input "2023/09/02"
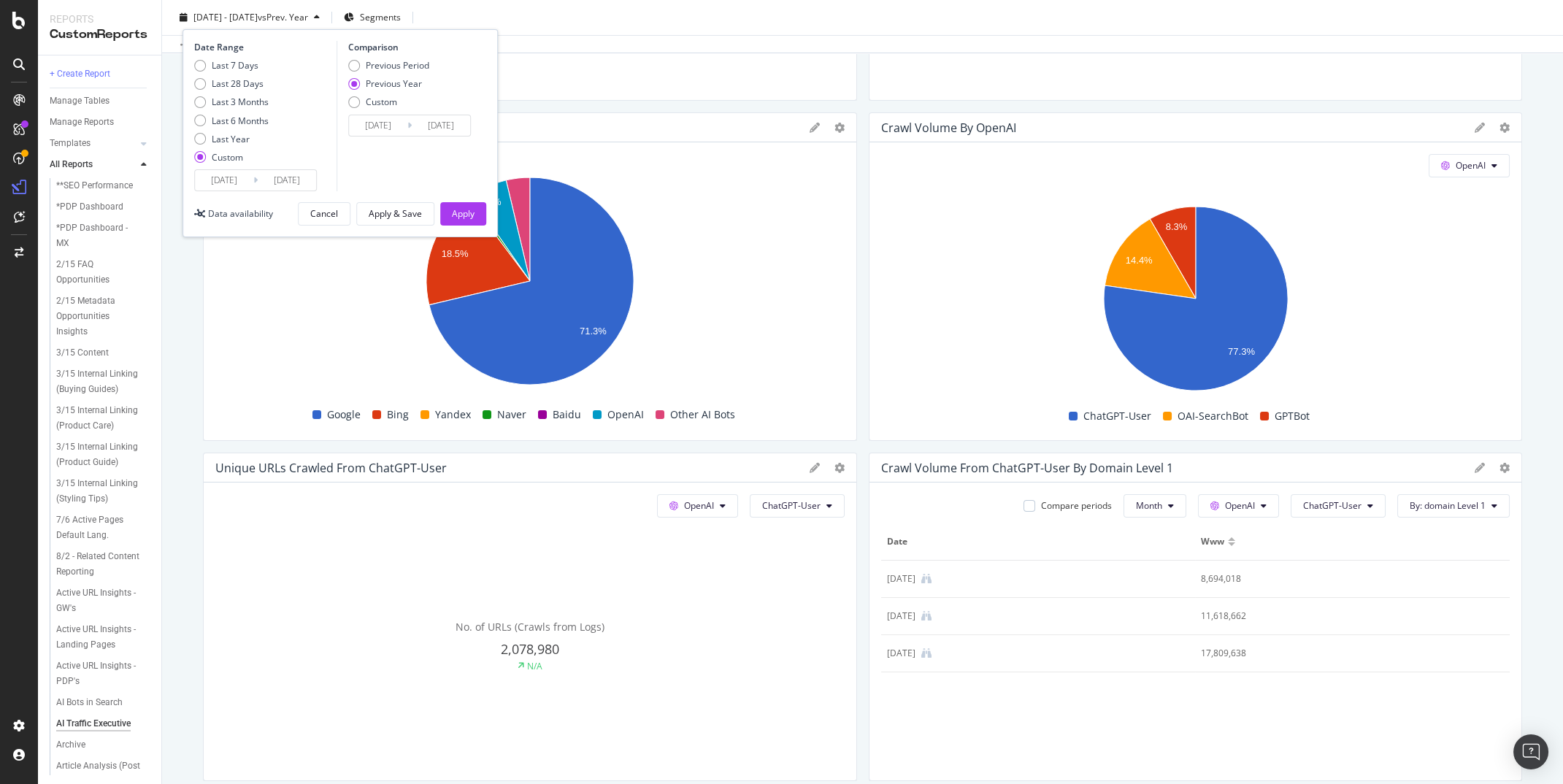
type input "2024/08/31"
click at [386, 162] on div "Comparison Previous Period Previous Year Custom 2023/06/03 Navigate forward to …" at bounding box center [406, 116] width 139 height 151
click at [482, 207] on button "Apply" at bounding box center [463, 214] width 46 height 23
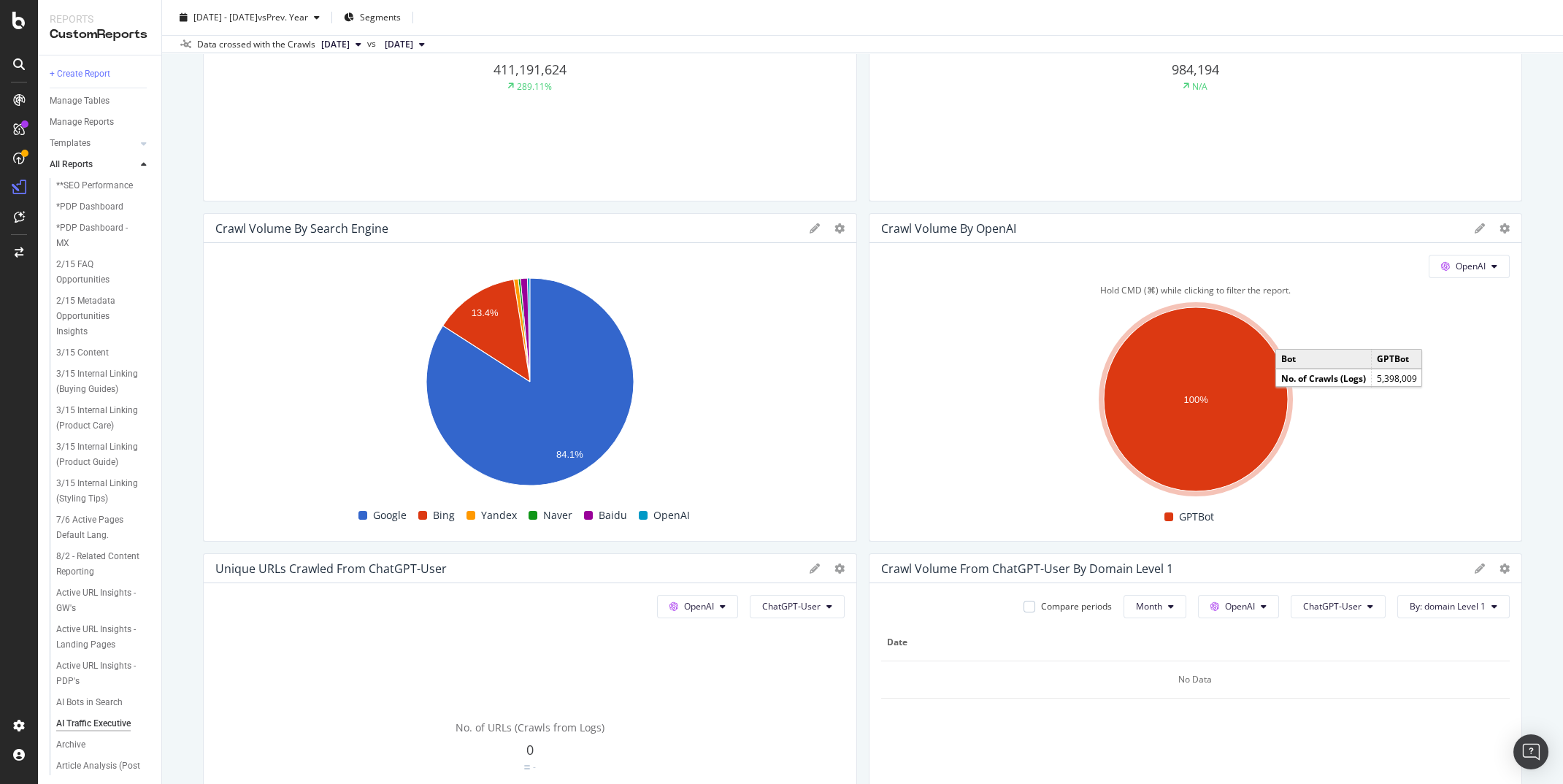
scroll to position [495, 0]
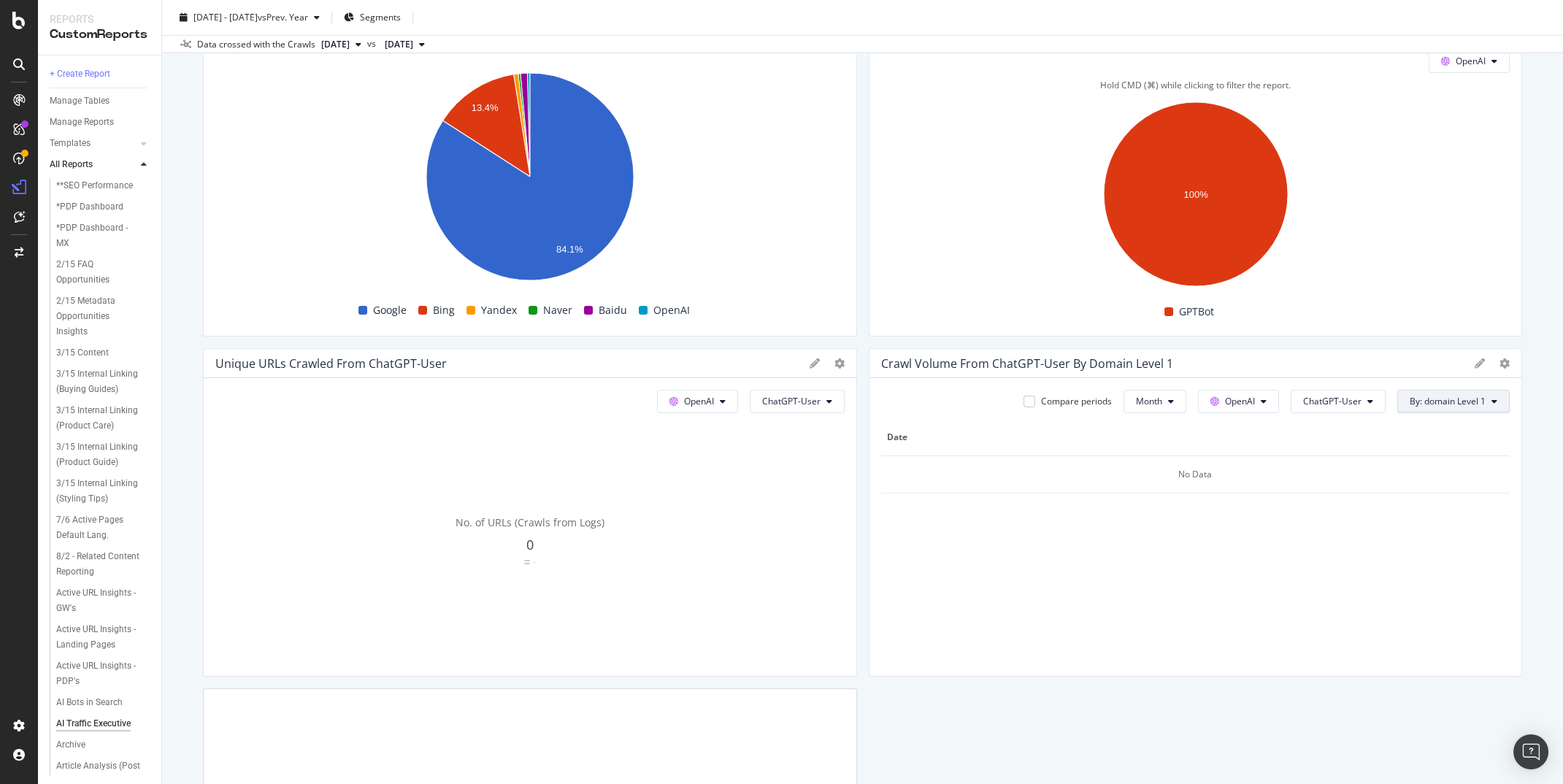
click at [1471, 405] on span "By: domain Level 1" at bounding box center [1448, 401] width 76 height 13
click at [1392, 482] on span "Geos" at bounding box center [1418, 480] width 157 height 13
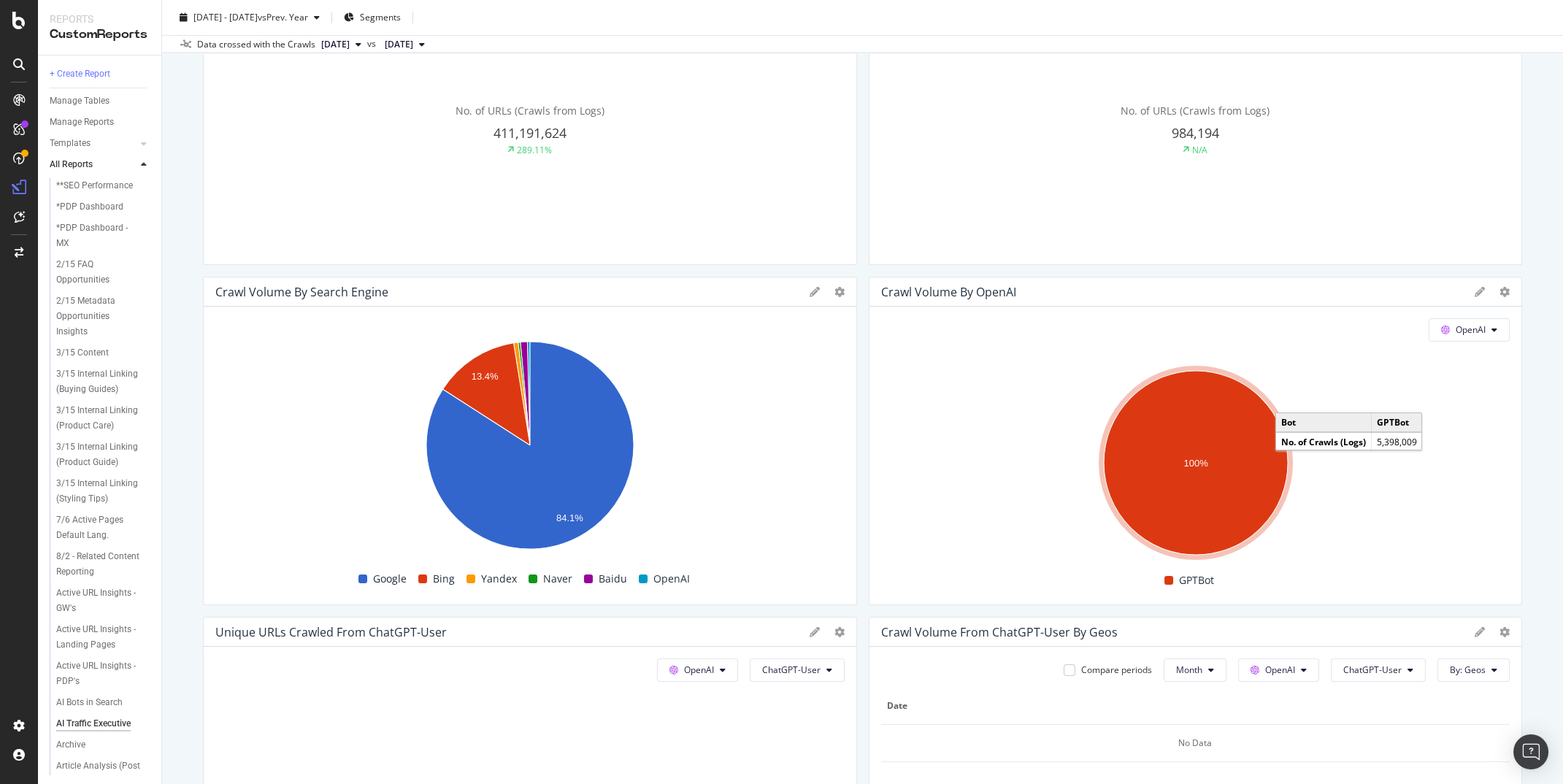
scroll to position [0, 0]
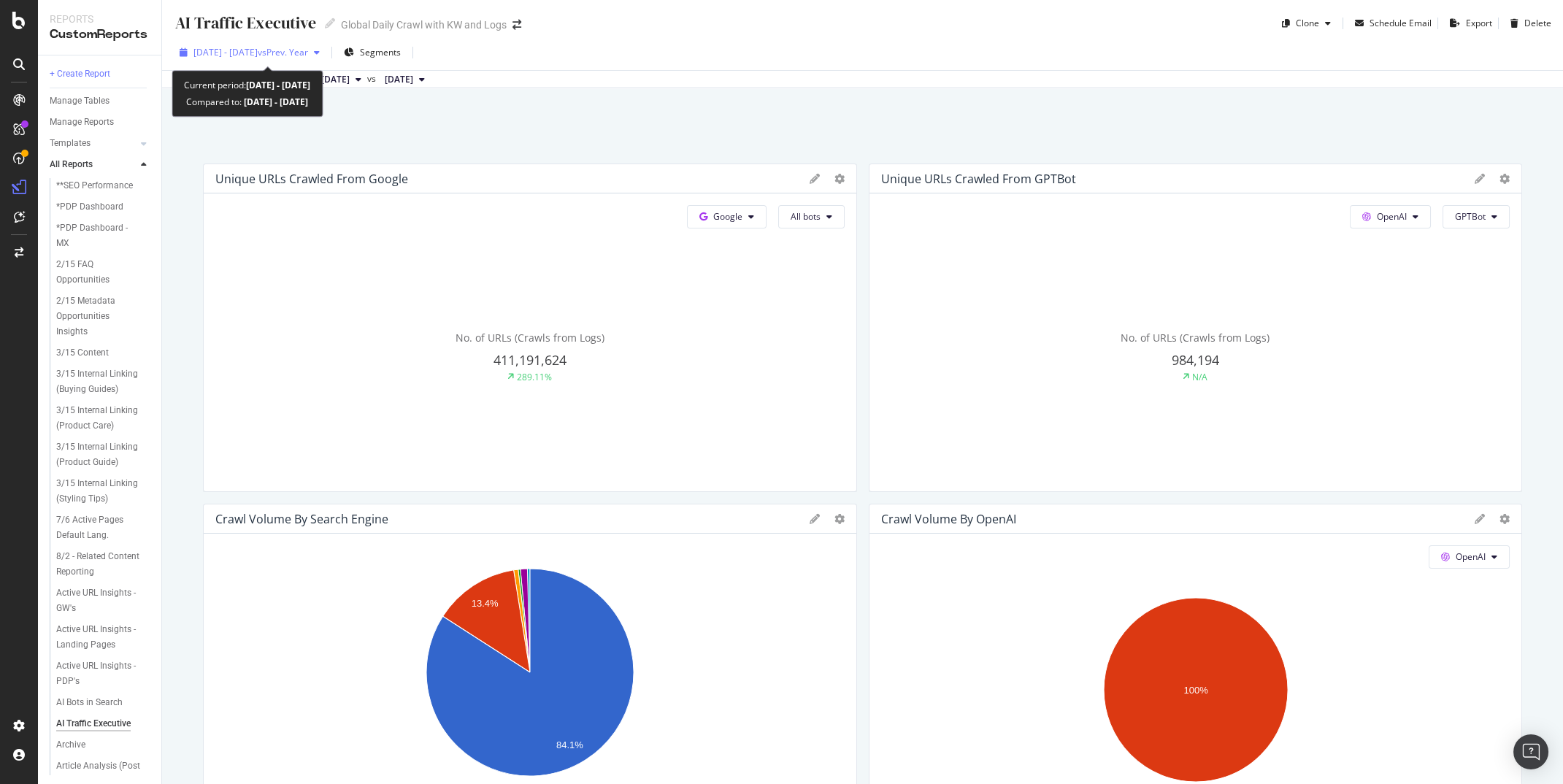
click at [295, 58] on div "2024 Jun. 1st - Aug. 31st vs Prev. Year" at bounding box center [250, 52] width 115 height 13
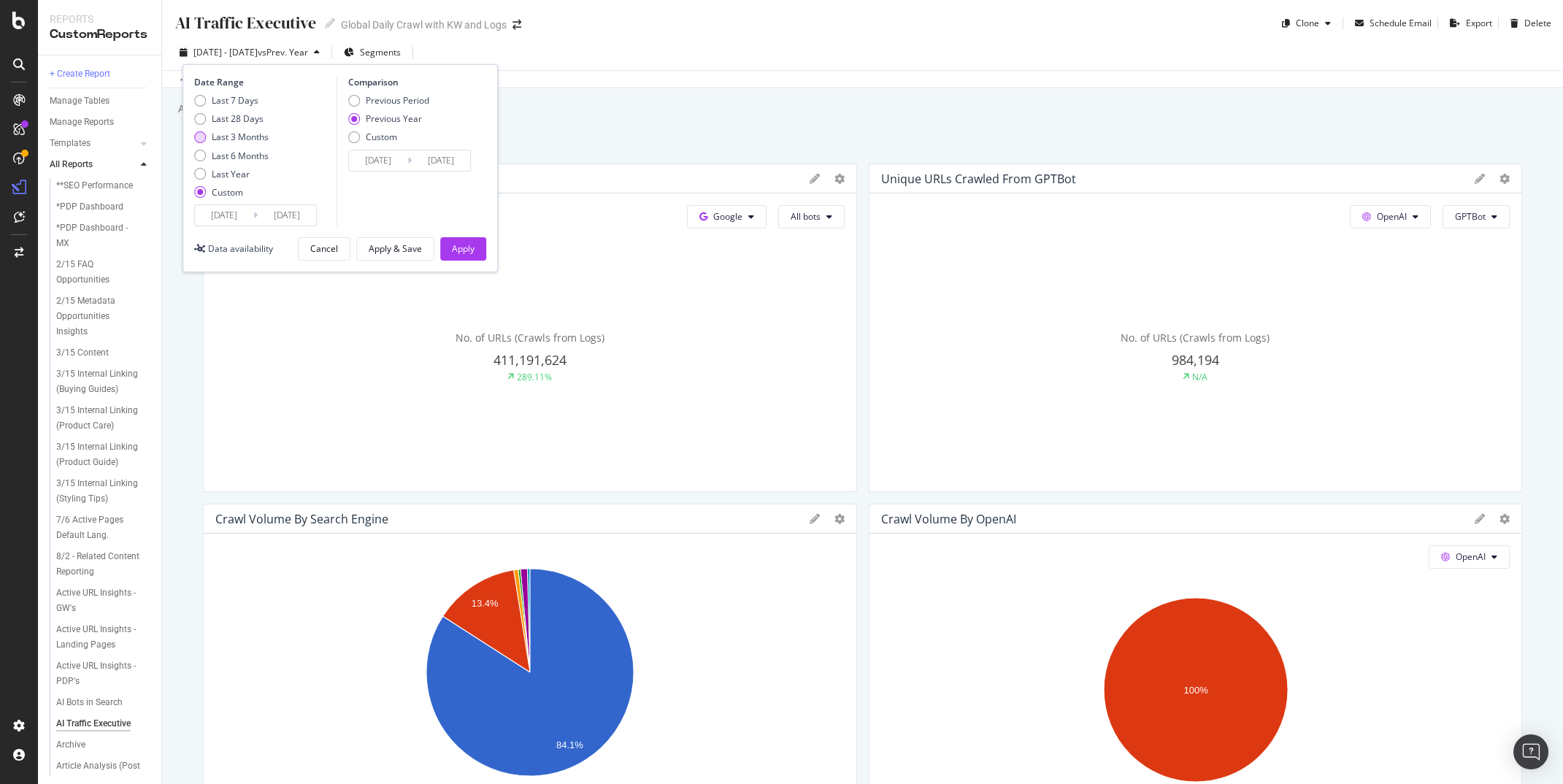
click at [243, 133] on div "Last 3 Months" at bounding box center [240, 136] width 57 height 13
type input "[DATE]"
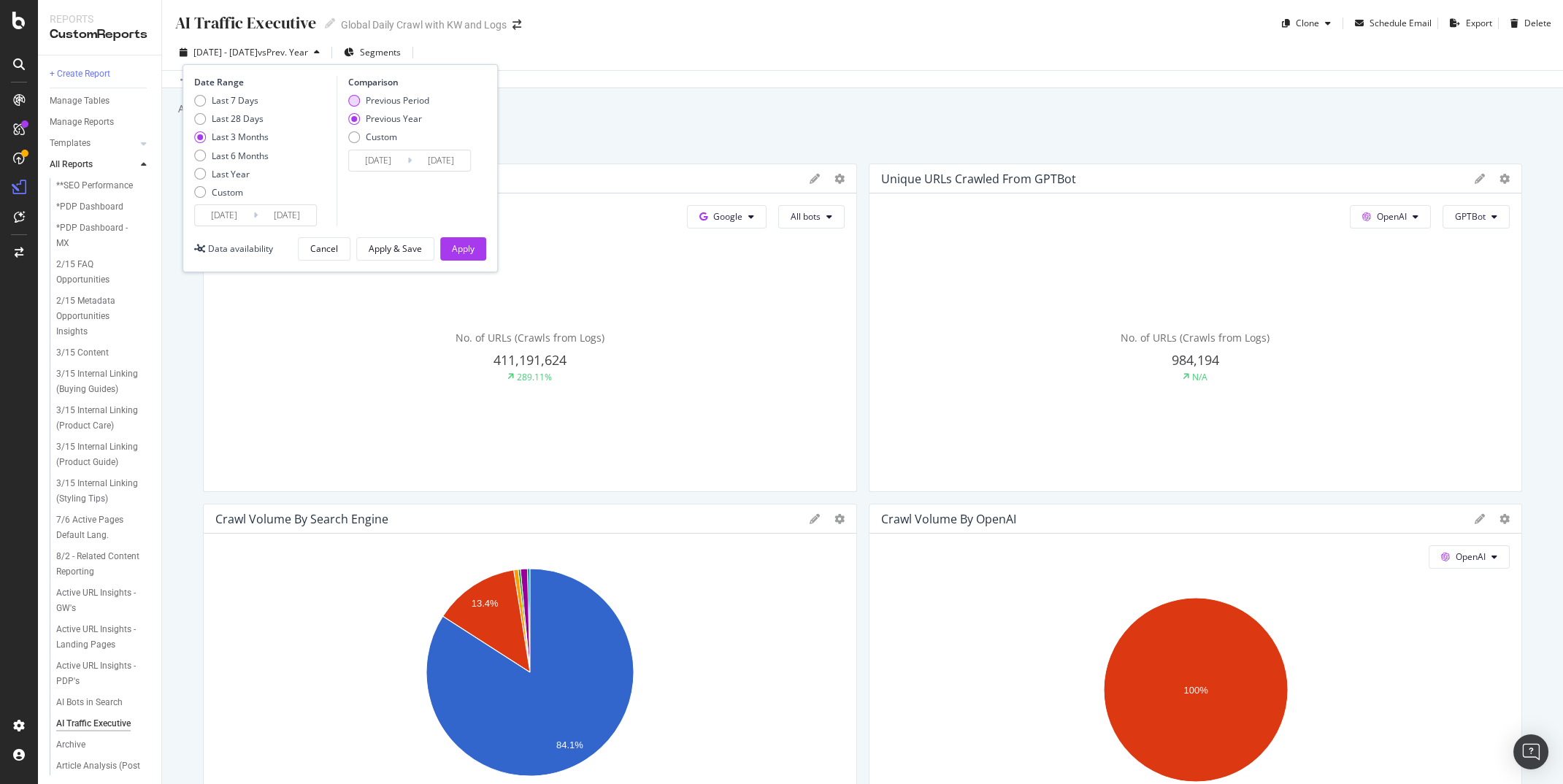
click at [397, 102] on div "Previous Period" at bounding box center [397, 100] width 64 height 13
type input "[DATE]"
click at [222, 217] on input "[DATE]" at bounding box center [224, 215] width 58 height 20
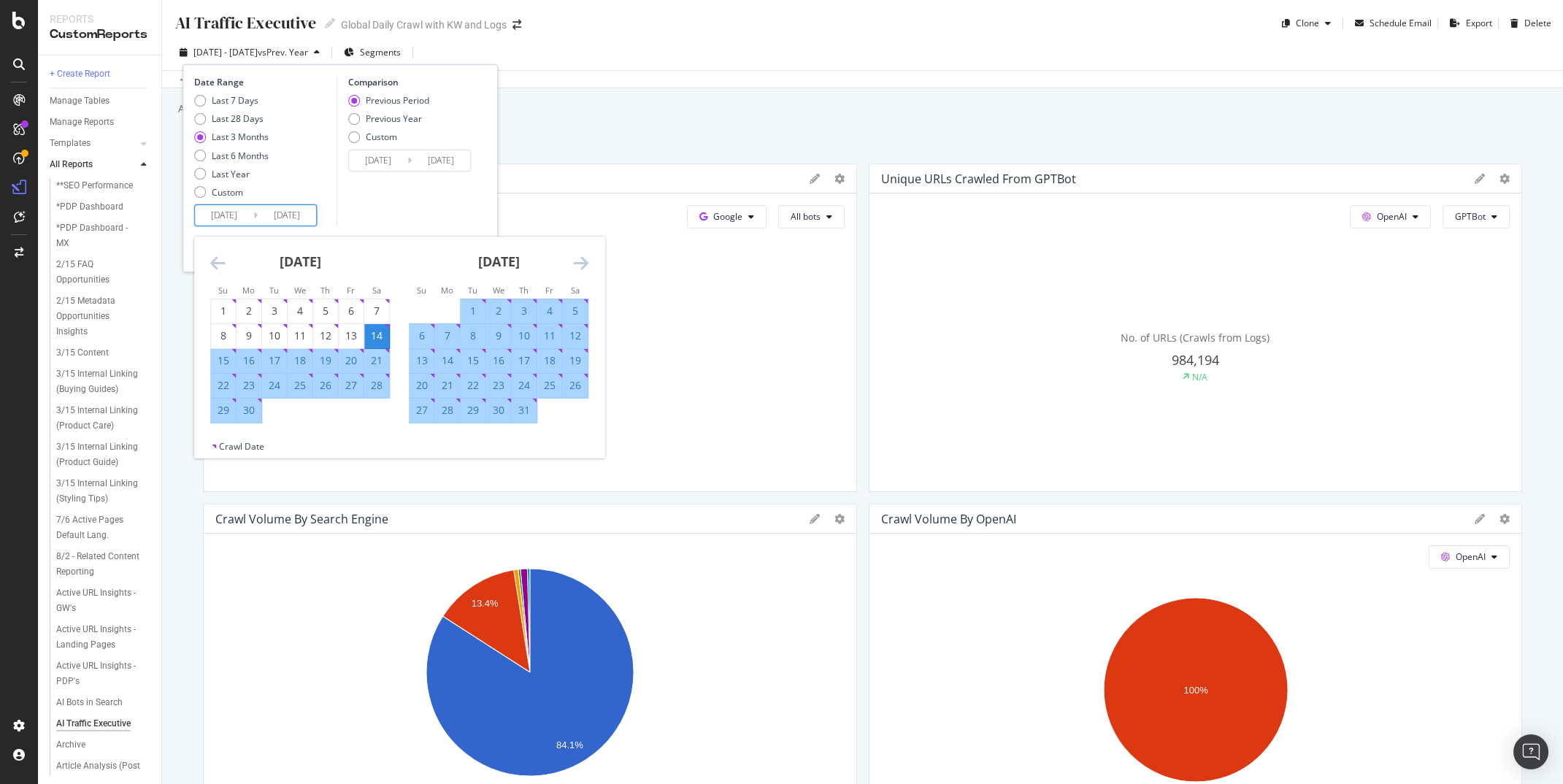
click at [220, 265] on icon "Move backward to switch to the previous month." at bounding box center [218, 262] width 15 height 17
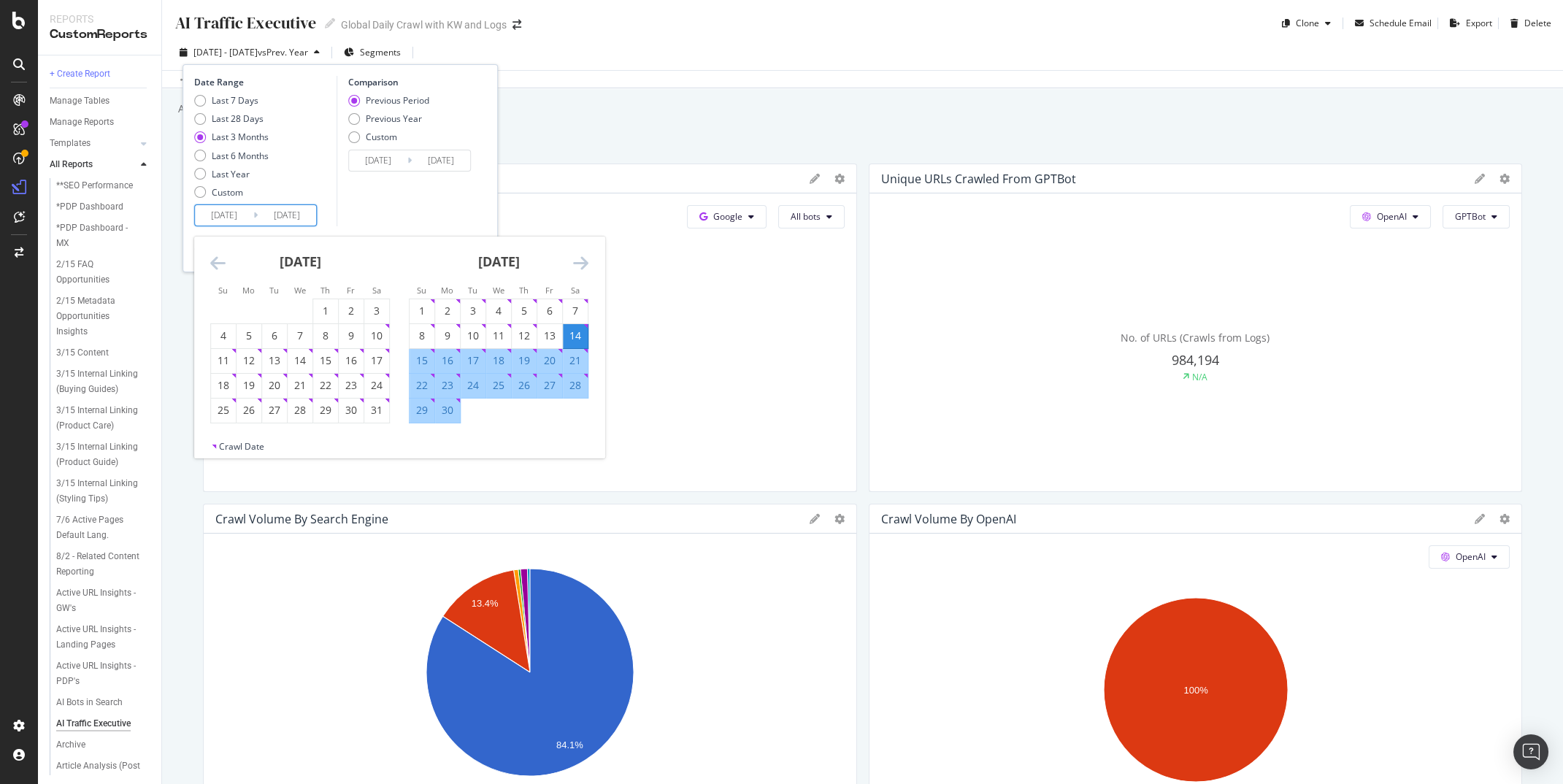
click at [220, 265] on icon "Move backward to switch to the previous month." at bounding box center [218, 262] width 15 height 17
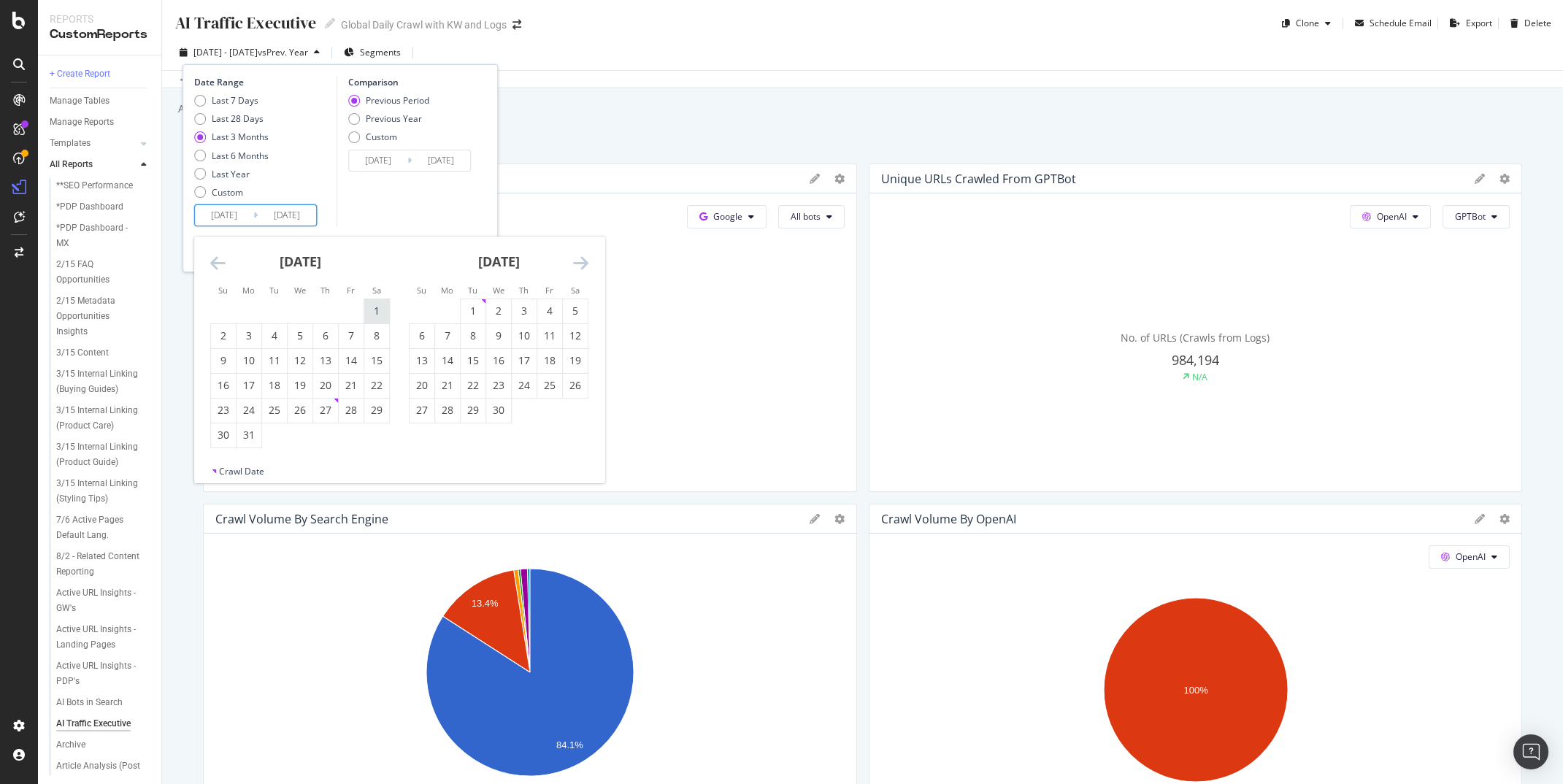
click at [382, 313] on div "1" at bounding box center [376, 310] width 25 height 14
type input "2025/03/01"
type input "2024/08/15"
type input "2025/02/28"
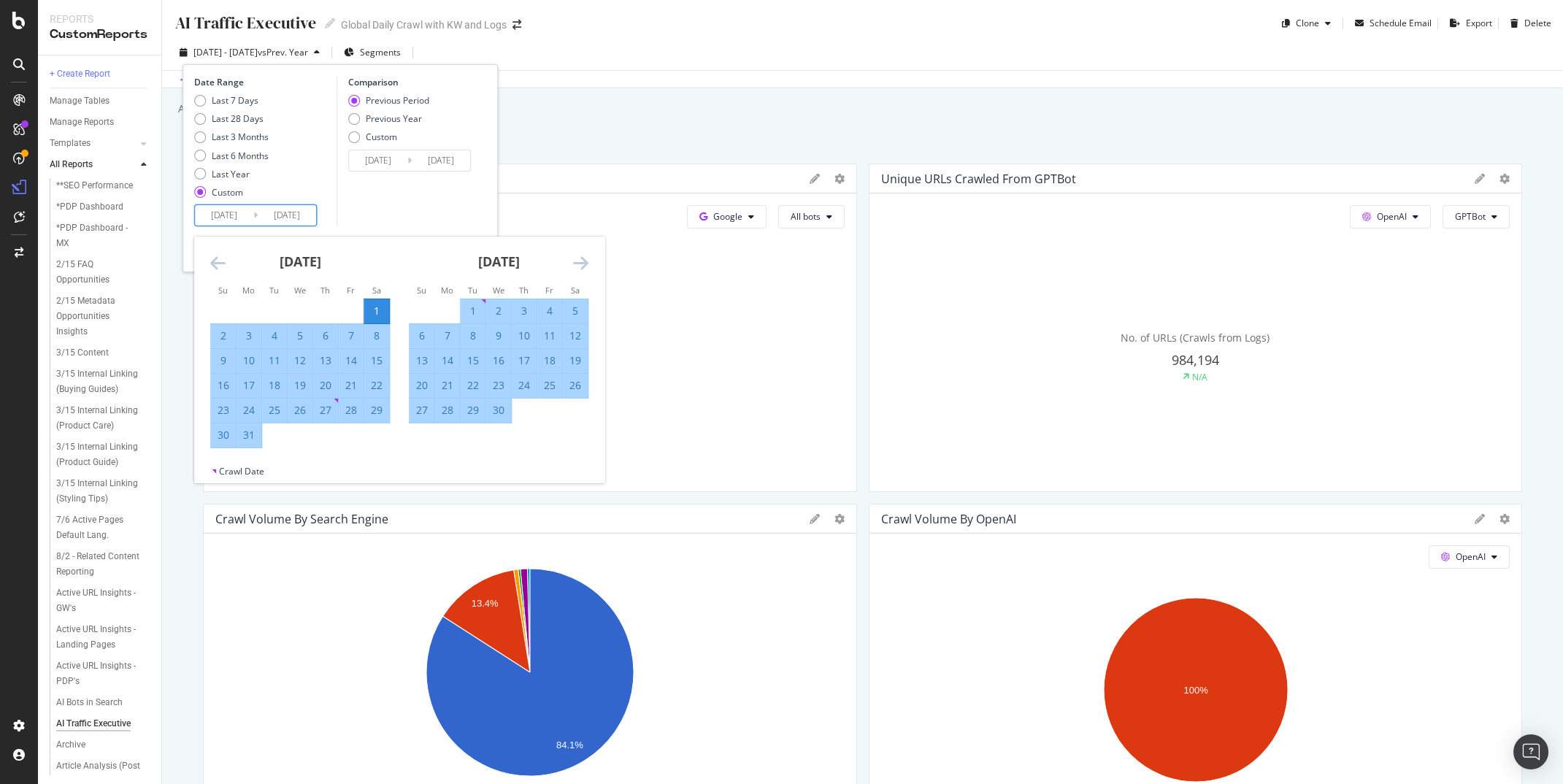
click at [584, 268] on icon "Move forward to switch to the next month." at bounding box center [581, 262] width 15 height 17
click at [374, 403] on div "31" at bounding box center [376, 410] width 25 height 14
type input "2025/05/31"
type input "2024/11/29"
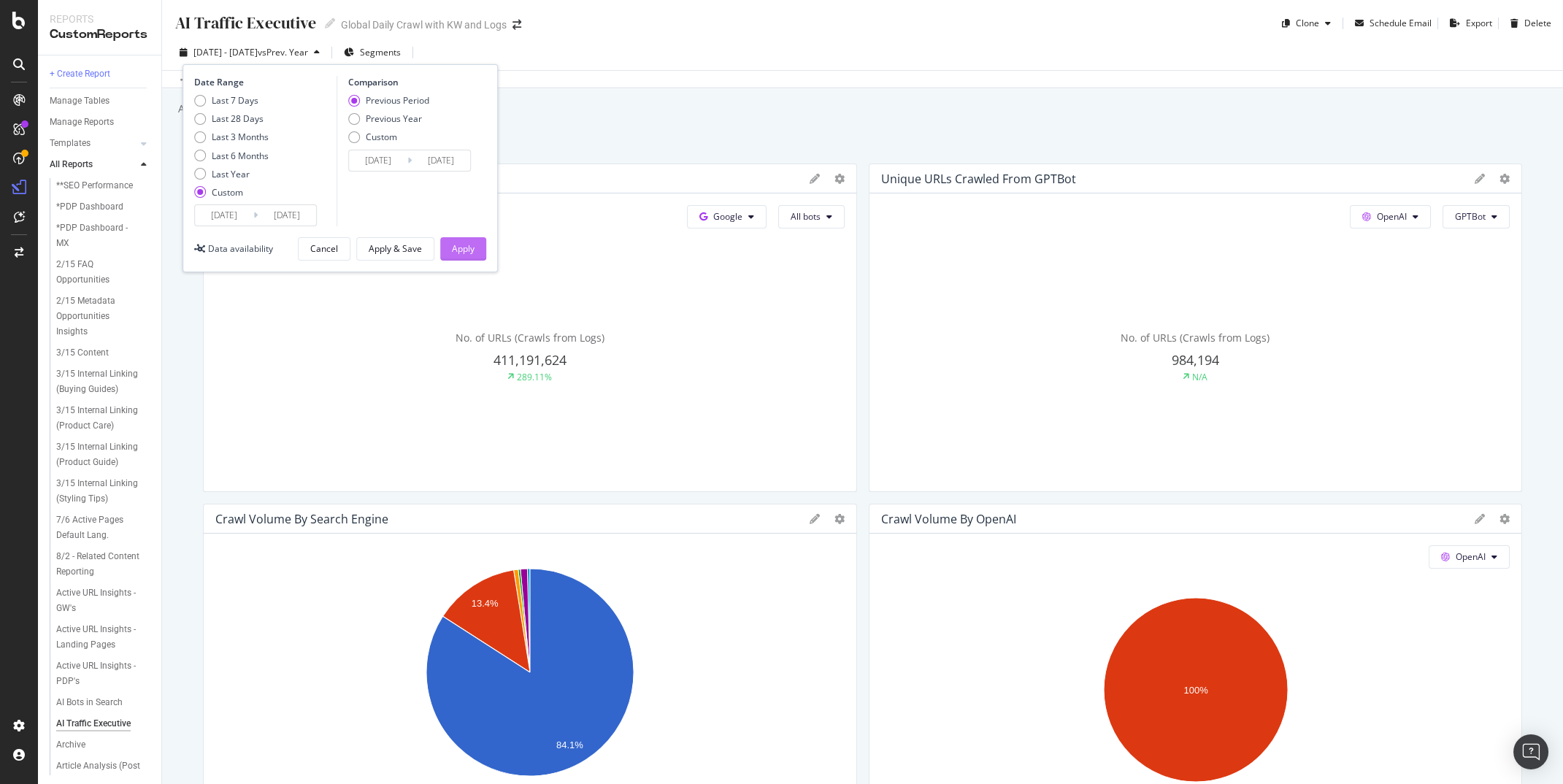
click at [466, 250] on div "Apply" at bounding box center [463, 248] width 22 height 13
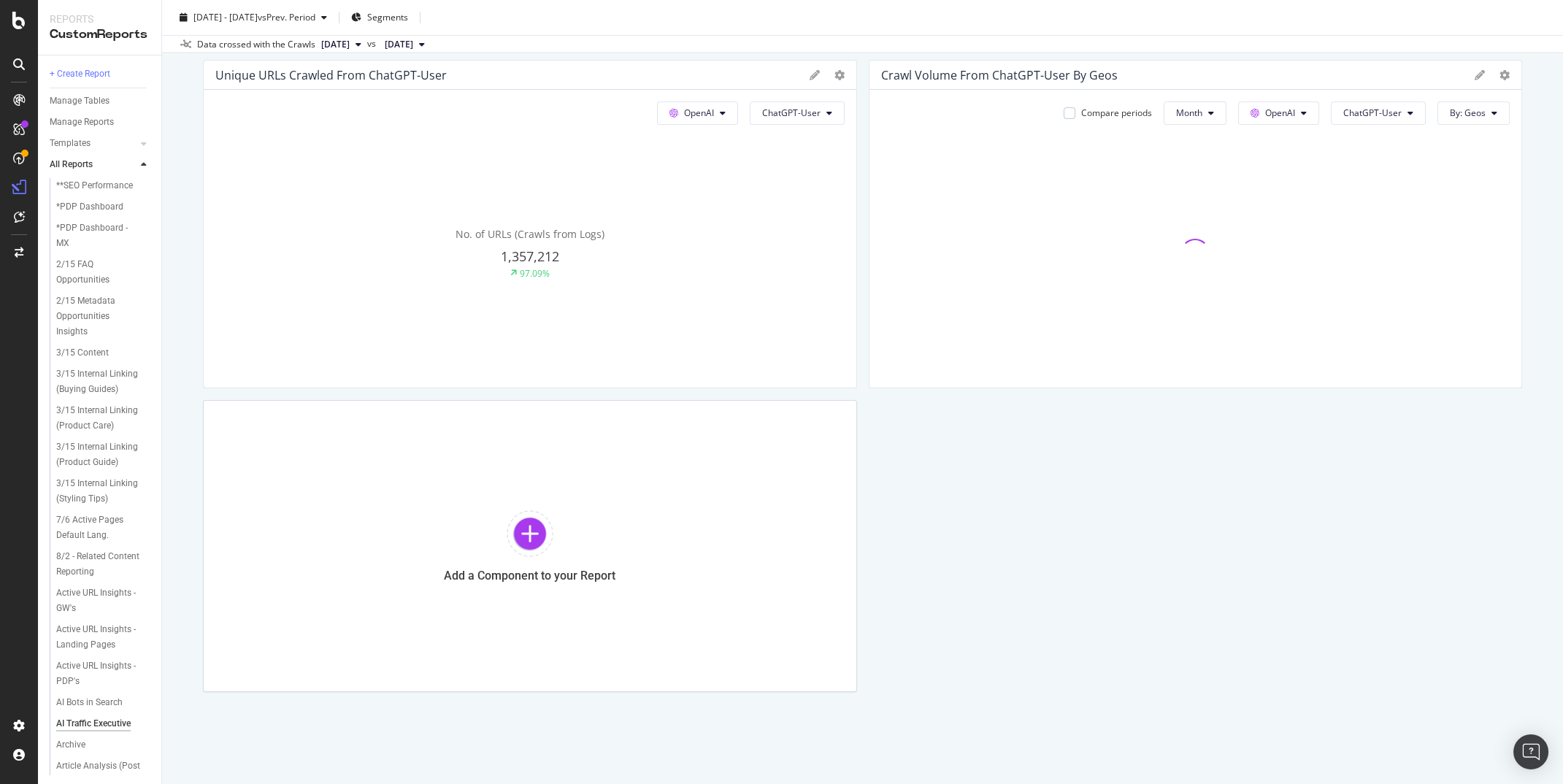
scroll to position [596, 0]
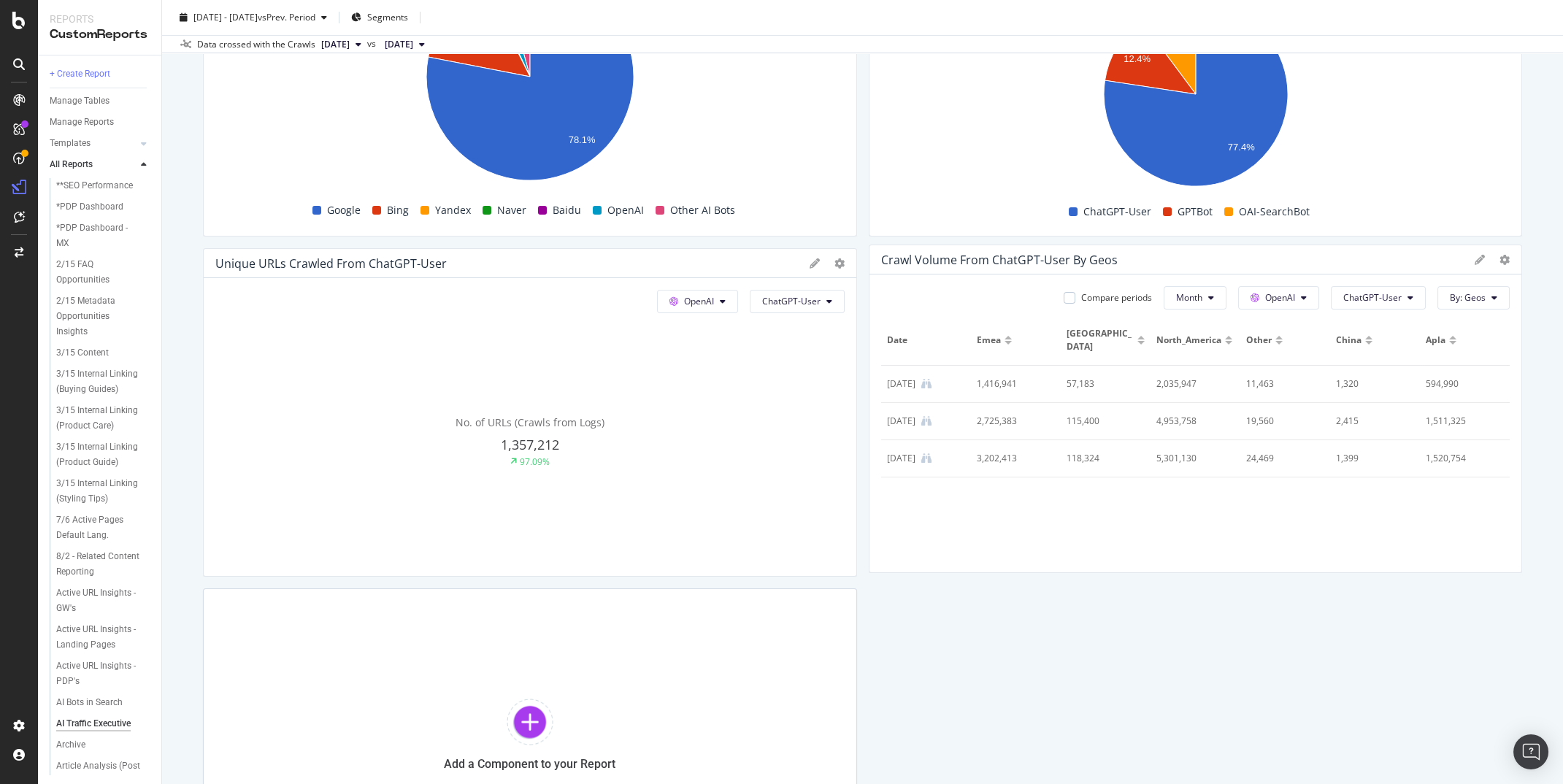
drag, startPoint x: 875, startPoint y: 262, endPoint x: 995, endPoint y: 257, distance: 120.1
click at [995, 257] on div "Crawl Volume from ChatGPT-User by Geos" at bounding box center [1196, 259] width 653 height 29
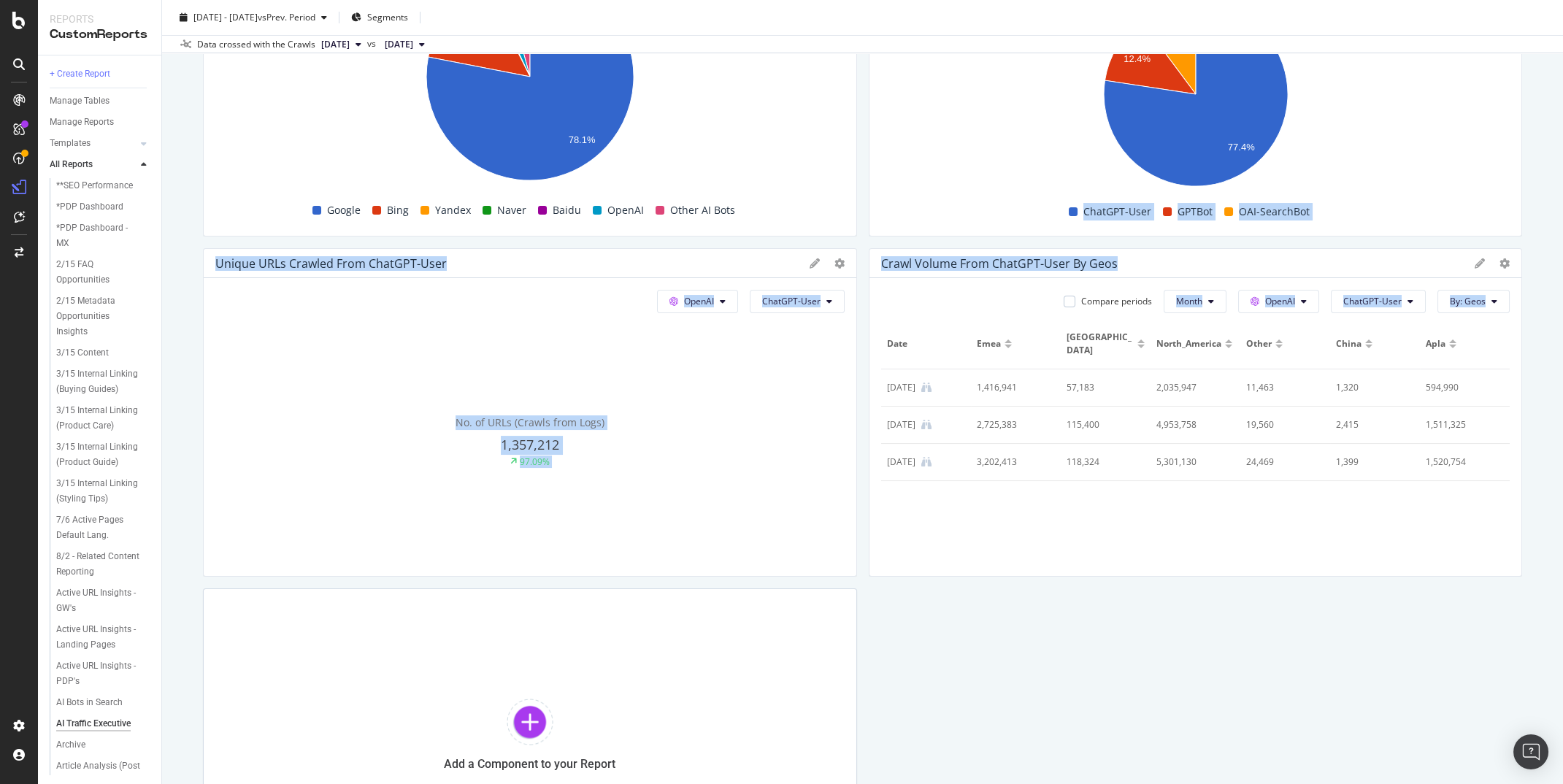
drag, startPoint x: 867, startPoint y: 240, endPoint x: 1334, endPoint y: 510, distance: 539.4
click at [1334, 510] on div "Unique URLs Crawled from Google Google All bots No. of URLs (Crawls from Logs) …" at bounding box center [863, 223] width 1319 height 1312
click at [1304, 615] on div "Unique URLs Crawled from Google Google All bots No. of URLs (Crawls from Logs) …" at bounding box center [863, 223] width 1319 height 1312
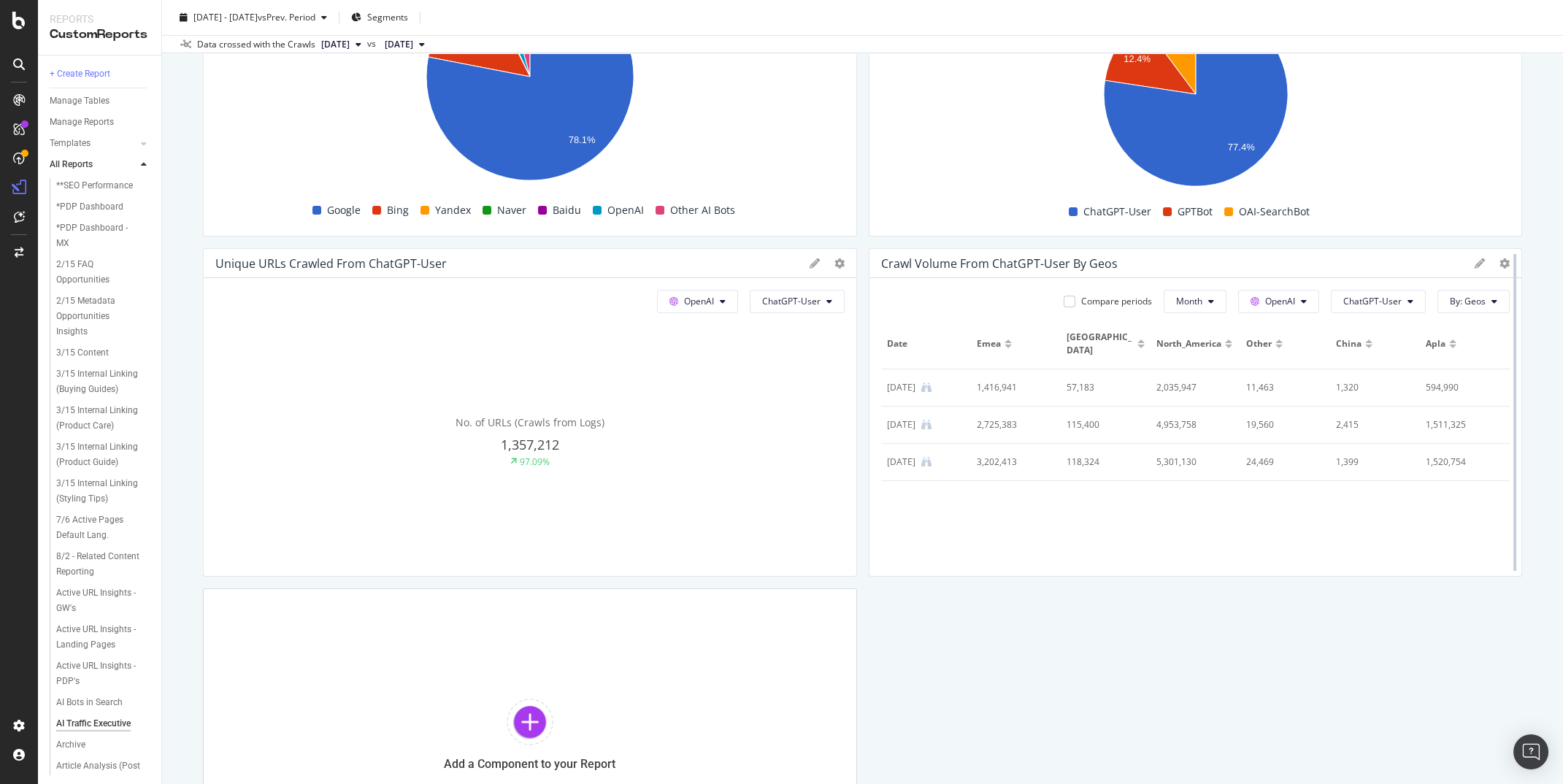
click at [1509, 256] on div at bounding box center [1514, 412] width 14 height 328
click at [1505, 268] on div at bounding box center [1505, 263] width 10 height 14
click at [1508, 261] on div at bounding box center [1514, 412] width 14 height 328
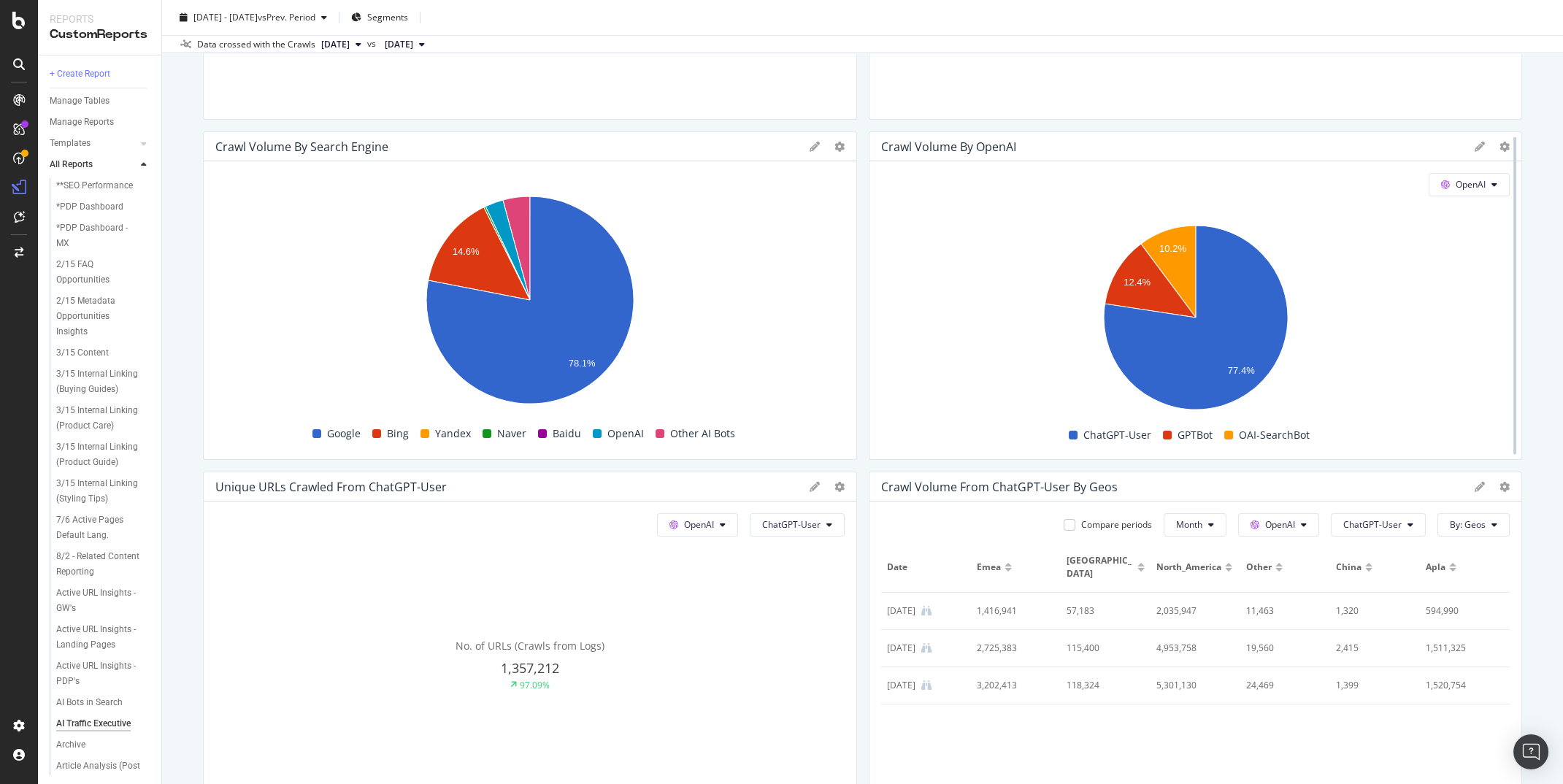
click at [1509, 148] on div at bounding box center [1514, 295] width 14 height 328
click at [1508, 142] on div at bounding box center [1514, 295] width 14 height 328
click at [1547, 220] on div "AI Traffic Executive AI Traffic Executive Global Daily Crawl with KW and Logs C…" at bounding box center [862, 392] width 1401 height 784
click at [1502, 483] on icon at bounding box center [1505, 487] width 10 height 10
click at [1532, 623] on div "AI Traffic Executive AI Traffic Executive Global Daily Crawl with KW and Logs C…" at bounding box center [862, 392] width 1401 height 784
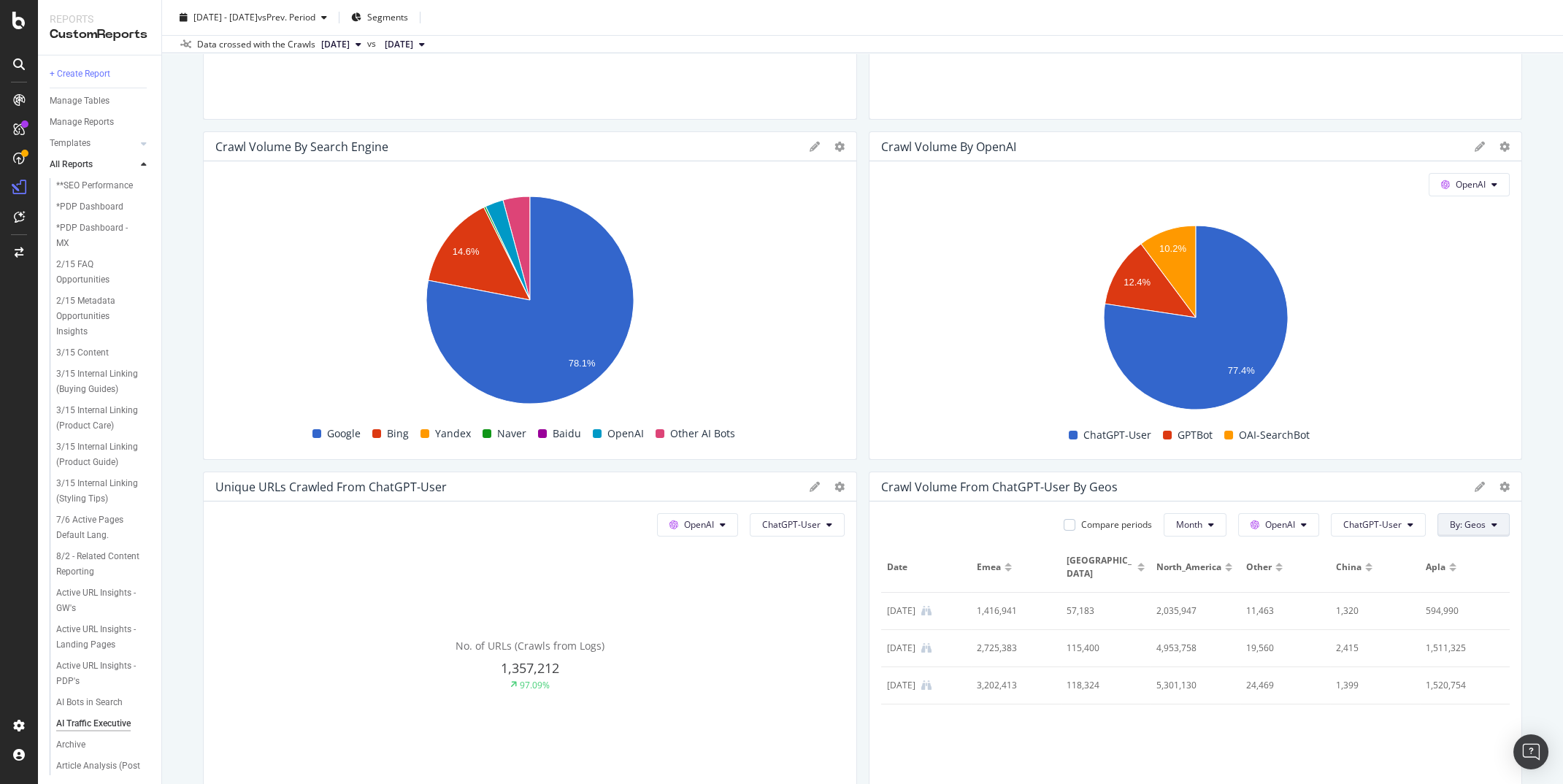
click at [1482, 530] on span "By: Geos" at bounding box center [1469, 525] width 36 height 13
click at [1424, 607] on span "domain Level 1" at bounding box center [1418, 604] width 157 height 13
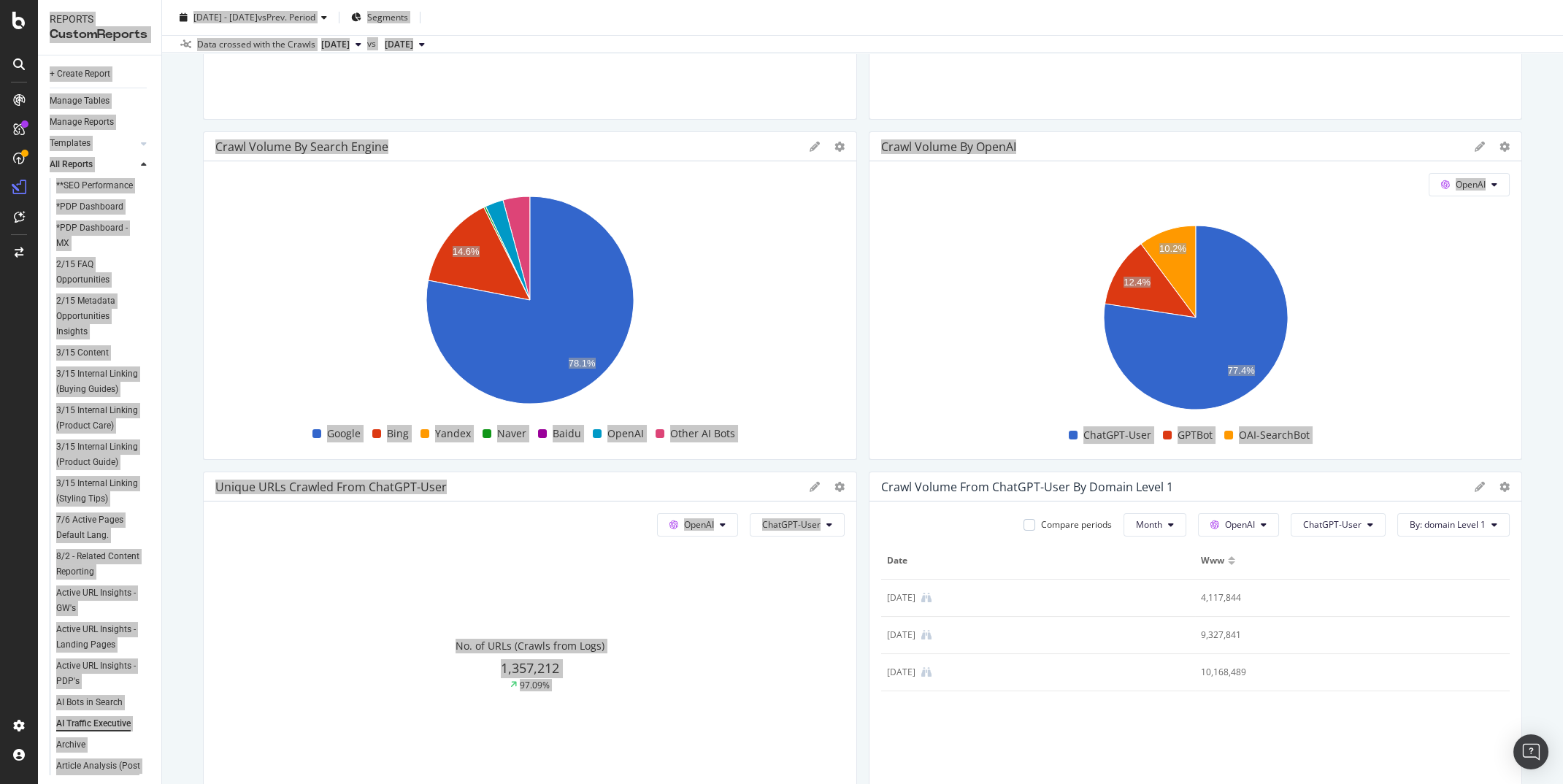
drag, startPoint x: 869, startPoint y: 466, endPoint x: 776054, endPoint y: 105067, distance: 782210.4
click at [1563, 783] on html "Reports CustomReports + Create Report Manage Tables Manage Reports Templates AI…" at bounding box center [781, 392] width 1563 height 784
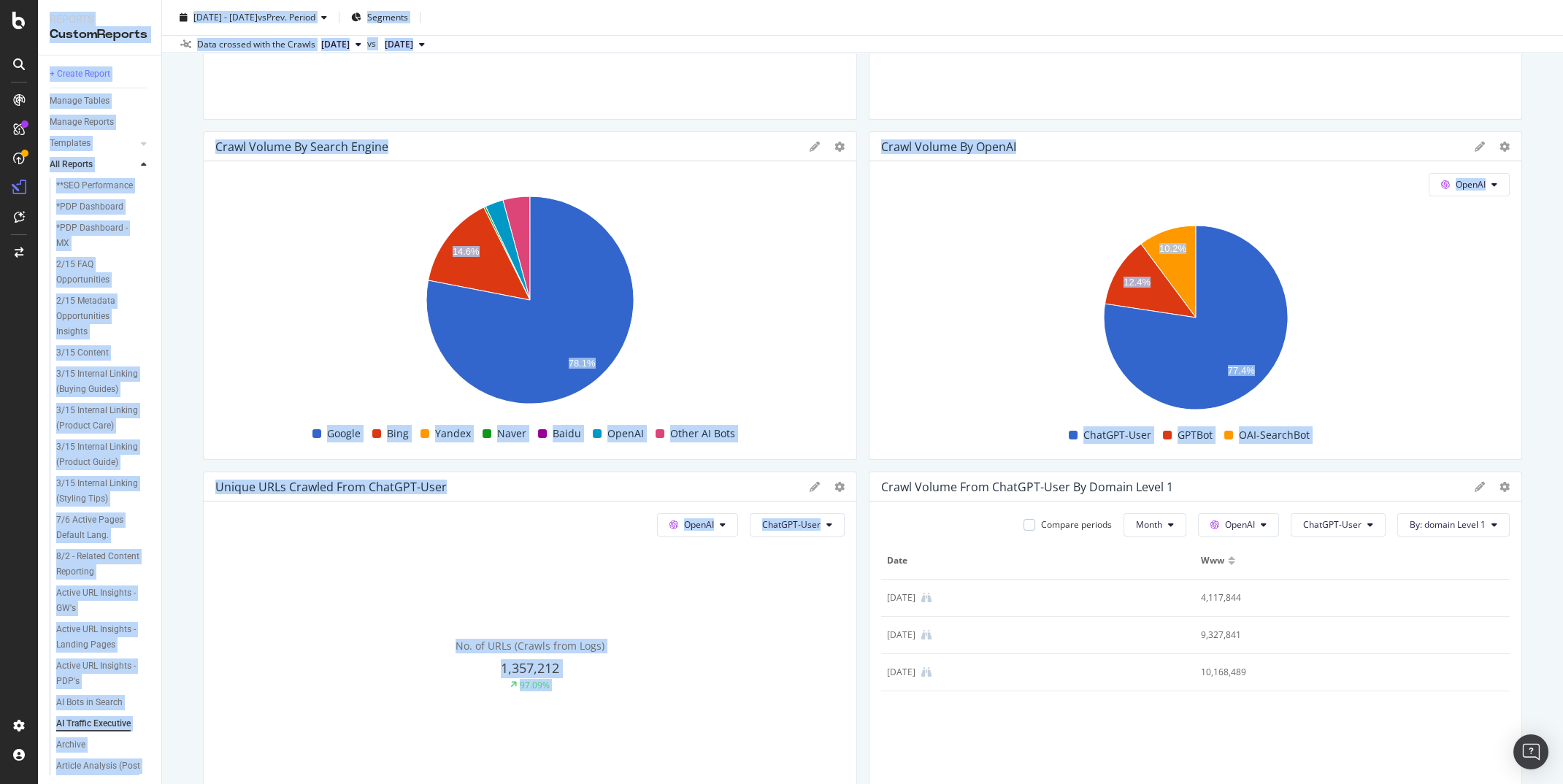
click at [937, 470] on div "Unique URLs Crawled from Google Google All bots No. of URLs (Crawls from Logs) …" at bounding box center [863, 447] width 1319 height 1312
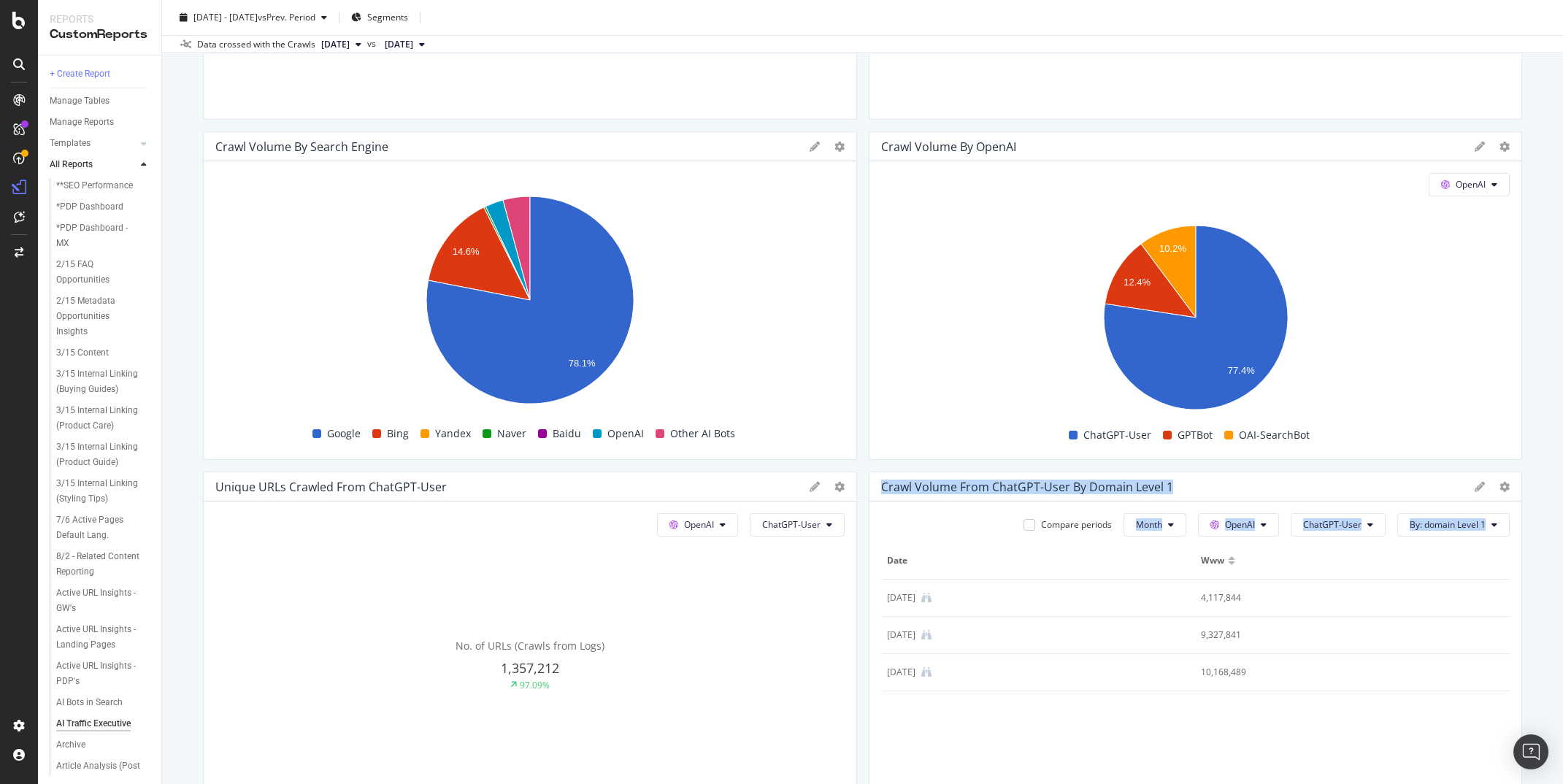
drag, startPoint x: 870, startPoint y: 465, endPoint x: 1461, endPoint y: 708, distance: 639.0
click at [1461, 708] on div "Unique URLs Crawled from Google Google All bots No. of URLs (Crawls from Logs) …" at bounding box center [863, 447] width 1319 height 1312
copy div "Crawl Volume from ChatGPT-User by domain Level 1 Compare periods Month OpenAI C…"
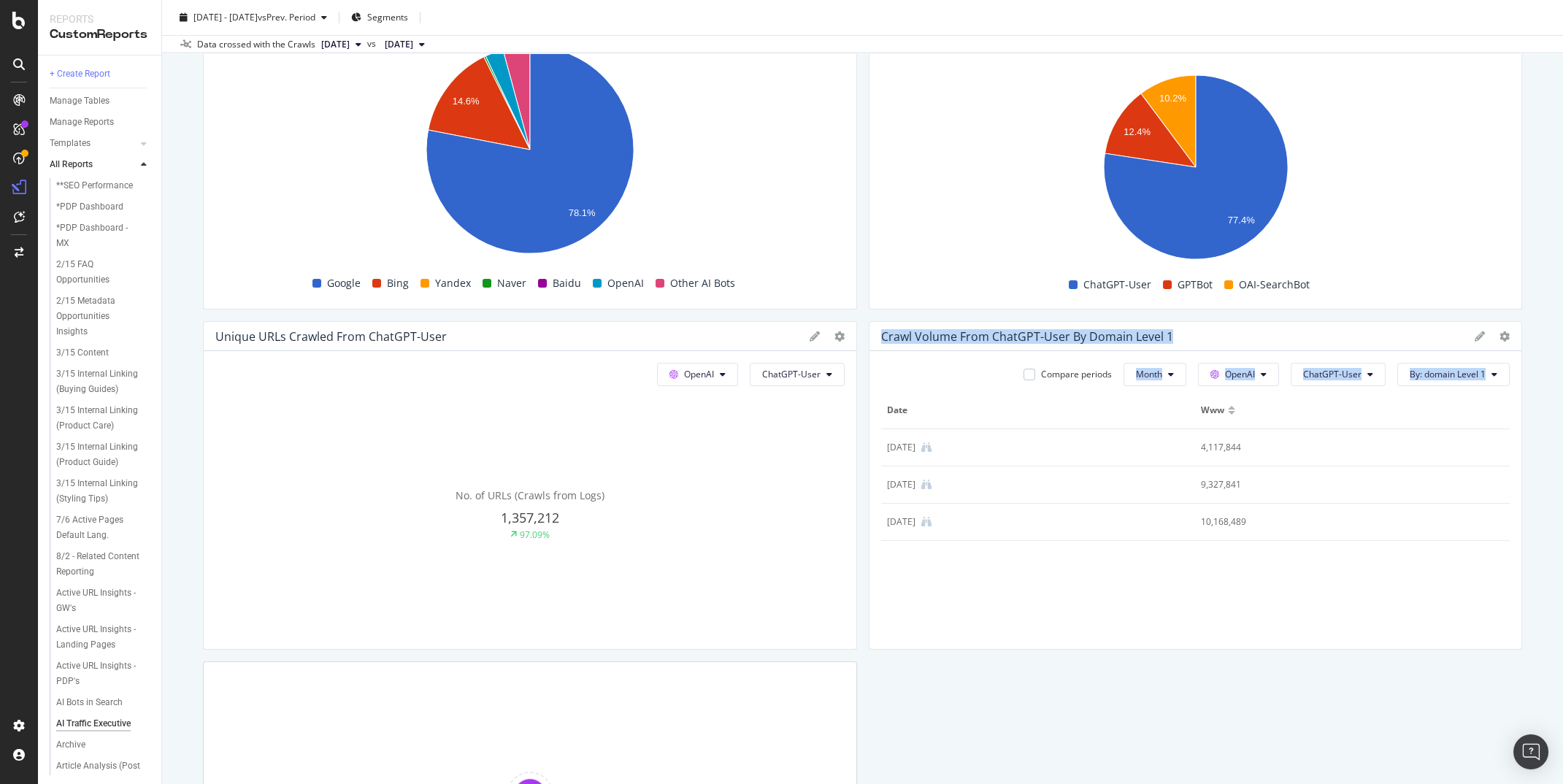
scroll to position [528, 0]
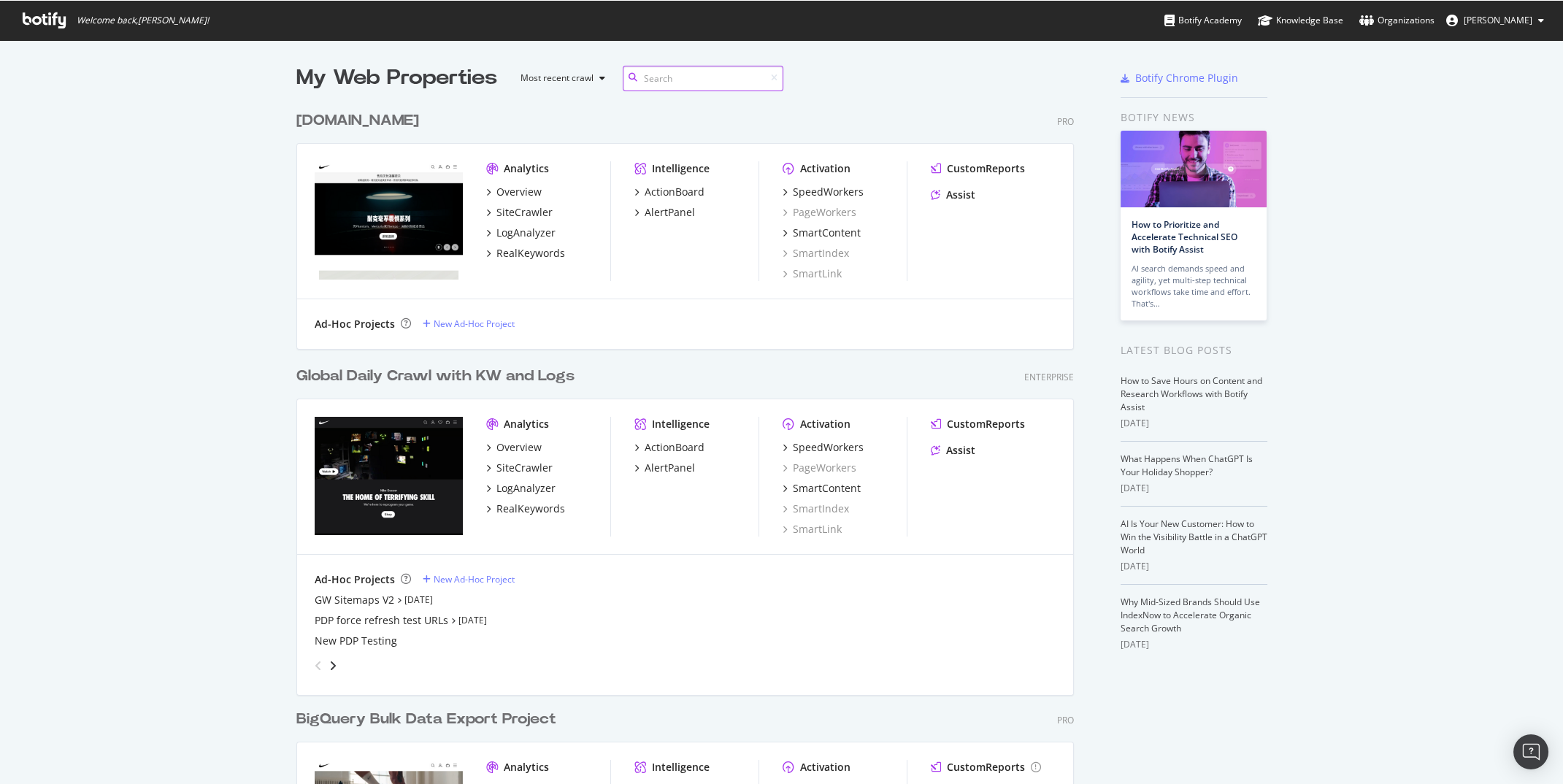
scroll to position [783, 1563]
click at [536, 235] on div "LogAnalyzer" at bounding box center [525, 232] width 59 height 14
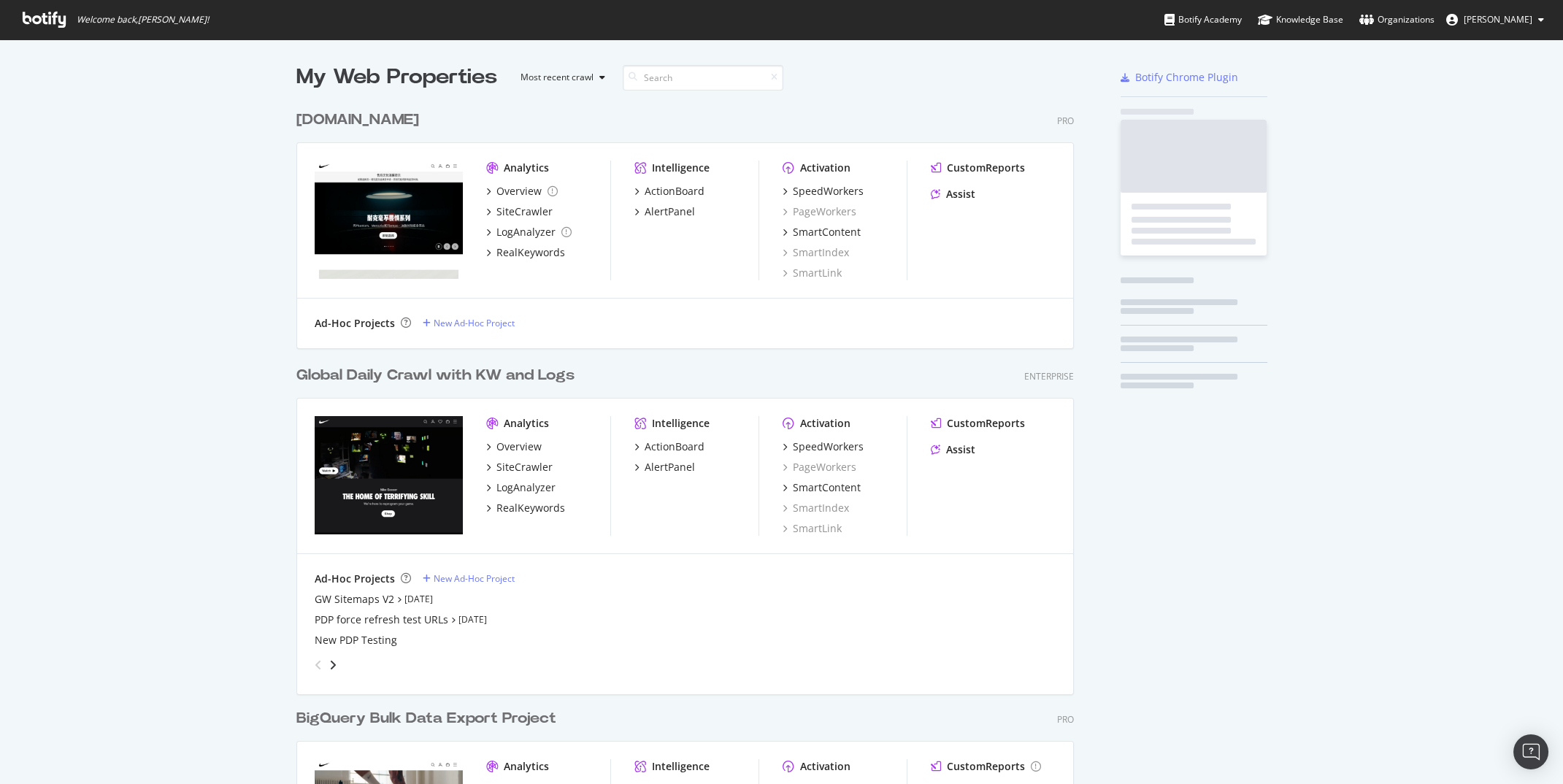
scroll to position [783, 1563]
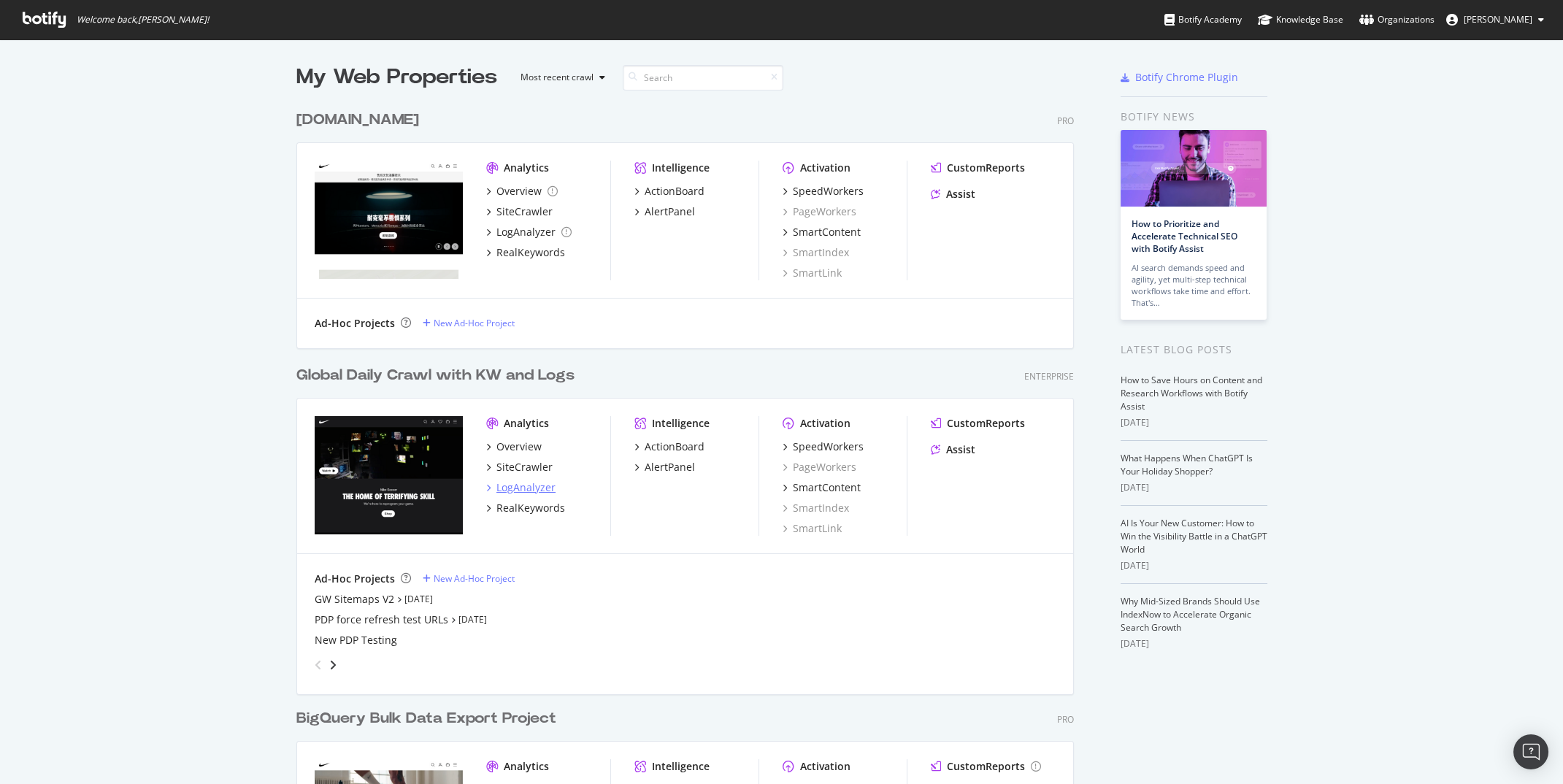
click at [522, 491] on div "LogAnalyzer" at bounding box center [525, 487] width 59 height 14
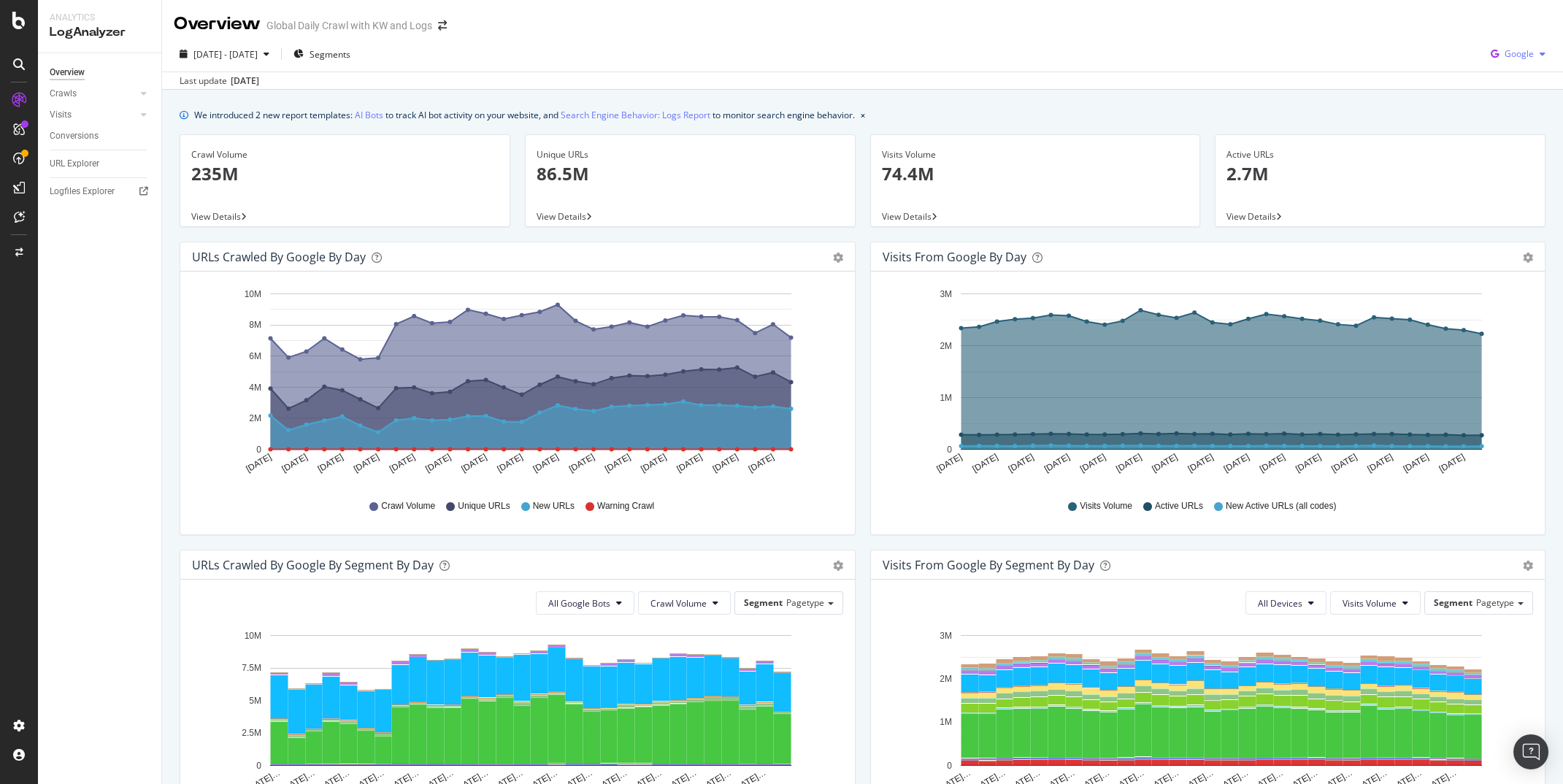
click at [1530, 54] on span "Google" at bounding box center [1520, 53] width 29 height 13
click at [1512, 217] on span "OpenAI" at bounding box center [1520, 218] width 54 height 13
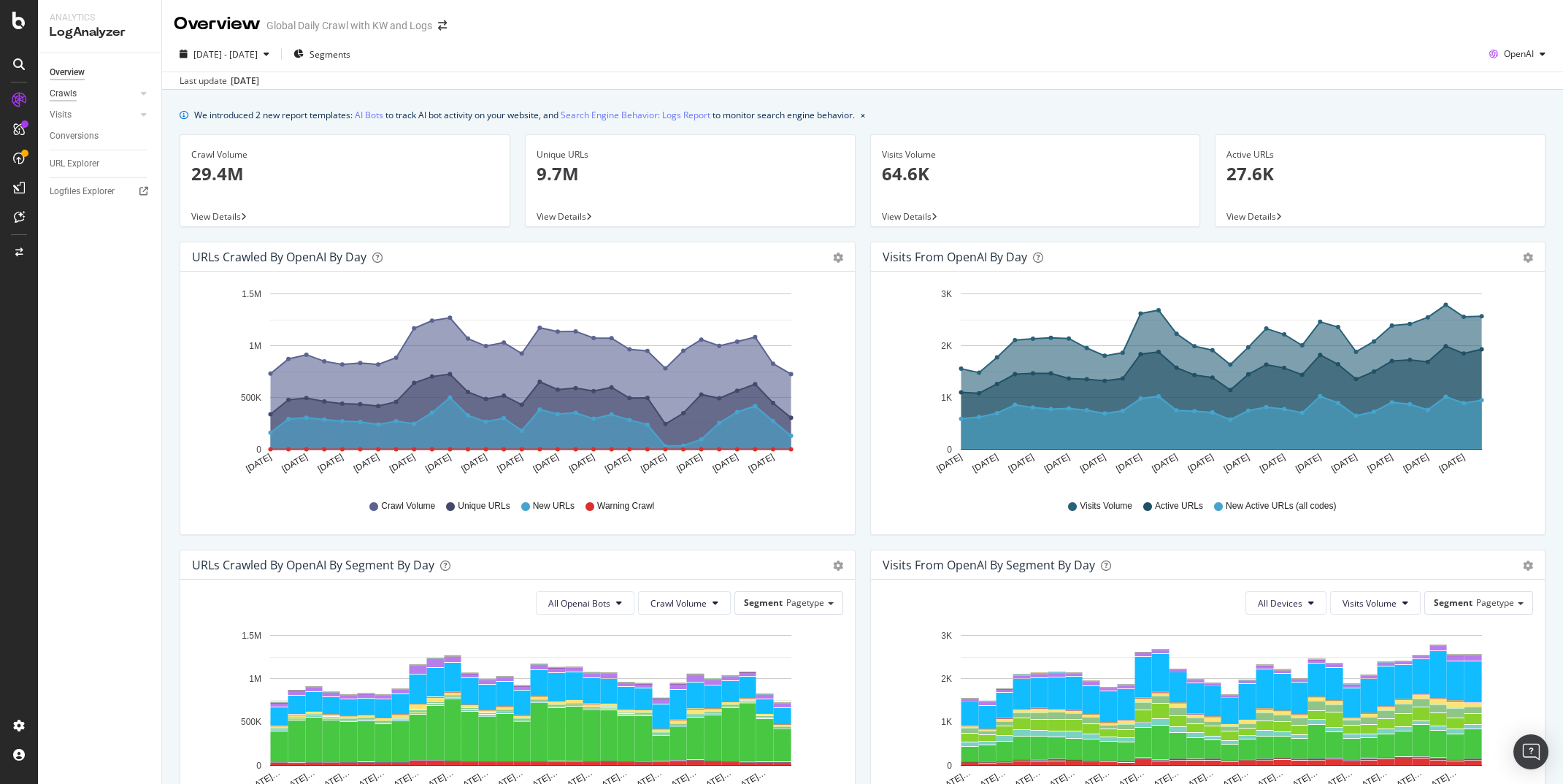
click at [75, 91] on div "Crawls" at bounding box center [63, 94] width 27 height 15
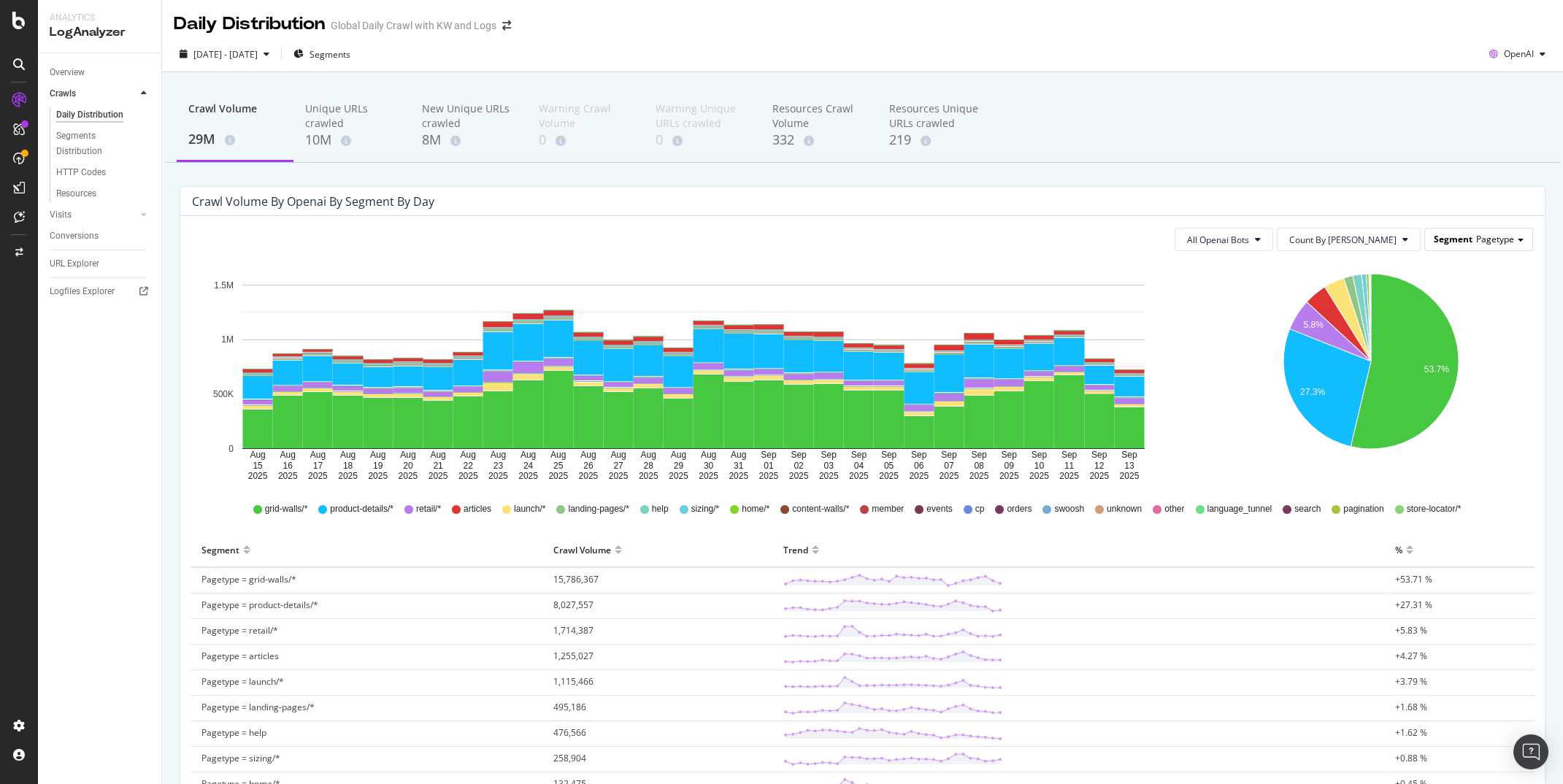
click at [1505, 246] on div "Segment Pagetype" at bounding box center [1478, 239] width 107 height 21
click at [1461, 435] on div "Advanced selector >" at bounding box center [1468, 439] width 117 height 20
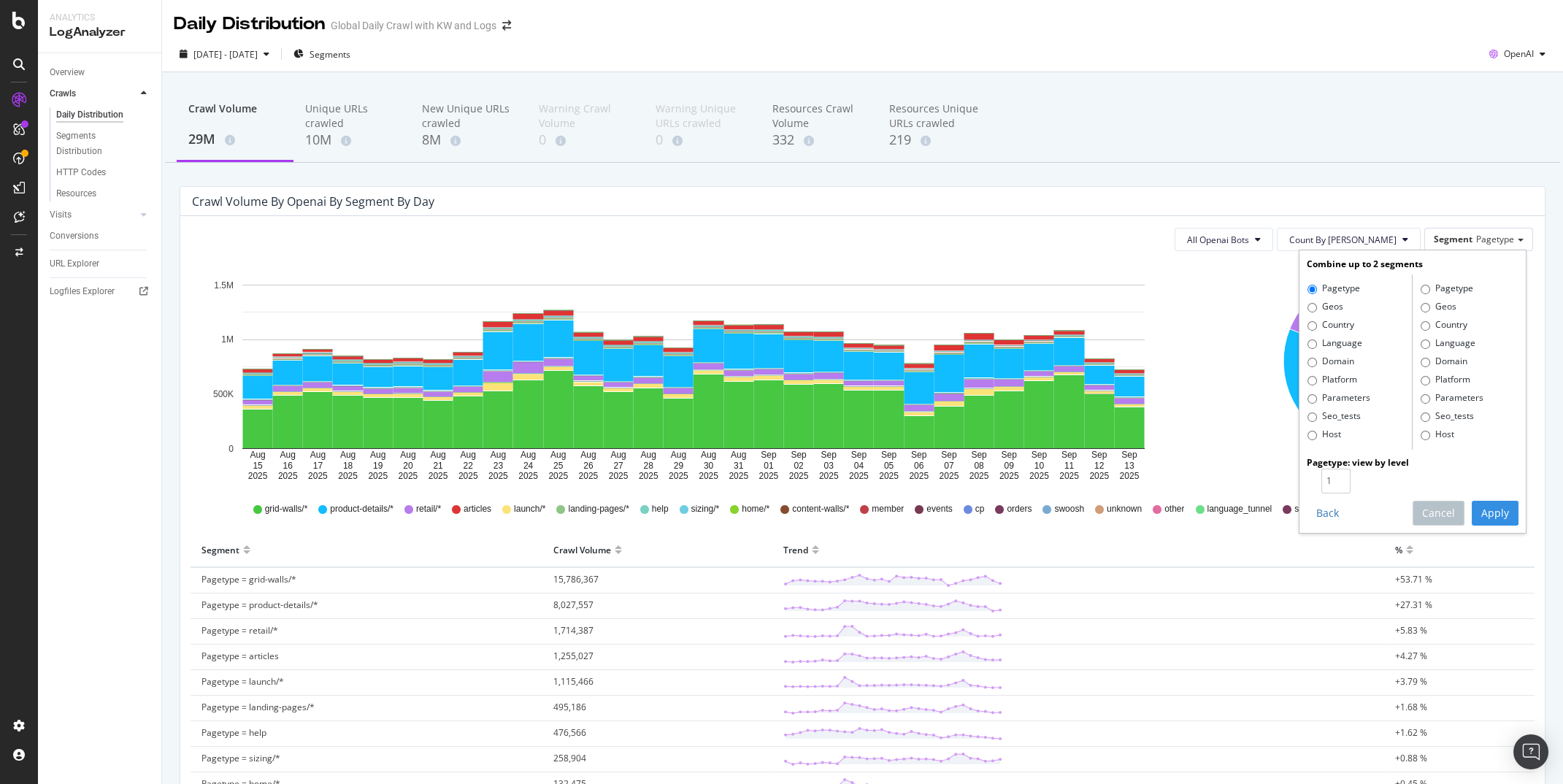
click at [1332, 156] on div "Crawl Volume 29M Unique URLs crawled 10M New Unique URLs crawled 8M Warning Cra…" at bounding box center [862, 126] width 1395 height 73
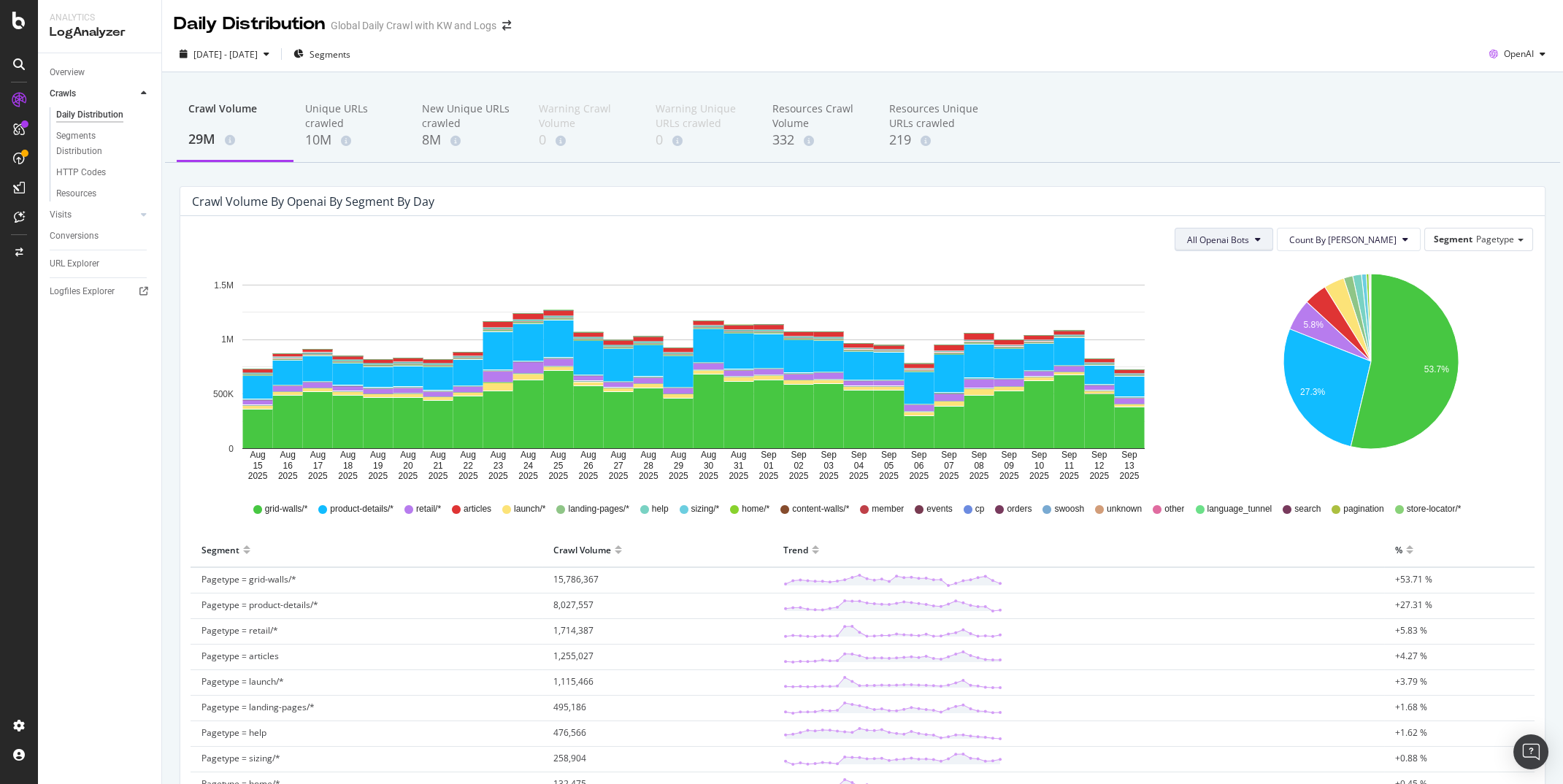
click at [1250, 235] on span "All Openai Bots" at bounding box center [1218, 240] width 62 height 13
click at [1267, 342] on div "ChatGPT-User" at bounding box center [1274, 349] width 87 height 21
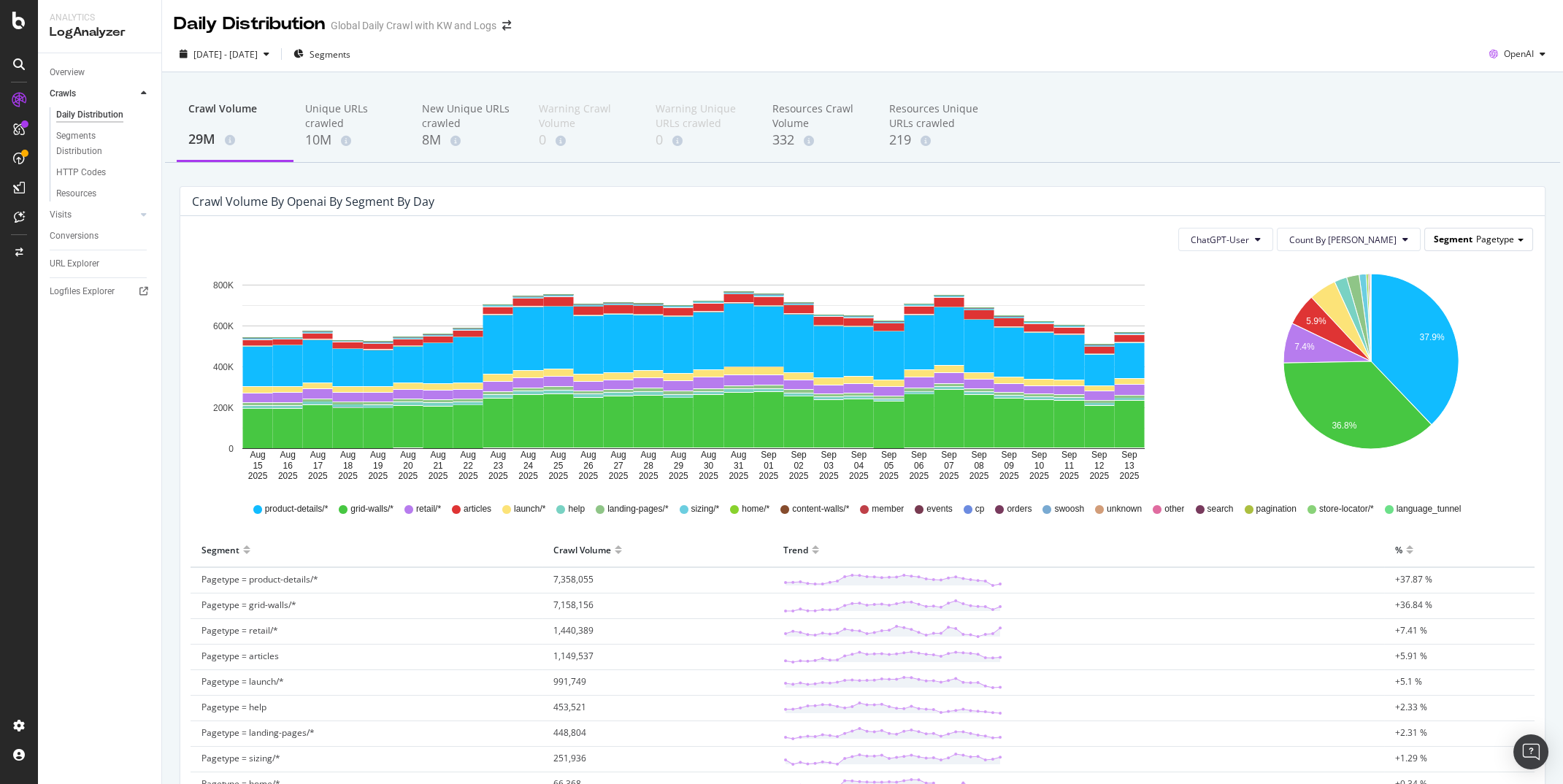
click at [1508, 240] on span "Pagetype" at bounding box center [1496, 239] width 38 height 13
click at [1446, 334] on div "Domain" at bounding box center [1468, 340] width 117 height 19
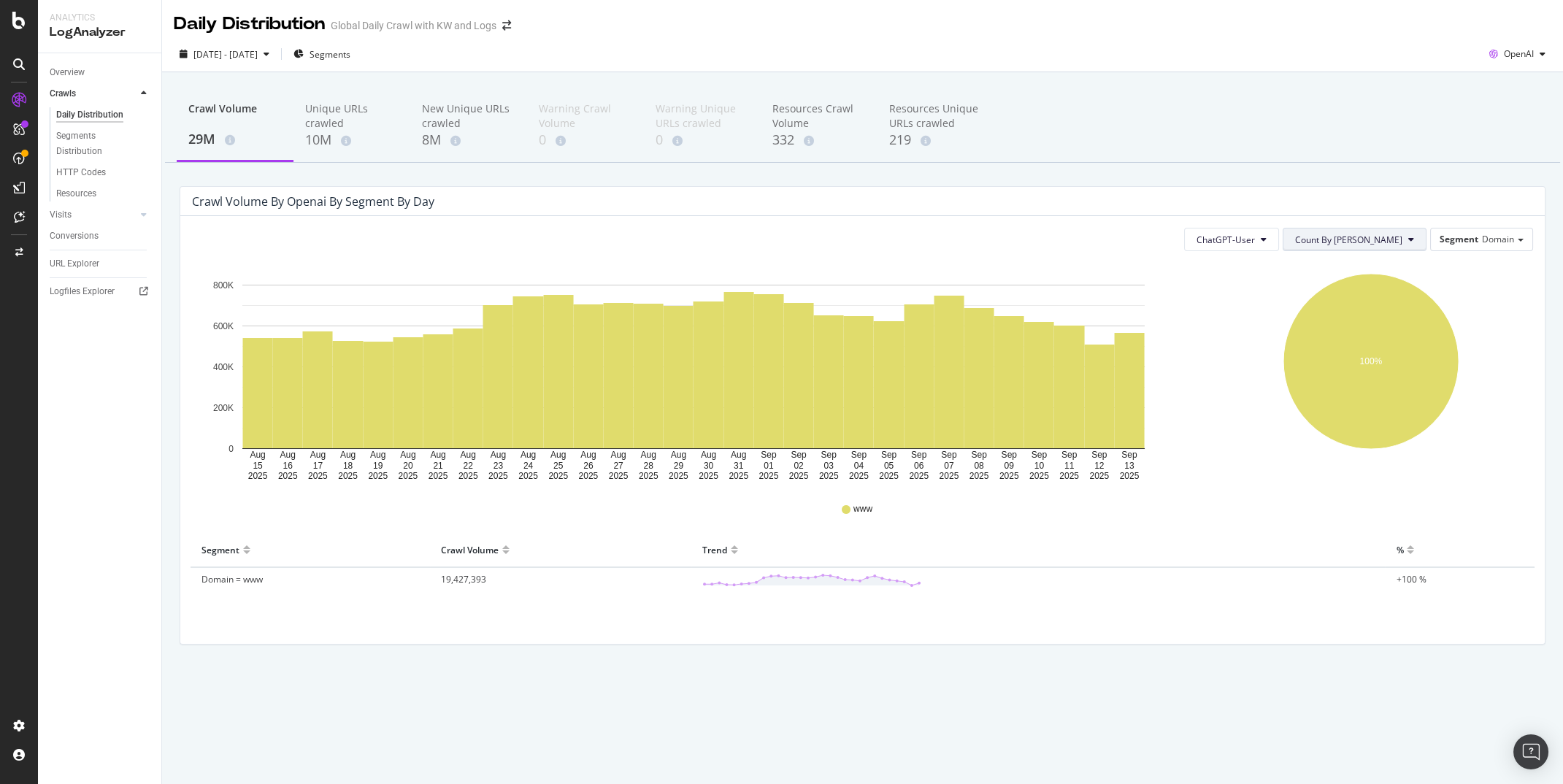
click at [1412, 238] on icon at bounding box center [1412, 240] width 6 height 9
click at [1385, 286] on div "Cumulated" at bounding box center [1405, 295] width 133 height 21
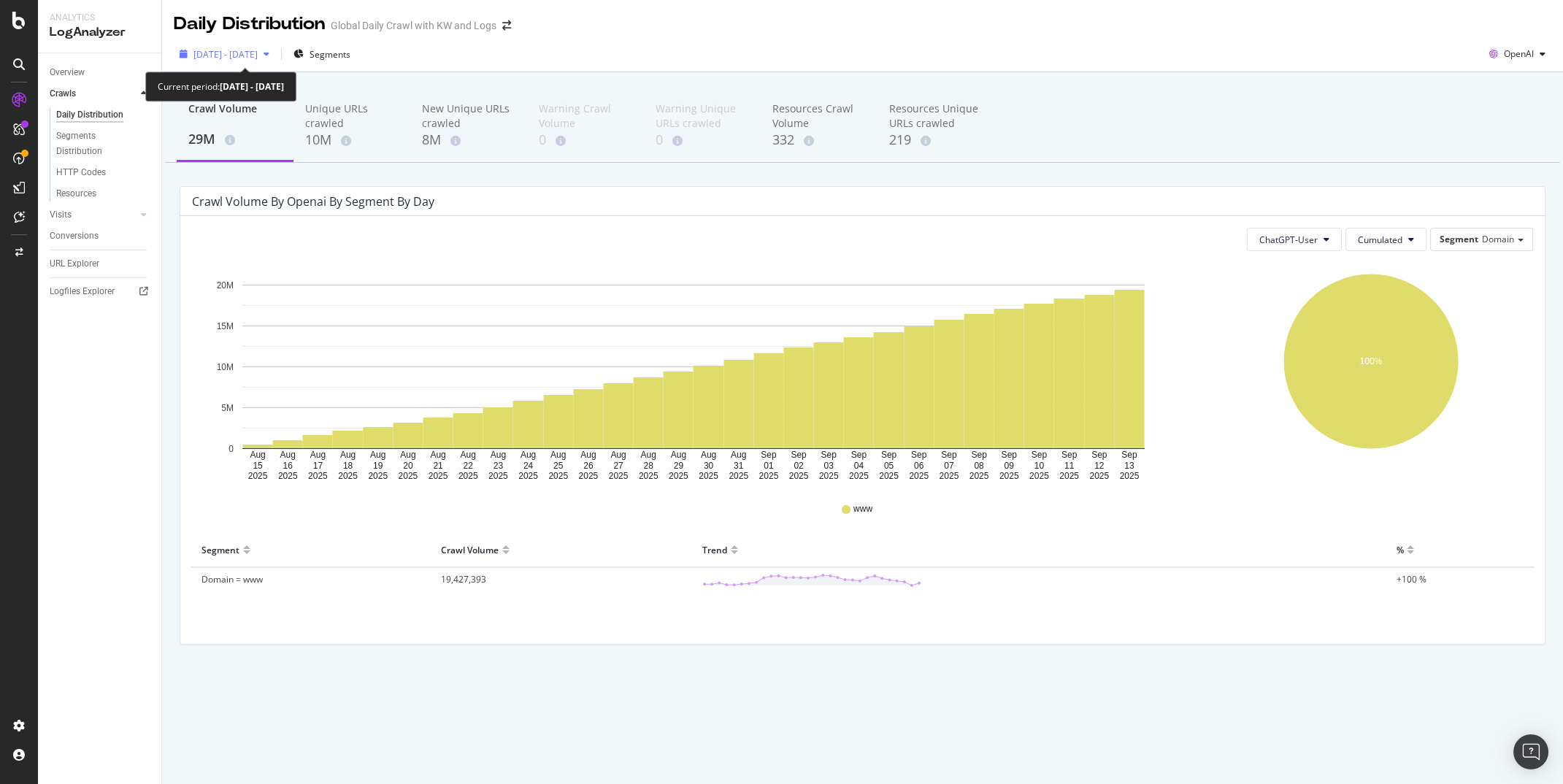
click at [258, 49] on span "2025 Aug. 15th - Sep. 13th" at bounding box center [226, 54] width 64 height 13
click at [1155, 21] on div "Daily Distribution Global Daily Crawl with KW and Logs" at bounding box center [862, 18] width 1401 height 37
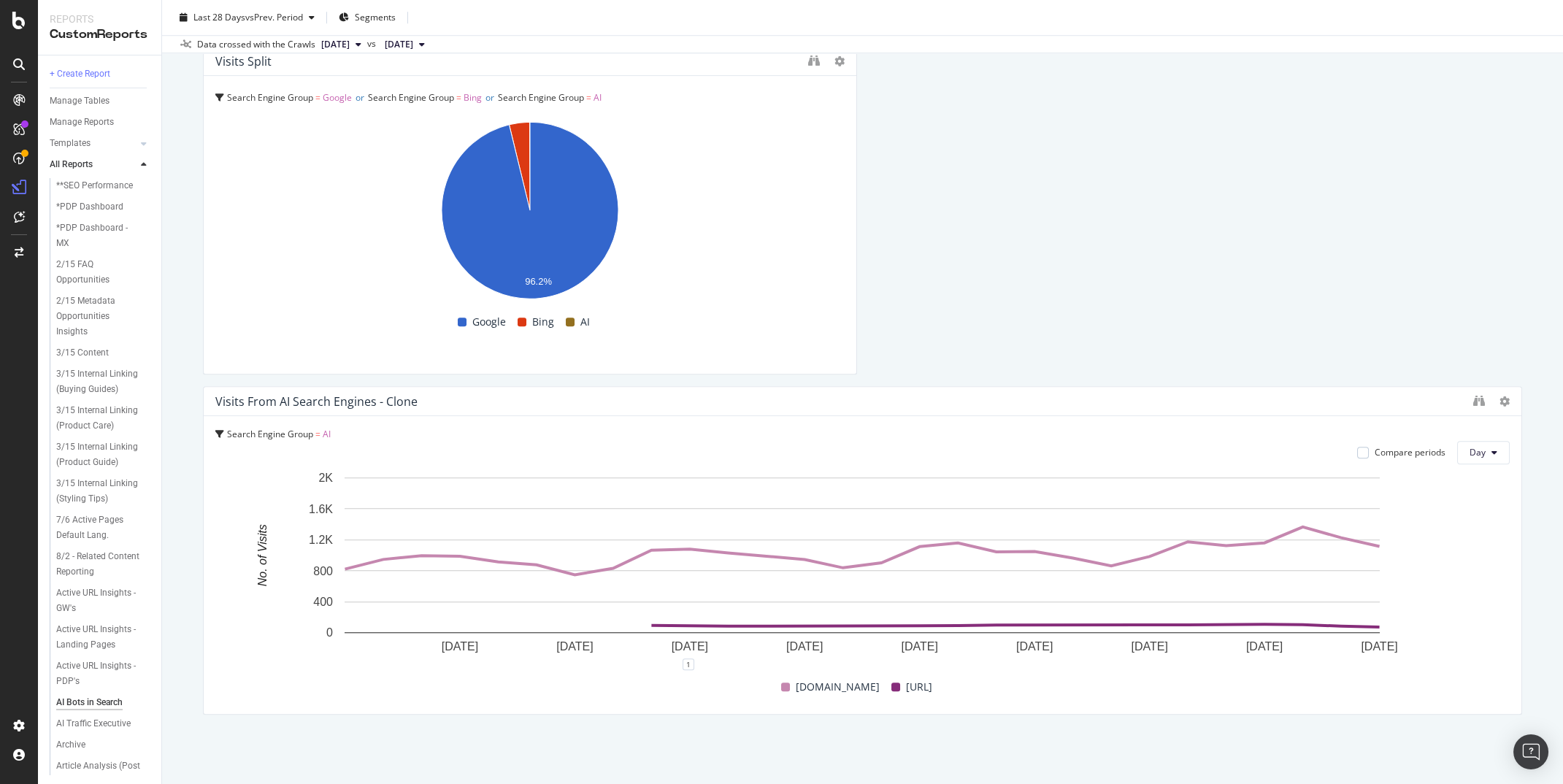
scroll to position [3843, 0]
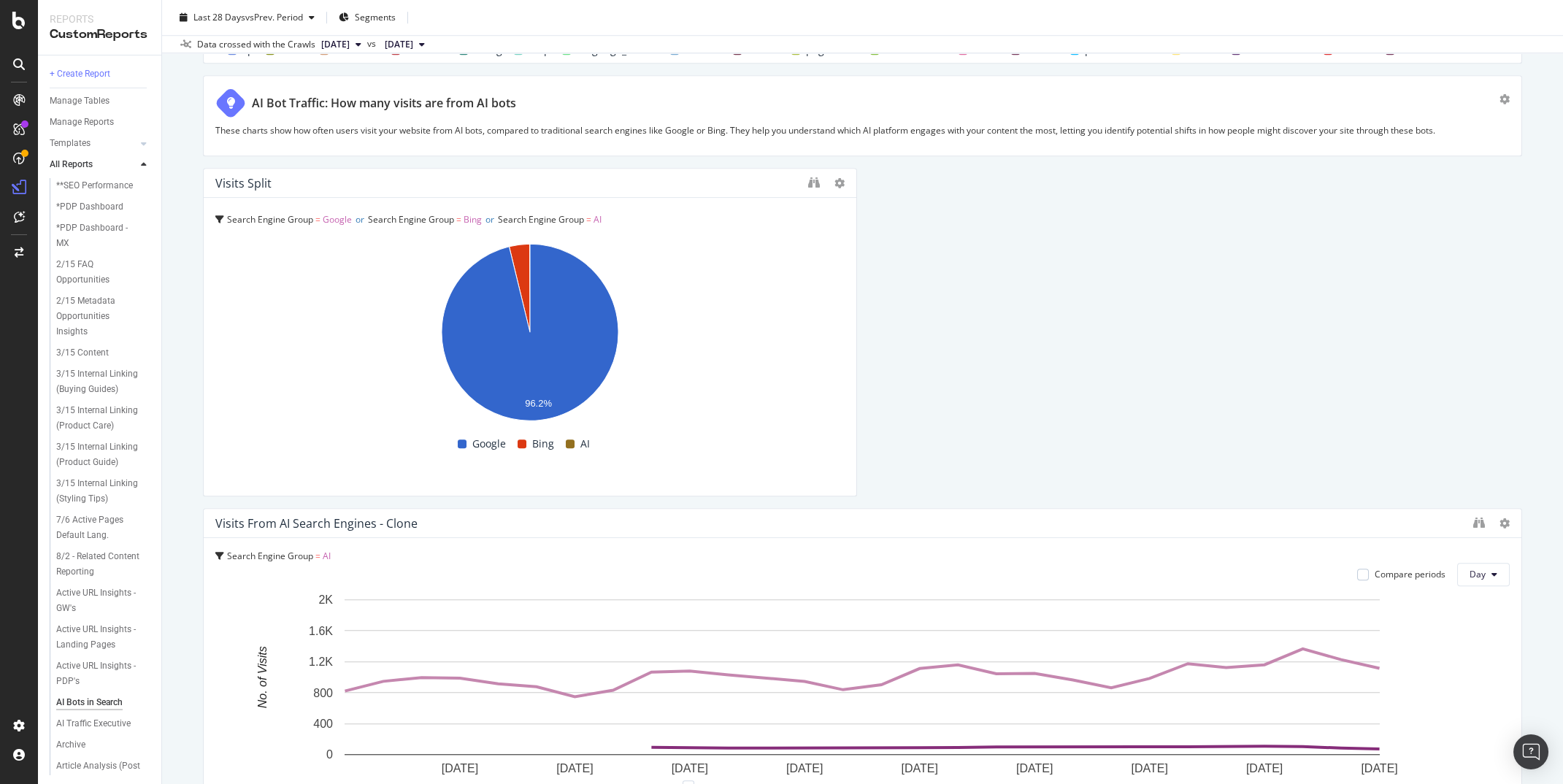
click at [256, 12] on span "vs Prev. Period" at bounding box center [274, 17] width 58 height 13
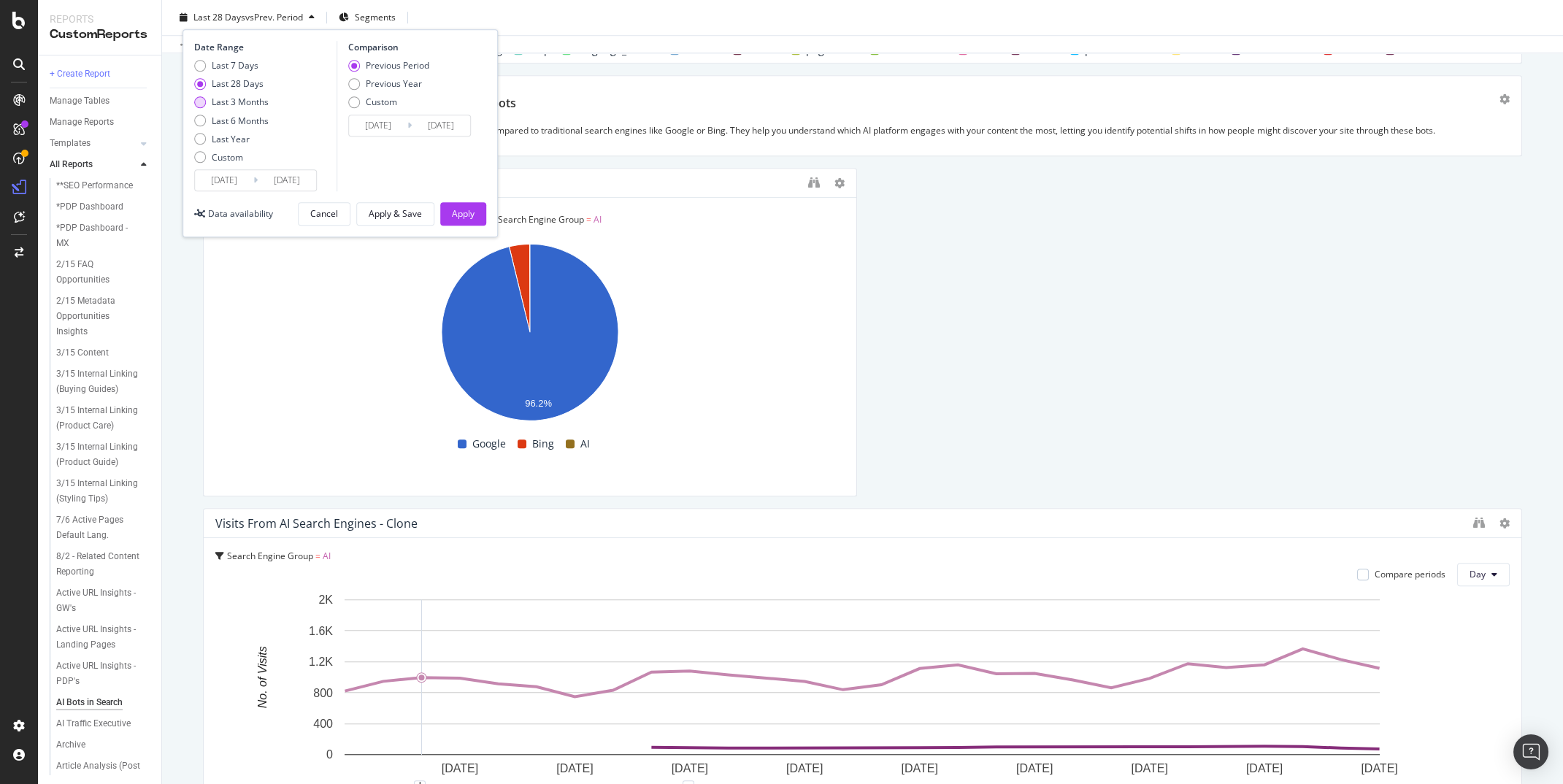
click at [256, 103] on div "Last 3 Months" at bounding box center [240, 102] width 57 height 13
type input "[DATE]"
click at [397, 88] on div "Previous Year" at bounding box center [394, 83] width 56 height 13
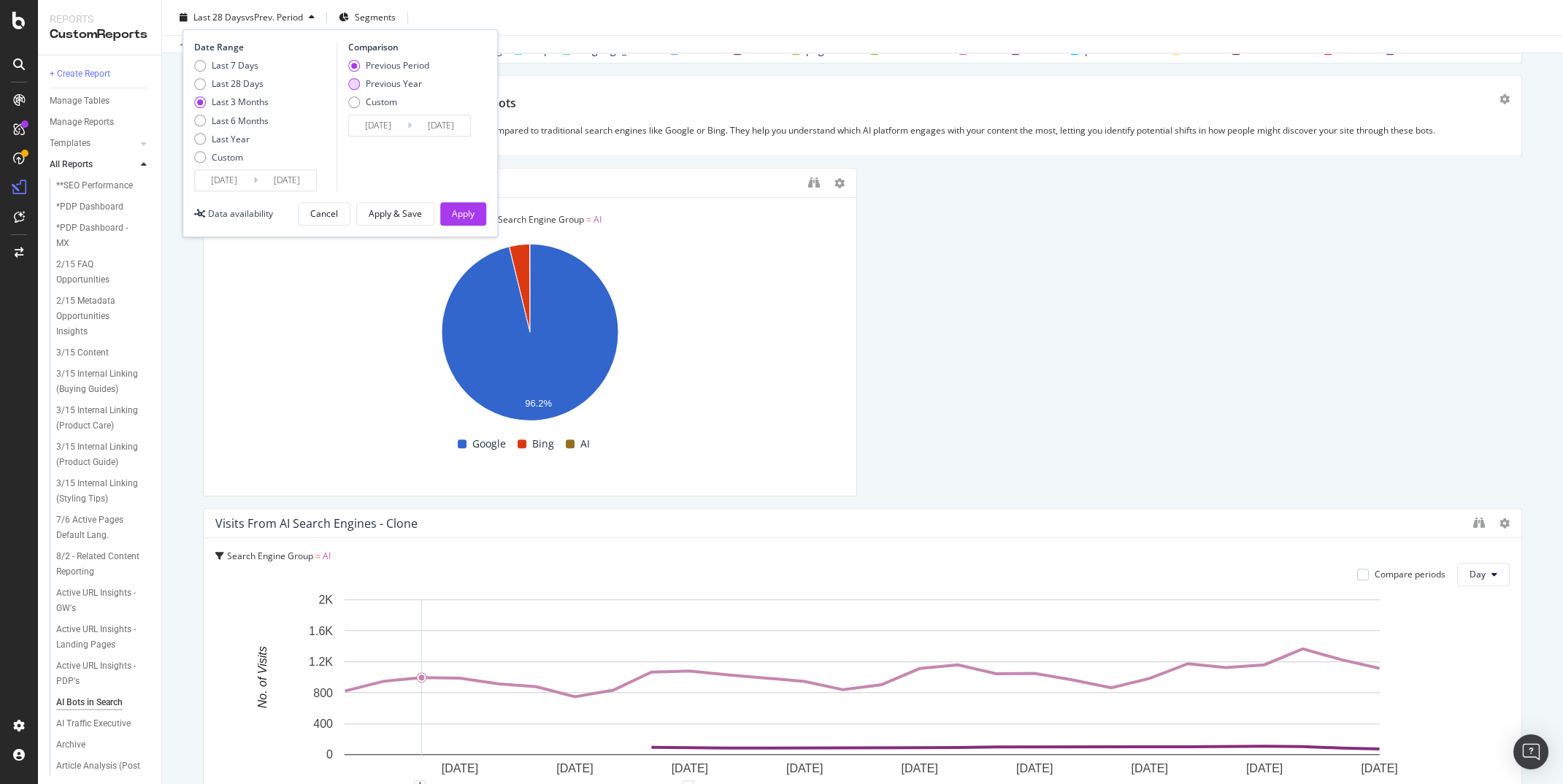
type input "[DATE]"
click at [419, 69] on div "Previous Period" at bounding box center [397, 65] width 64 height 13
type input "[DATE]"
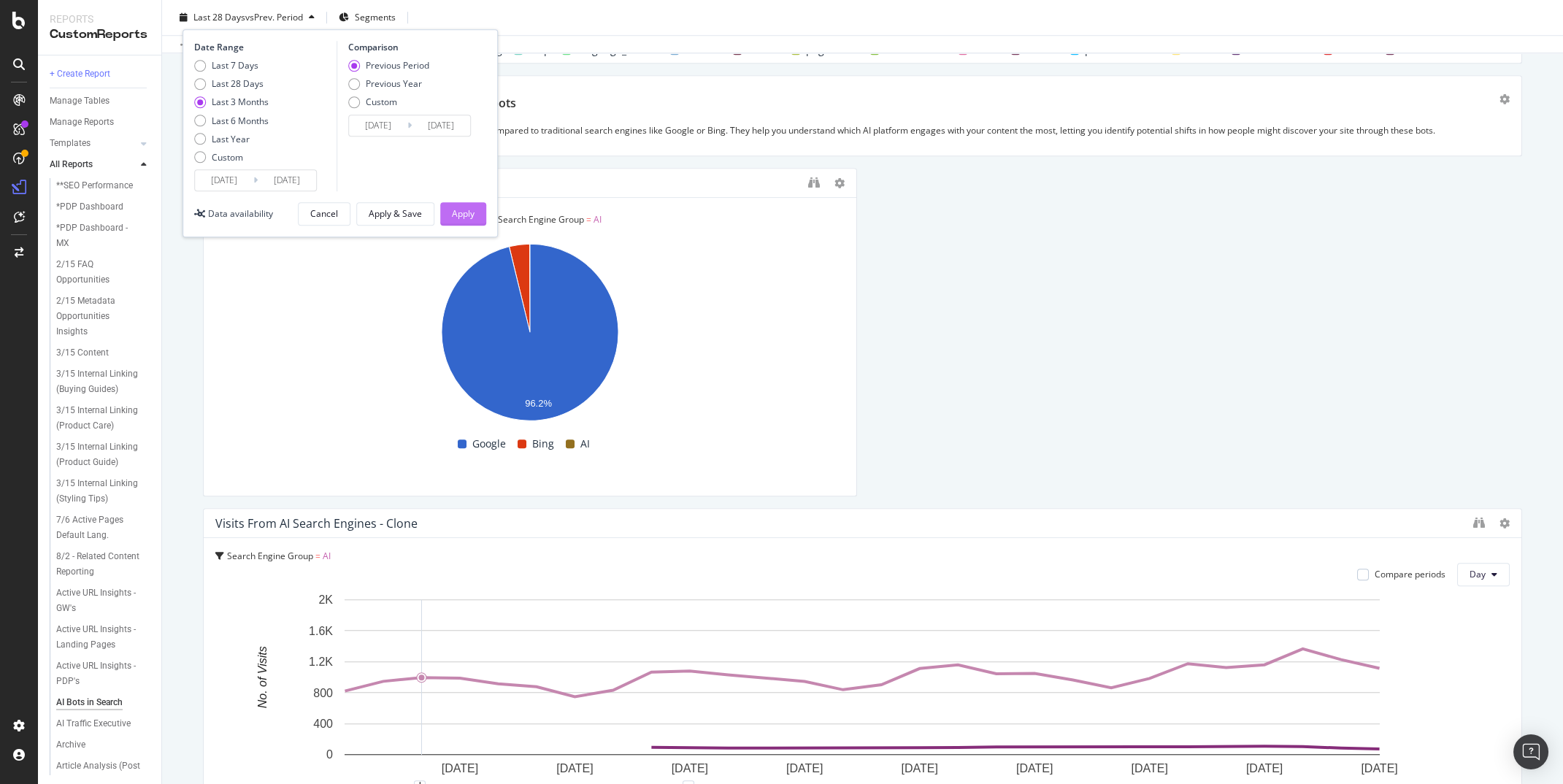
click at [465, 210] on div "Apply" at bounding box center [463, 214] width 22 height 13
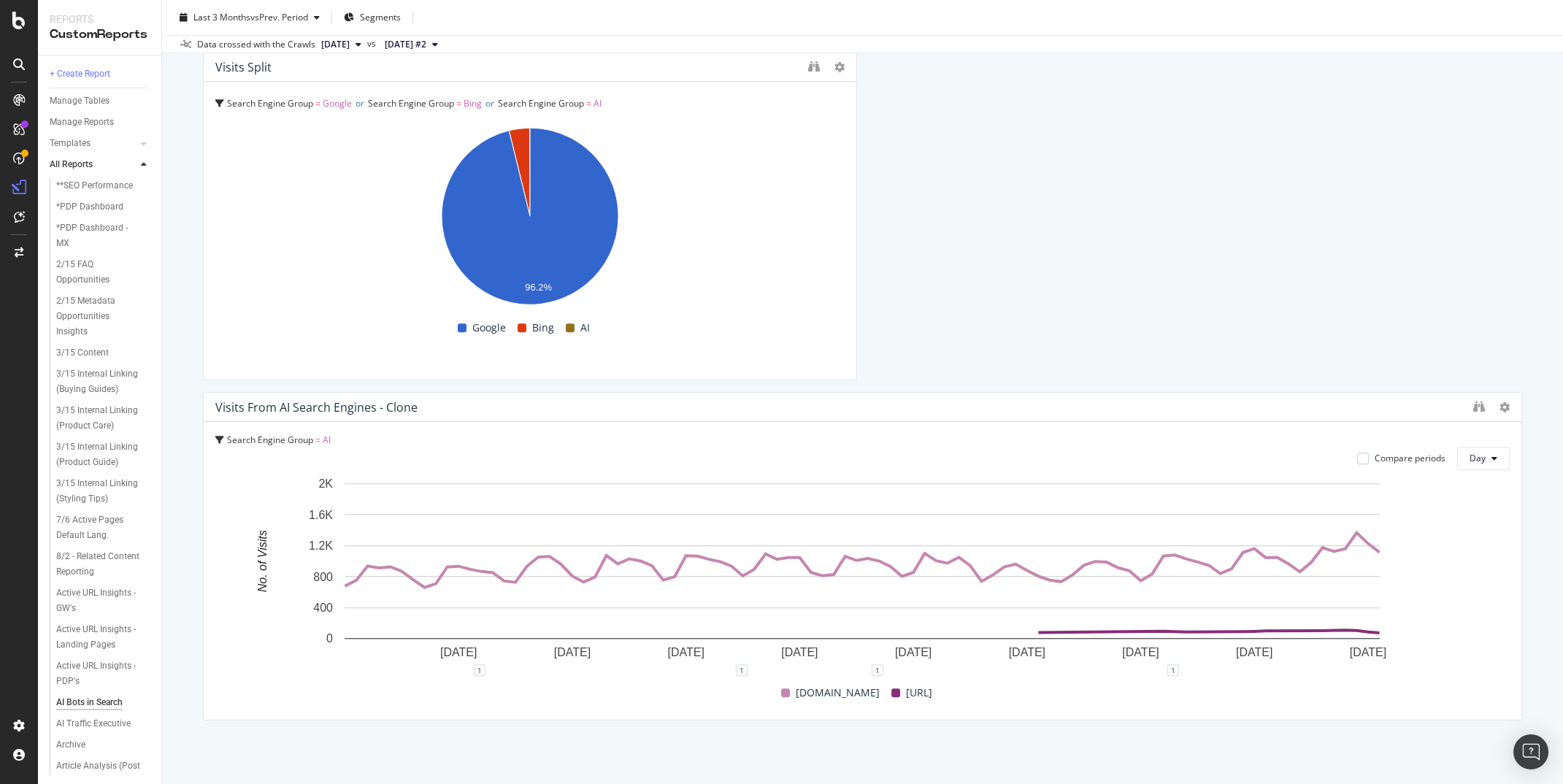
scroll to position [3966, 0]
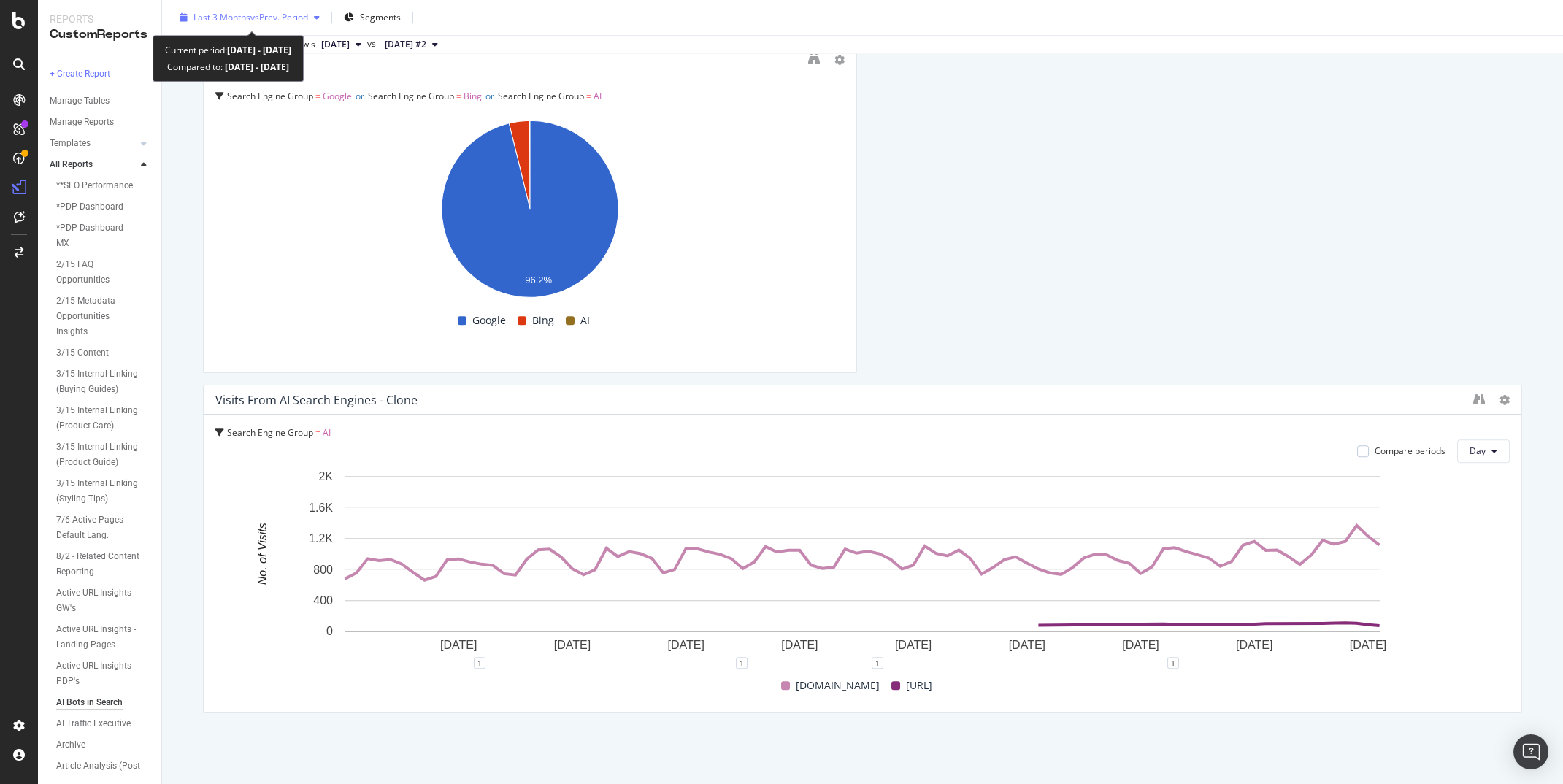
click at [267, 18] on span "vs Prev. Period" at bounding box center [279, 17] width 58 height 13
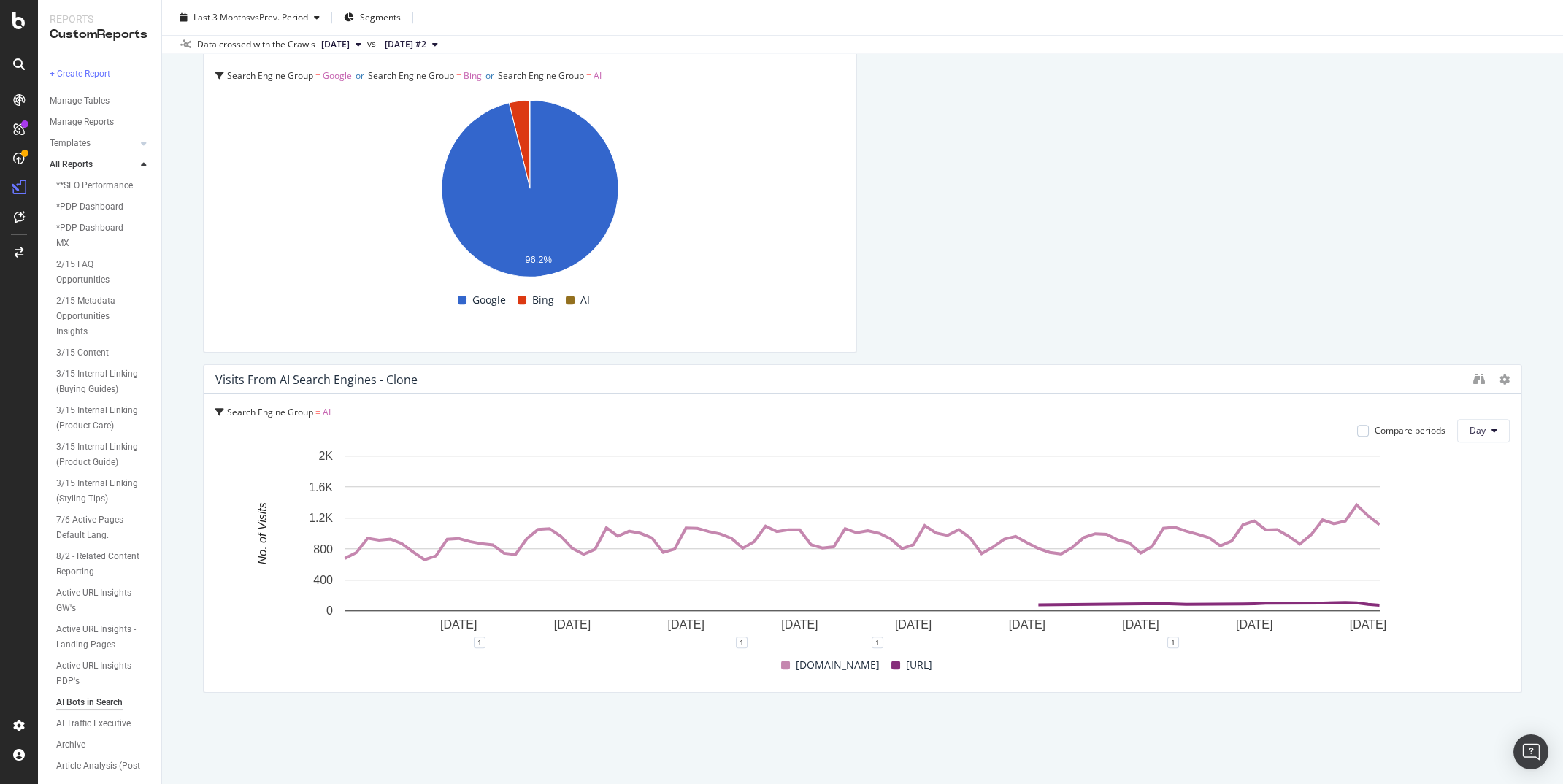
scroll to position [3819, 0]
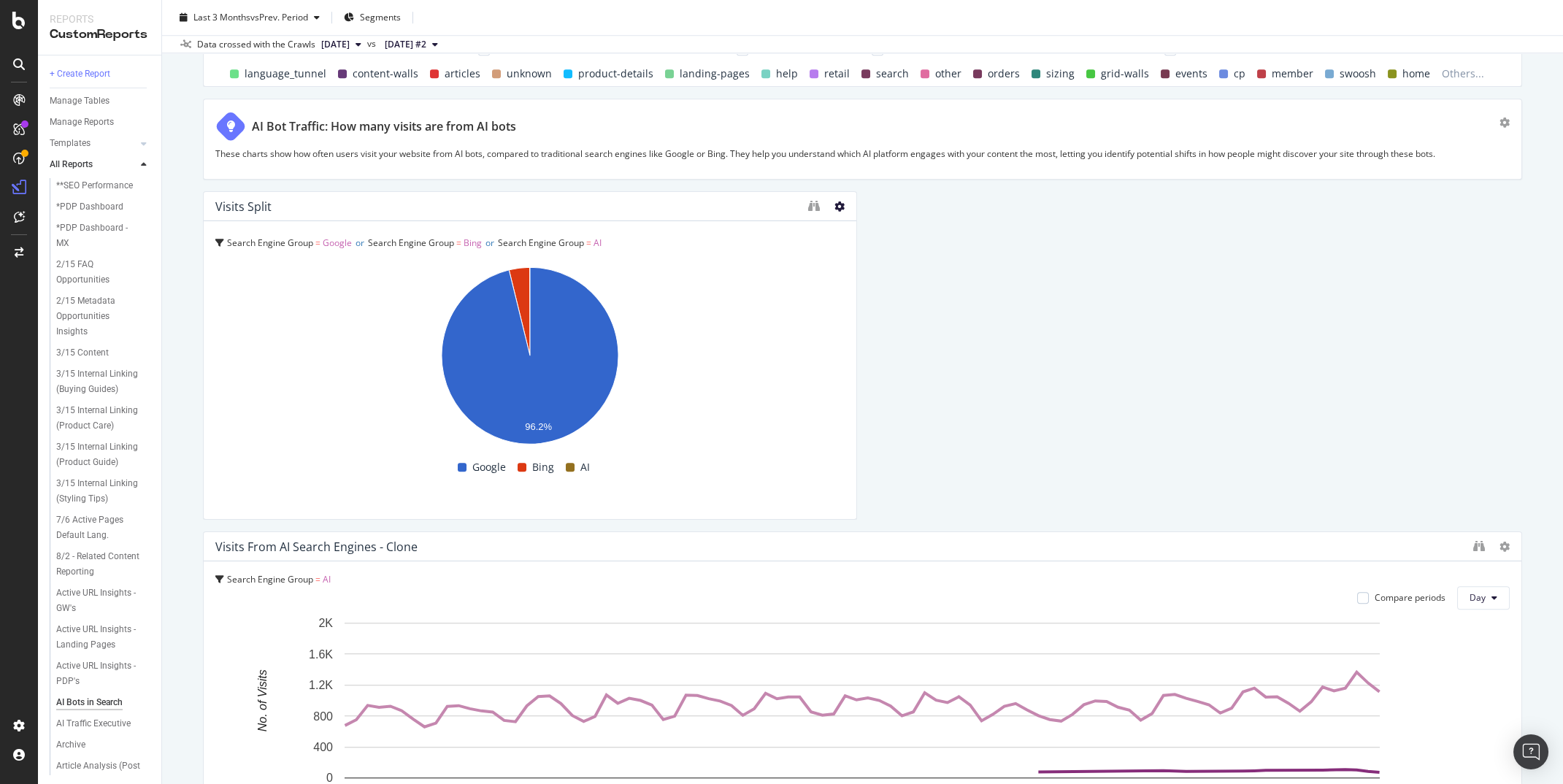
click at [834, 207] on icon at bounding box center [840, 207] width 10 height 10
drag, startPoint x: 200, startPoint y: 187, endPoint x: 861, endPoint y: 527, distance: 743.3
click at [861, 527] on div "AI Bots in Search AI Bots in Search Global Daily Crawl with KW and Logs Clone S…" at bounding box center [862, 392] width 1401 height 784
copy div "Visits Split Search Engine Group = Google or Search Engine Group = Bing or Sear…"
